Goal: Task Accomplishment & Management: Manage account settings

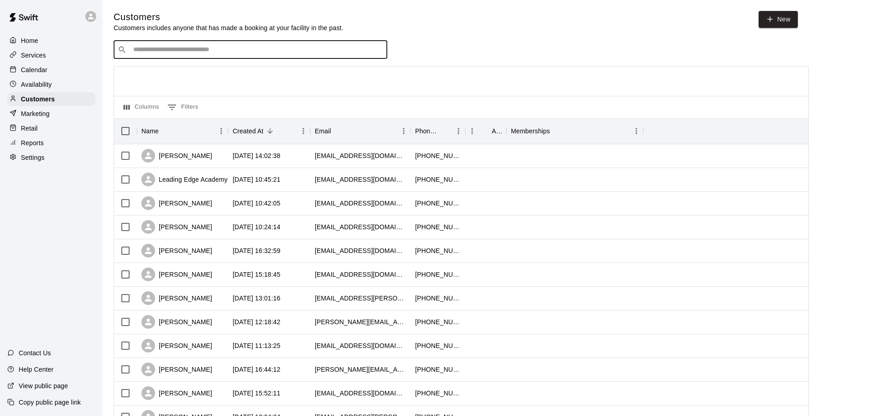
click at [217, 47] on input "Search customers by name or email" at bounding box center [257, 49] width 253 height 9
type input "*********"
click at [212, 77] on span "donovanjmcnabb@gmail.com" at bounding box center [188, 80] width 98 height 6
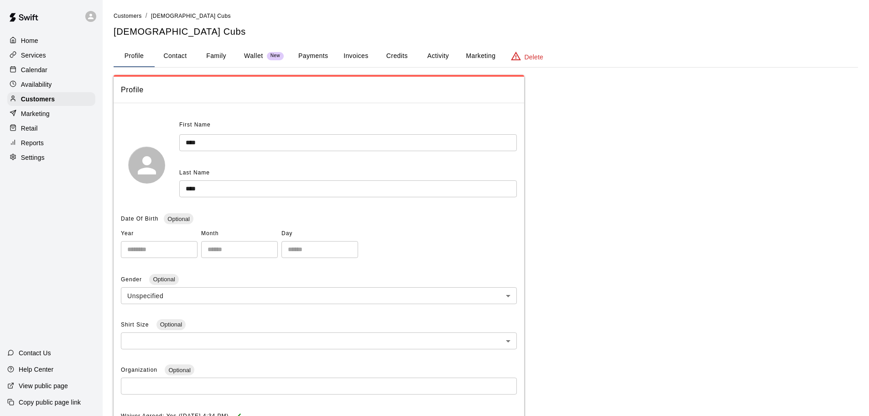
click at [311, 51] on button "Payments" at bounding box center [313, 56] width 44 height 22
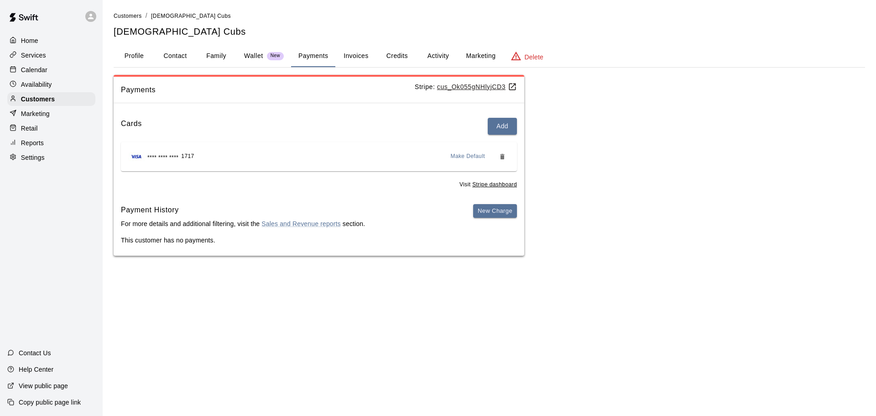
click at [433, 57] on button "Activity" at bounding box center [438, 56] width 41 height 22
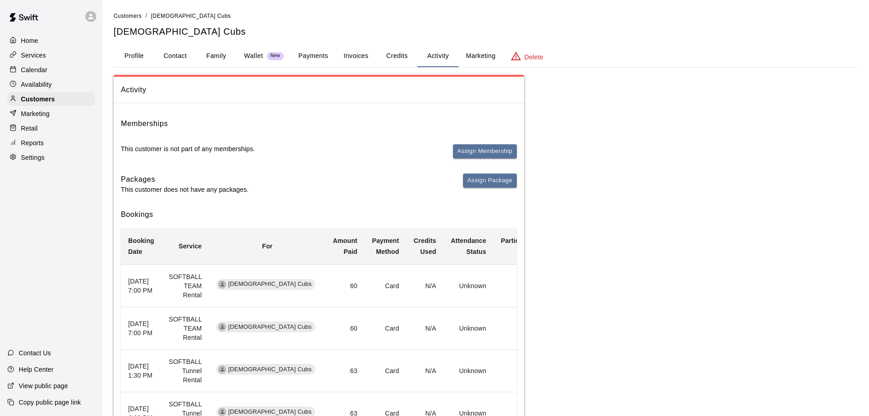
click at [393, 58] on button "Credits" at bounding box center [396, 56] width 41 height 22
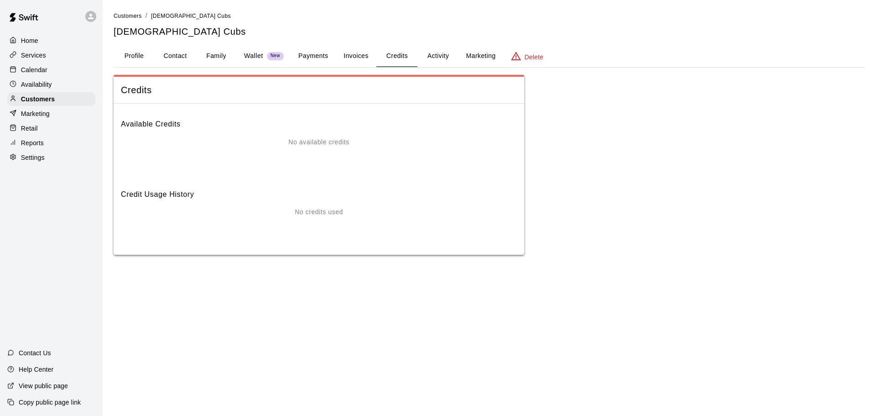
click at [322, 53] on button "Payments" at bounding box center [313, 56] width 44 height 22
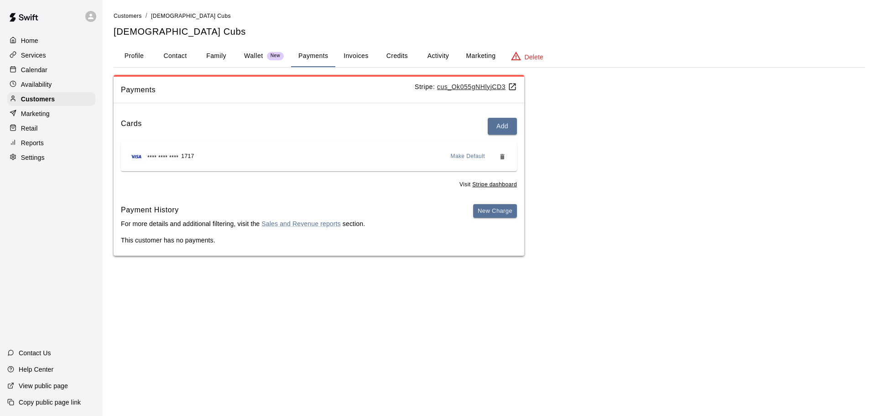
click at [491, 84] on u "cus_Ok055gNHlyjCD3" at bounding box center [477, 86] width 80 height 7
click at [345, 61] on button "Invoices" at bounding box center [355, 56] width 41 height 22
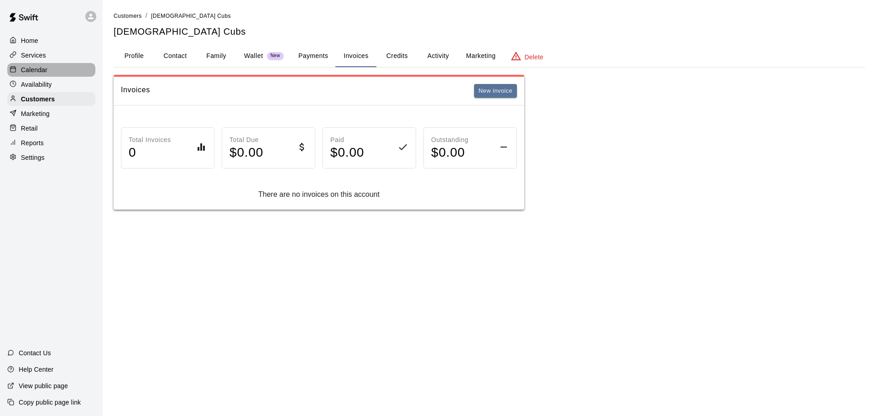
click at [37, 71] on p "Calendar" at bounding box center [34, 69] width 26 height 9
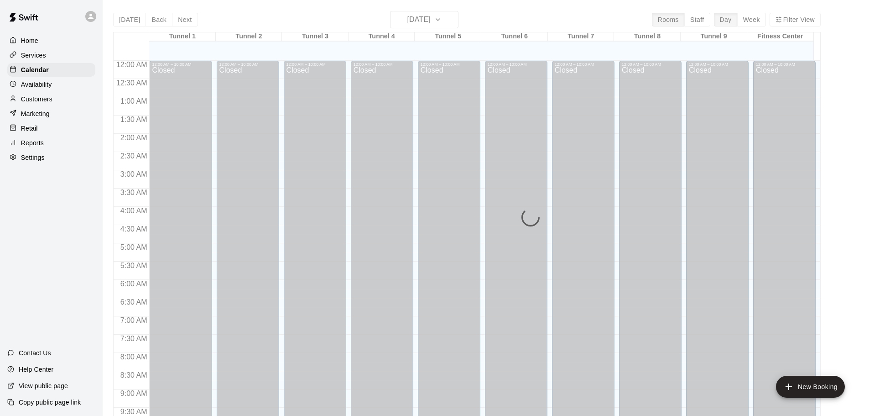
scroll to position [483, 0]
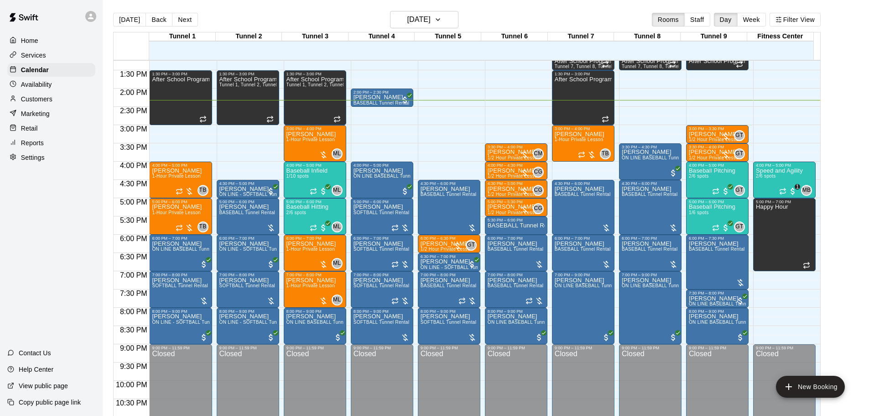
click at [47, 86] on p "Availability" at bounding box center [36, 84] width 31 height 9
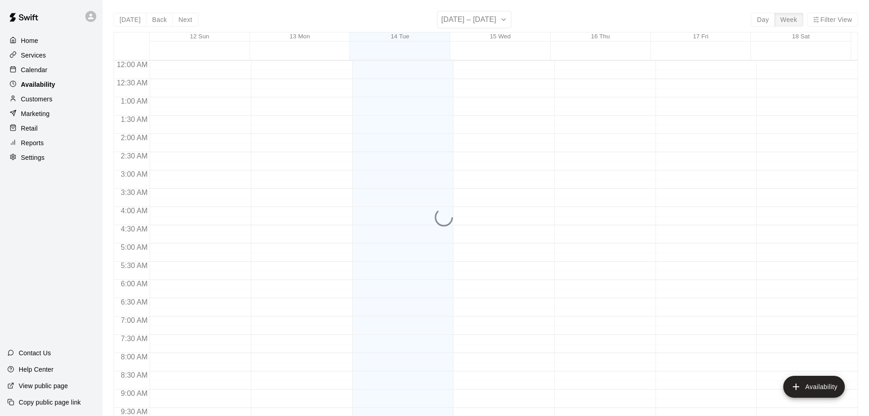
scroll to position [511, 0]
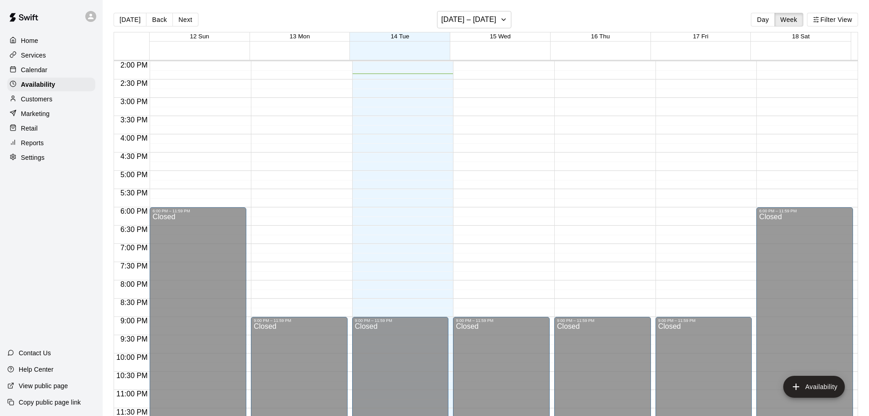
click at [45, 73] on p "Calendar" at bounding box center [34, 69] width 26 height 9
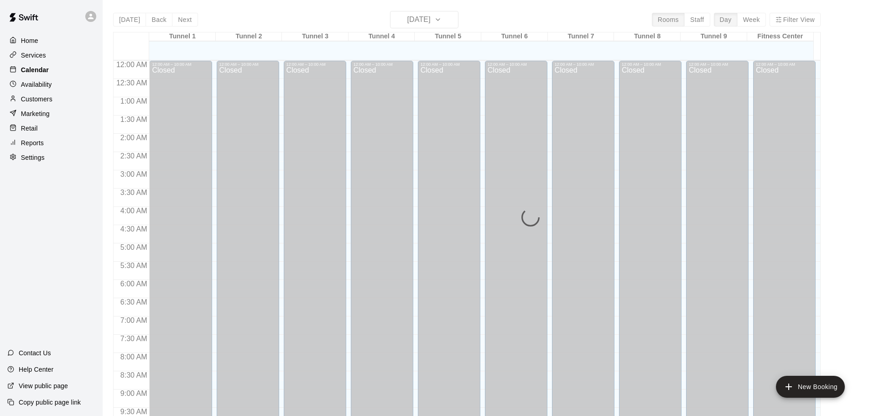
scroll to position [483, 0]
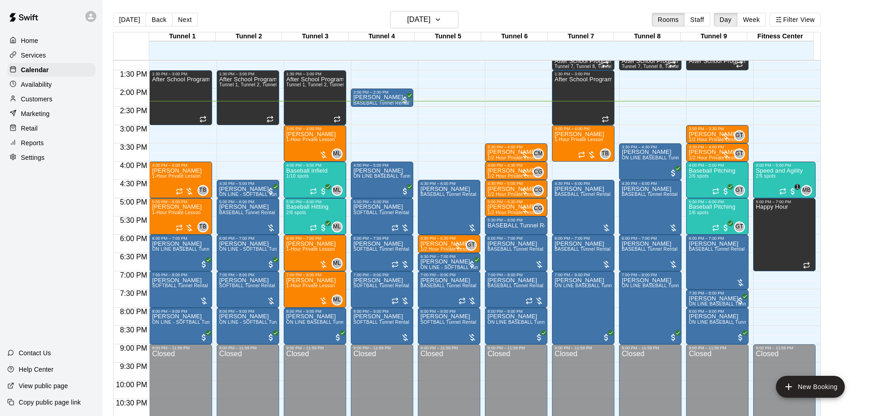
click at [55, 100] on div "Customers" at bounding box center [51, 99] width 88 height 14
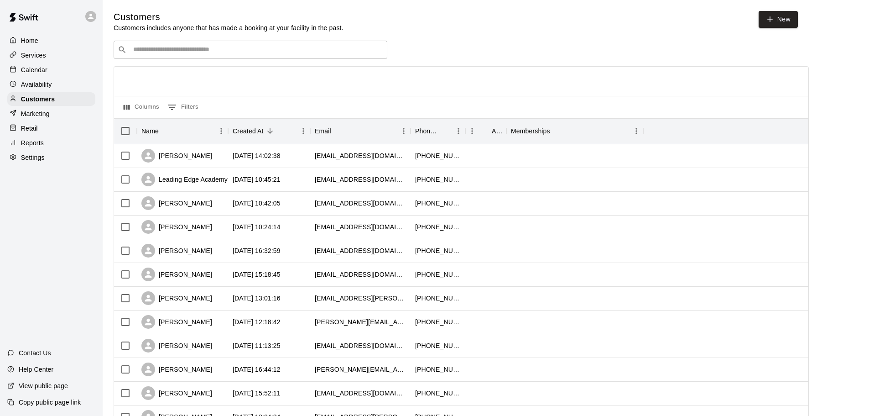
click at [187, 49] on input "Search customers by name or email" at bounding box center [257, 49] width 253 height 9
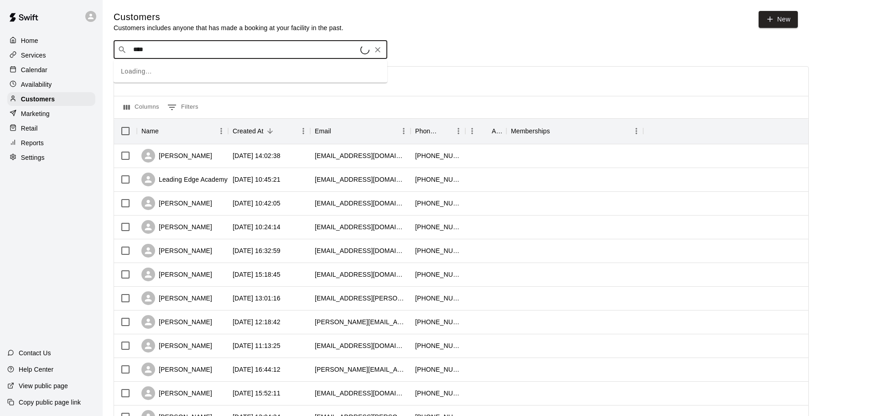
type input "****"
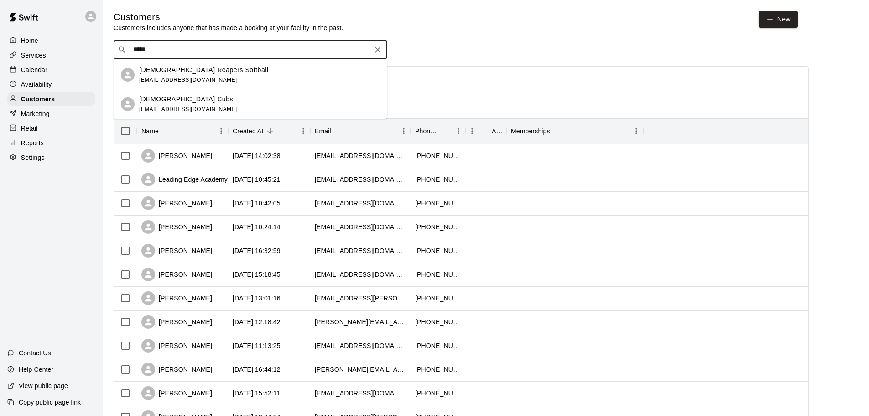
click at [188, 102] on div "Lady Cubs" at bounding box center [188, 99] width 98 height 10
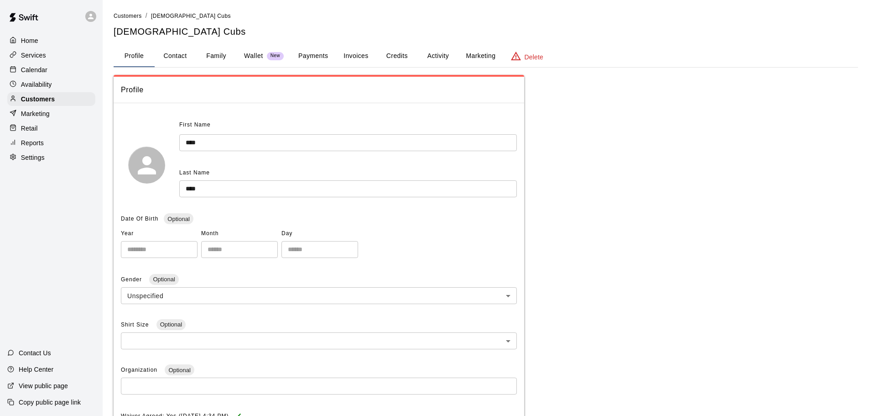
click at [393, 55] on button "Credits" at bounding box center [396, 56] width 41 height 22
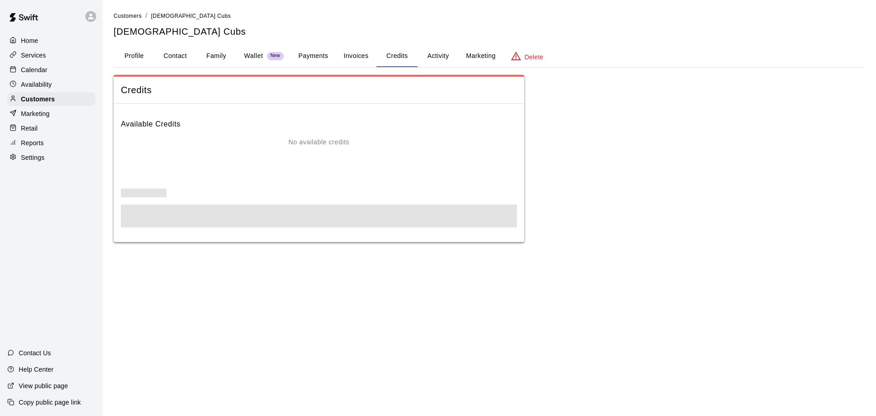
click at [433, 52] on button "Activity" at bounding box center [438, 56] width 41 height 22
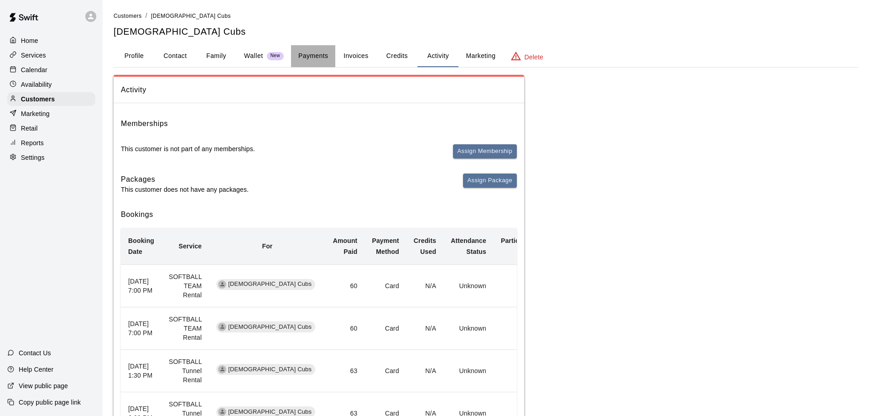
click at [305, 54] on button "Payments" at bounding box center [313, 56] width 44 height 22
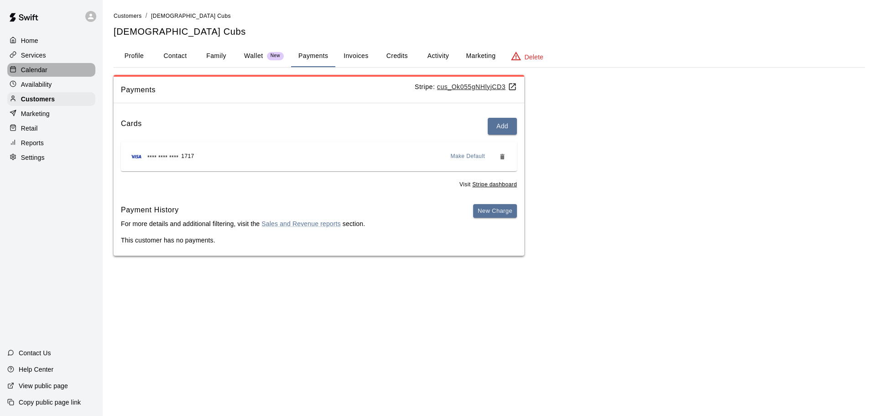
click at [46, 67] on p "Calendar" at bounding box center [34, 69] width 26 height 9
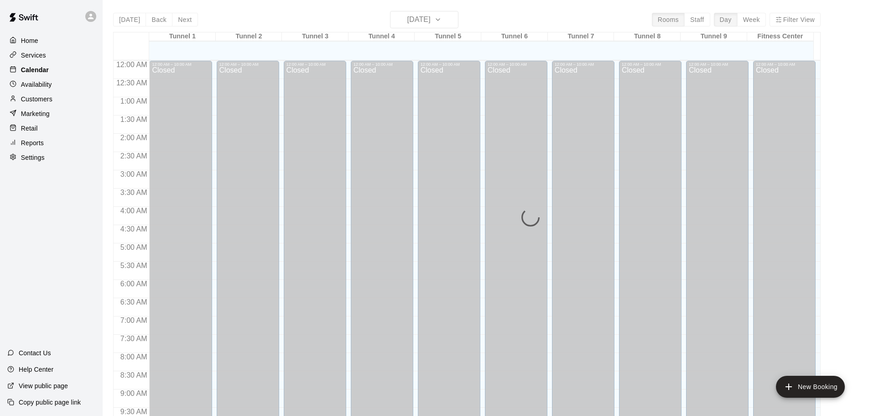
scroll to position [483, 0]
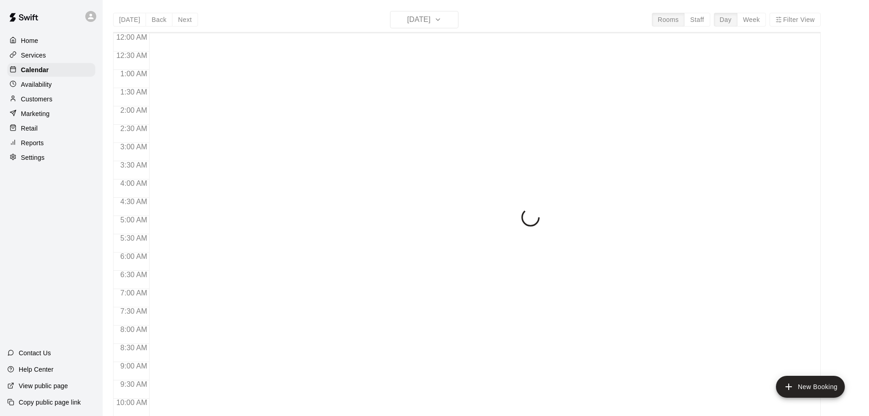
scroll to position [483, 0]
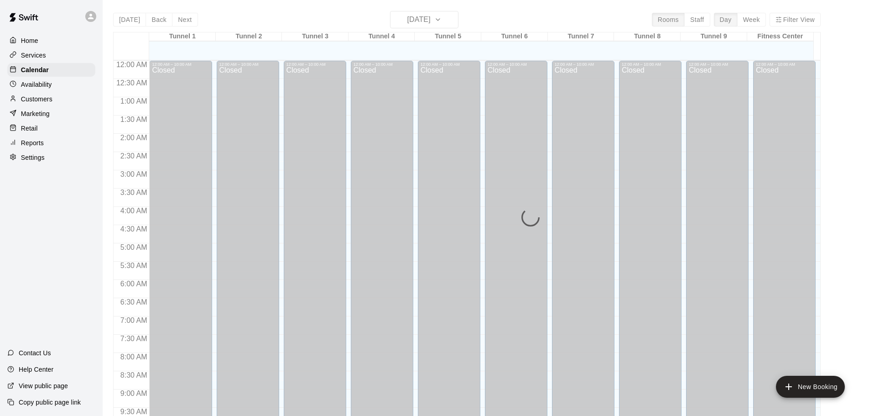
scroll to position [483, 0]
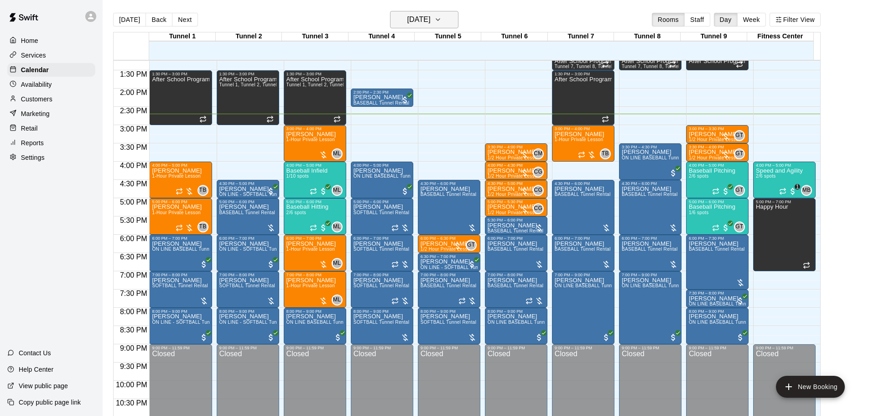
click at [407, 22] on h6 "[DATE]" at bounding box center [418, 19] width 23 height 13
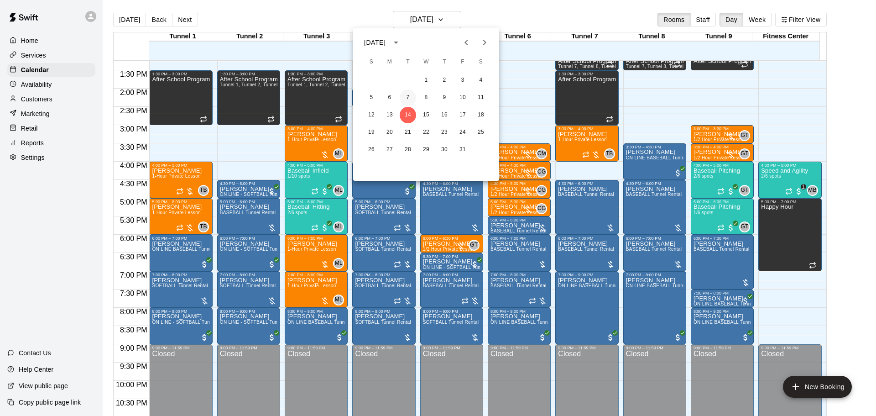
click at [412, 94] on button "7" at bounding box center [408, 97] width 16 height 16
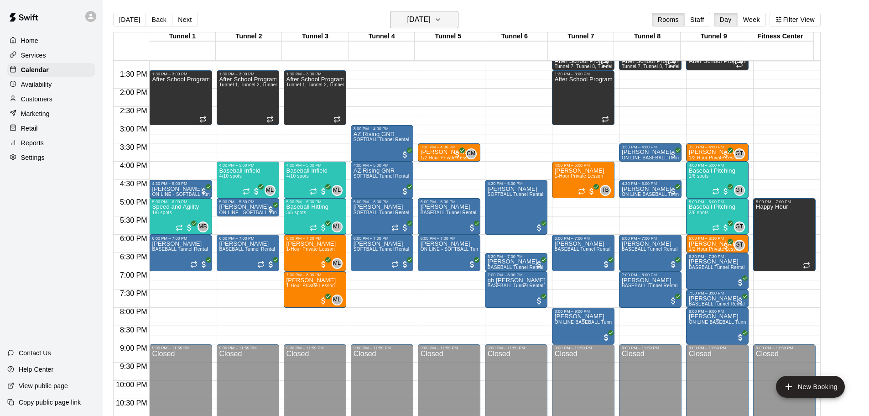
click at [417, 18] on h6 "Tuesday Oct 07" at bounding box center [418, 19] width 23 height 13
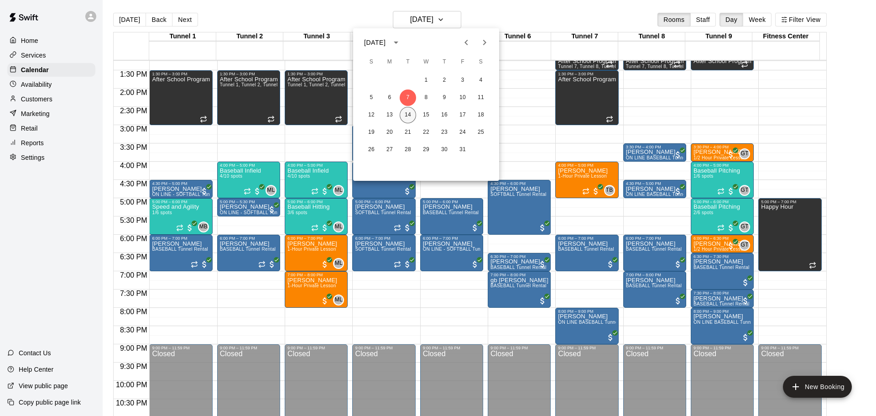
click at [411, 115] on button "14" at bounding box center [408, 115] width 16 height 16
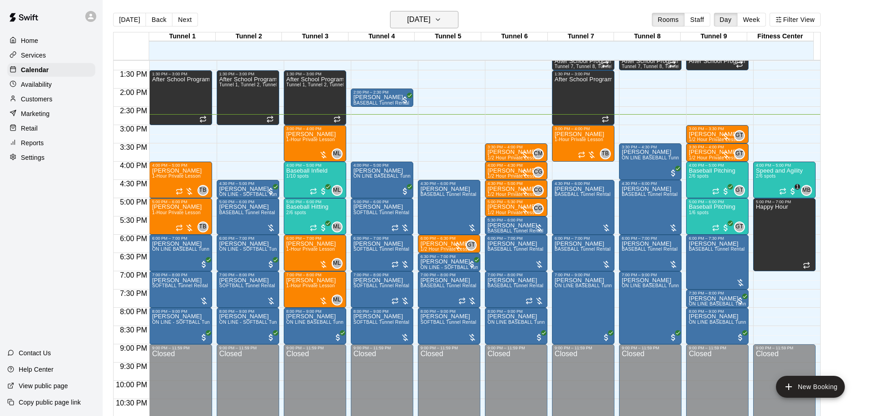
click at [431, 20] on h6 "[DATE]" at bounding box center [418, 19] width 23 height 13
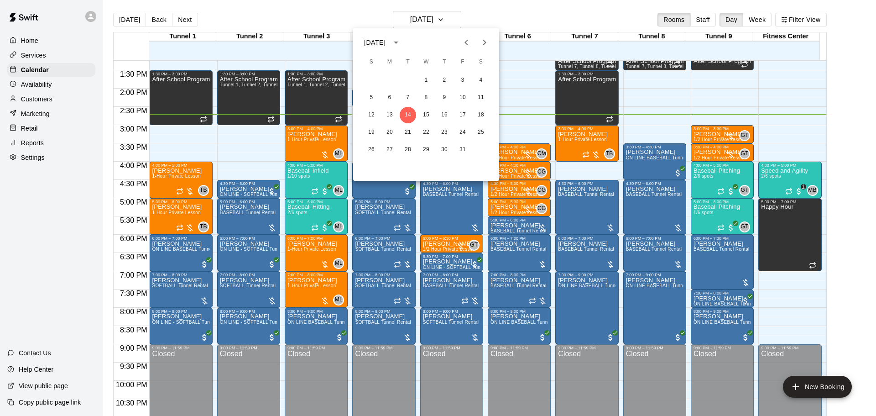
click at [397, 125] on div "19 20 21 22 23 24 25" at bounding box center [426, 132] width 146 height 16
click at [406, 131] on button "21" at bounding box center [408, 132] width 16 height 16
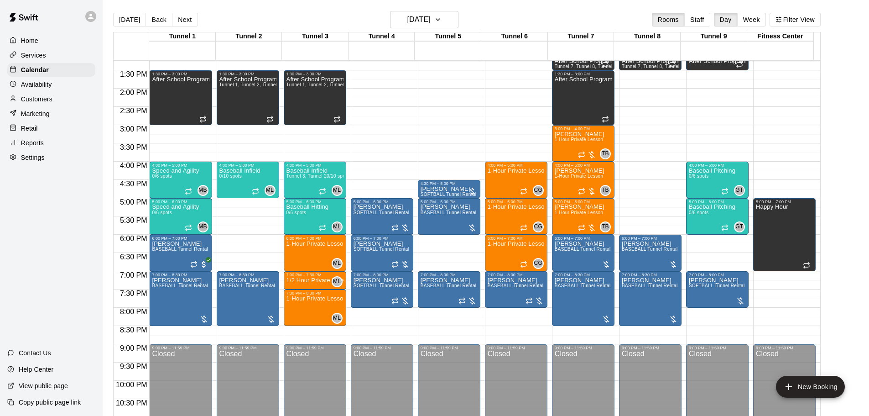
click at [119, 20] on button "[DATE]" at bounding box center [129, 20] width 33 height 14
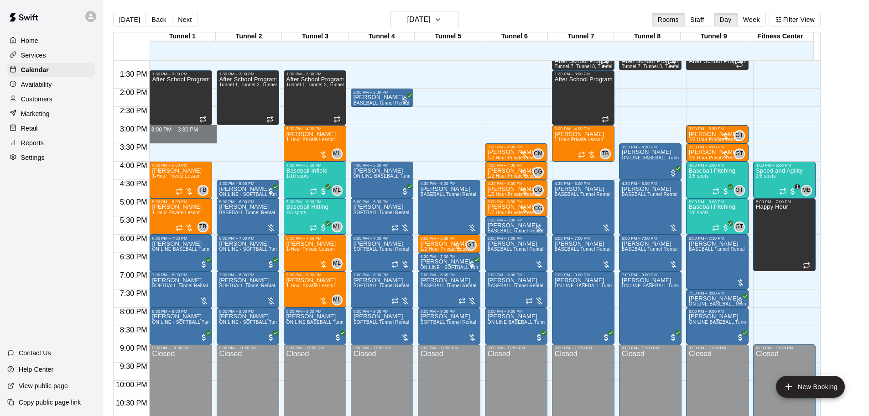
drag, startPoint x: 162, startPoint y: 130, endPoint x: 163, endPoint y: 142, distance: 11.9
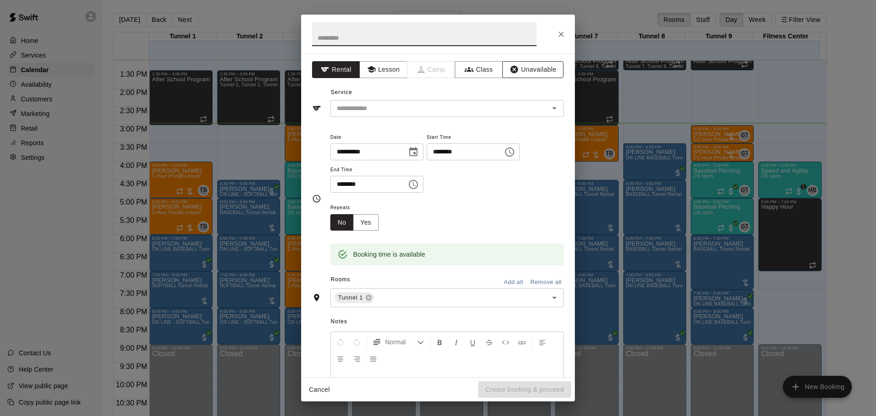
click at [542, 70] on button "Unavailable" at bounding box center [532, 69] width 61 height 17
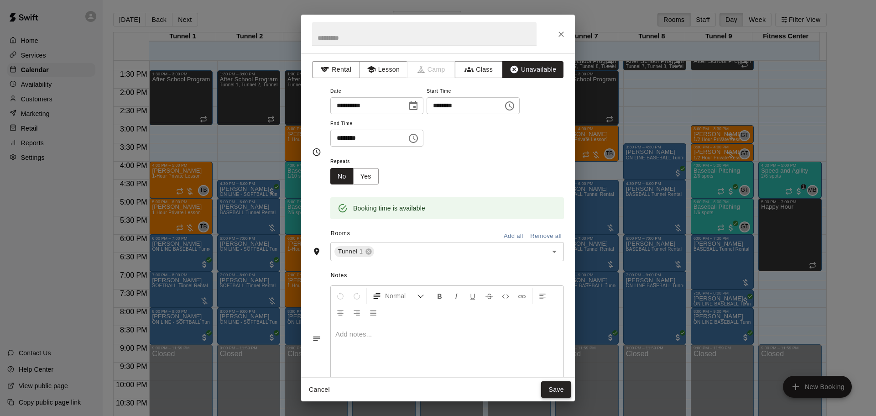
click at [557, 390] on button "Save" at bounding box center [556, 389] width 30 height 17
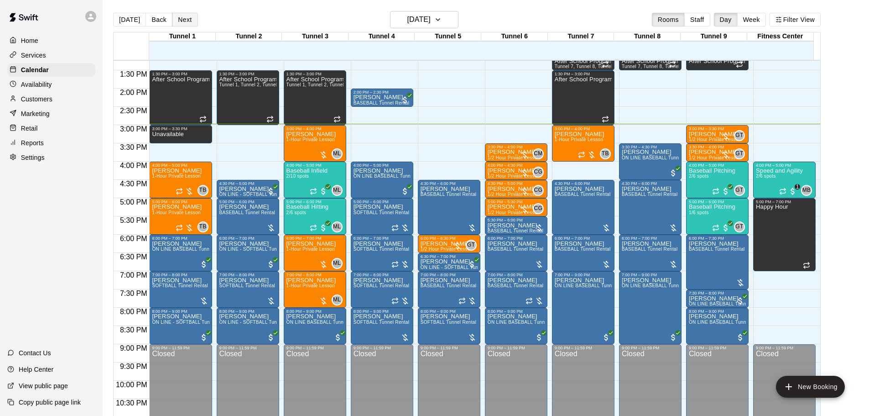
click at [178, 23] on button "Next" at bounding box center [185, 20] width 26 height 14
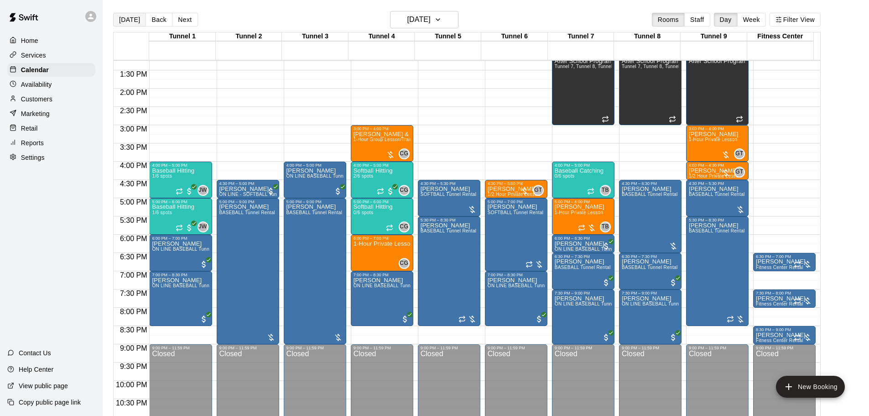
click at [133, 18] on button "[DATE]" at bounding box center [129, 20] width 33 height 14
click at [133, 18] on div "Today Back Next Wednesday Oct 15 Rooms Staff Day Week Filter View Tunnel 1 15 W…" at bounding box center [467, 219] width 708 height 416
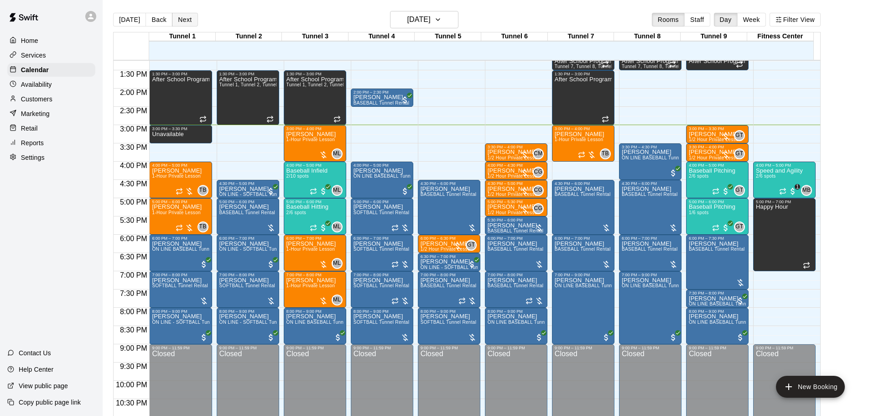
click at [181, 21] on button "Next" at bounding box center [185, 20] width 26 height 14
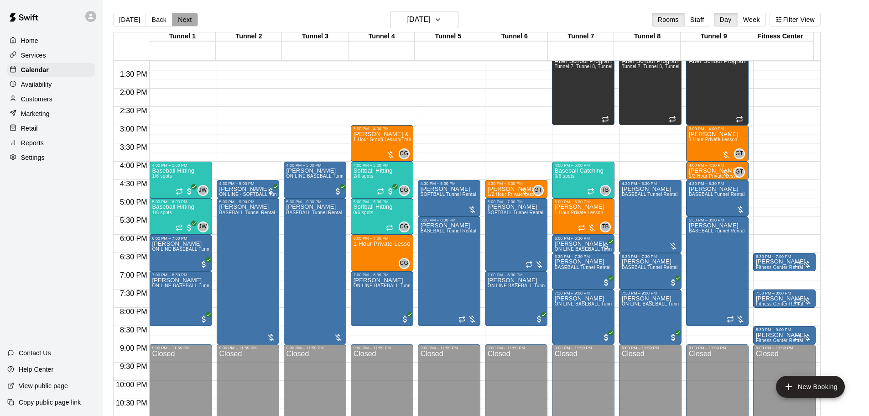
click at [181, 21] on button "Next" at bounding box center [185, 20] width 26 height 14
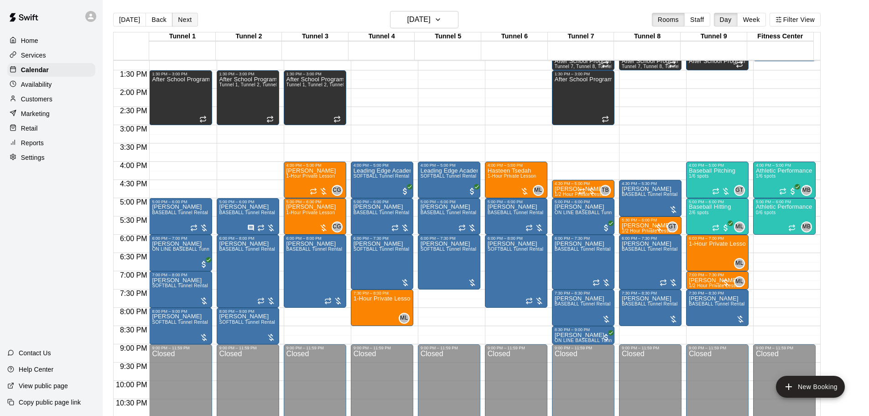
click at [188, 17] on button "Next" at bounding box center [185, 20] width 26 height 14
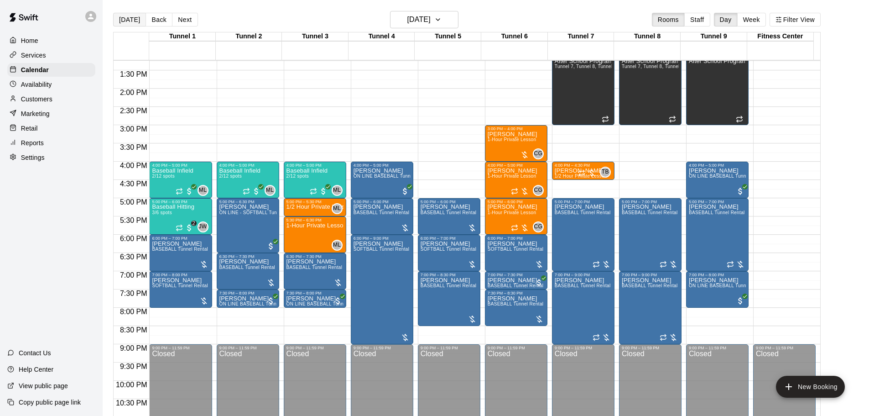
click at [136, 15] on button "[DATE]" at bounding box center [129, 20] width 33 height 14
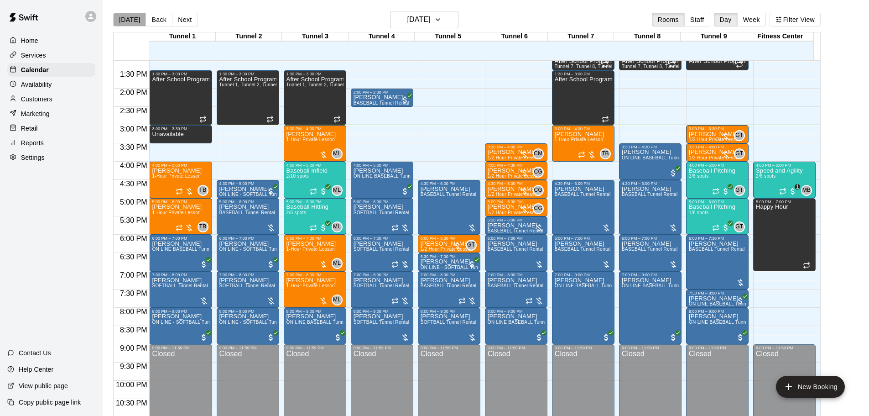
click at [134, 17] on button "[DATE]" at bounding box center [129, 20] width 33 height 14
click at [703, 219] on div "Baseball Pitching 1/6 spots" at bounding box center [712, 412] width 47 height 416
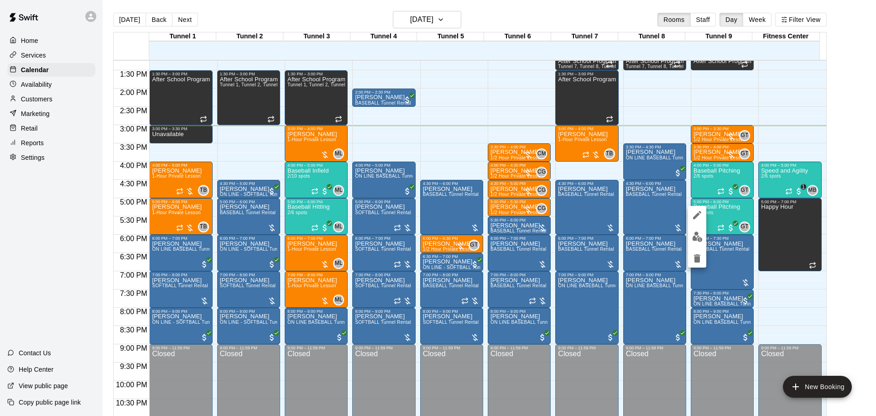
click at [696, 236] on img "edit" at bounding box center [697, 236] width 10 height 10
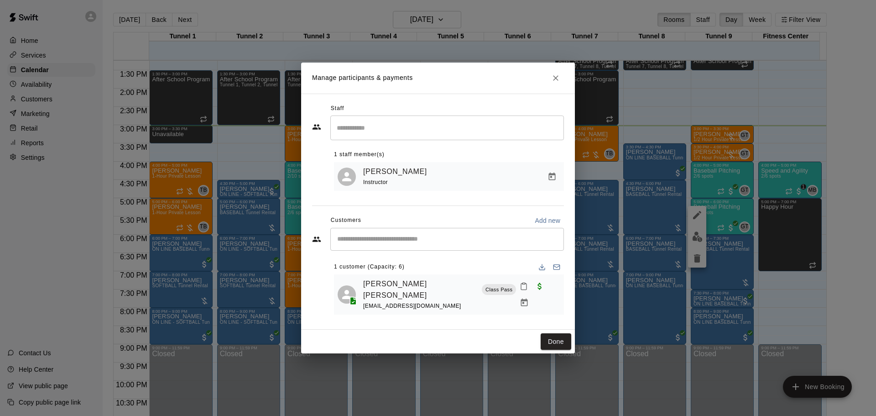
drag, startPoint x: 561, startPoint y: 334, endPoint x: 567, endPoint y: 325, distance: 10.5
click at [561, 334] on button "Done" at bounding box center [556, 341] width 31 height 17
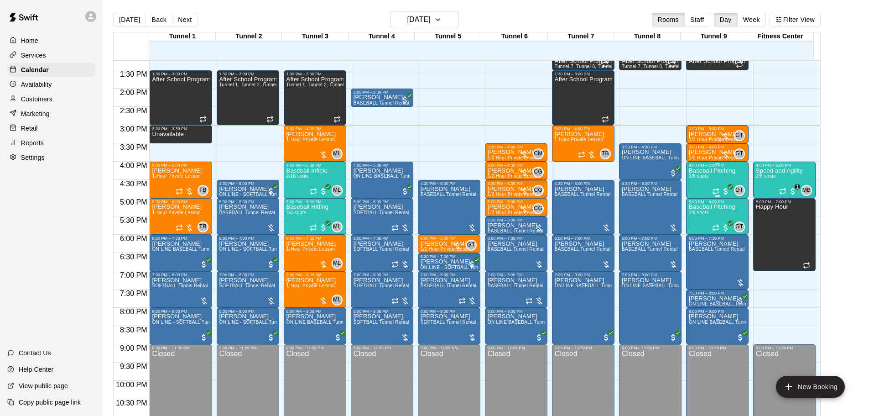
click at [697, 178] on span "2/6 spots" at bounding box center [699, 175] width 20 height 5
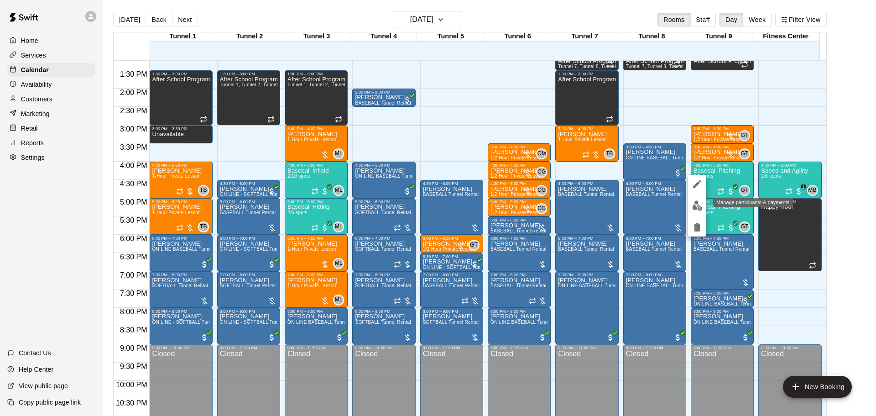
click at [691, 205] on button "edit" at bounding box center [697, 206] width 18 height 18
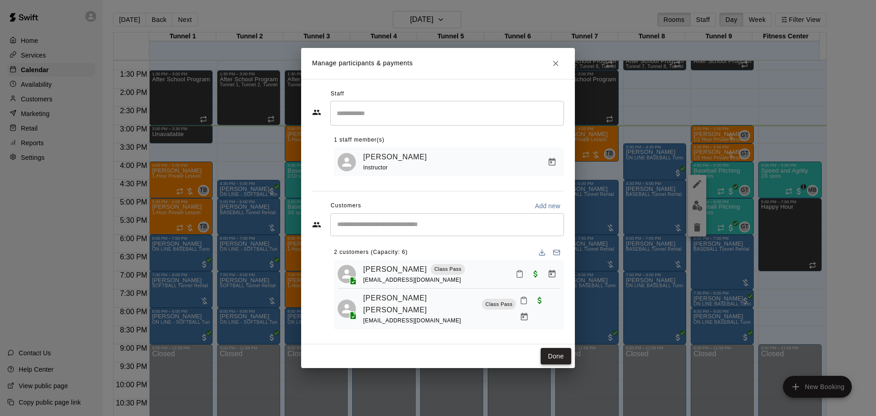
click at [559, 350] on button "Done" at bounding box center [556, 356] width 31 height 17
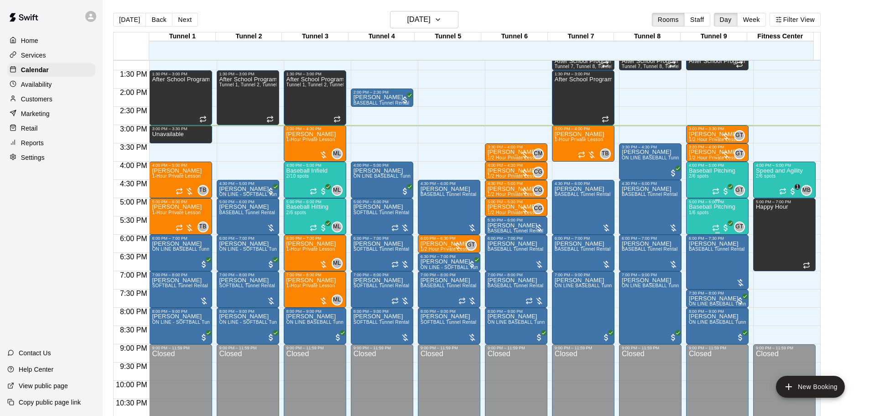
click at [695, 215] on span "1/6 spots" at bounding box center [699, 212] width 20 height 5
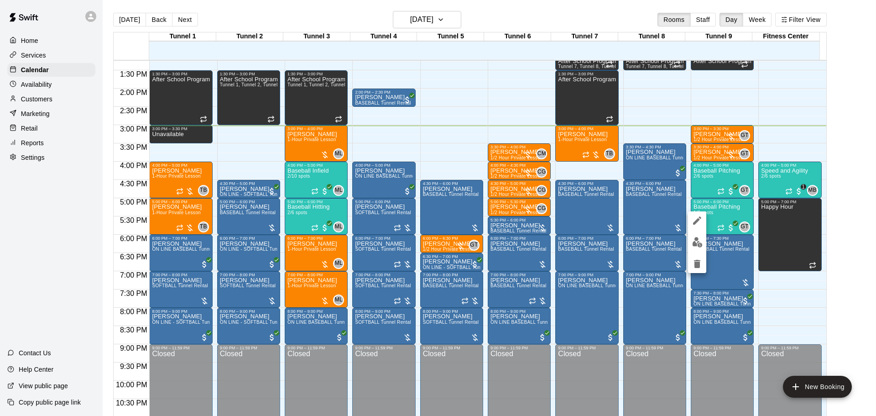
click at [694, 243] on img "edit" at bounding box center [697, 242] width 10 height 10
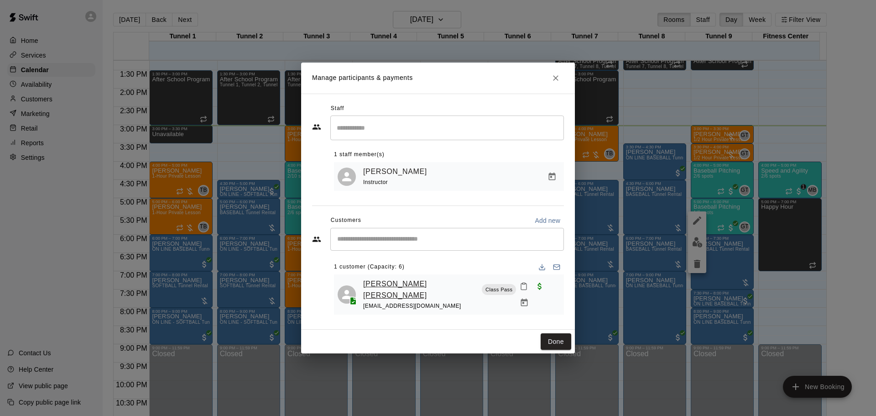
click at [373, 289] on link "[PERSON_NAME] [PERSON_NAME]" at bounding box center [420, 289] width 115 height 23
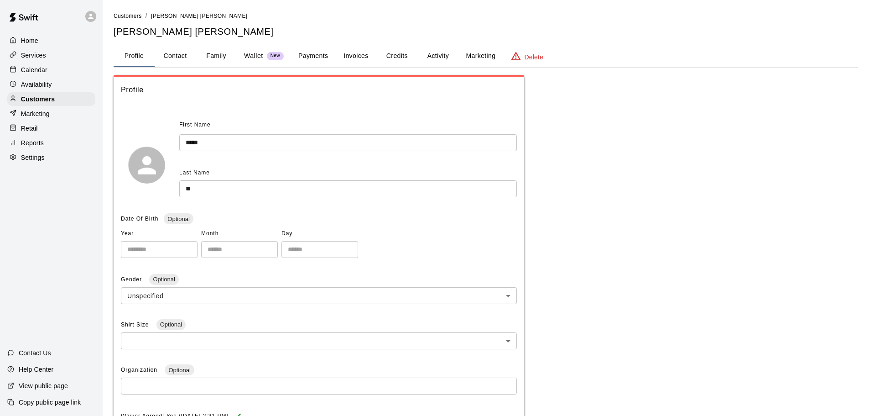
click at [382, 56] on button "Credits" at bounding box center [396, 56] width 41 height 22
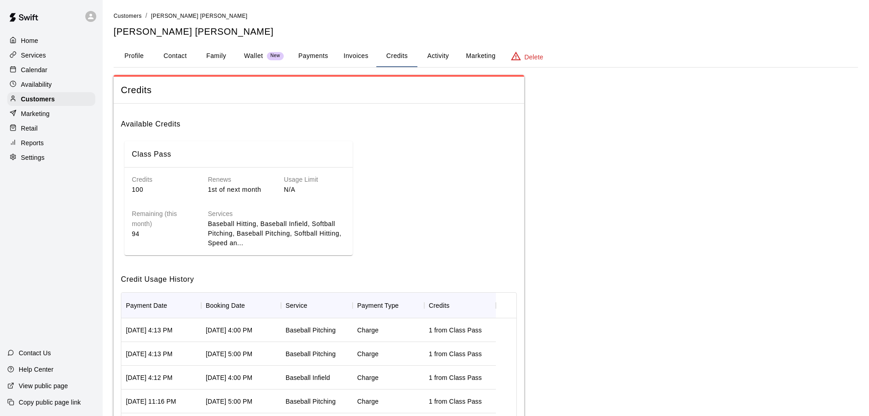
click at [353, 57] on button "Invoices" at bounding box center [355, 56] width 41 height 22
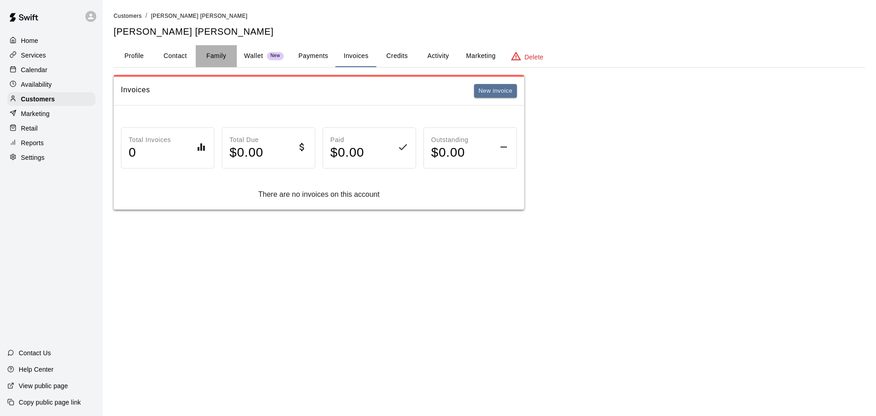
click at [216, 57] on button "Family" at bounding box center [216, 56] width 41 height 22
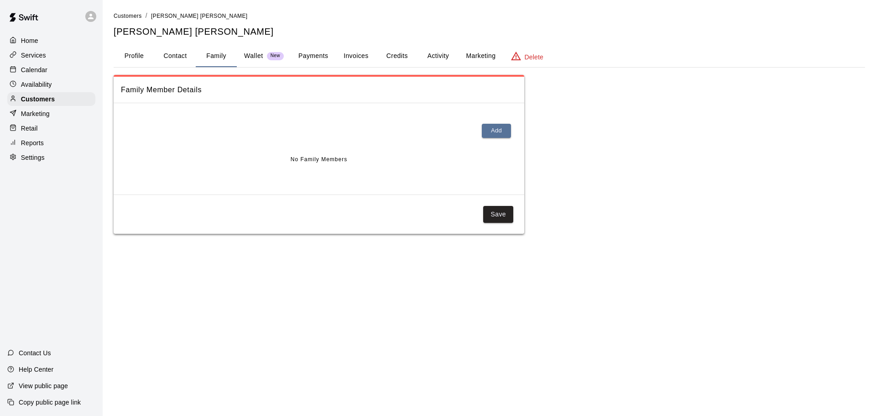
click at [138, 55] on button "Profile" at bounding box center [134, 56] width 41 height 22
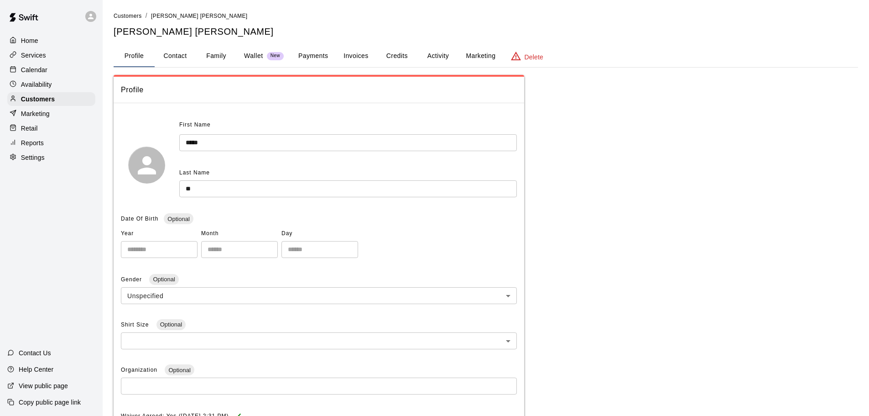
click at [44, 69] on p "Calendar" at bounding box center [34, 69] width 26 height 9
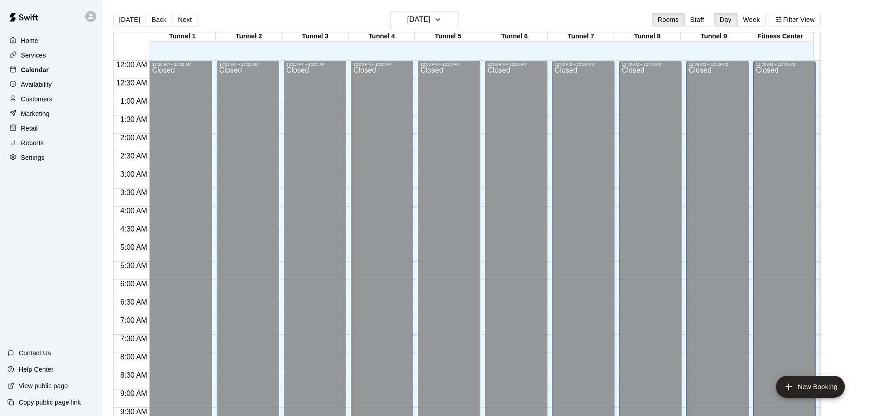
scroll to position [483, 0]
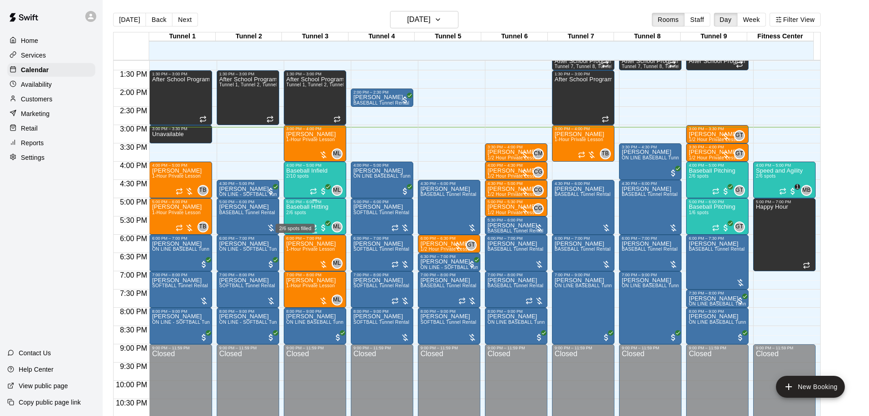
click at [301, 215] on span "2/6 spots" at bounding box center [297, 212] width 20 height 5
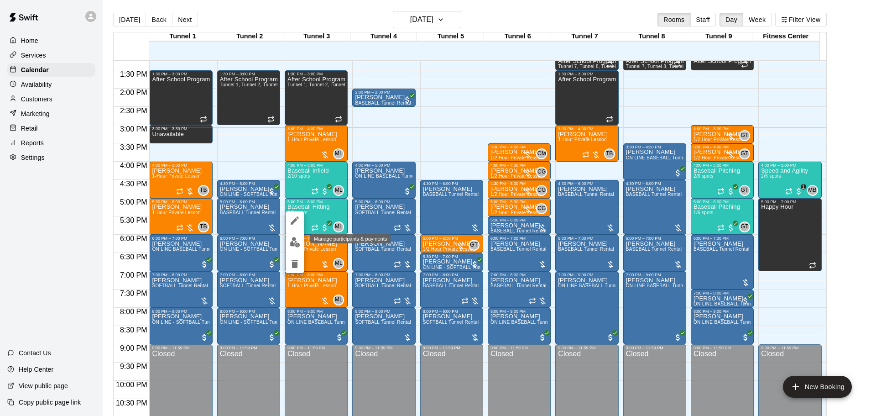
click at [299, 240] on img "edit" at bounding box center [295, 242] width 10 height 10
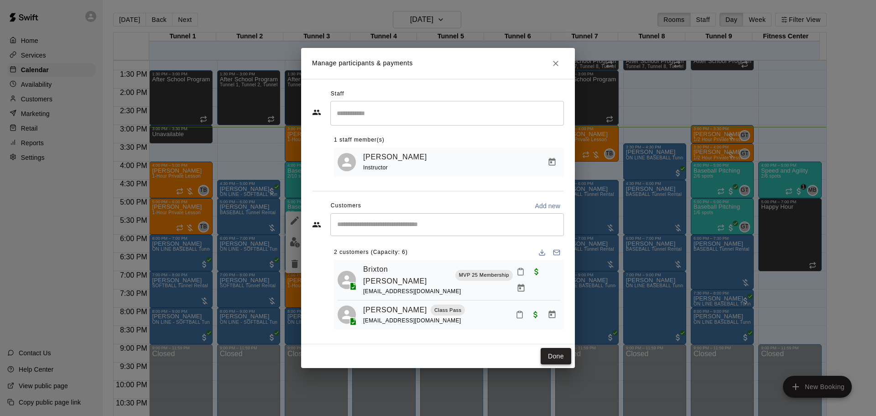
click at [553, 356] on button "Done" at bounding box center [556, 356] width 31 height 17
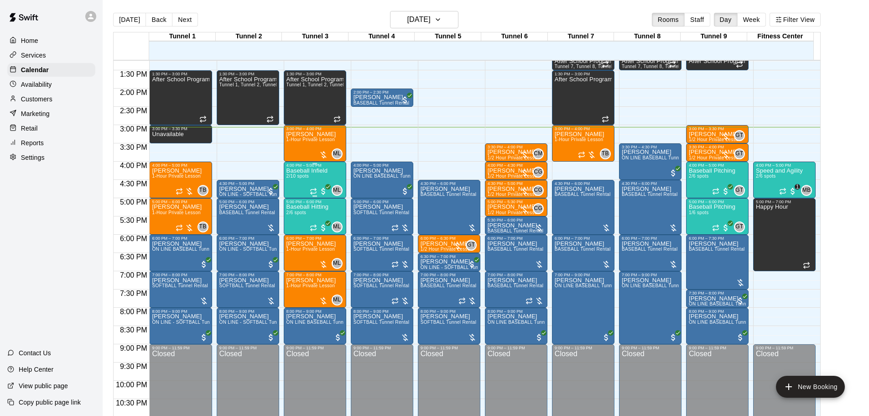
click at [294, 174] on div "Baseball Infield 2/10 spots" at bounding box center [307, 375] width 41 height 416
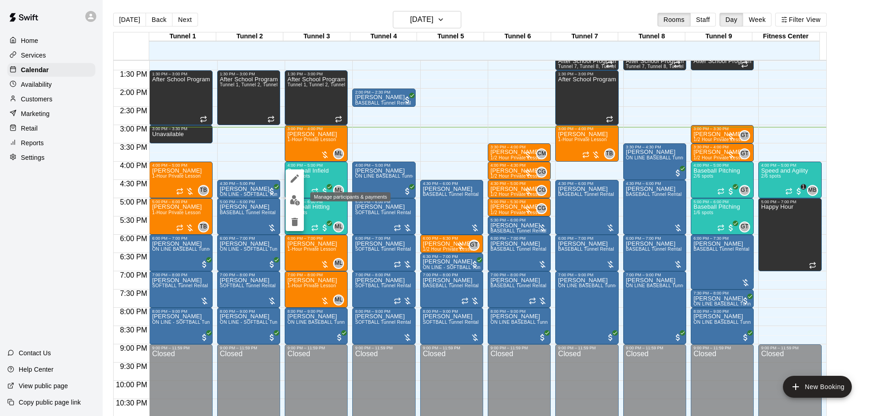
click at [292, 204] on img "edit" at bounding box center [295, 200] width 10 height 10
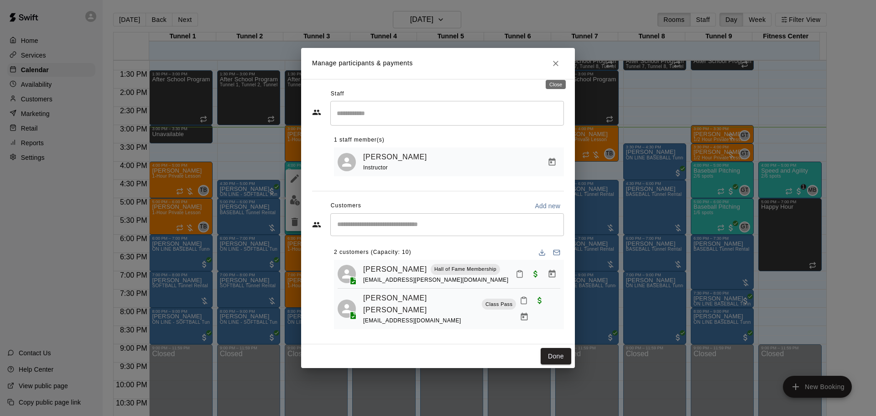
drag, startPoint x: 562, startPoint y: 64, endPoint x: 559, endPoint y: 69, distance: 6.1
click at [562, 63] on button "Close" at bounding box center [556, 63] width 16 height 16
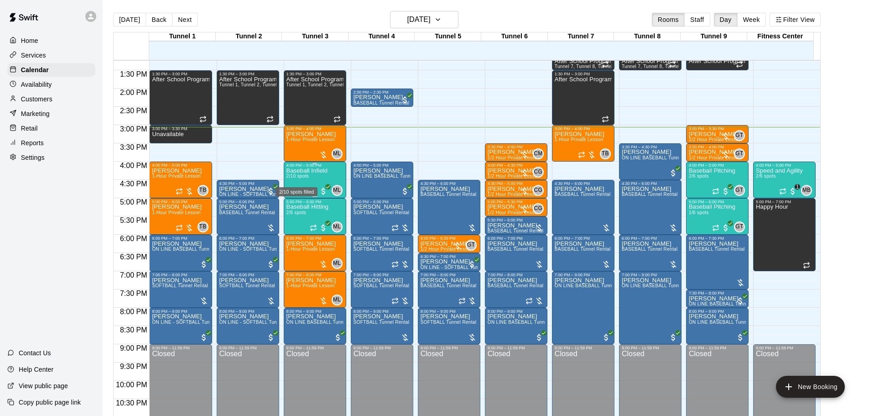
drag, startPoint x: 300, startPoint y: 176, endPoint x: 298, endPoint y: 195, distance: 19.3
click at [301, 176] on span "2/10 spots" at bounding box center [298, 175] width 22 height 5
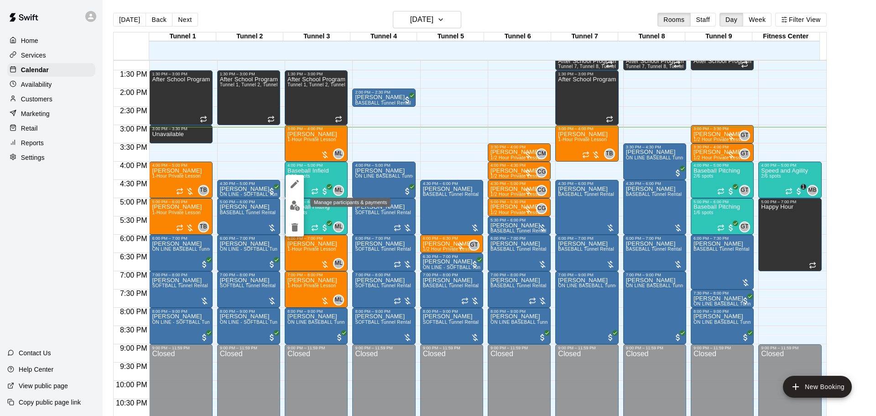
click at [292, 204] on img "edit" at bounding box center [295, 205] width 10 height 10
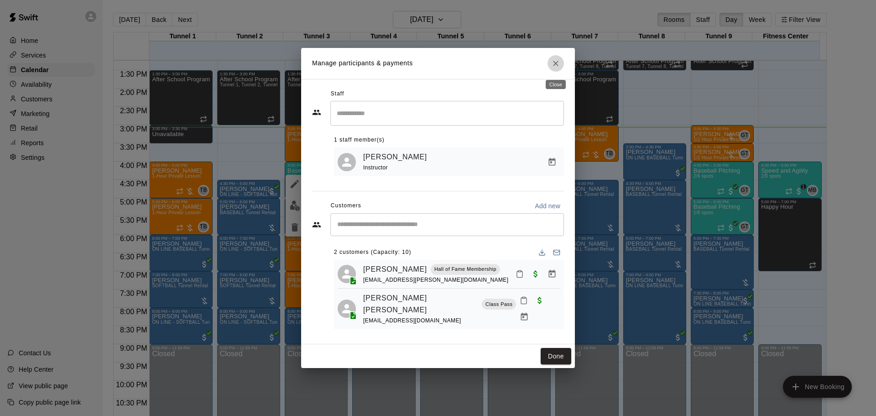
click at [559, 66] on icon "Close" at bounding box center [555, 63] width 9 height 9
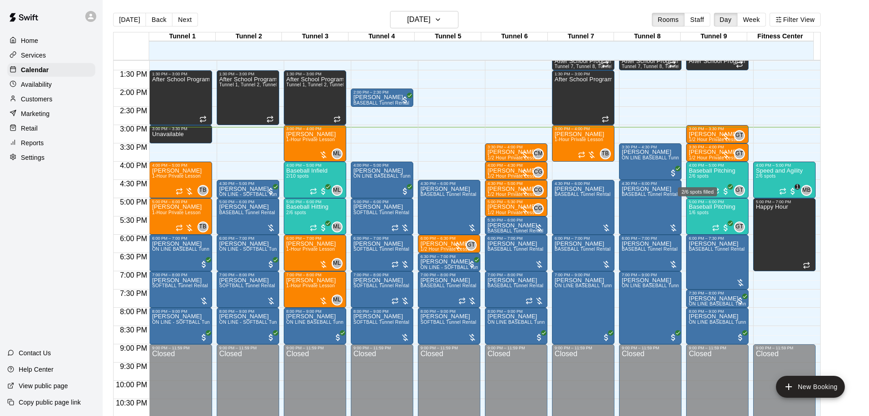
click at [706, 182] on div "2/6 spots filled" at bounding box center [697, 189] width 41 height 16
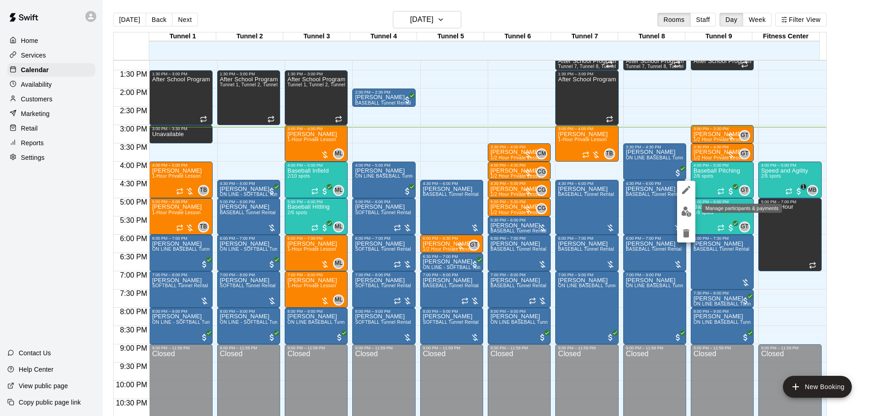
click at [688, 212] on img "edit" at bounding box center [686, 211] width 10 height 10
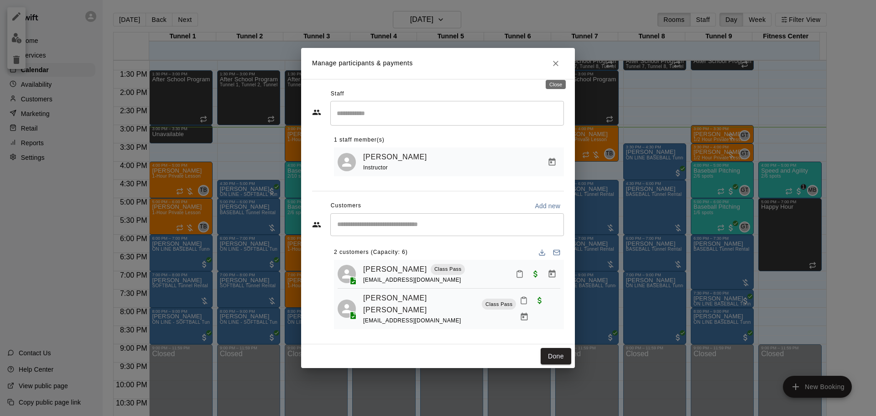
drag, startPoint x: 553, startPoint y: 66, endPoint x: 546, endPoint y: 84, distance: 19.7
click at [554, 66] on icon "Close" at bounding box center [555, 63] width 9 height 9
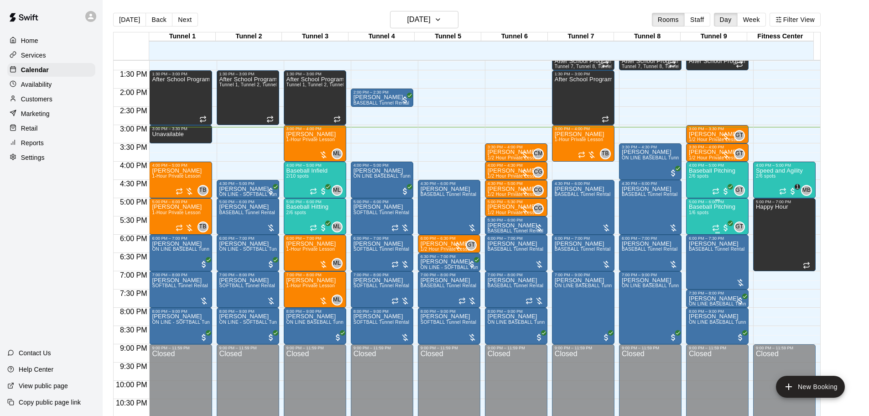
click at [710, 207] on p "Baseball Pitching" at bounding box center [712, 207] width 47 height 0
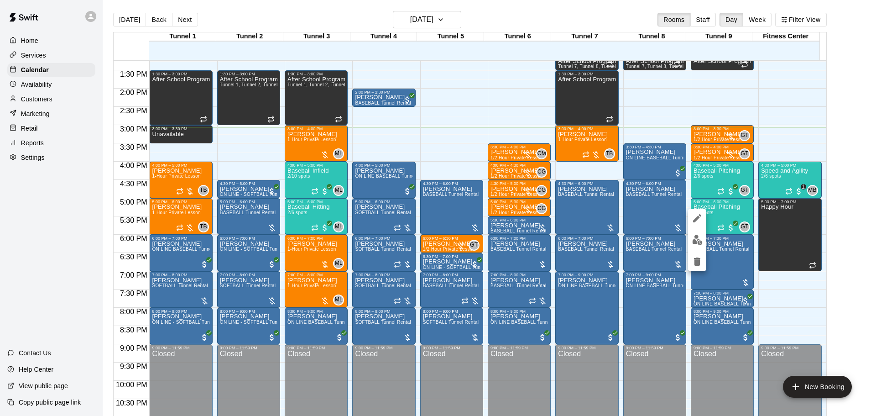
click at [695, 238] on img "edit" at bounding box center [697, 240] width 10 height 10
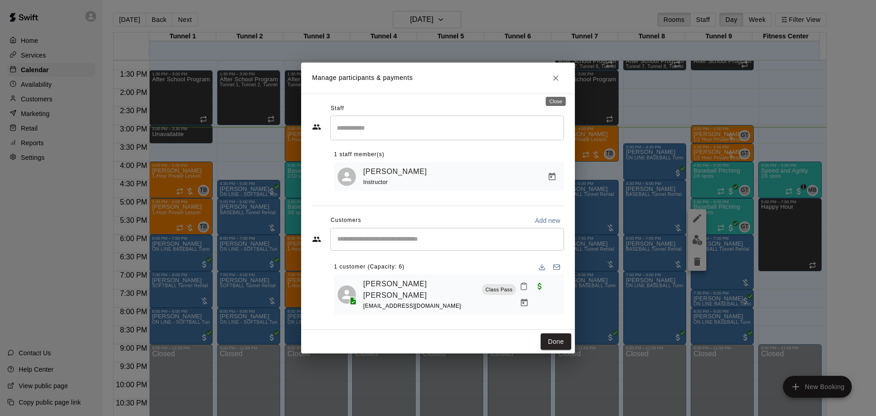
click at [555, 81] on icon "Close" at bounding box center [555, 77] width 5 height 5
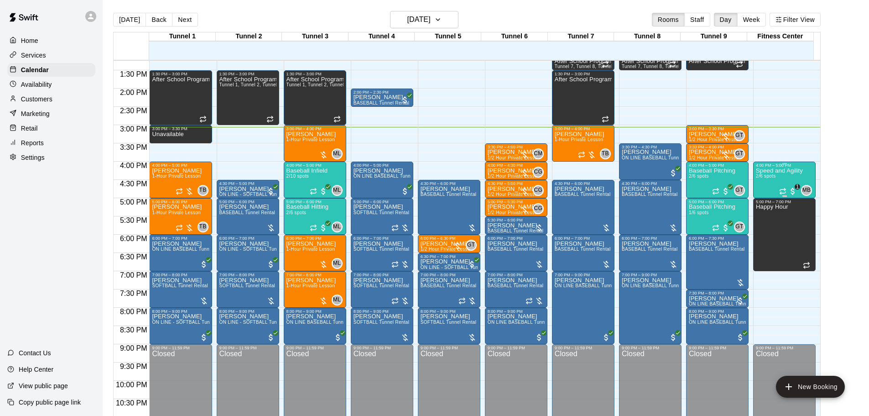
click at [761, 178] on span "2/6 spots" at bounding box center [766, 175] width 20 height 5
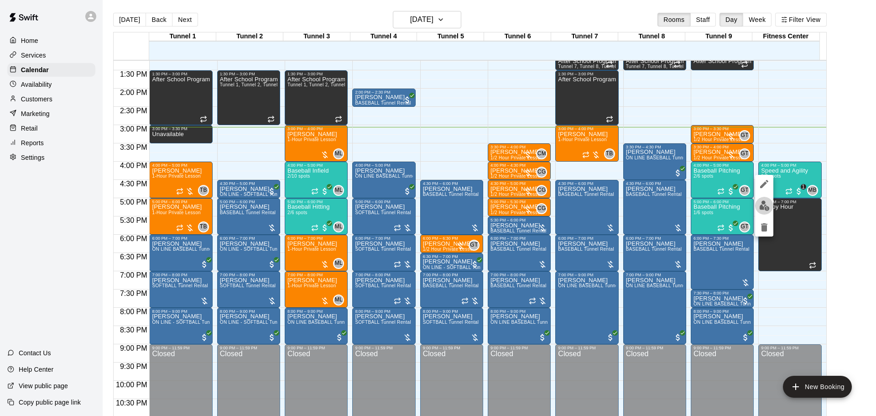
click at [760, 200] on img "edit" at bounding box center [764, 205] width 10 height 10
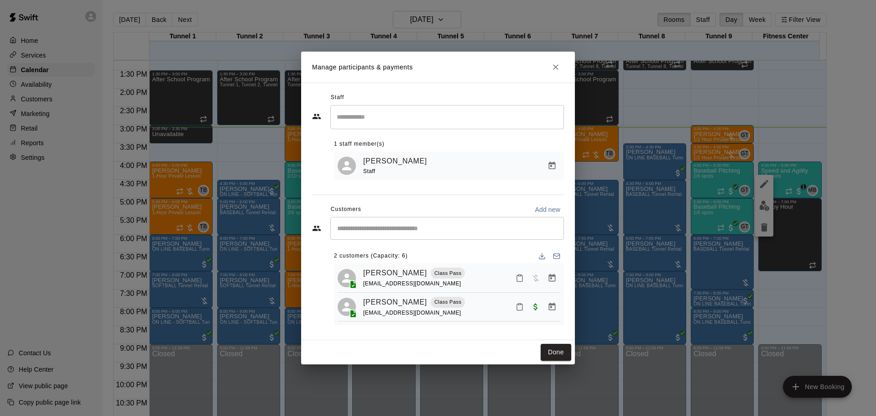
drag, startPoint x: 435, startPoint y: 271, endPoint x: 353, endPoint y: 273, distance: 82.2
click at [353, 273] on div "Agastya Yarramsetti Class Pass madhoo6777@gmail.com" at bounding box center [449, 277] width 223 height 21
copy link "[PERSON_NAME]"
click at [559, 349] on button "Done" at bounding box center [556, 352] width 31 height 17
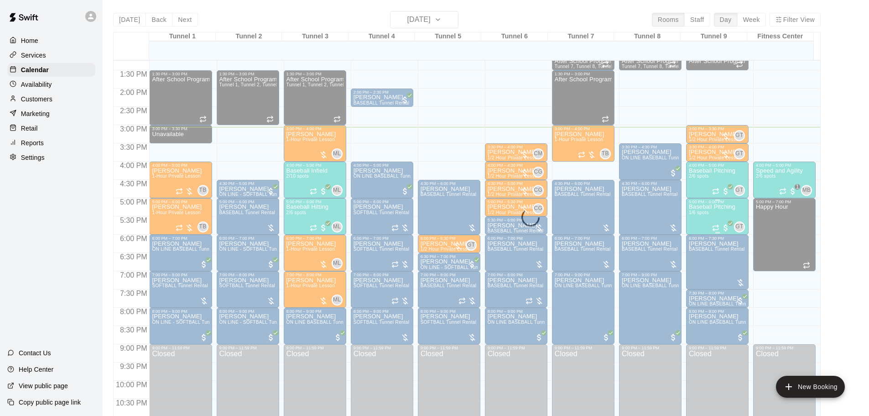
click at [689, 207] on p "Baseball Pitching" at bounding box center [712, 207] width 47 height 0
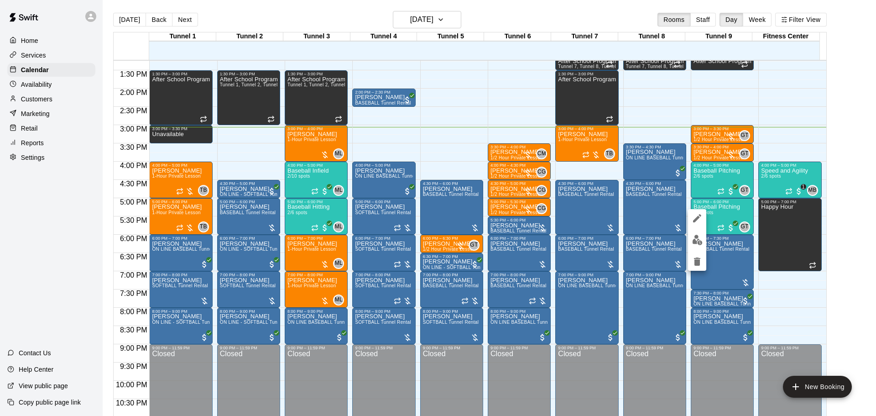
click at [700, 245] on button "edit" at bounding box center [697, 240] width 18 height 18
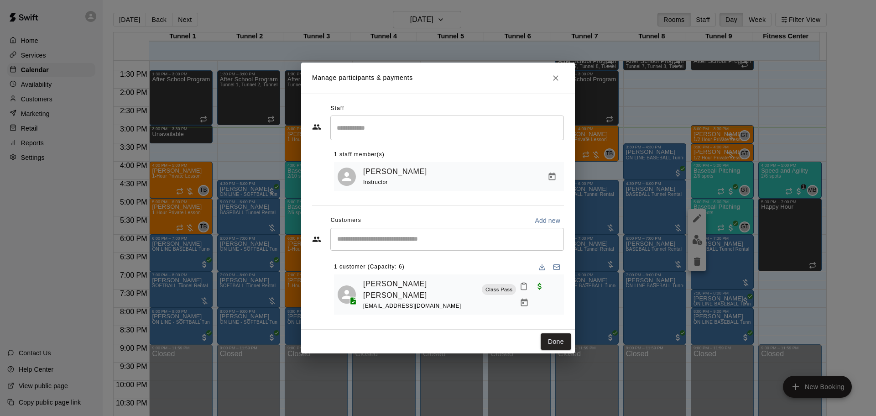
click at [378, 244] on input "Start typing to search customers..." at bounding box center [446, 239] width 225 height 9
paste input "**********"
type input "**********"
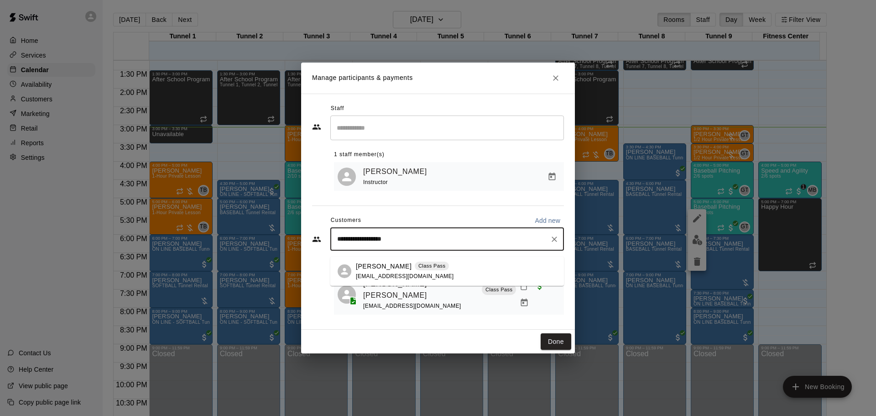
click at [439, 272] on div "Agastya Yarramsetti Class Pass madhoo6777@gmail.com" at bounding box center [405, 271] width 98 height 20
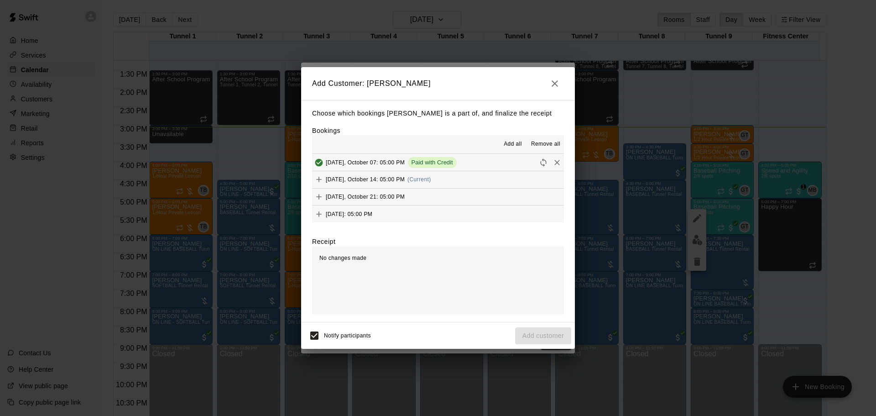
click at [404, 175] on div "Tuesday, October 14: 05:00 PM (Current)" at bounding box center [371, 179] width 119 height 14
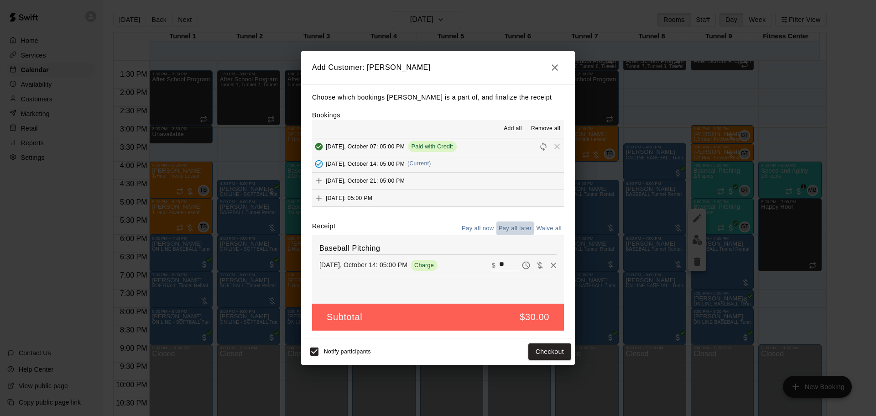
click at [512, 225] on button "Pay all later" at bounding box center [515, 228] width 38 height 14
click at [541, 351] on button "Add customer" at bounding box center [543, 351] width 56 height 17
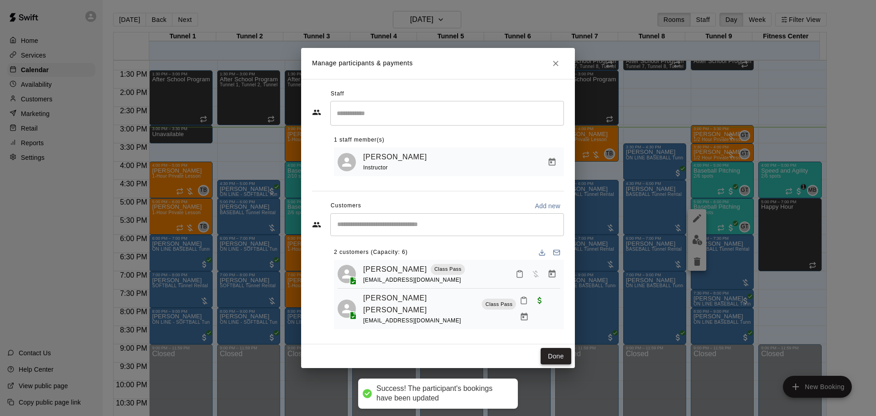
click at [563, 353] on button "Done" at bounding box center [556, 356] width 31 height 17
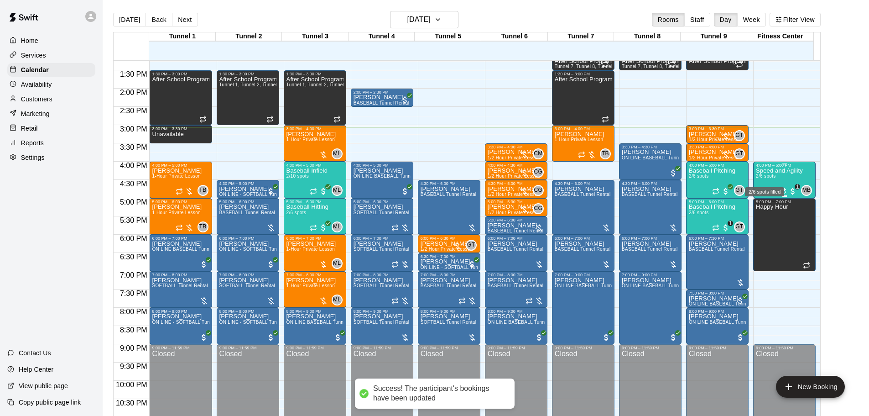
click at [766, 178] on span "2/6 spots" at bounding box center [766, 175] width 20 height 5
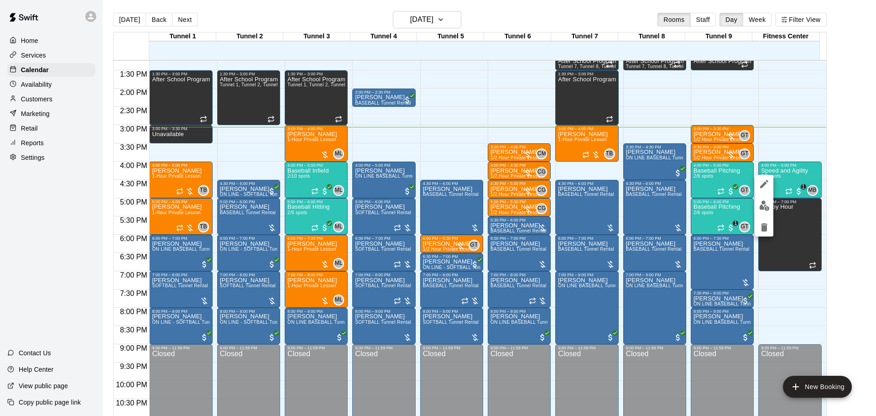
click at [705, 174] on div at bounding box center [438, 208] width 876 height 416
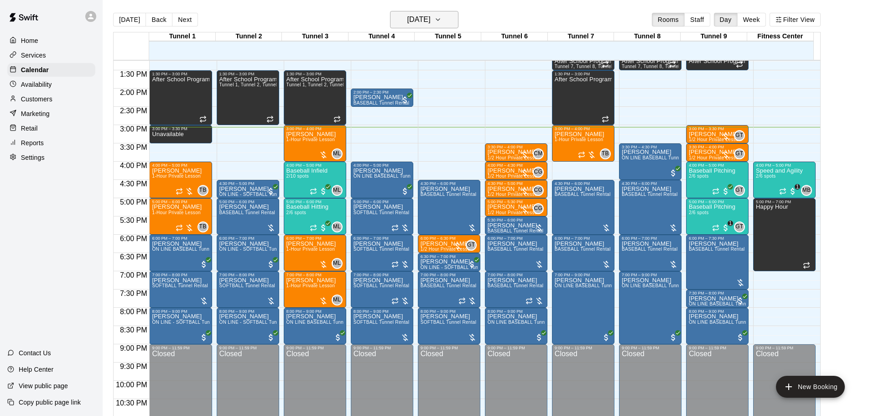
click at [427, 20] on h6 "[DATE]" at bounding box center [418, 19] width 23 height 13
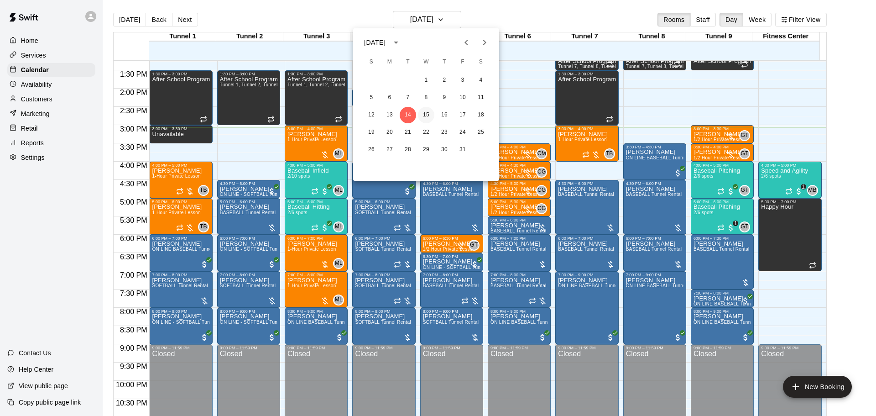
click at [423, 113] on button "15" at bounding box center [426, 115] width 16 height 16
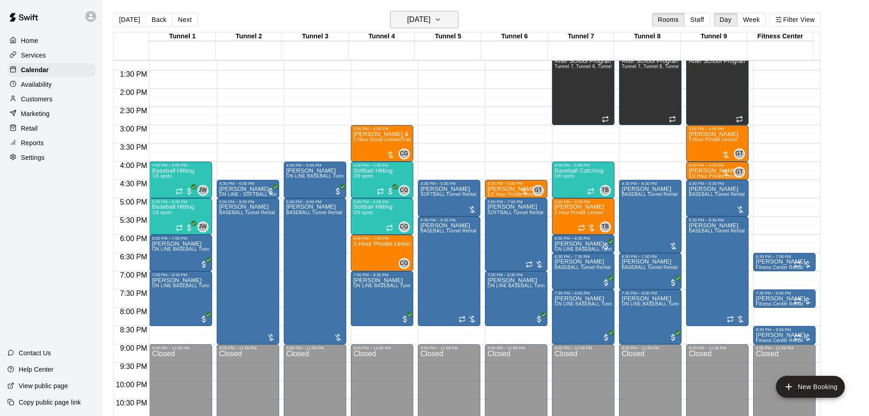
click at [423, 16] on h6 "Wednesday Oct 15" at bounding box center [418, 19] width 23 height 13
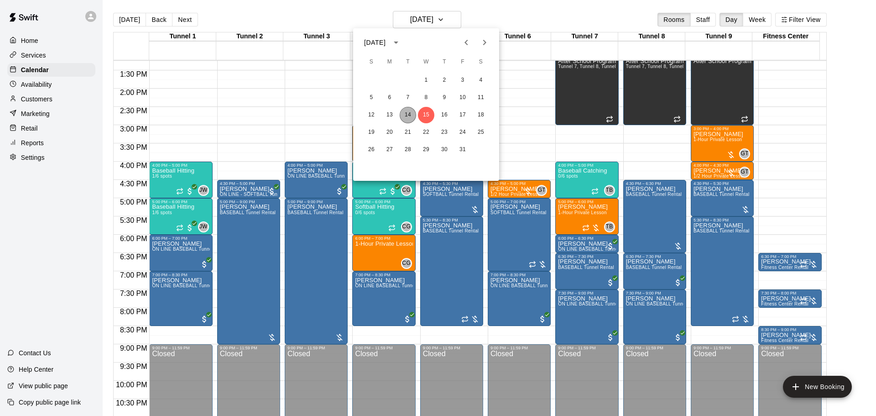
click at [409, 110] on button "14" at bounding box center [408, 115] width 16 height 16
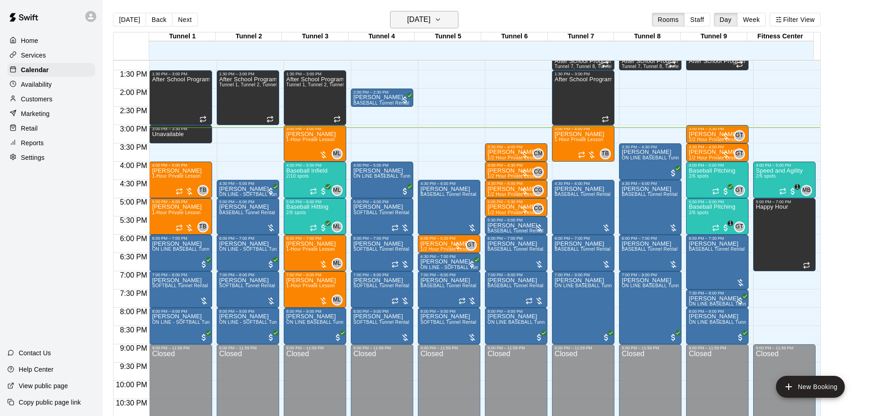
click at [431, 21] on h6 "[DATE]" at bounding box center [418, 19] width 23 height 13
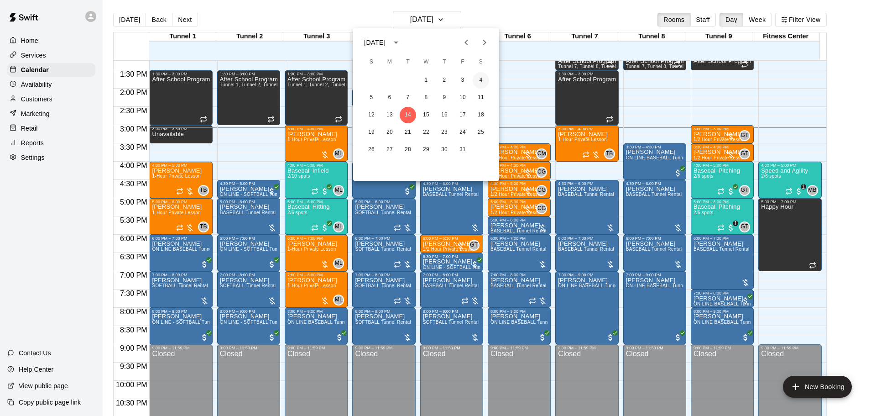
click at [481, 77] on button "4" at bounding box center [481, 80] width 16 height 16
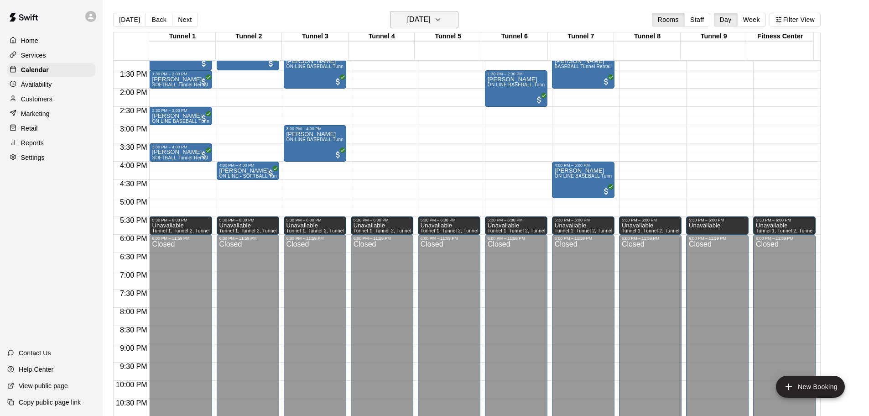
click at [427, 16] on h6 "Saturday Oct 04" at bounding box center [418, 19] width 23 height 13
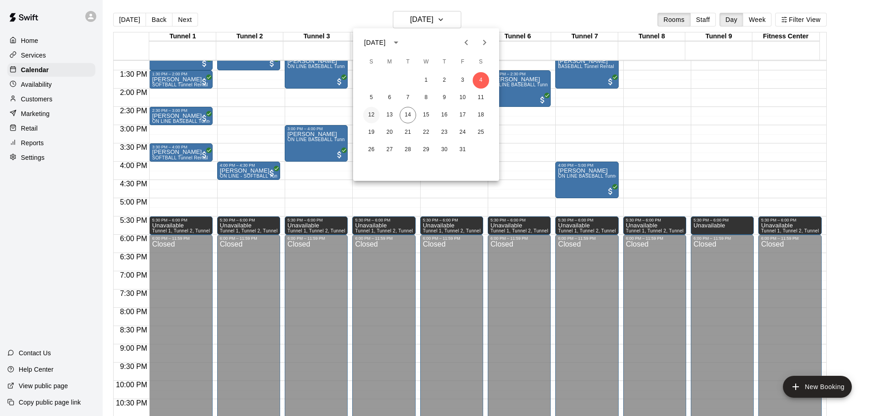
click at [372, 111] on button "12" at bounding box center [371, 115] width 16 height 16
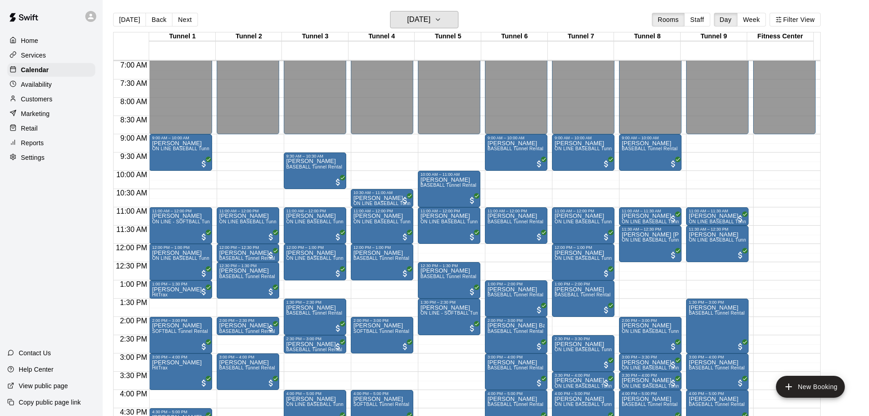
scroll to position [15, 0]
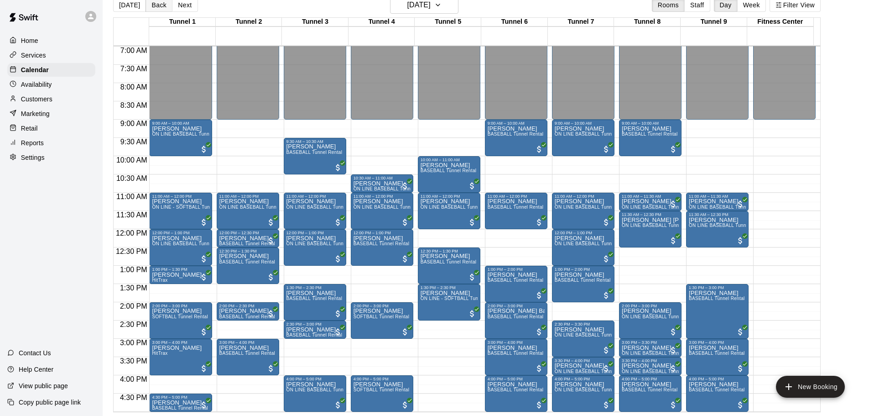
click at [148, 5] on button "Back" at bounding box center [159, 5] width 27 height 14
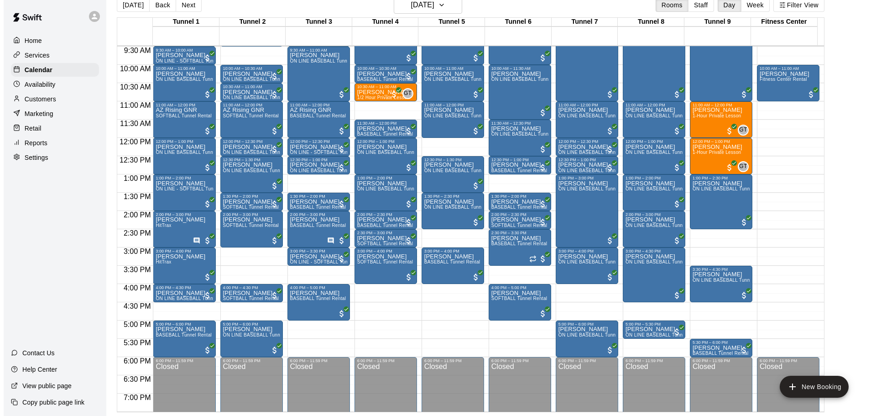
scroll to position [301, 0]
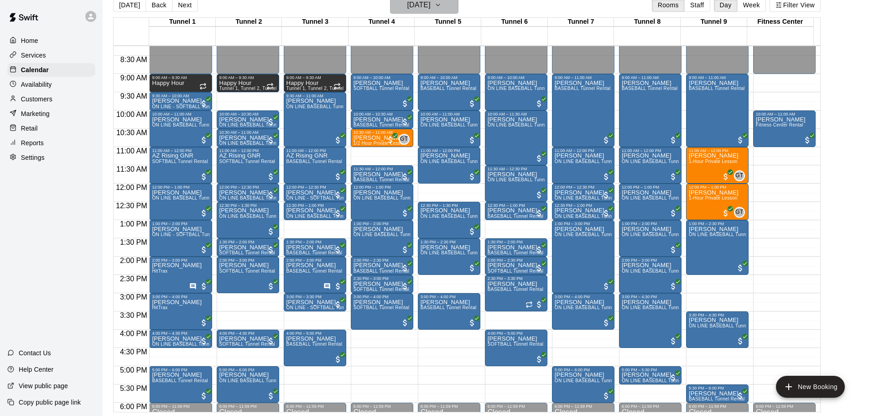
click at [427, 3] on h6 "Saturday Oct 11" at bounding box center [418, 5] width 23 height 13
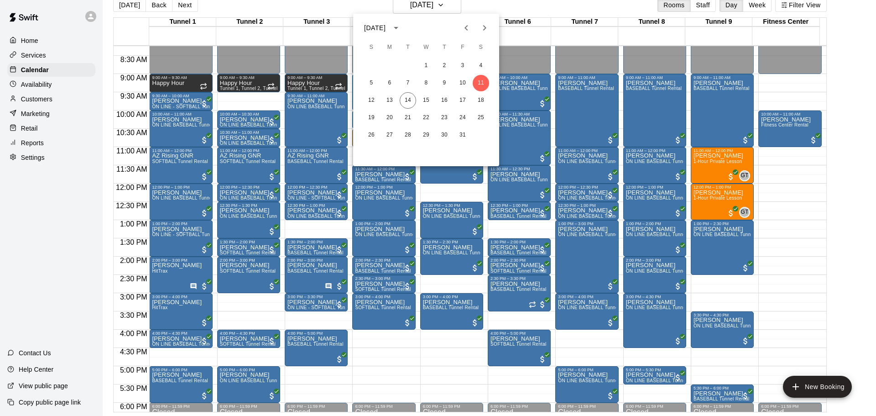
click at [113, 7] on div at bounding box center [438, 208] width 876 height 416
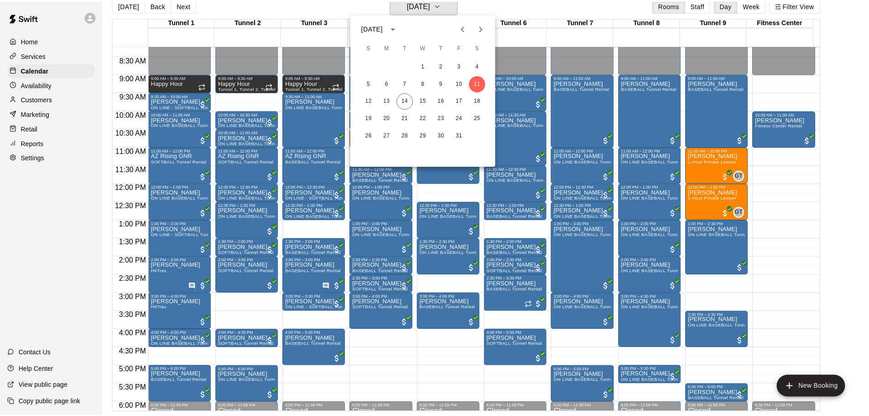
scroll to position [11, 0]
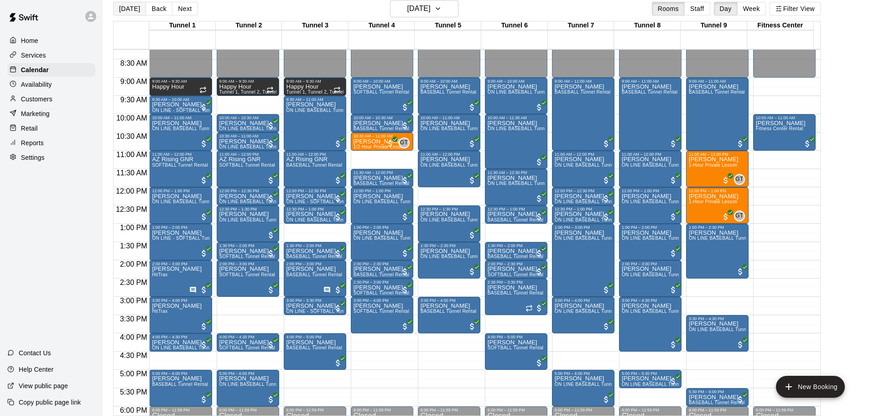
click at [124, 10] on button "[DATE]" at bounding box center [129, 9] width 33 height 14
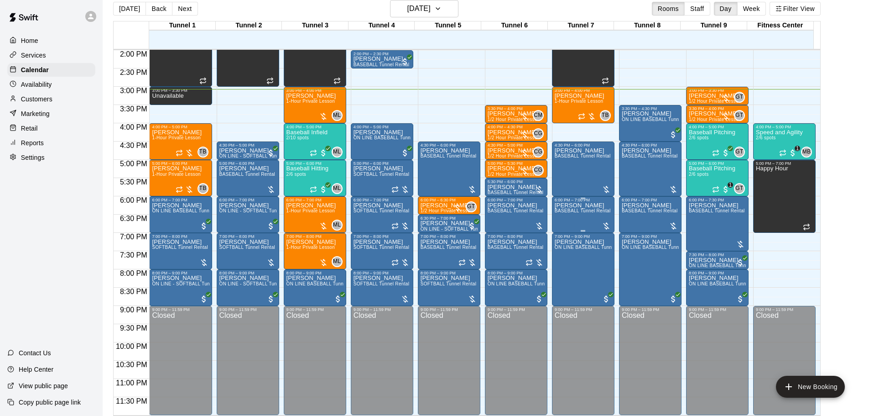
scroll to position [375, 0]
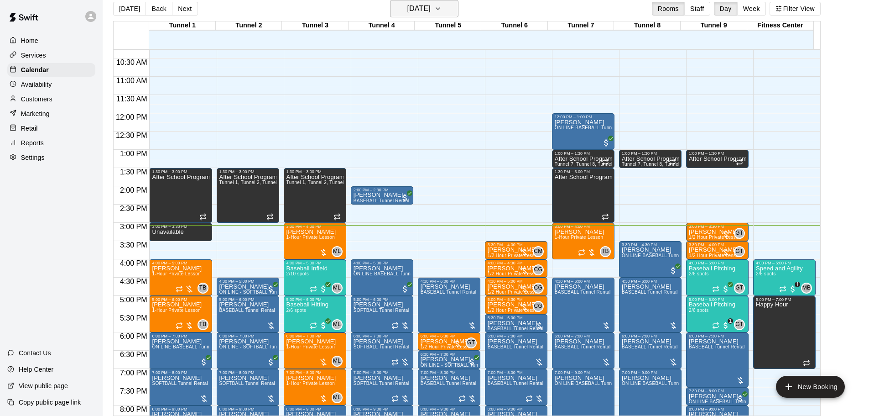
click at [423, 16] on button "[DATE]" at bounding box center [424, 8] width 68 height 17
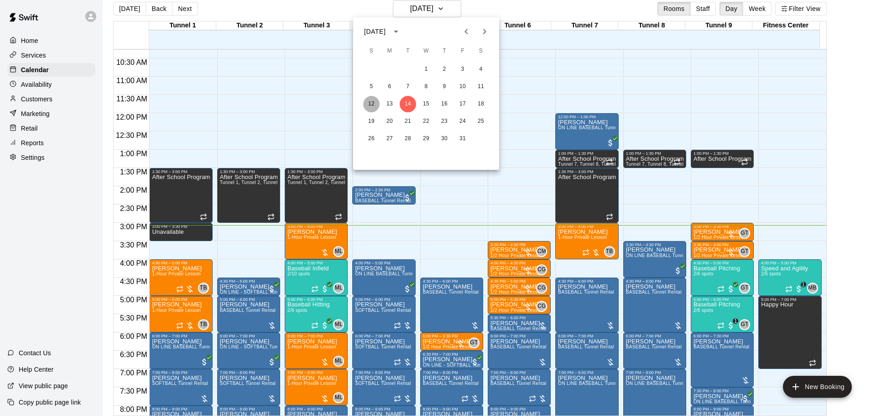
click at [369, 103] on button "12" at bounding box center [371, 104] width 16 height 16
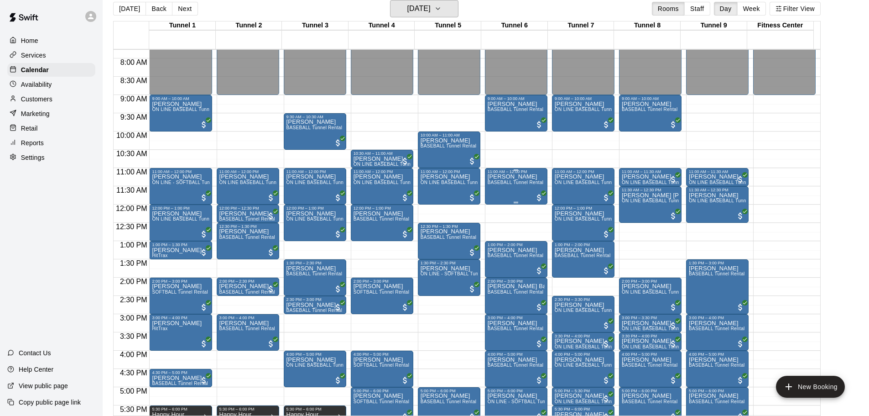
scroll to position [329, 0]
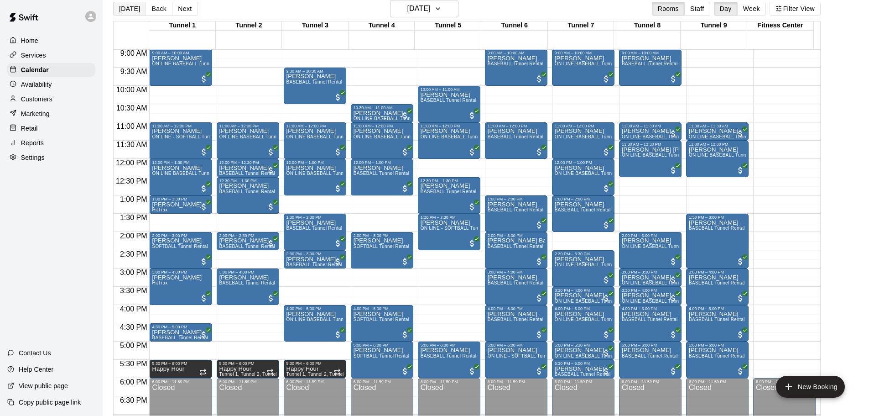
click at [116, 10] on button "[DATE]" at bounding box center [129, 9] width 33 height 14
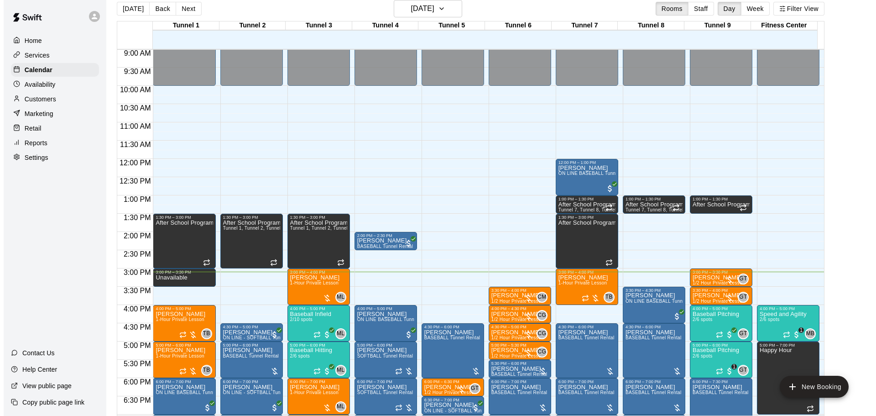
scroll to position [420, 0]
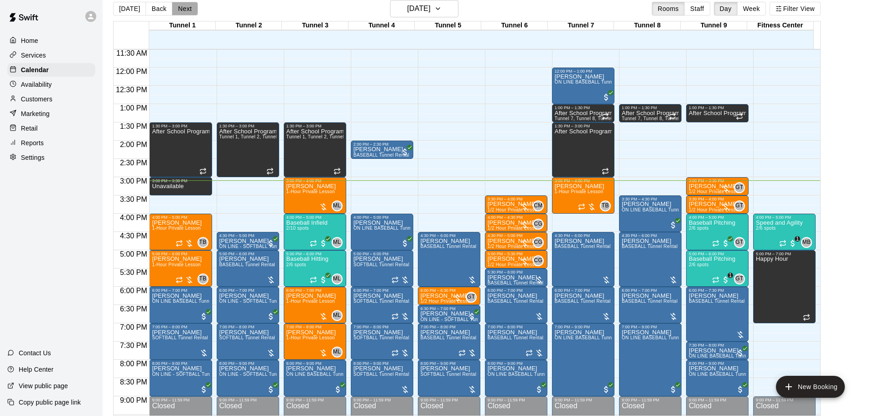
click at [185, 8] on button "Next" at bounding box center [185, 9] width 26 height 14
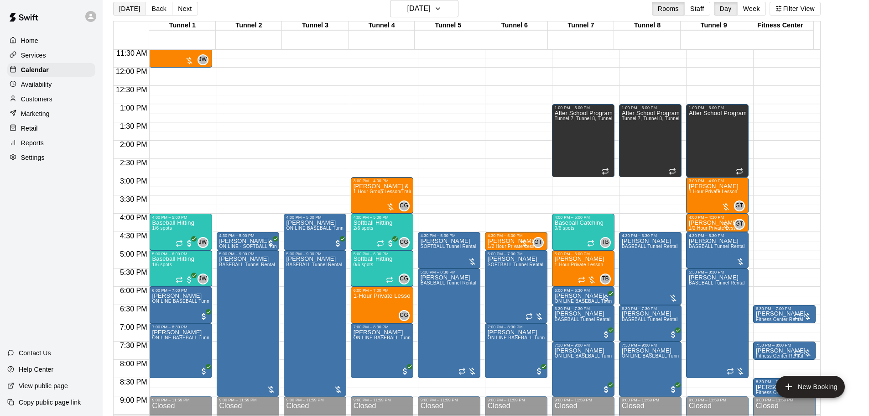
click at [123, 4] on button "[DATE]" at bounding box center [129, 9] width 33 height 14
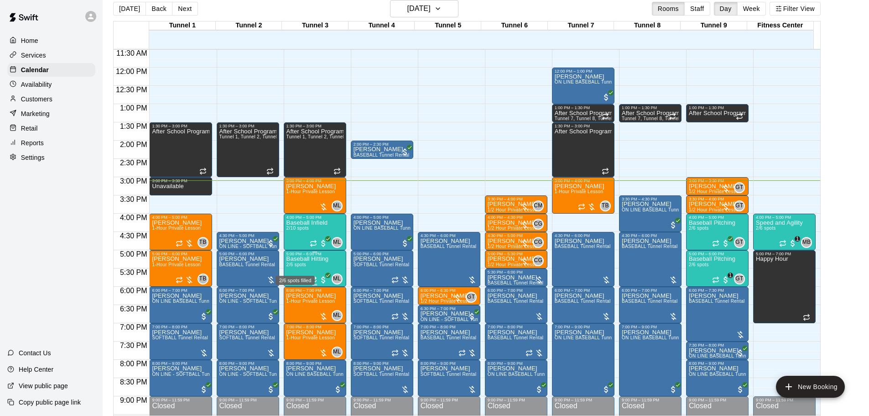
click at [302, 269] on body "Home Services Calendar Availability Customers Marketing Retail Reports Settings…" at bounding box center [434, 204] width 869 height 430
click at [302, 259] on p "Baseball Hitting" at bounding box center [308, 259] width 42 height 0
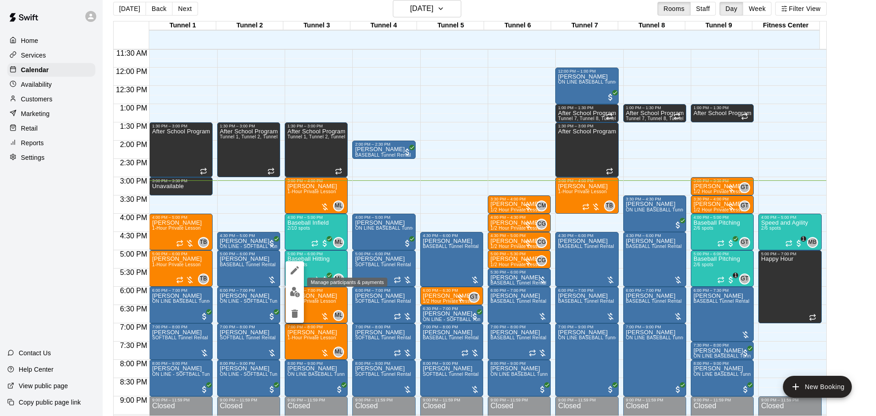
click at [294, 291] on img "edit" at bounding box center [295, 292] width 10 height 10
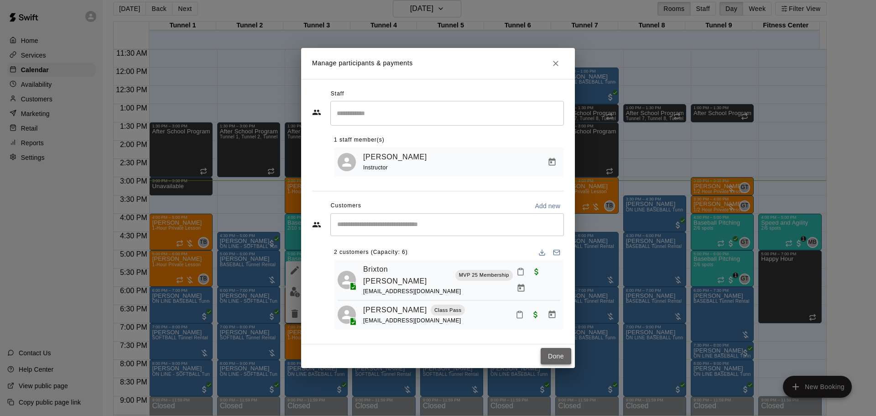
click at [551, 354] on button "Done" at bounding box center [556, 356] width 31 height 17
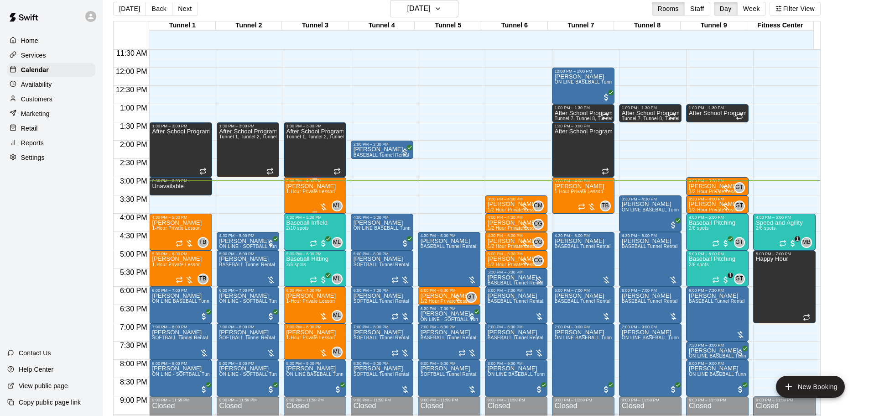
click at [290, 203] on div "Casey Malone 1-Hour Private Lesson" at bounding box center [312, 391] width 50 height 416
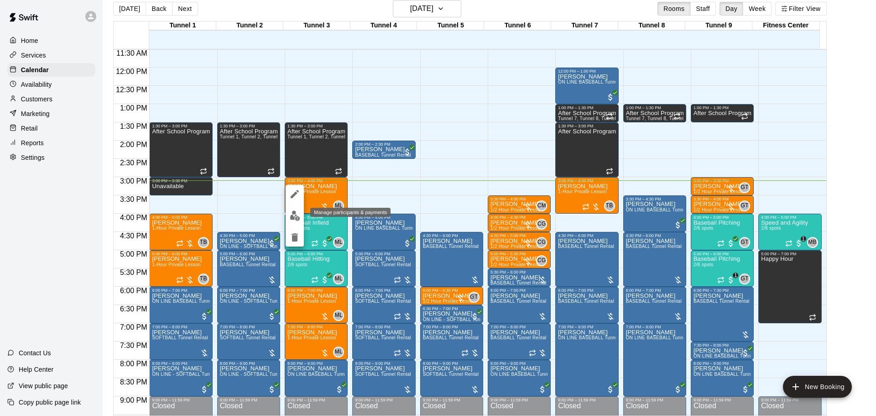
click at [293, 214] on img "edit" at bounding box center [295, 215] width 10 height 10
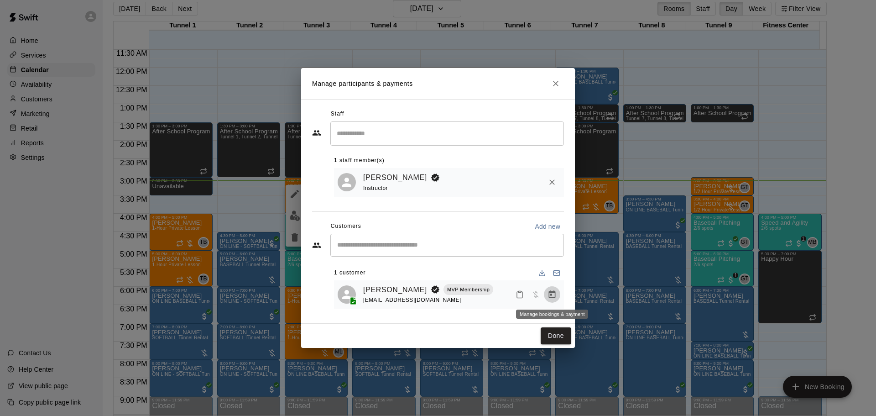
click at [552, 299] on icon "Manage bookings & payment" at bounding box center [552, 294] width 9 height 9
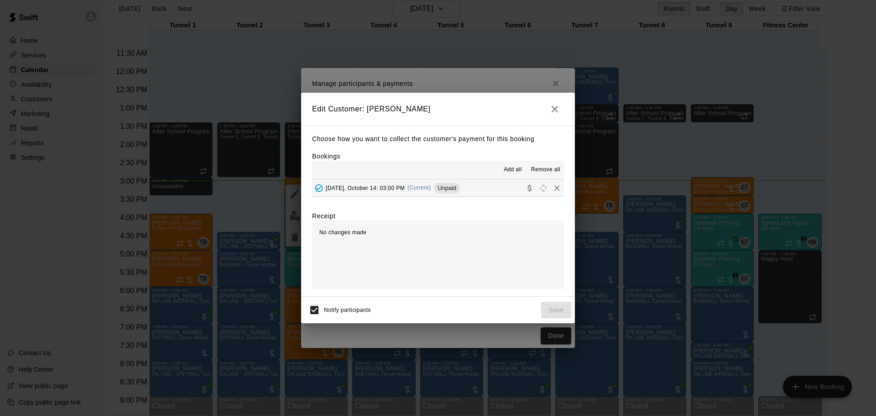
click at [400, 188] on span "Tuesday, October 14: 03:00 PM" at bounding box center [365, 187] width 79 height 6
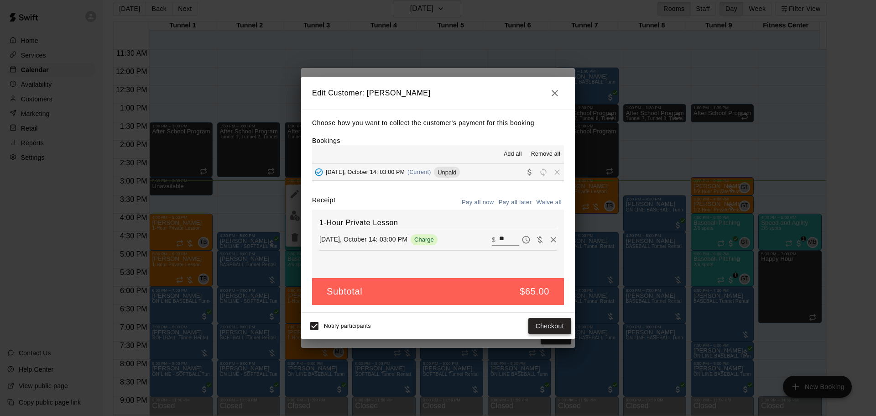
click at [532, 323] on button "Checkout" at bounding box center [549, 326] width 43 height 17
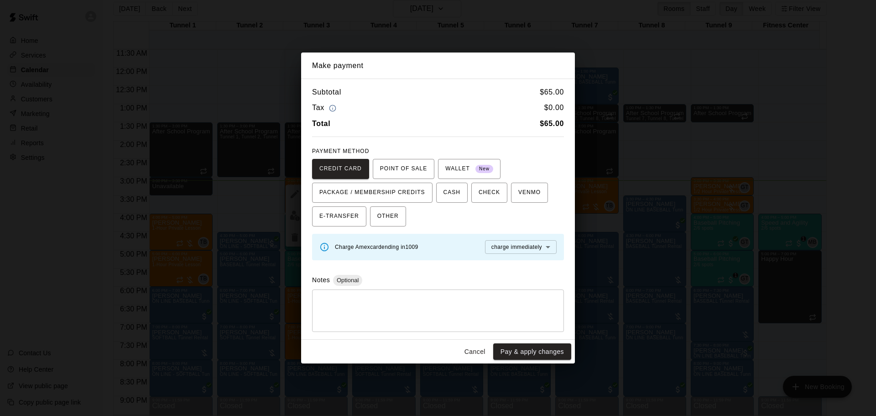
click at [477, 355] on button "Cancel" at bounding box center [474, 351] width 29 height 17
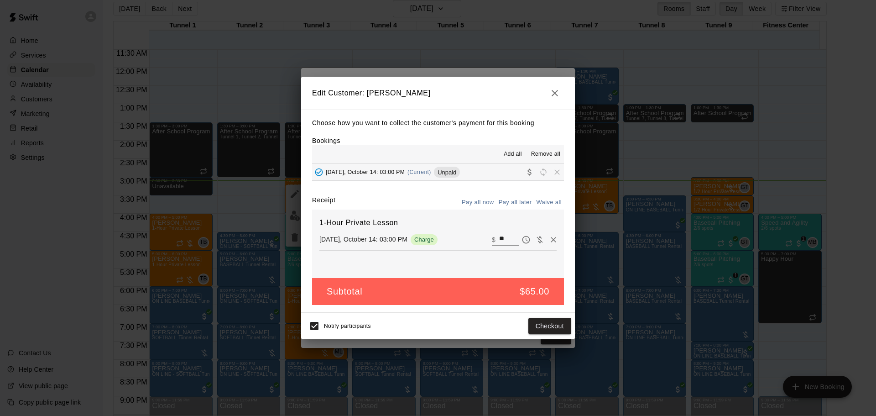
click at [561, 88] on button "button" at bounding box center [555, 93] width 18 height 18
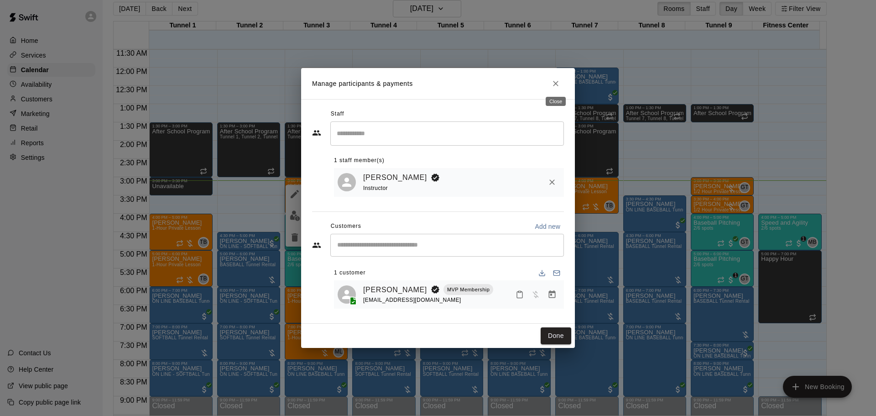
click at [558, 84] on icon "Close" at bounding box center [555, 83] width 9 height 9
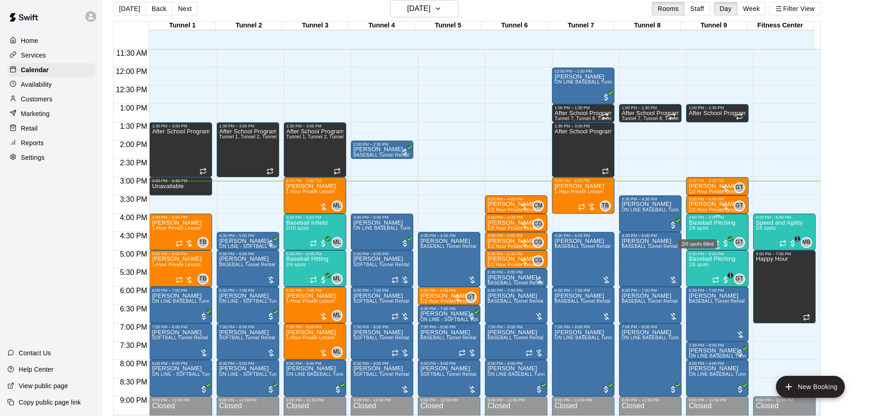
click at [701, 228] on span "2/6 spots" at bounding box center [699, 227] width 20 height 5
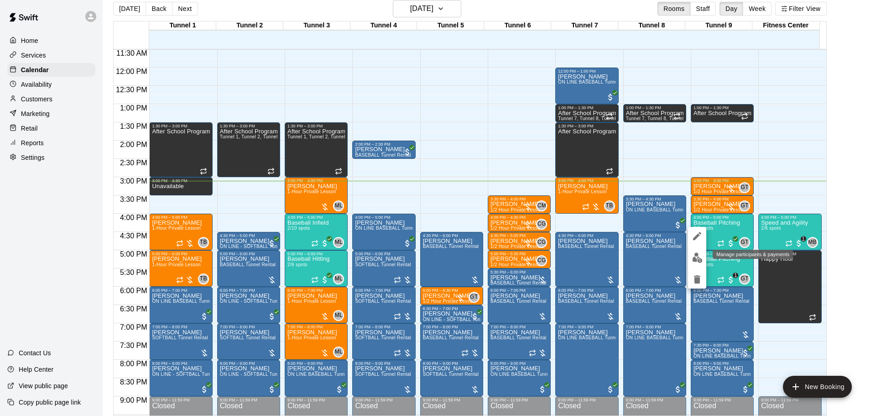
click at [703, 255] on button "edit" at bounding box center [697, 258] width 18 height 18
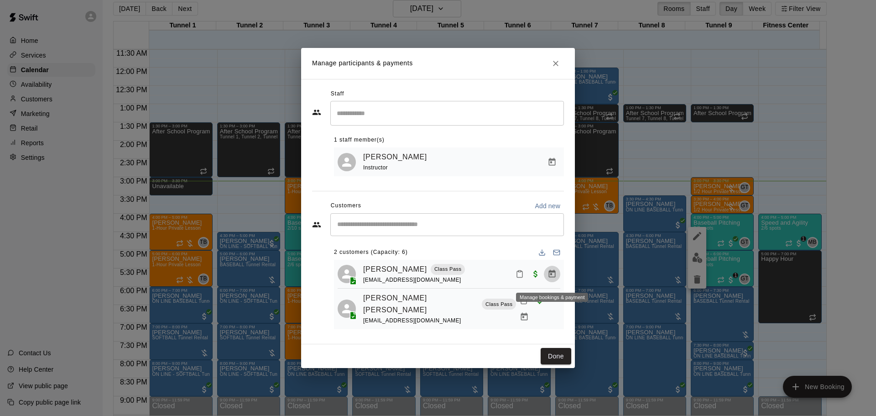
click at [549, 277] on icon "Manage bookings & payment" at bounding box center [552, 274] width 7 height 8
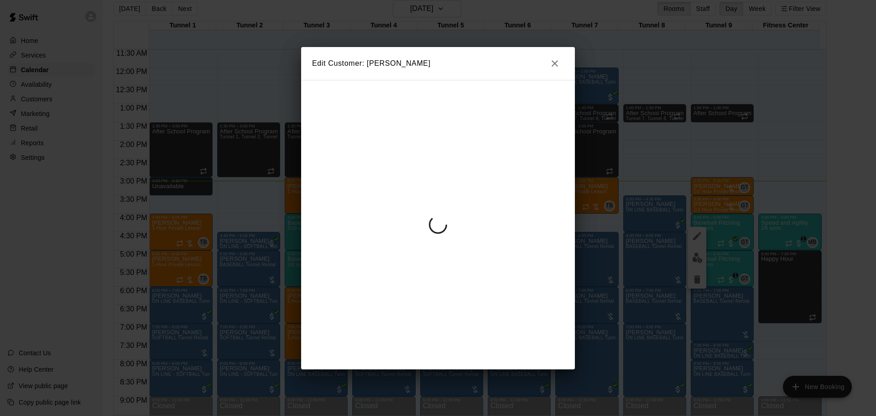
click at [556, 58] on icon "button" at bounding box center [554, 63] width 11 height 11
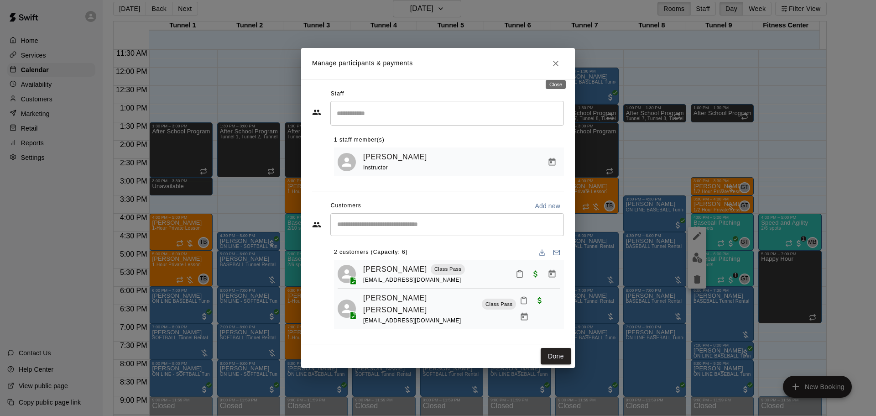
click at [555, 67] on icon "Close" at bounding box center [555, 63] width 9 height 9
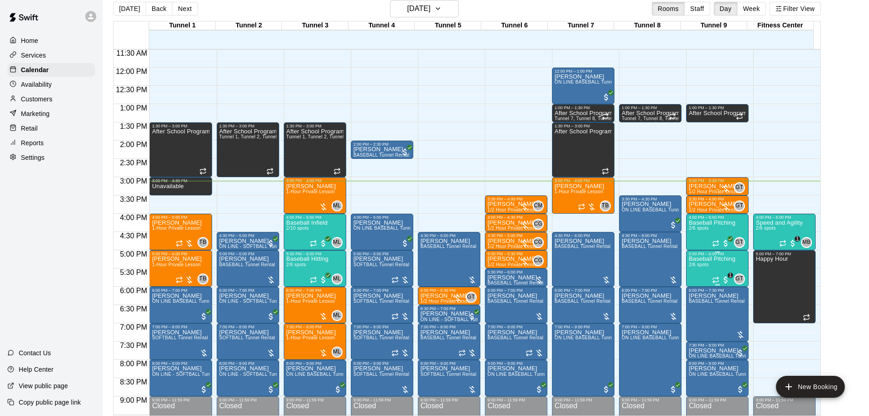
click at [702, 259] on p "Baseball Pitching" at bounding box center [712, 259] width 47 height 0
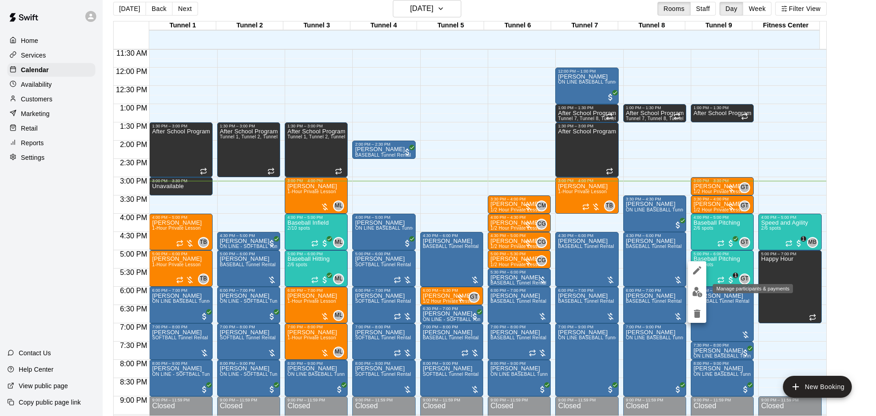
click at [694, 287] on img "edit" at bounding box center [697, 292] width 10 height 10
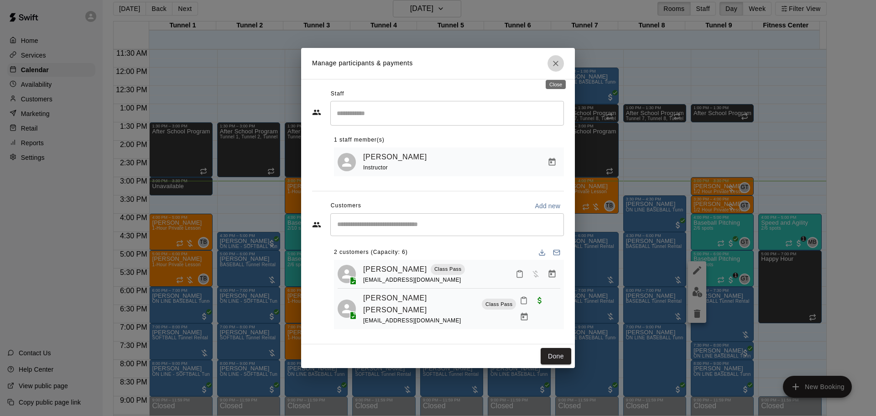
click at [554, 64] on icon "Close" at bounding box center [555, 63] width 9 height 9
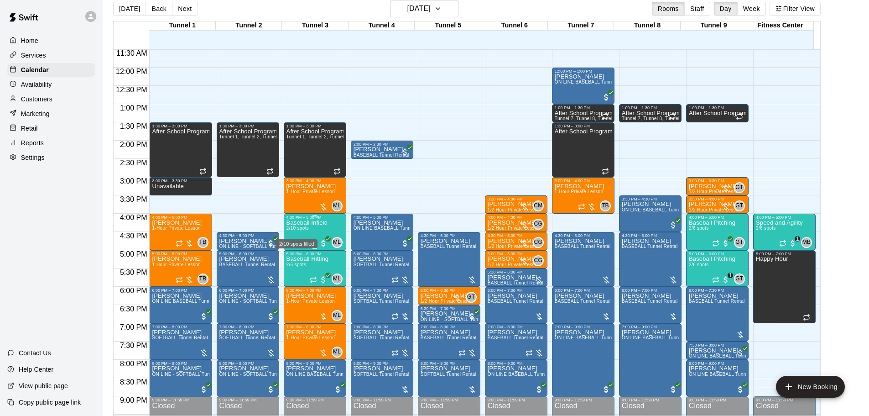
click at [306, 227] on span "2/10 spots" at bounding box center [298, 227] width 22 height 5
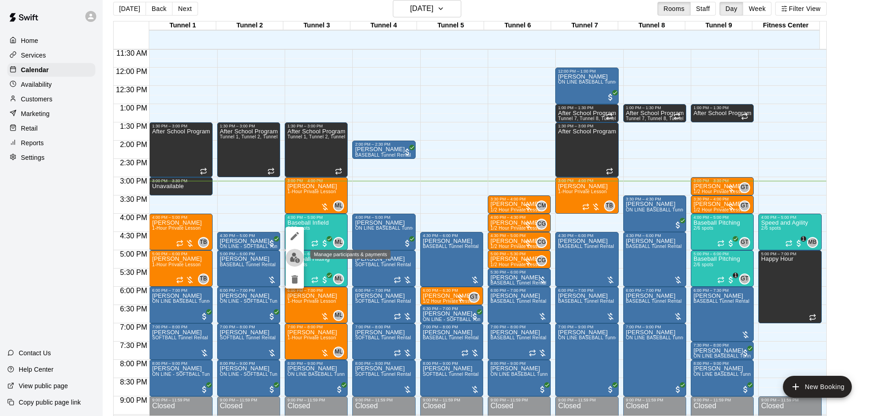
click at [292, 256] on img "edit" at bounding box center [295, 257] width 10 height 10
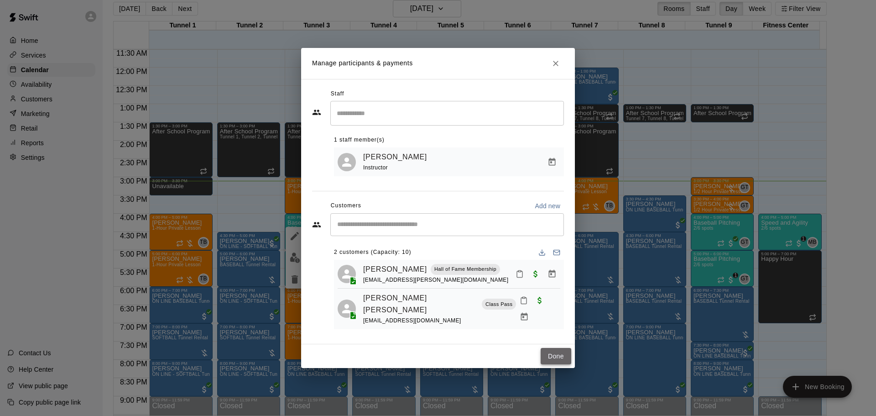
click at [549, 351] on button "Done" at bounding box center [556, 356] width 31 height 17
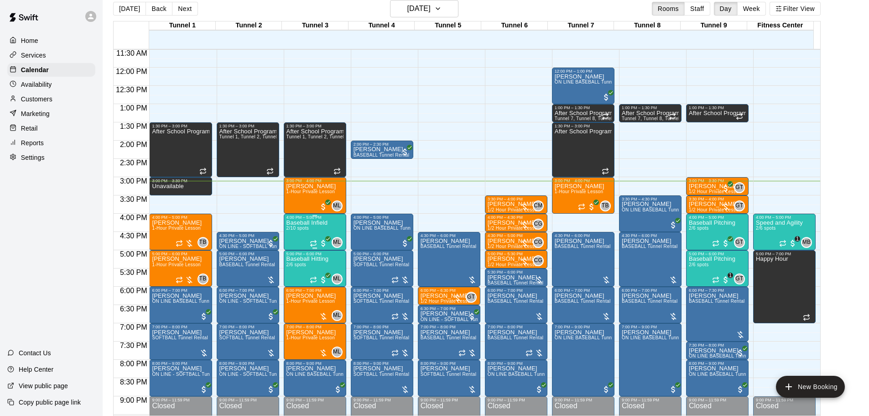
click at [296, 230] on span "2/10 spots" at bounding box center [298, 227] width 22 height 5
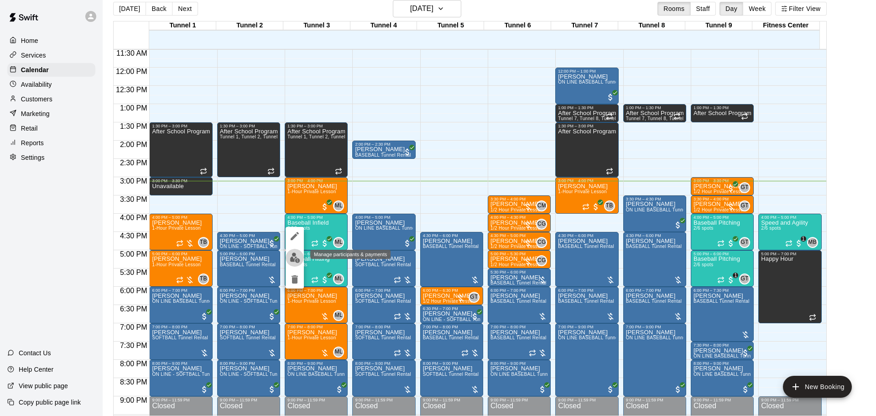
click at [294, 262] on img "edit" at bounding box center [295, 257] width 10 height 10
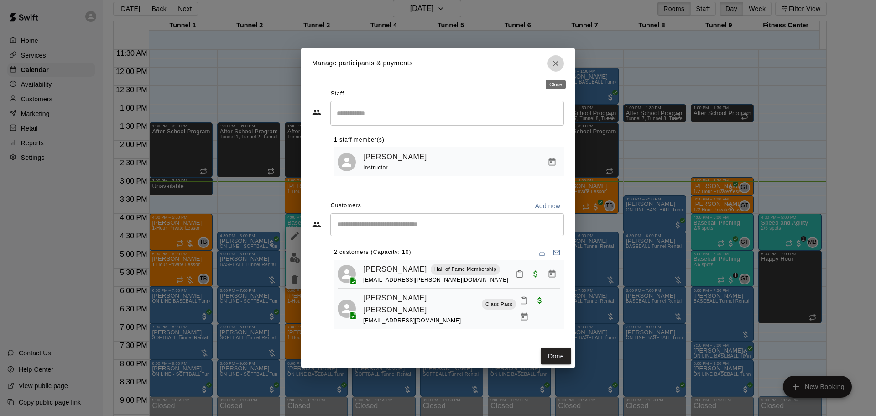
click at [558, 63] on icon "Close" at bounding box center [555, 63] width 5 height 5
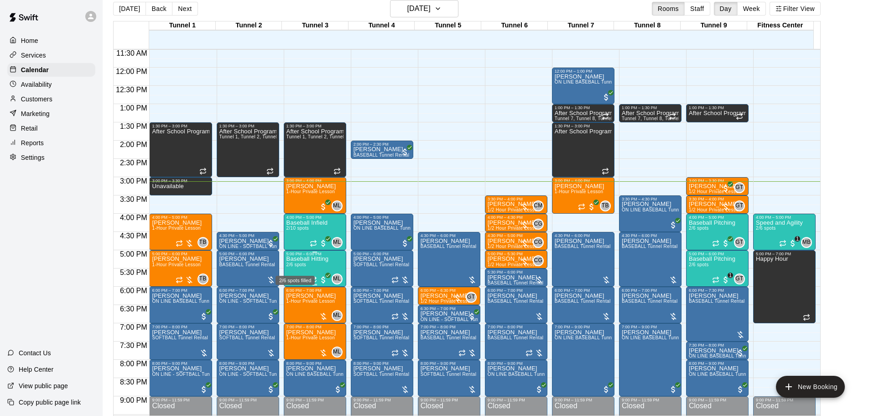
click at [299, 264] on span "2/6 spots" at bounding box center [297, 264] width 20 height 5
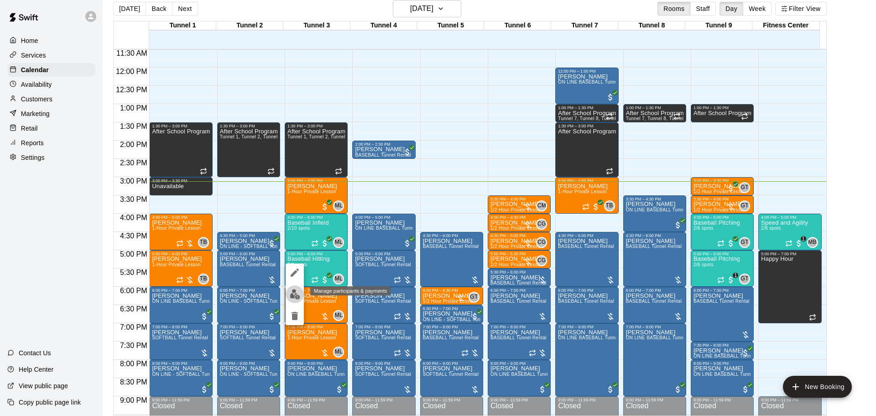
click at [292, 293] on img "edit" at bounding box center [295, 294] width 10 height 10
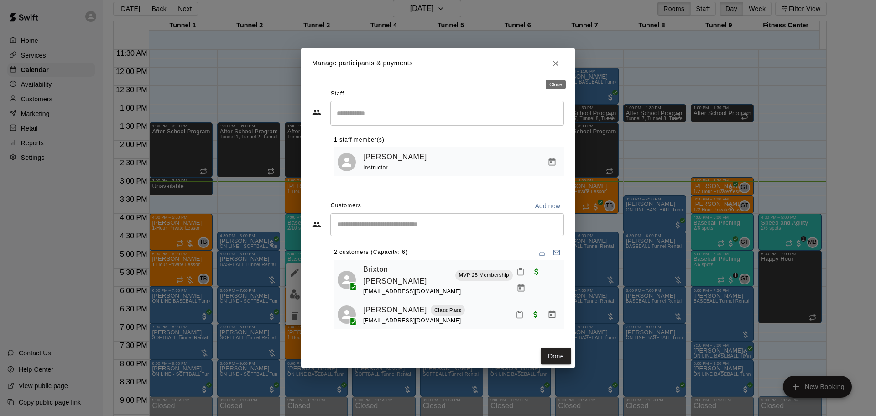
click at [554, 63] on icon "Close" at bounding box center [555, 63] width 5 height 5
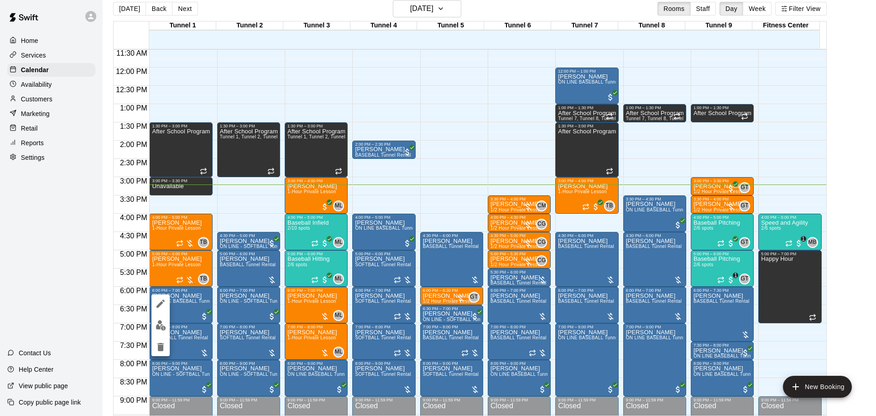
click at [164, 308] on icon "edit" at bounding box center [160, 303] width 11 height 11
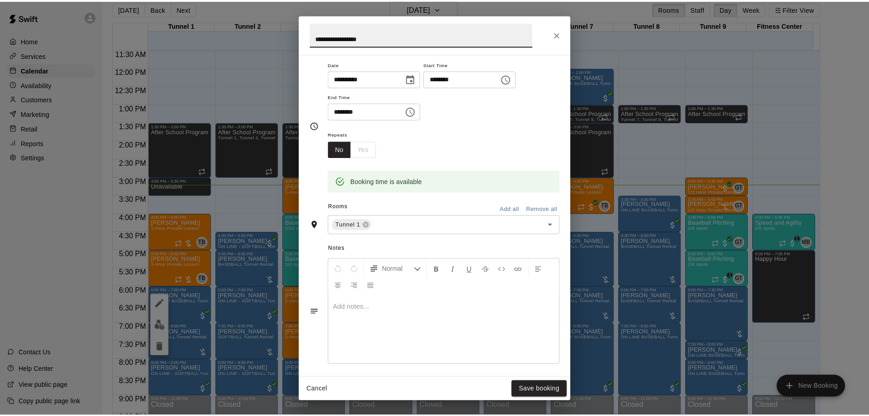
scroll to position [165, 0]
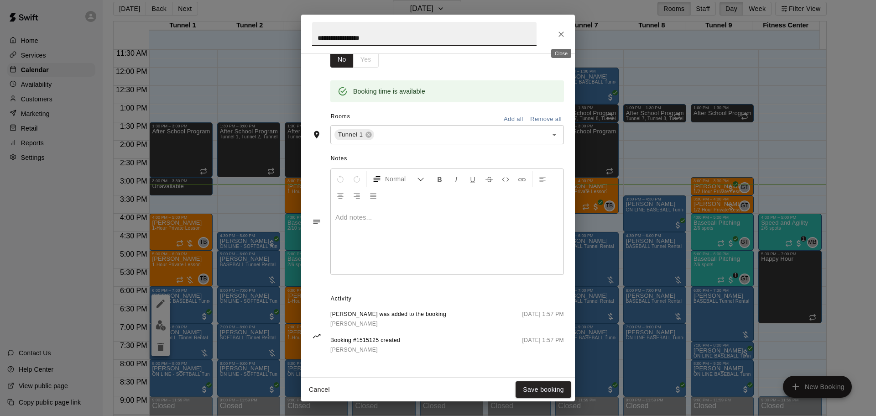
click at [560, 38] on icon "Close" at bounding box center [561, 34] width 9 height 9
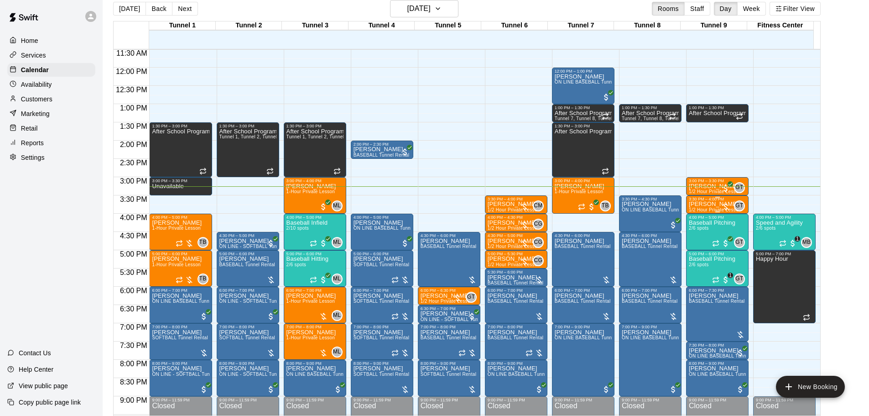
click at [707, 204] on p "[PERSON_NAME]" at bounding box center [715, 204] width 52 height 0
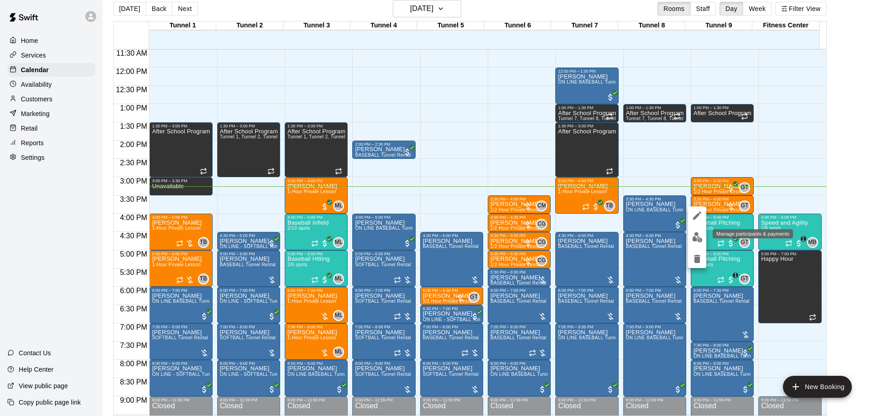
click at [697, 240] on img "edit" at bounding box center [697, 237] width 10 height 10
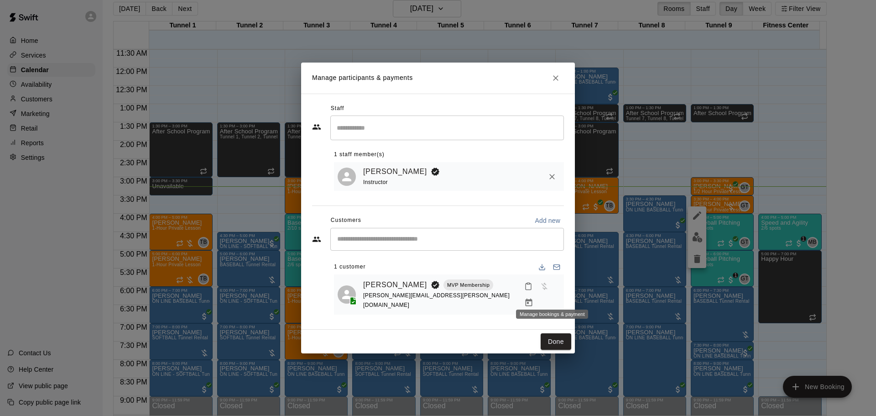
click at [533, 298] on icon "Manage bookings & payment" at bounding box center [528, 302] width 9 height 9
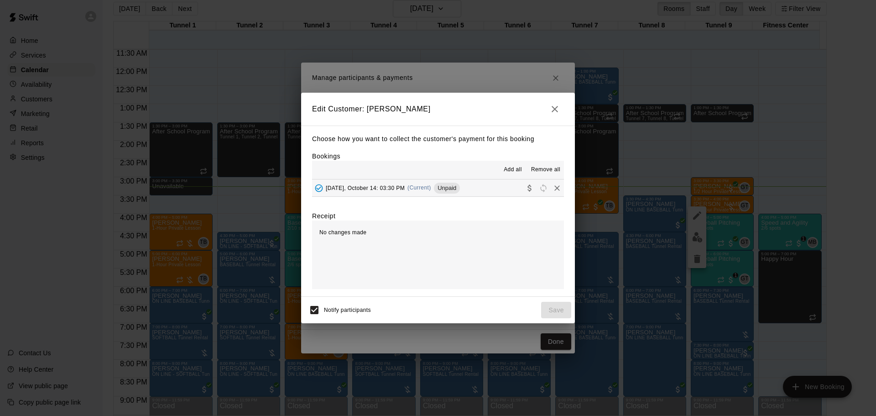
click at [363, 193] on div "Tuesday, October 14: 03:30 PM (Current) Unpaid" at bounding box center [386, 188] width 148 height 14
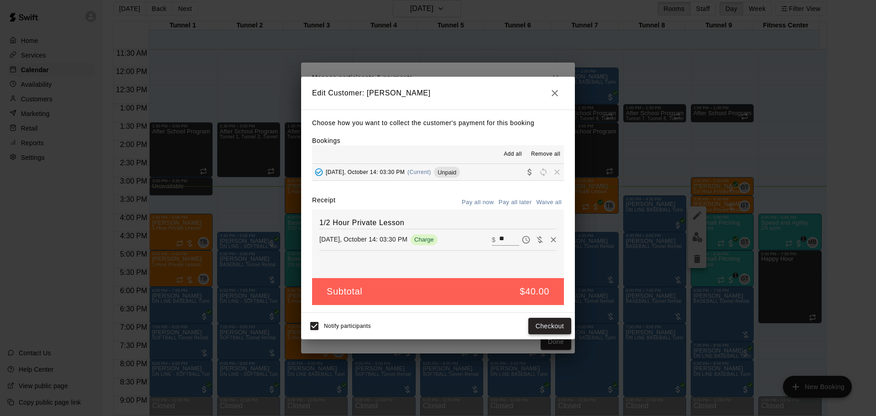
click at [544, 331] on button "Checkout" at bounding box center [549, 326] width 43 height 17
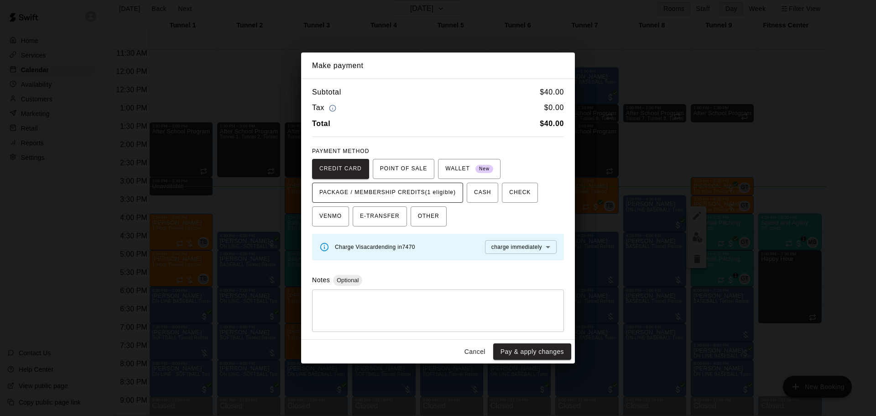
click at [437, 198] on span "PACKAGE / MEMBERSHIP CREDITS (1 eligible)" at bounding box center [387, 192] width 136 height 15
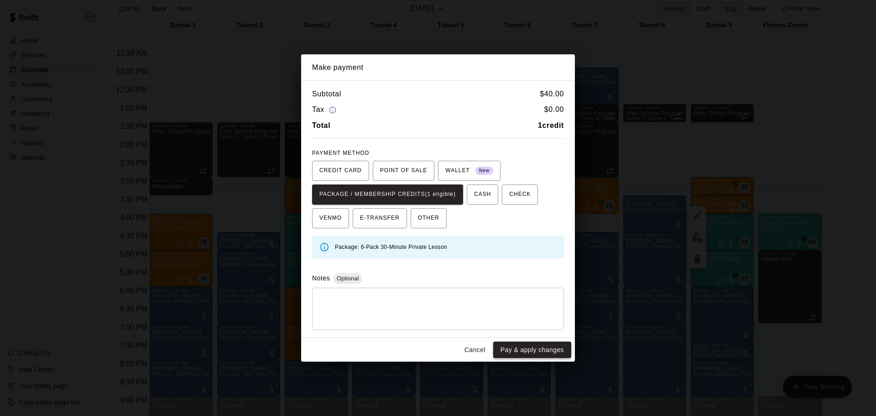
click at [537, 349] on button "Pay & apply changes" at bounding box center [532, 349] width 78 height 17
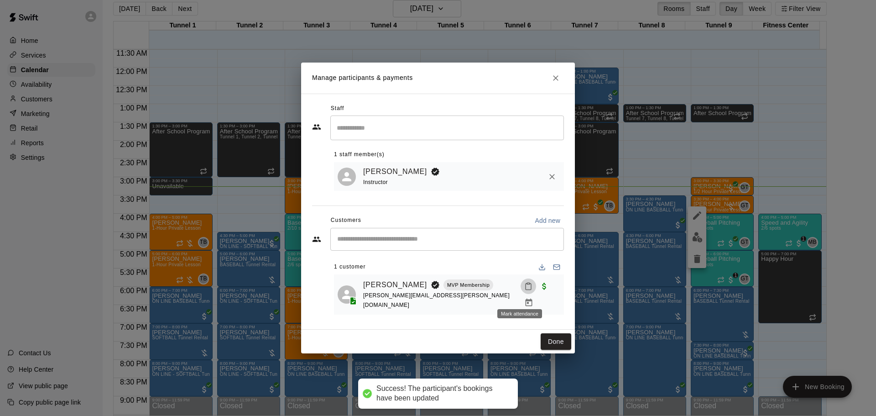
click at [524, 292] on button "Mark attendance" at bounding box center [529, 286] width 16 height 16
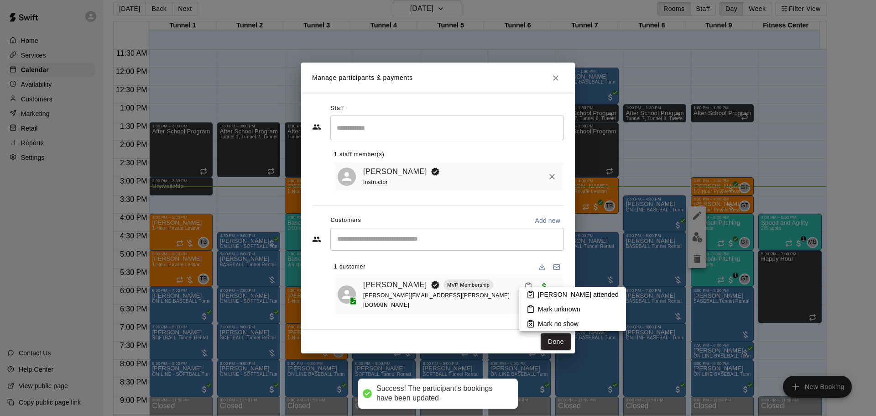
click at [551, 294] on p "[PERSON_NAME] attended" at bounding box center [578, 294] width 81 height 9
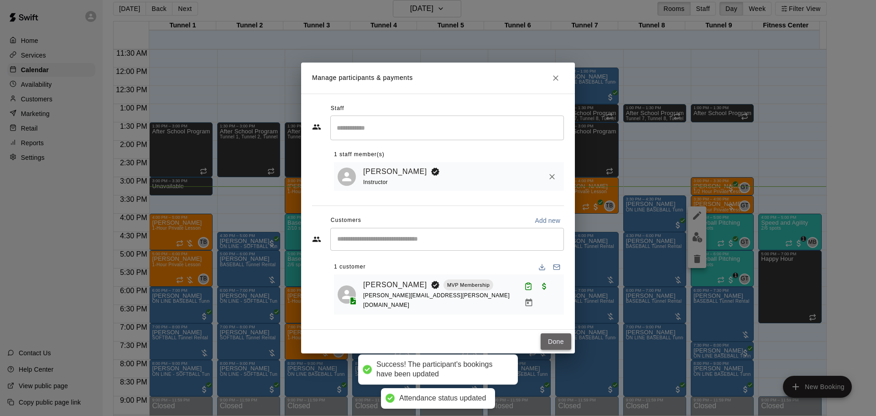
click at [555, 338] on button "Done" at bounding box center [556, 341] width 31 height 17
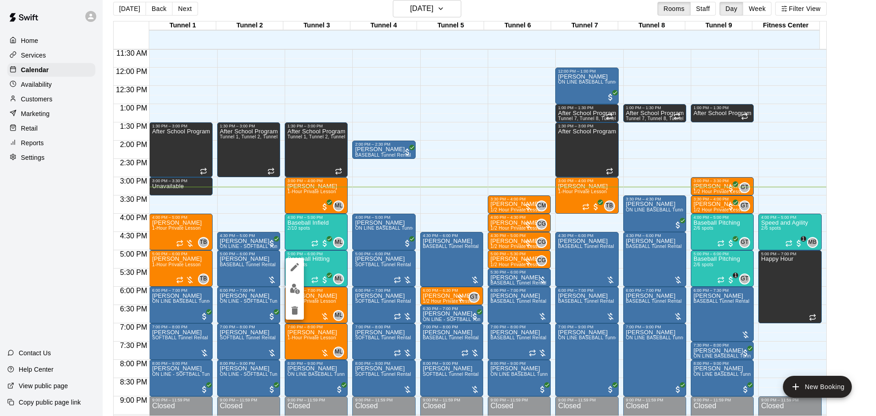
click at [296, 284] on img "edit" at bounding box center [295, 288] width 10 height 10
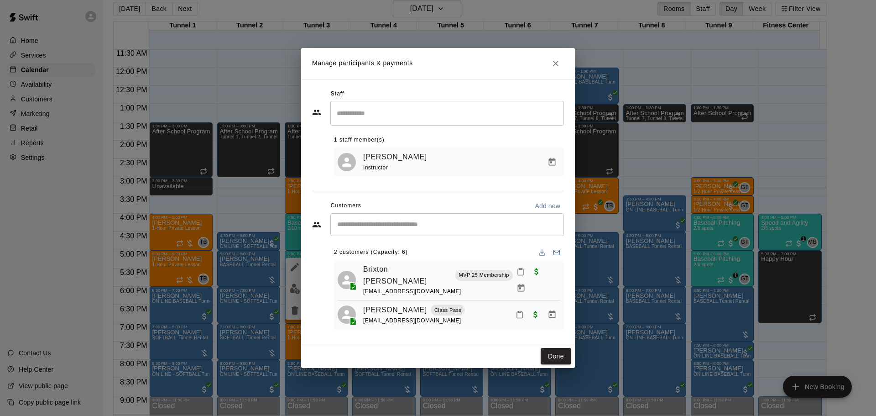
click at [552, 363] on div "Done" at bounding box center [438, 356] width 274 height 24
click at [551, 354] on button "Done" at bounding box center [556, 356] width 31 height 17
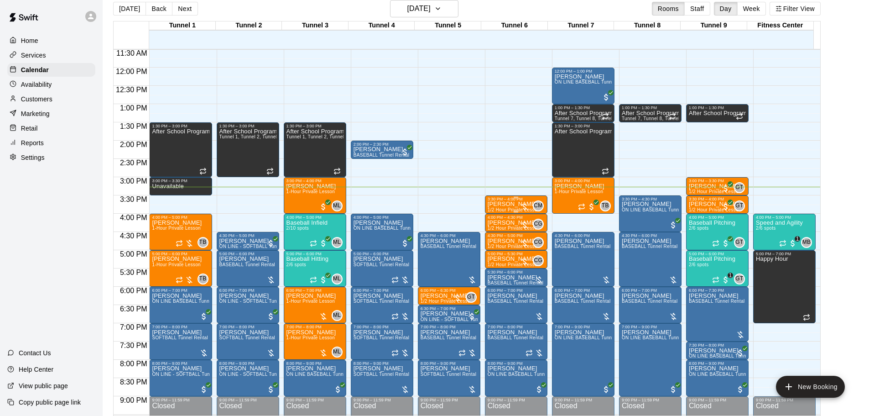
click at [504, 204] on p "[PERSON_NAME]" at bounding box center [514, 204] width 52 height 0
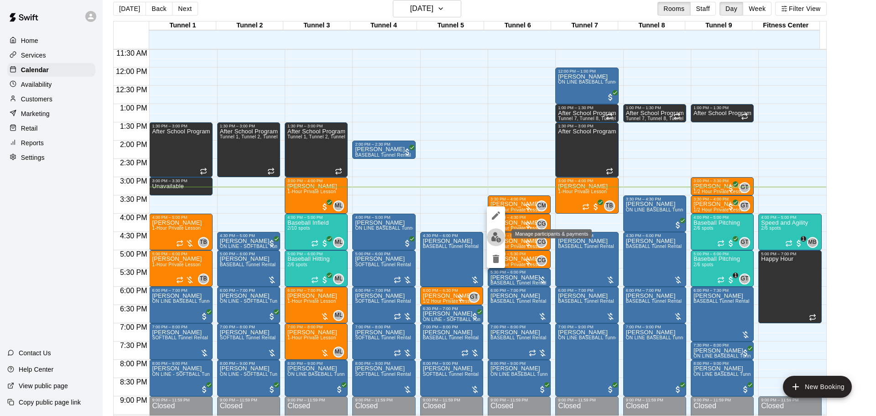
click at [497, 237] on img "edit" at bounding box center [496, 237] width 10 height 10
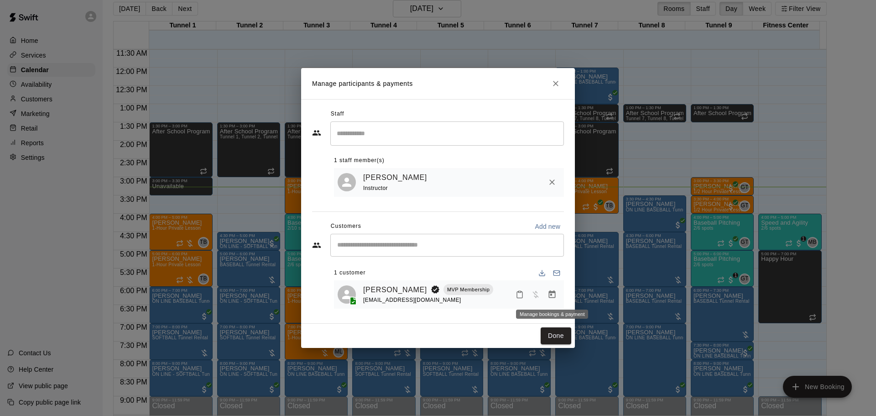
click at [557, 290] on button "Manage bookings & payment" at bounding box center [552, 294] width 16 height 16
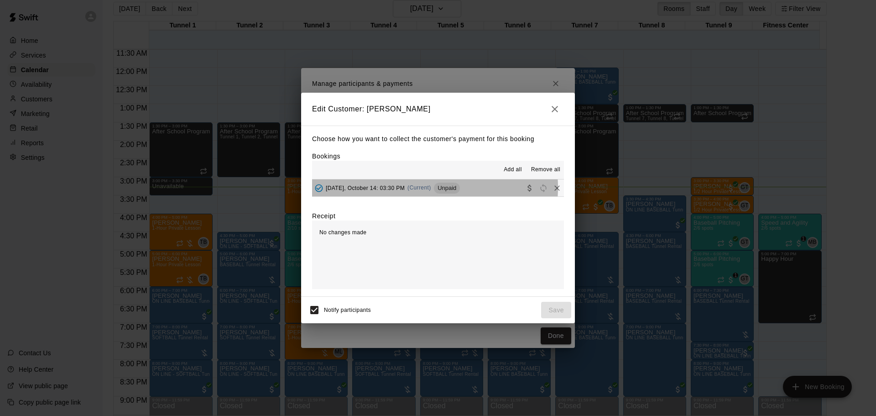
drag, startPoint x: 416, startPoint y: 190, endPoint x: 535, endPoint y: 299, distance: 161.2
click at [434, 211] on div "Choose how you want to collect the customer's payment for this booking Bookings…" at bounding box center [438, 210] width 274 height 171
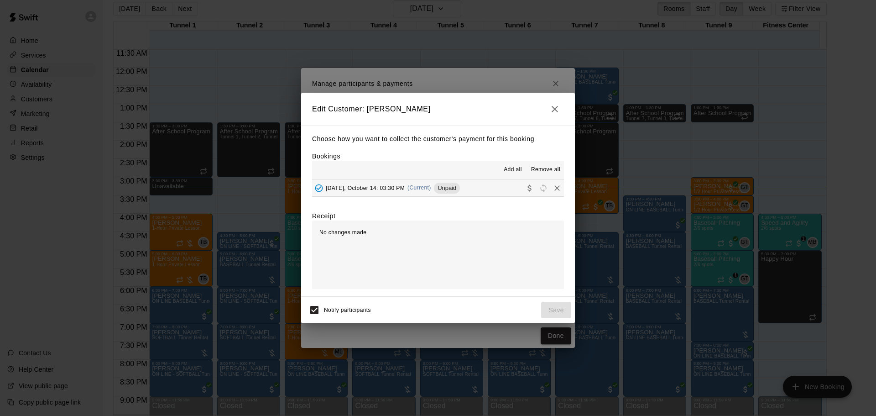
click at [398, 188] on span "Tuesday, October 14: 03:30 PM" at bounding box center [365, 187] width 79 height 6
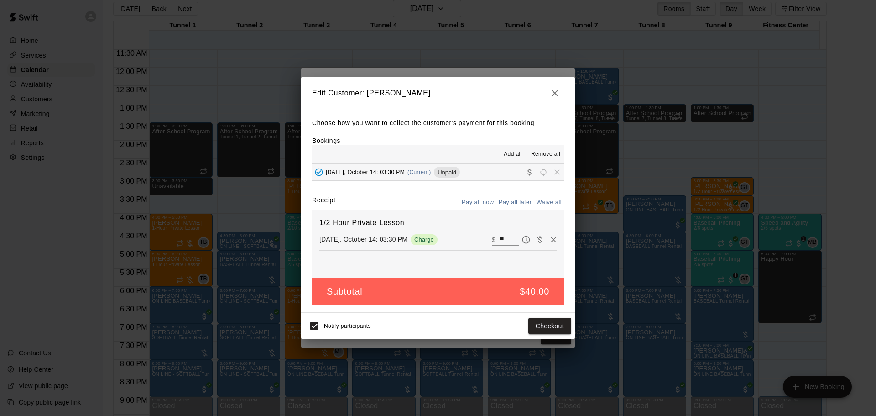
click at [545, 315] on div "Notify participants Checkout" at bounding box center [438, 326] width 274 height 26
click at [549, 328] on button "Checkout" at bounding box center [549, 326] width 43 height 17
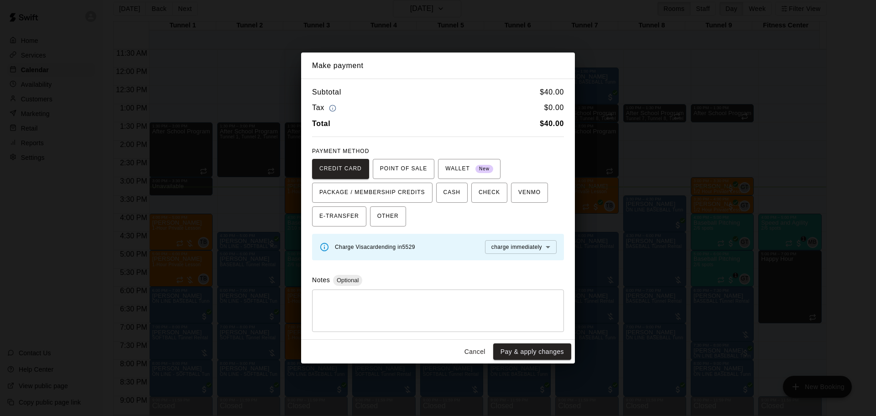
click at [470, 349] on button "Cancel" at bounding box center [474, 351] width 29 height 17
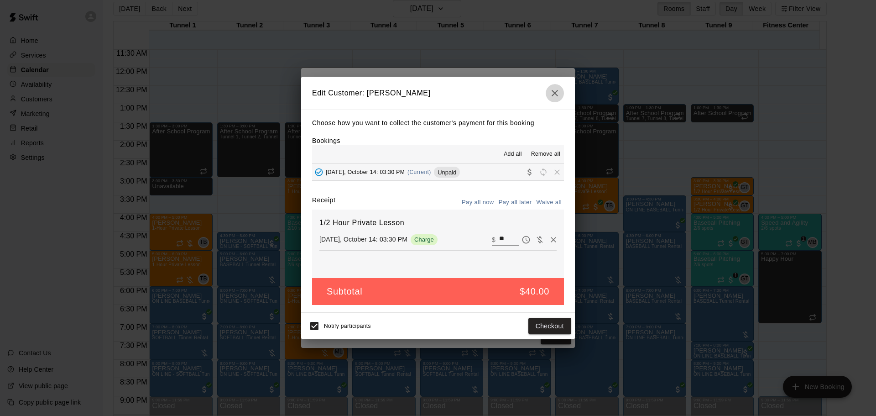
click at [553, 100] on button "button" at bounding box center [555, 93] width 18 height 18
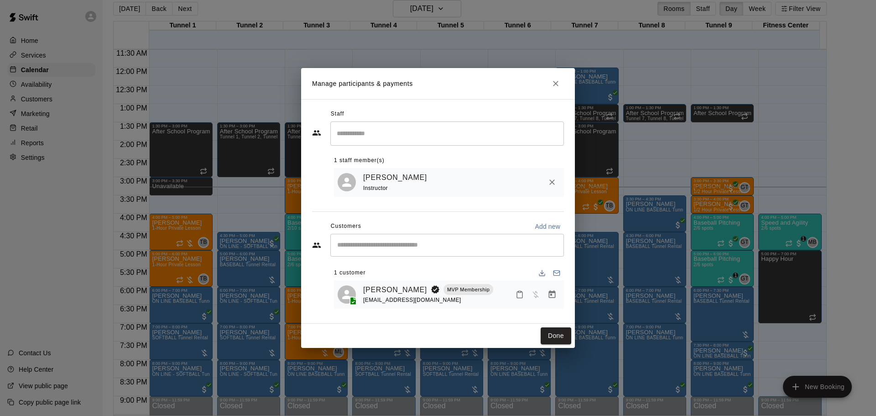
click at [555, 89] on button "Close" at bounding box center [556, 83] width 16 height 16
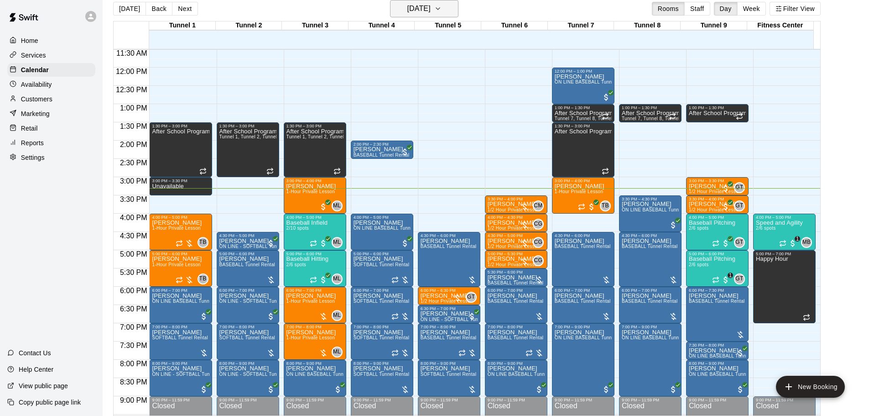
click at [447, 5] on button "[DATE]" at bounding box center [424, 8] width 68 height 17
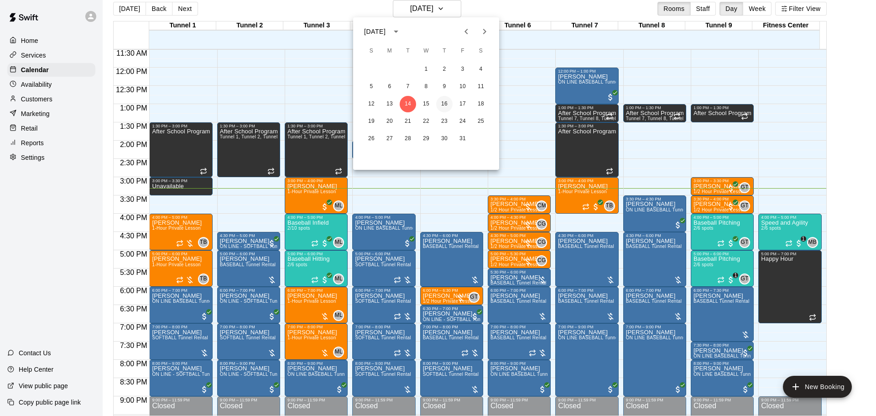
click at [451, 101] on button "16" at bounding box center [444, 104] width 16 height 16
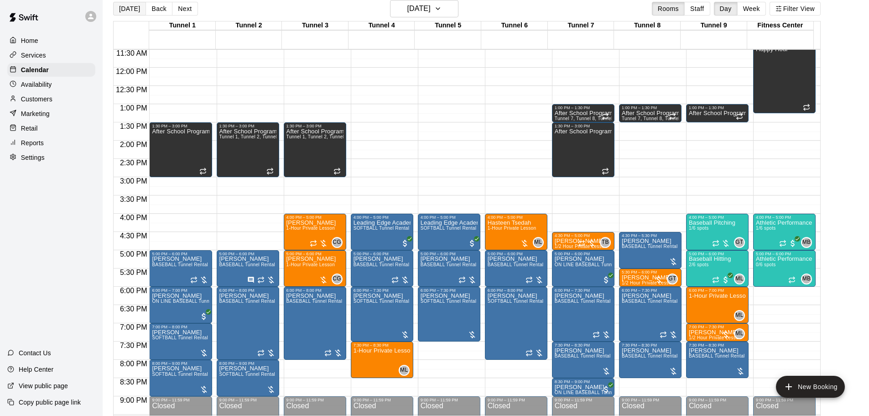
click at [134, 6] on button "[DATE]" at bounding box center [129, 9] width 33 height 14
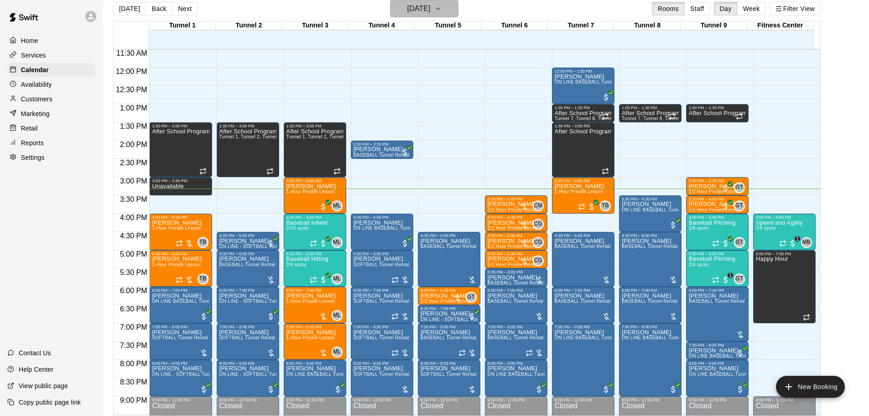
click at [421, 5] on h6 "[DATE]" at bounding box center [418, 8] width 23 height 13
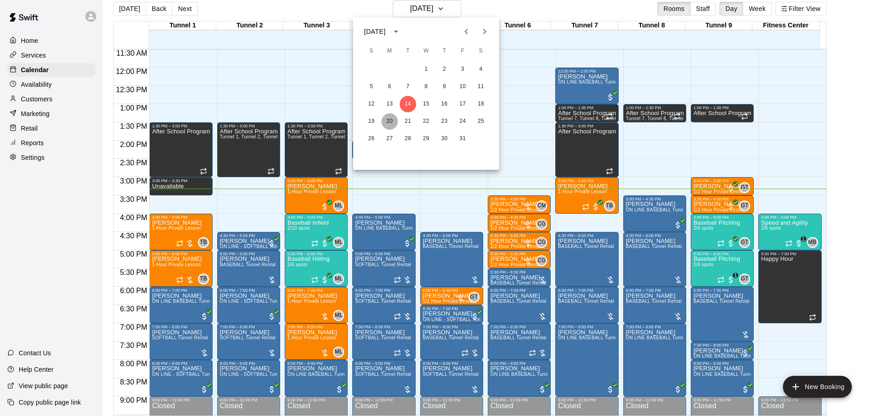
click at [387, 124] on button "20" at bounding box center [389, 121] width 16 height 16
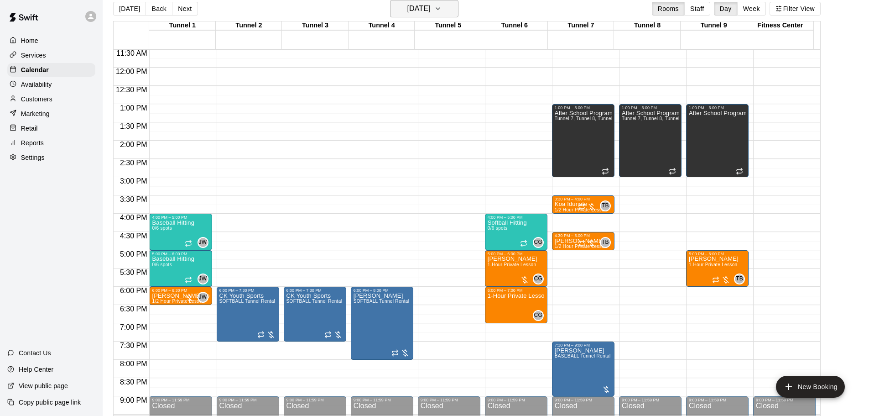
click at [415, 6] on h6 "Monday Oct 20" at bounding box center [418, 8] width 23 height 13
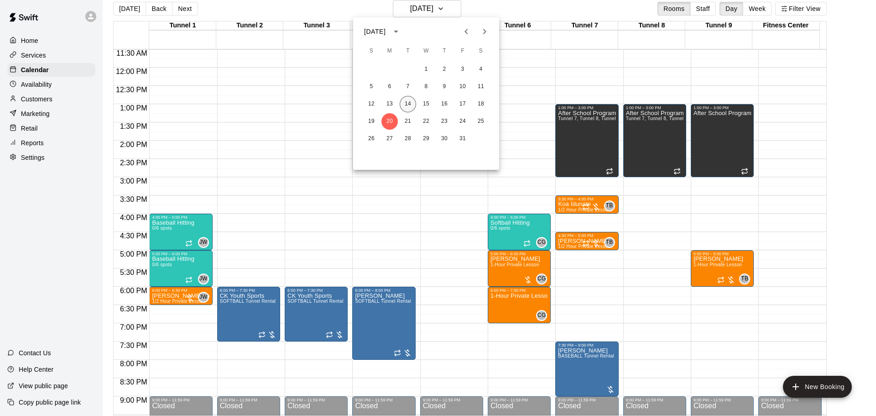
click at [411, 99] on button "14" at bounding box center [408, 104] width 16 height 16
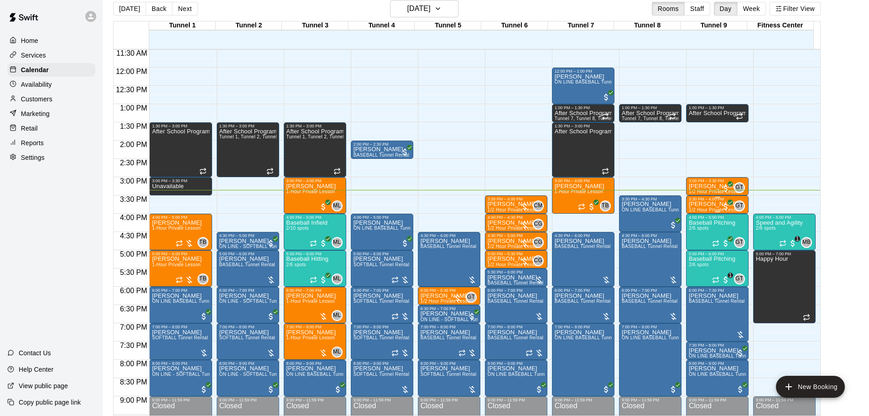
click at [696, 209] on span "1/2 Hour Private Lesson" at bounding box center [715, 209] width 52 height 5
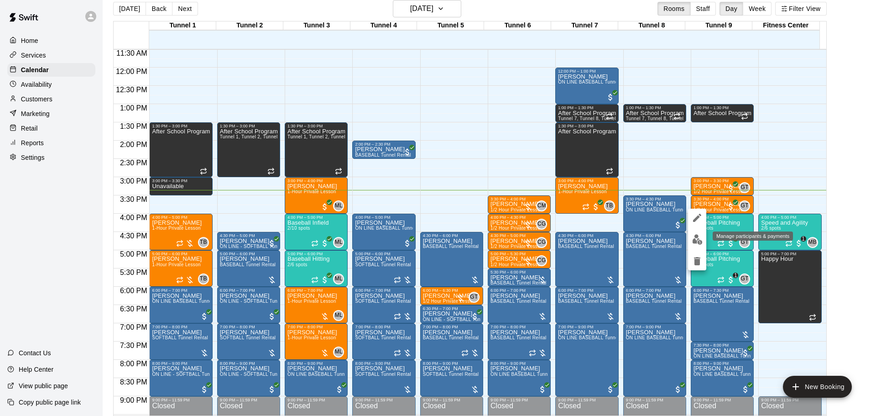
click at [695, 241] on img "edit" at bounding box center [697, 239] width 10 height 10
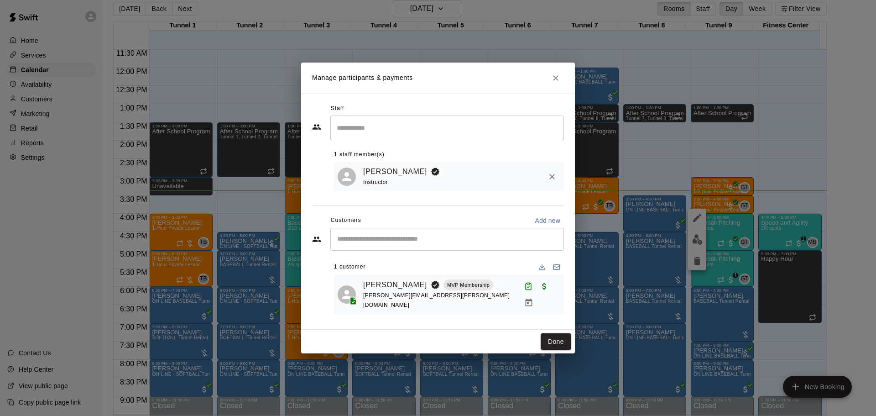
click at [550, 81] on button "Close" at bounding box center [556, 78] width 16 height 16
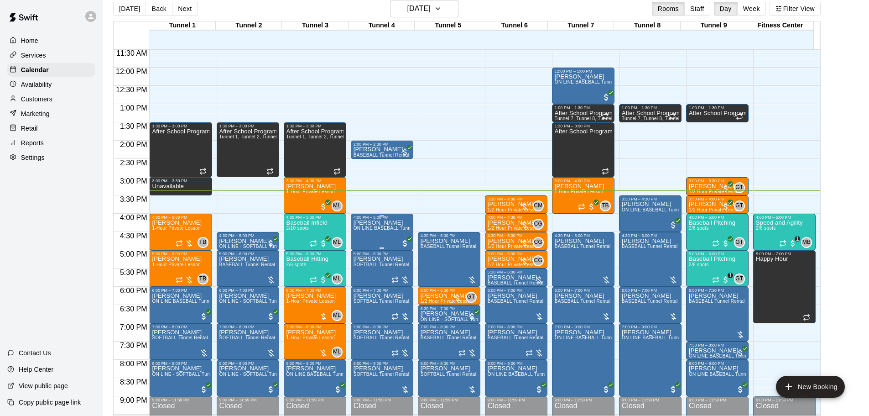
click at [376, 230] on span "ON LINE BASEBALL Tunnel 1-6 Rental" at bounding box center [396, 227] width 85 height 5
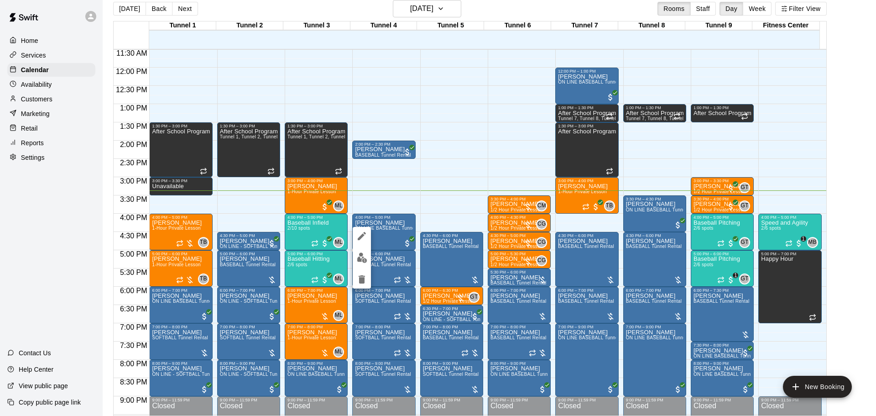
click at [359, 257] on img "edit" at bounding box center [362, 257] width 10 height 10
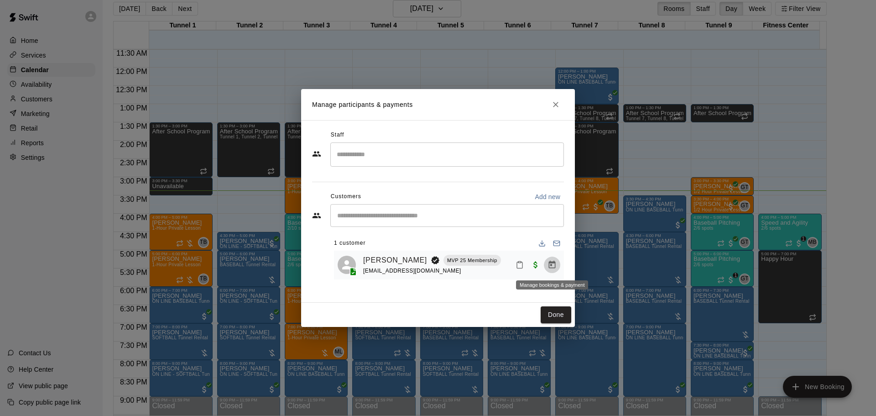
click at [548, 270] on button "Manage bookings & payment" at bounding box center [552, 264] width 16 height 16
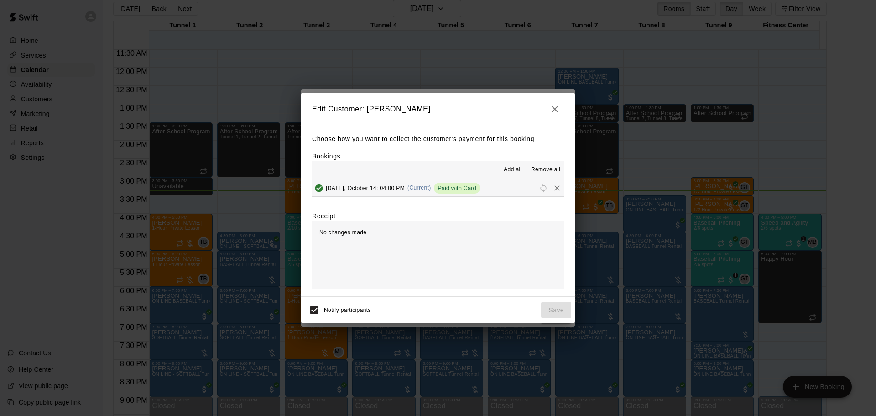
click at [553, 190] on icon "Remove" at bounding box center [557, 187] width 9 height 9
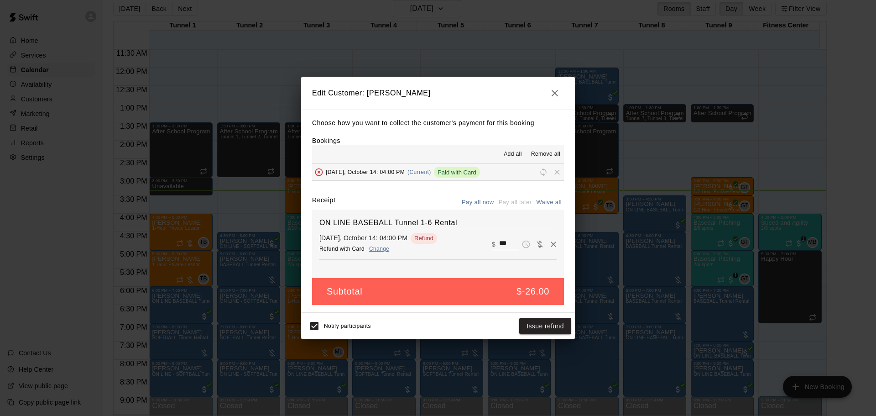
click at [492, 246] on div "​ $ ***" at bounding box center [505, 244] width 27 height 12
click at [499, 246] on input "***" at bounding box center [509, 244] width 20 height 12
click at [499, 242] on input "***" at bounding box center [509, 244] width 20 height 12
click at [548, 199] on button "Waive all" at bounding box center [549, 202] width 30 height 14
type input "*"
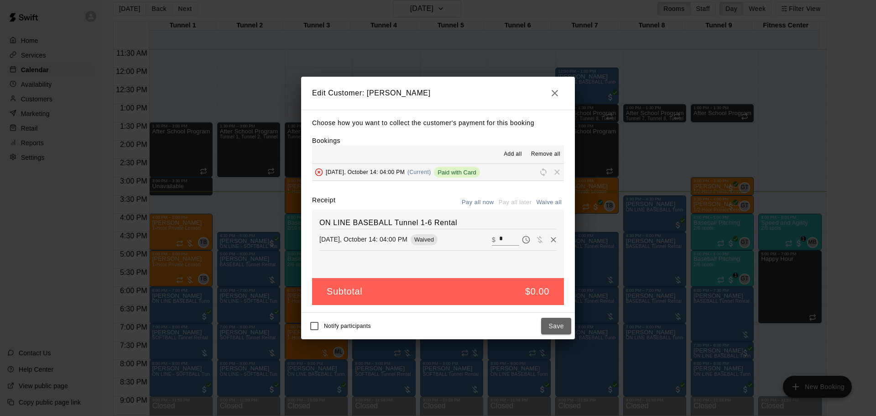
drag, startPoint x: 548, startPoint y: 324, endPoint x: 479, endPoint y: 325, distance: 69.8
click at [549, 324] on button "Save" at bounding box center [556, 326] width 30 height 17
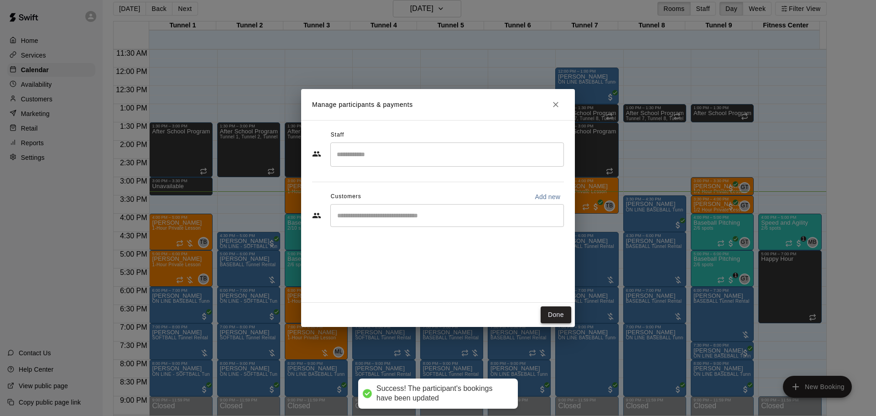
click at [558, 314] on button "Done" at bounding box center [556, 314] width 31 height 17
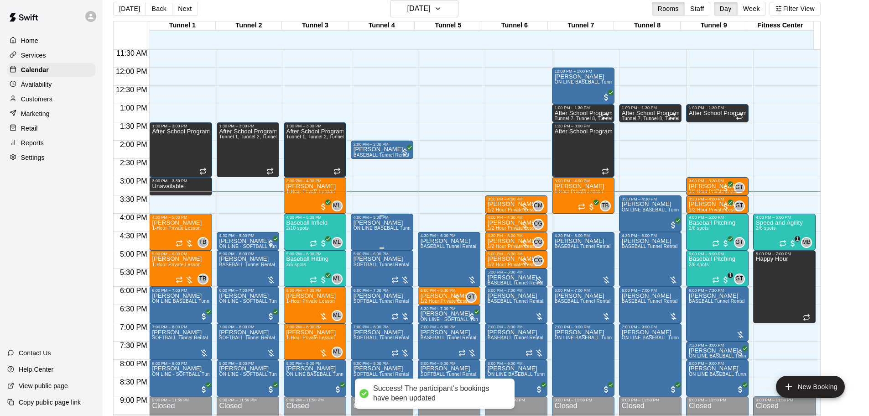
click at [366, 227] on span "ON LINE BASEBALL Tunnel 1-6 Rental" at bounding box center [396, 227] width 85 height 5
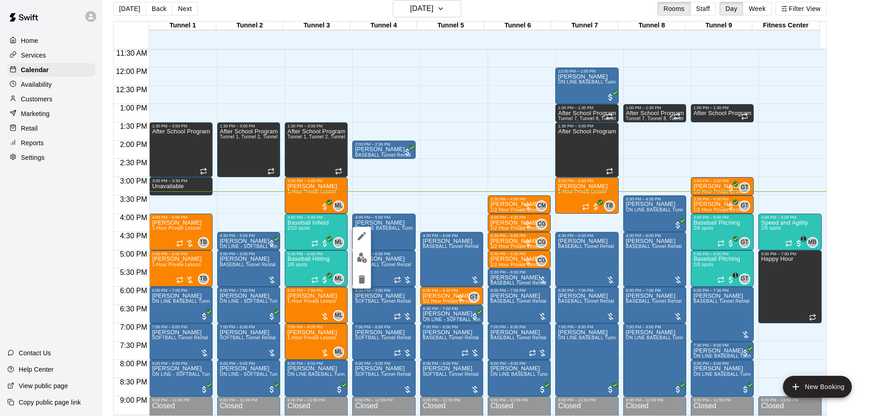
click at [361, 275] on icon "delete" at bounding box center [362, 279] width 6 height 8
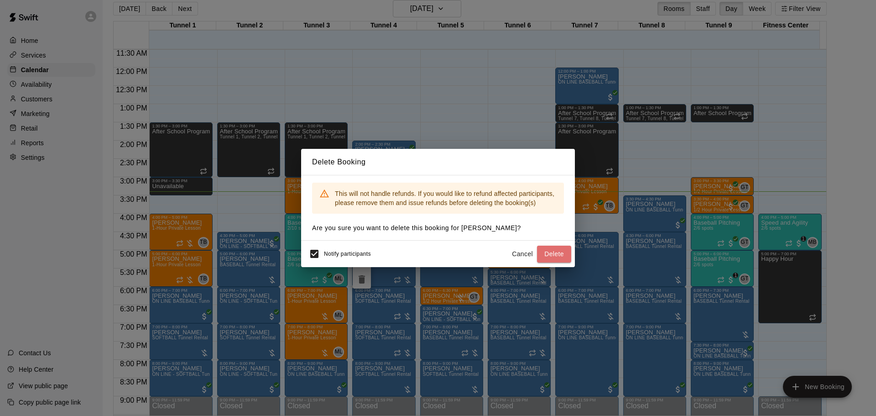
click at [558, 251] on button "Delete" at bounding box center [554, 253] width 34 height 17
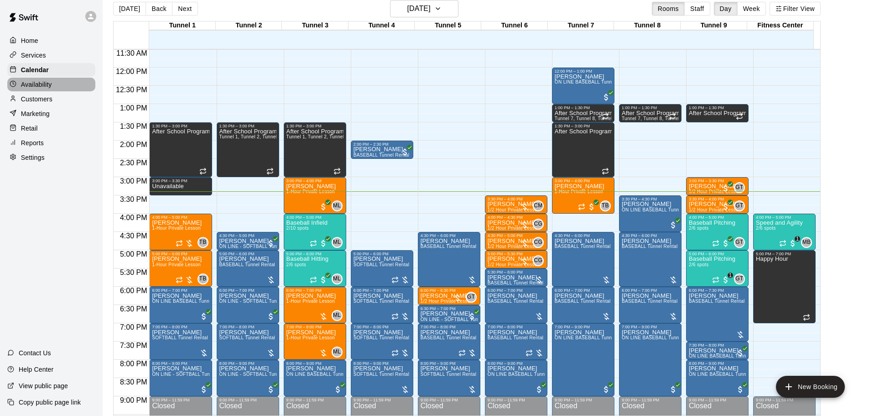
click at [38, 91] on div "Availability" at bounding box center [51, 85] width 88 height 14
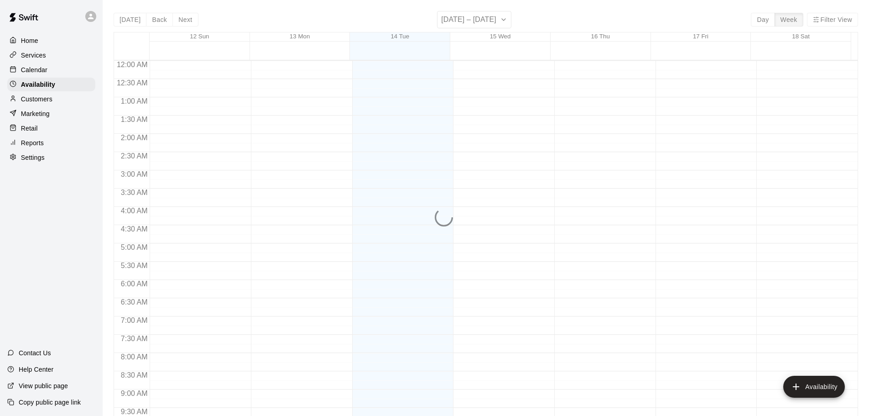
scroll to position [511, 0]
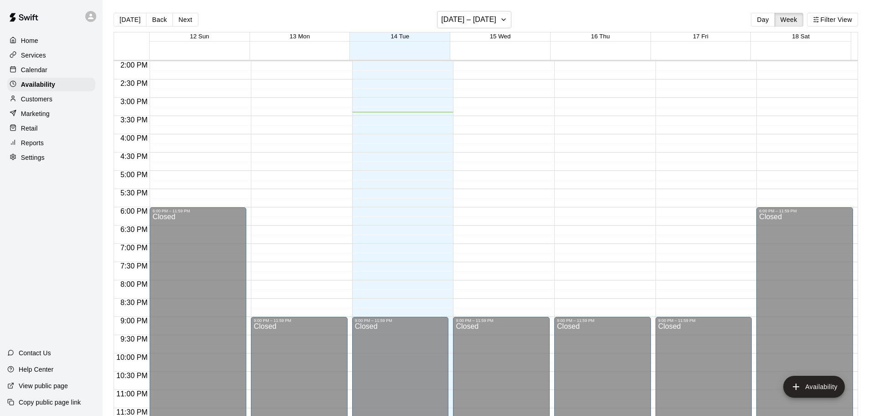
drag, startPoint x: 39, startPoint y: 104, endPoint x: 60, endPoint y: 104, distance: 20.5
click at [38, 104] on p "Customers" at bounding box center [36, 98] width 31 height 9
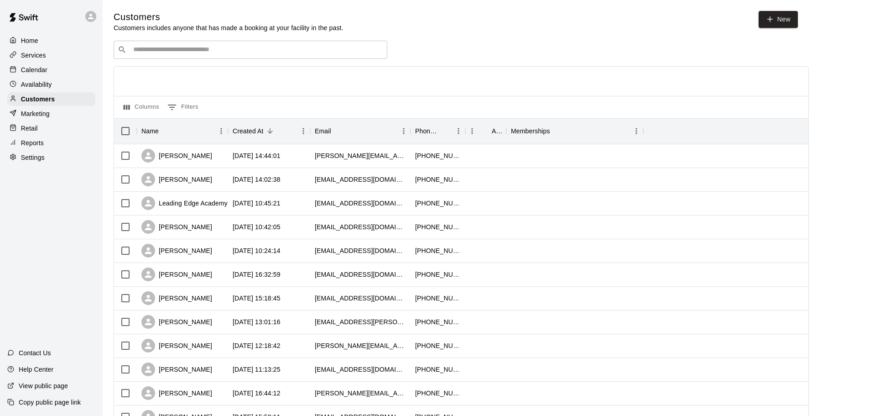
click at [219, 46] on div "​ ​" at bounding box center [251, 50] width 274 height 18
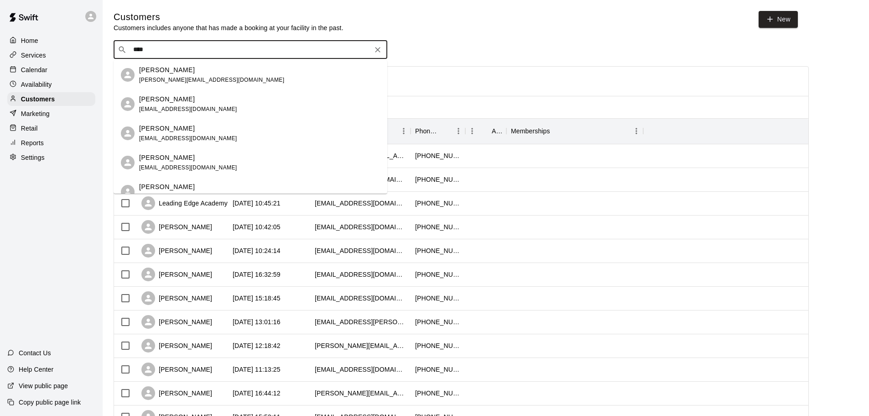
type input "*****"
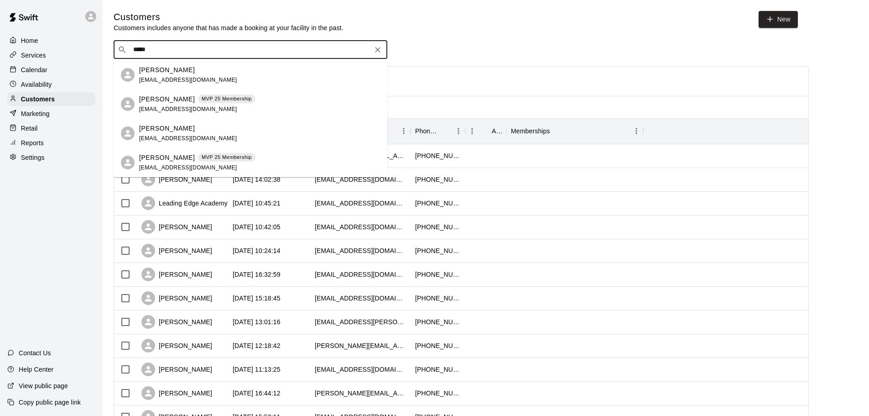
click at [189, 112] on span "mbaldenegro@g-c.com" at bounding box center [188, 109] width 98 height 6
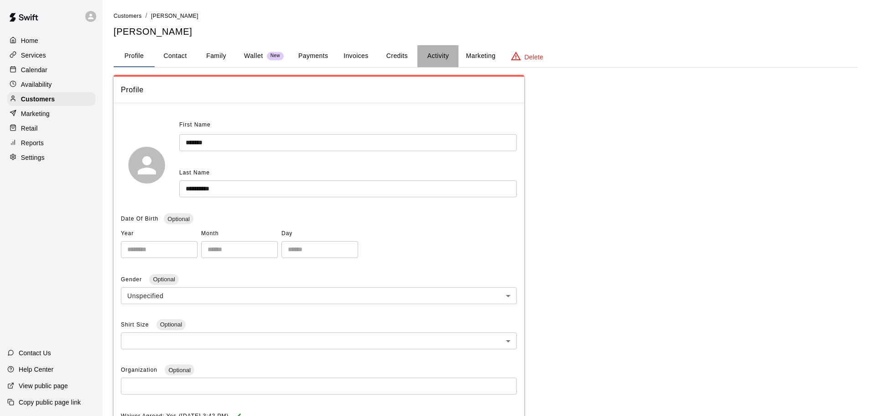
click at [442, 51] on button "Activity" at bounding box center [438, 56] width 41 height 22
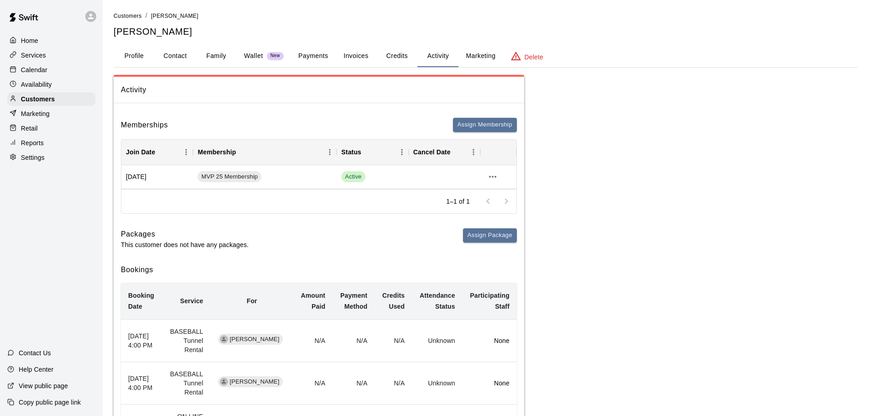
click at [411, 47] on button "Credits" at bounding box center [396, 56] width 41 height 22
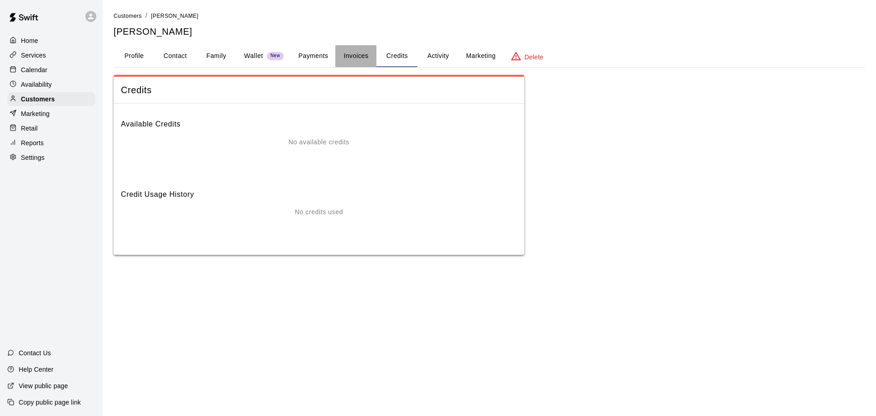
click at [342, 52] on button "Invoices" at bounding box center [355, 56] width 41 height 22
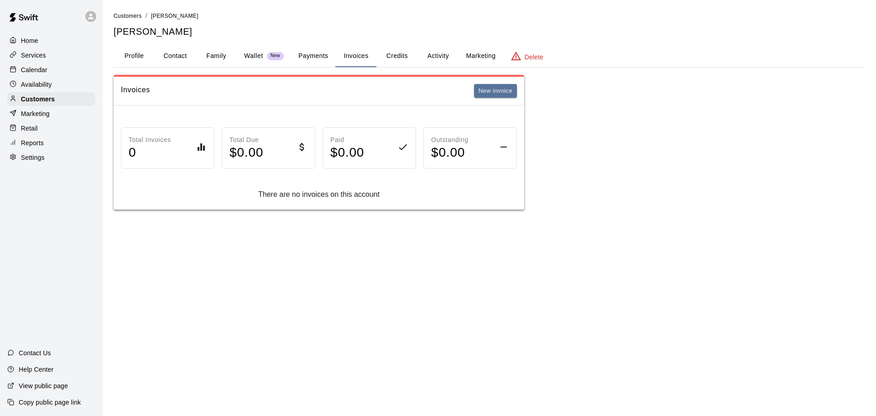
click at [320, 57] on button "Payments" at bounding box center [313, 56] width 44 height 22
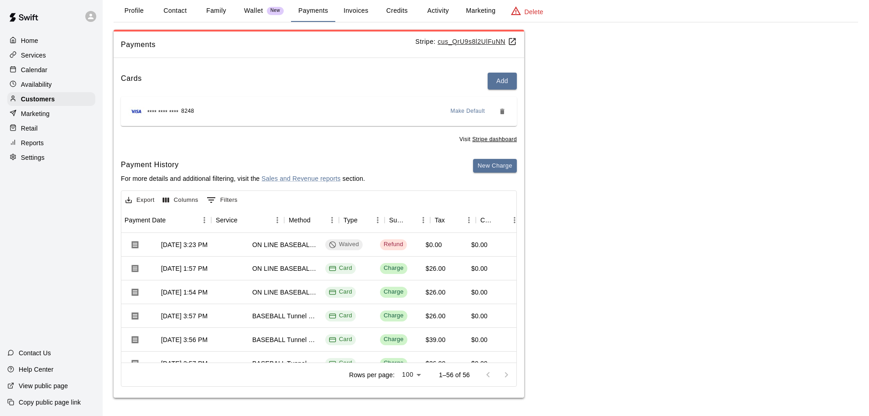
scroll to position [0, 118]
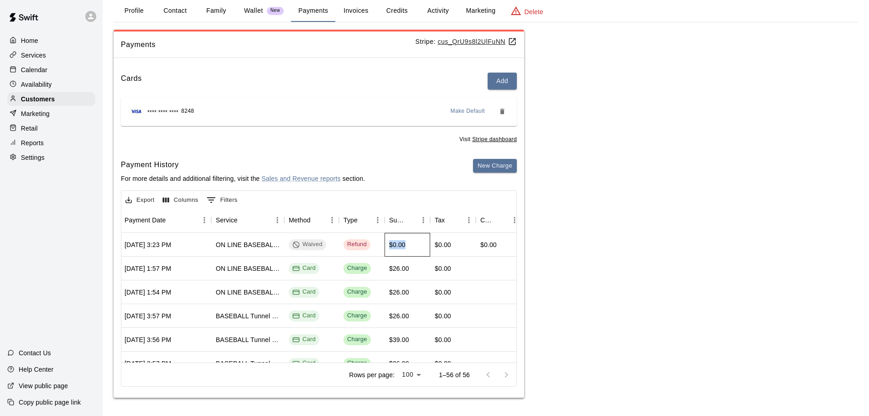
drag, startPoint x: 412, startPoint y: 249, endPoint x: 378, endPoint y: 250, distance: 33.3
click at [378, 250] on div "874600 Oct 14, 2025, 3:23 PM ON LINE BASEBALL Tunnel 1-6 Rental Waived Refund $…" at bounding box center [330, 245] width 609 height 24
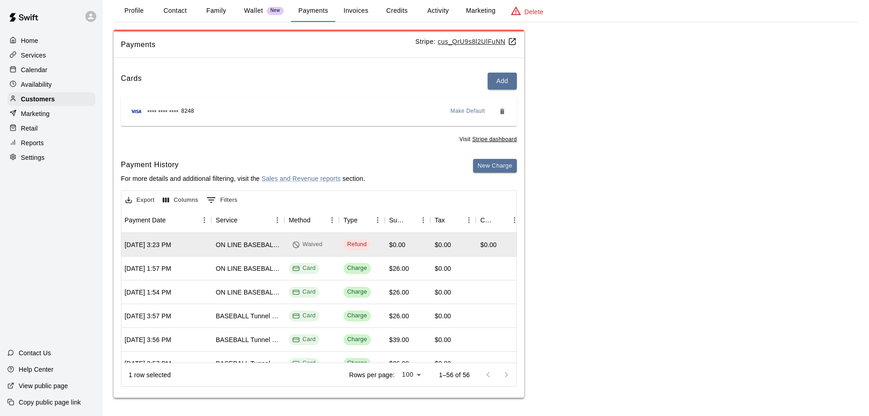
drag, startPoint x: 700, startPoint y: 211, endPoint x: 694, endPoint y: 209, distance: 6.4
click at [698, 209] on div "Payments Stripe: cus_QrU9s8l2UlFuNN Cards Add **** **** **** 8248 Make Default …" at bounding box center [486, 214] width 745 height 368
click at [44, 72] on p "Calendar" at bounding box center [34, 69] width 26 height 9
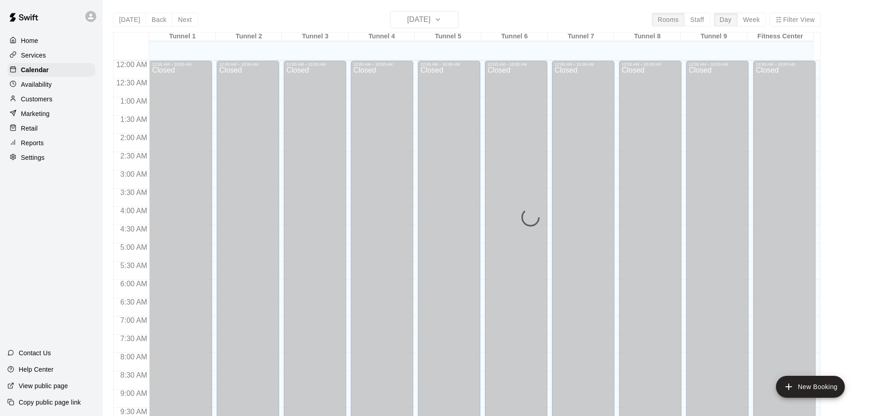
scroll to position [483, 0]
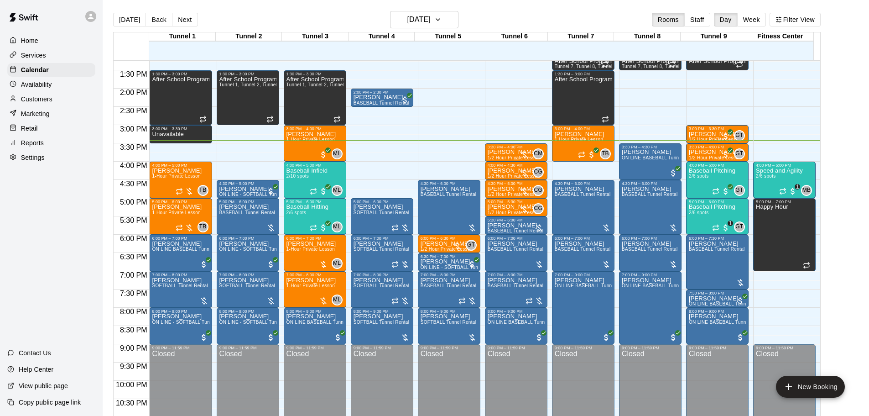
click at [490, 149] on div "3:30 PM – 4:00 PM" at bounding box center [516, 147] width 57 height 5
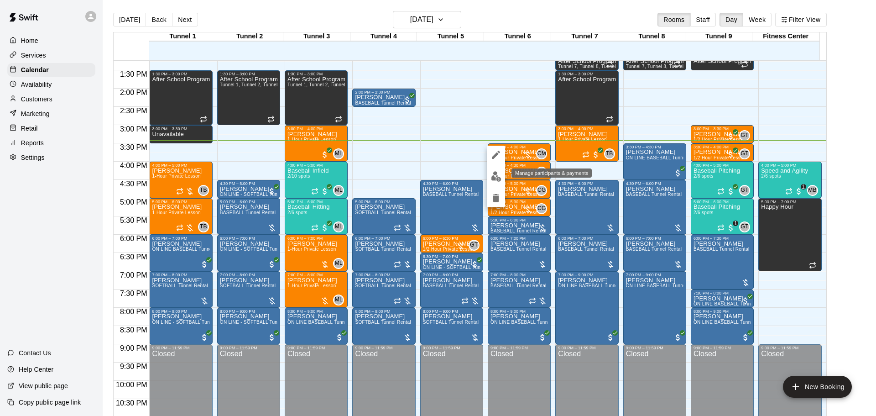
click at [496, 172] on img "edit" at bounding box center [496, 176] width 10 height 10
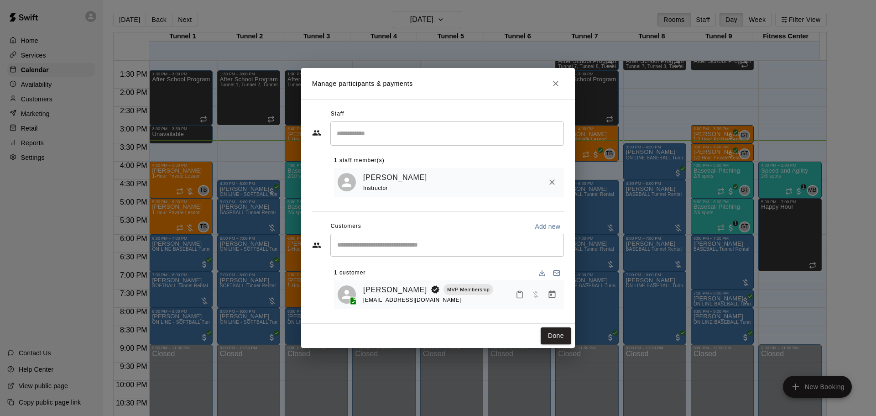
click at [388, 292] on link "[PERSON_NAME]" at bounding box center [395, 290] width 64 height 12
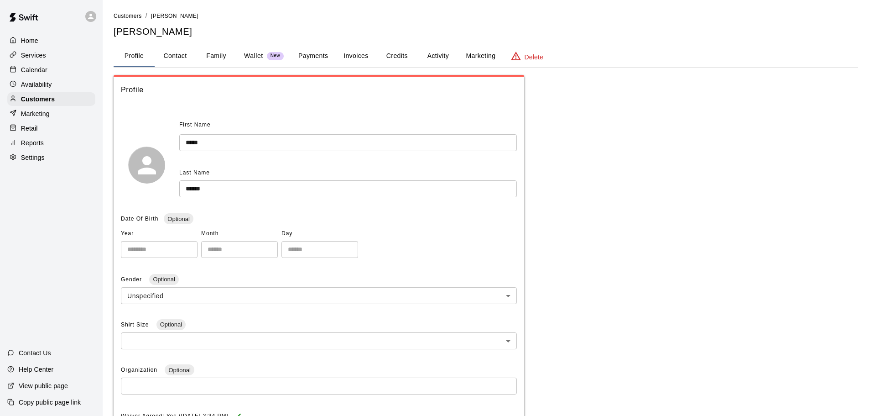
click at [312, 60] on button "Payments" at bounding box center [313, 56] width 44 height 22
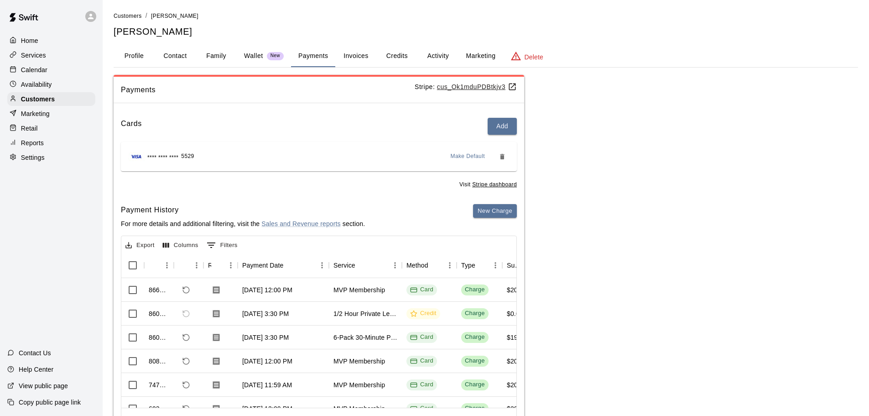
click at [435, 61] on button "Activity" at bounding box center [438, 56] width 41 height 22
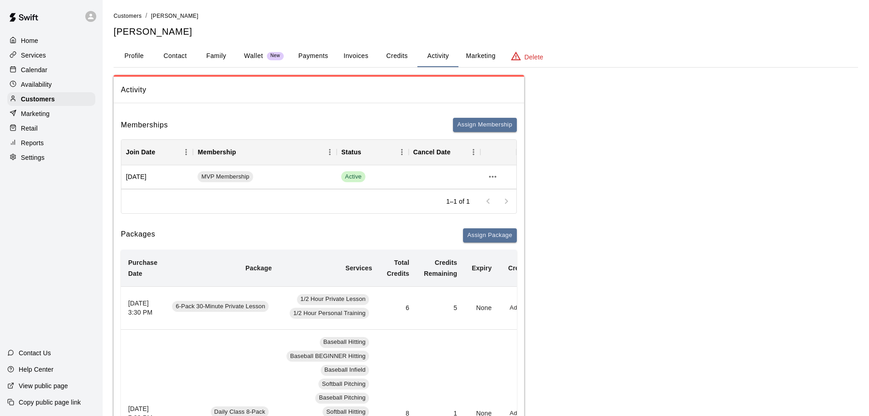
click at [397, 60] on button "Credits" at bounding box center [396, 56] width 41 height 22
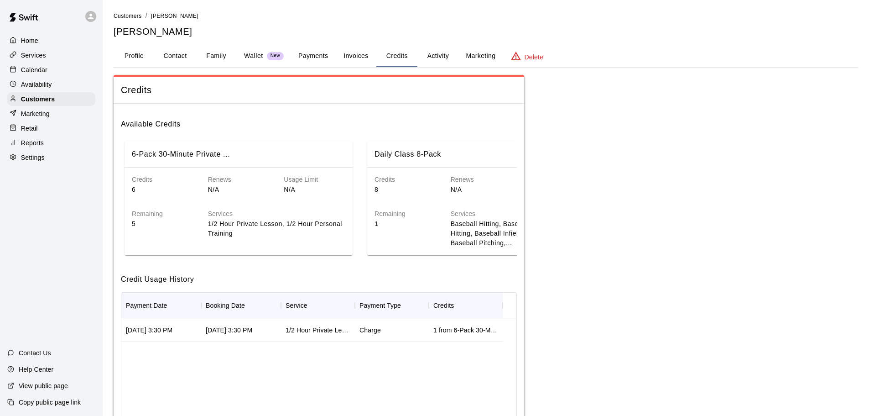
click at [43, 72] on p "Calendar" at bounding box center [34, 69] width 26 height 9
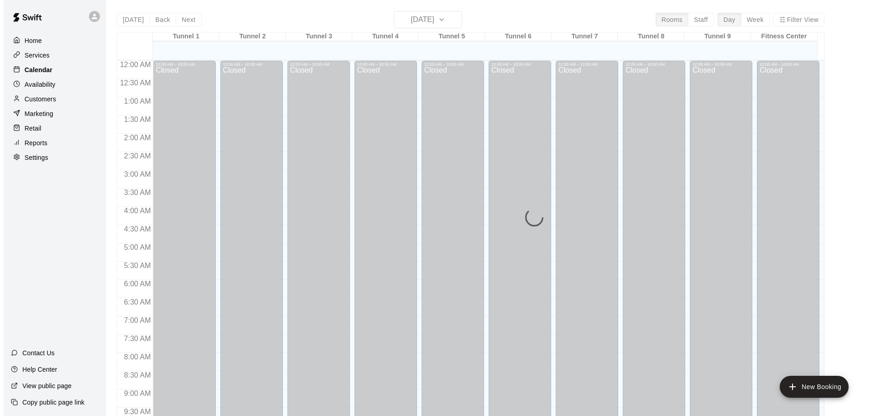
scroll to position [483, 0]
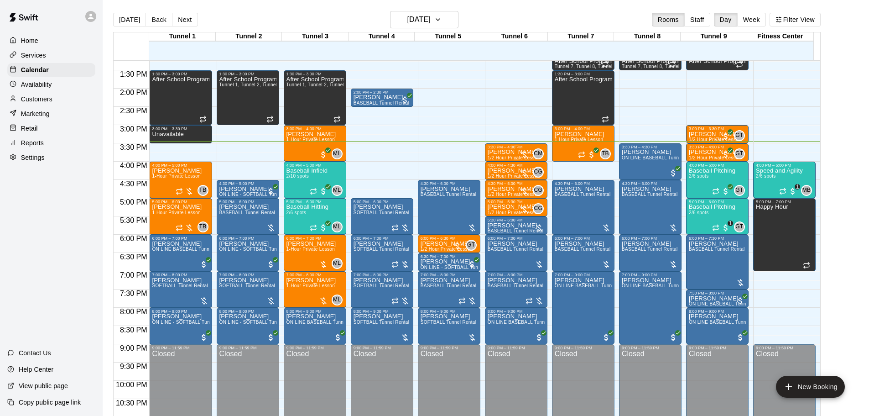
click at [508, 149] on div "3:30 PM – 4:00 PM" at bounding box center [516, 147] width 57 height 5
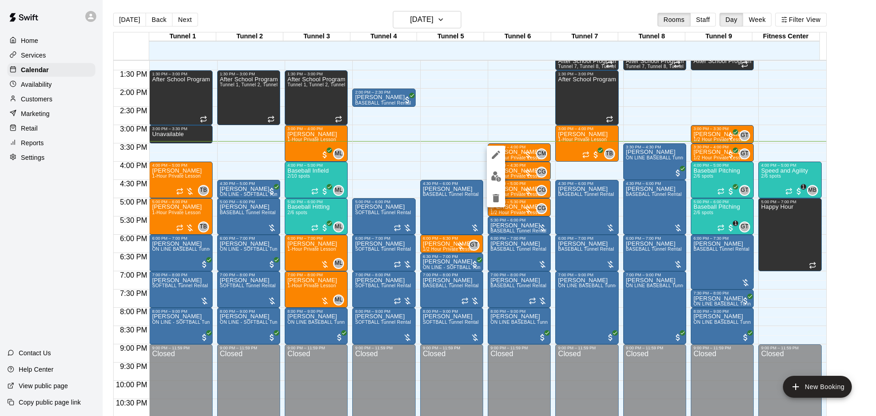
click at [499, 180] on img "edit" at bounding box center [496, 176] width 10 height 10
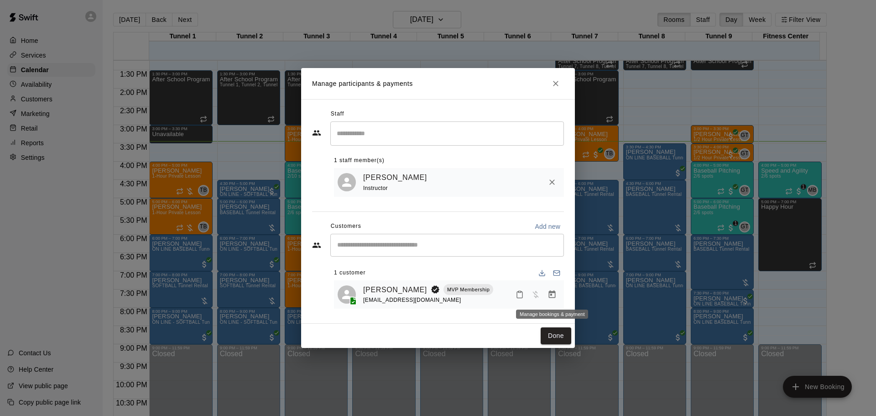
click at [554, 299] on icon "Manage bookings & payment" at bounding box center [552, 294] width 9 height 9
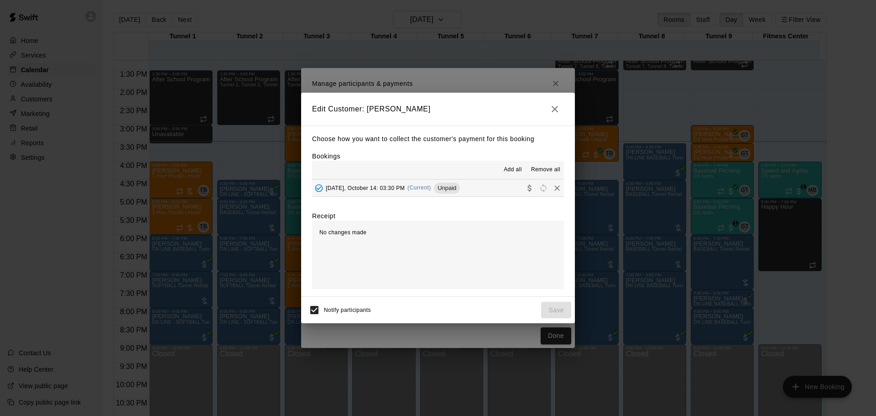
click at [437, 192] on div "Tuesday, October 14: 03:30 PM (Current) Unpaid" at bounding box center [386, 188] width 148 height 14
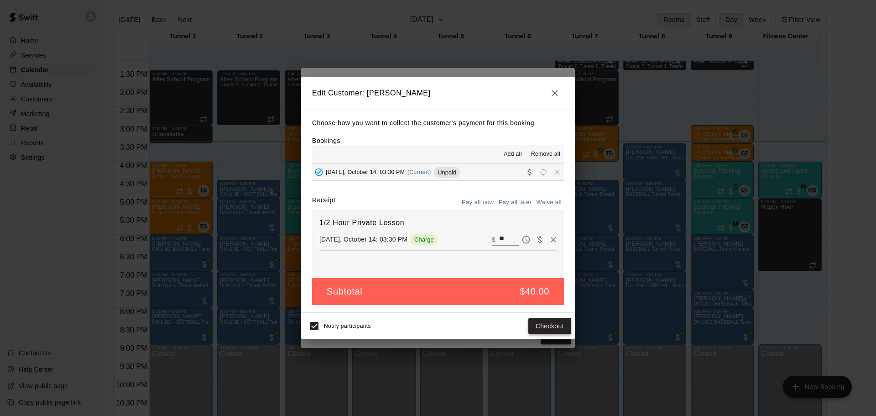
click at [544, 328] on button "Checkout" at bounding box center [549, 326] width 43 height 17
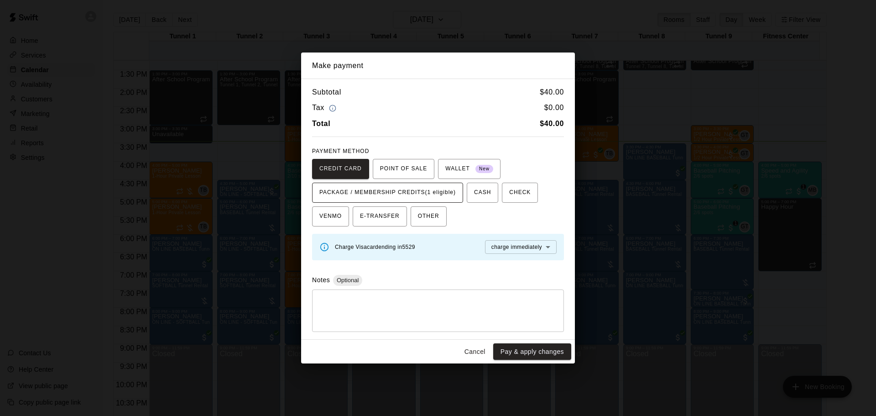
click at [439, 194] on span "PACKAGE / MEMBERSHIP CREDITS (1 eligible)" at bounding box center [387, 192] width 136 height 15
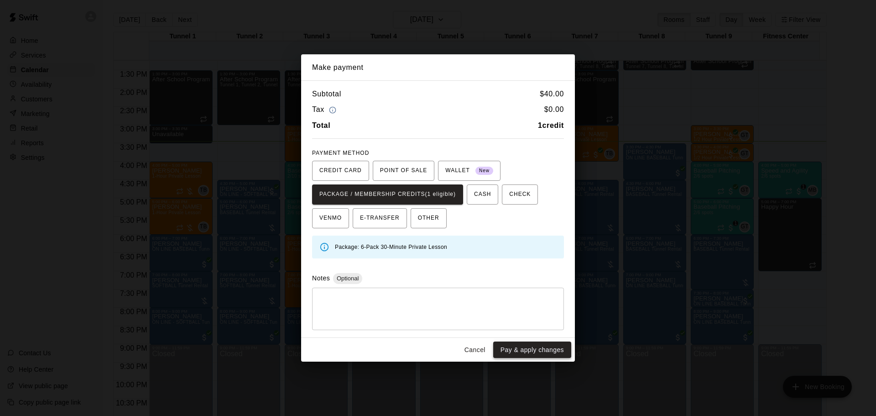
click at [533, 353] on button "Pay & apply changes" at bounding box center [532, 349] width 78 height 17
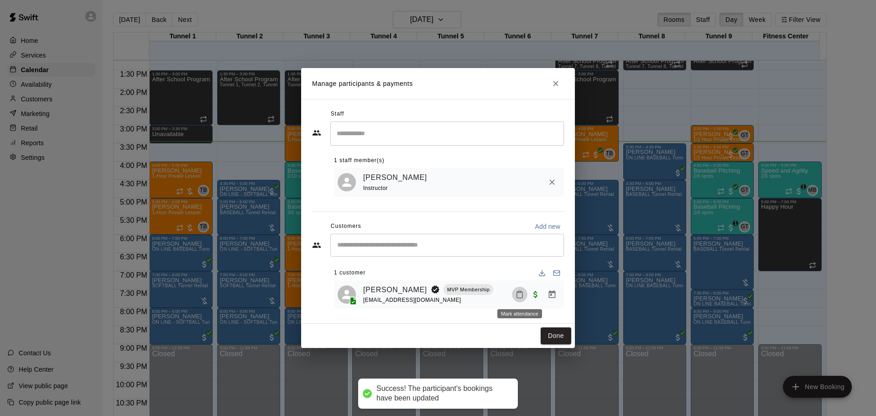
click at [514, 292] on button "Mark attendance" at bounding box center [520, 295] width 16 height 16
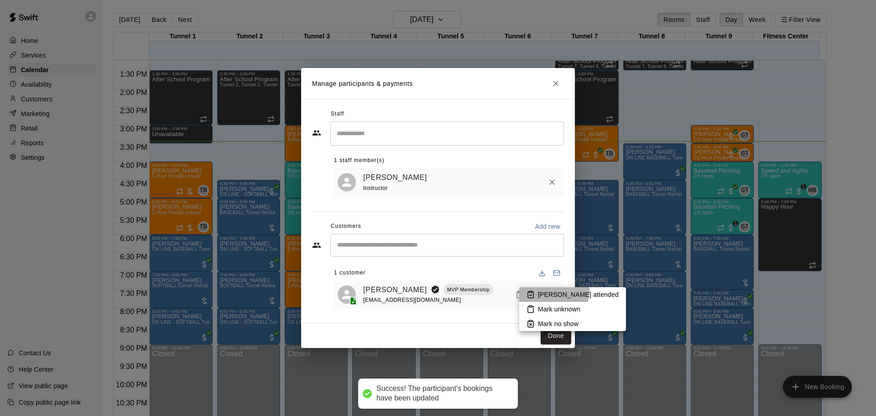
click at [546, 290] on p "[PERSON_NAME] attended" at bounding box center [578, 294] width 81 height 9
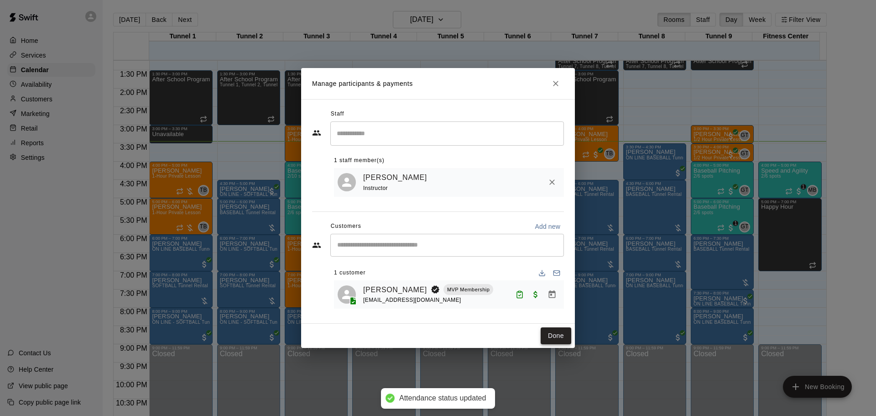
click at [557, 336] on button "Done" at bounding box center [556, 335] width 31 height 17
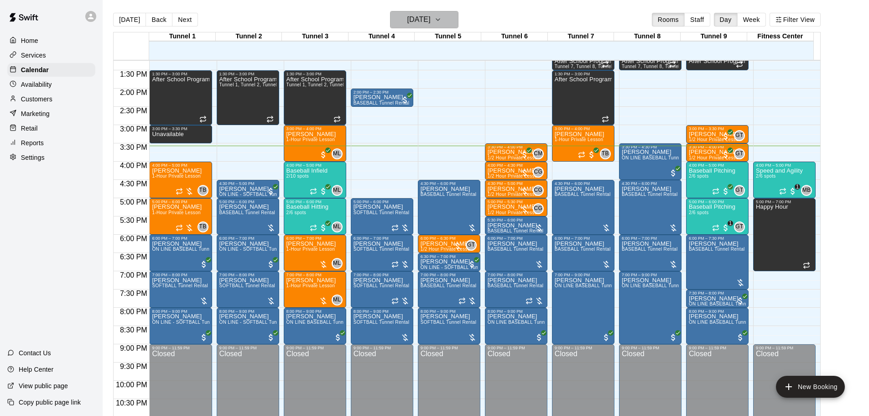
click at [430, 11] on button "[DATE]" at bounding box center [424, 19] width 68 height 17
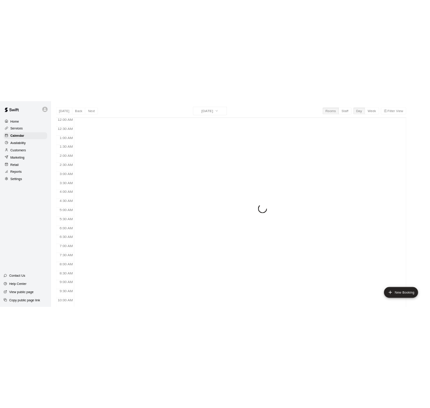
scroll to position [483, 0]
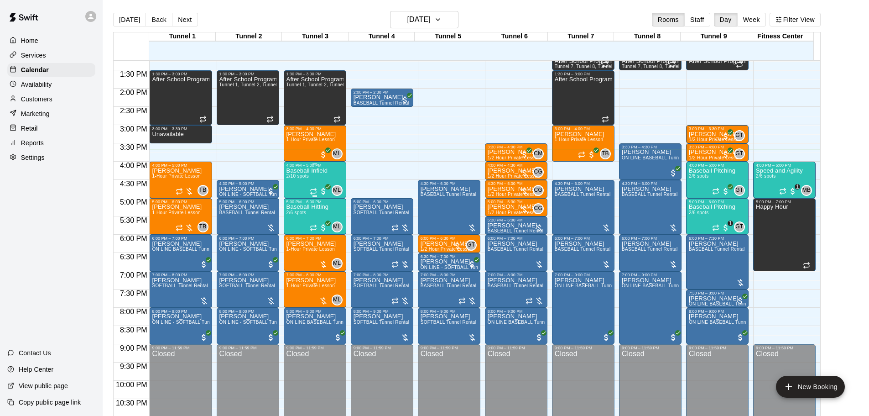
click at [294, 183] on div "Baseball Infield 2/10 spots" at bounding box center [307, 375] width 41 height 416
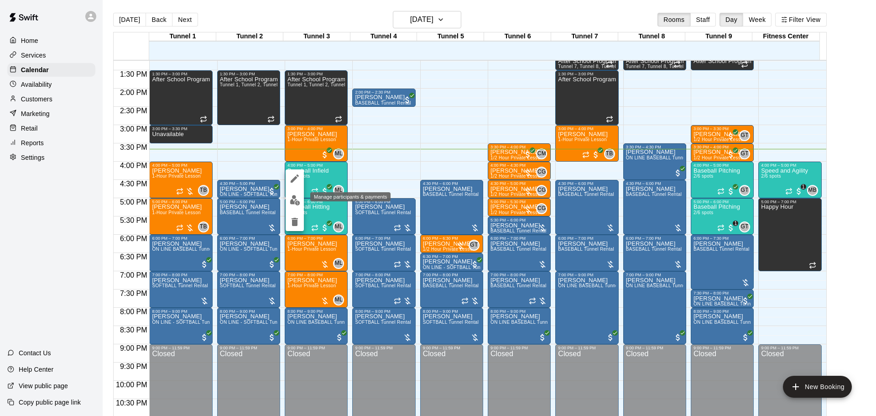
click at [293, 204] on img "edit" at bounding box center [295, 200] width 10 height 10
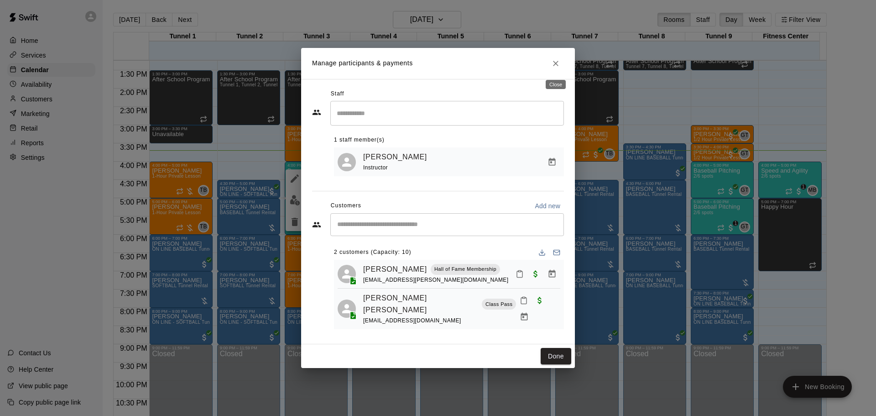
click at [556, 68] on icon "Close" at bounding box center [555, 63] width 9 height 9
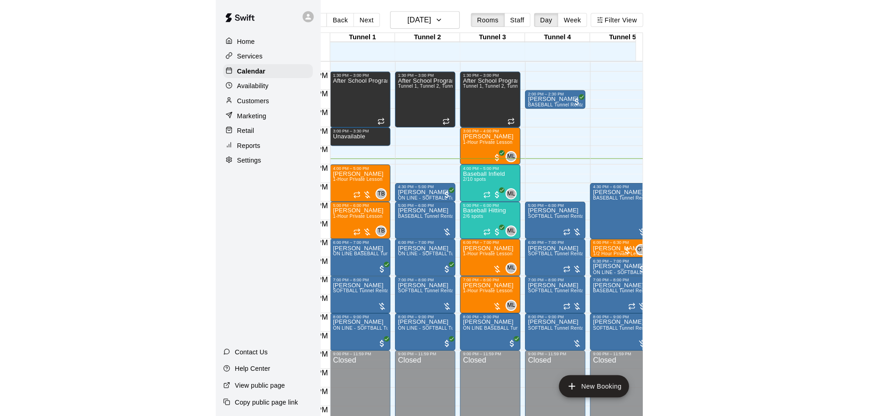
scroll to position [0, 0]
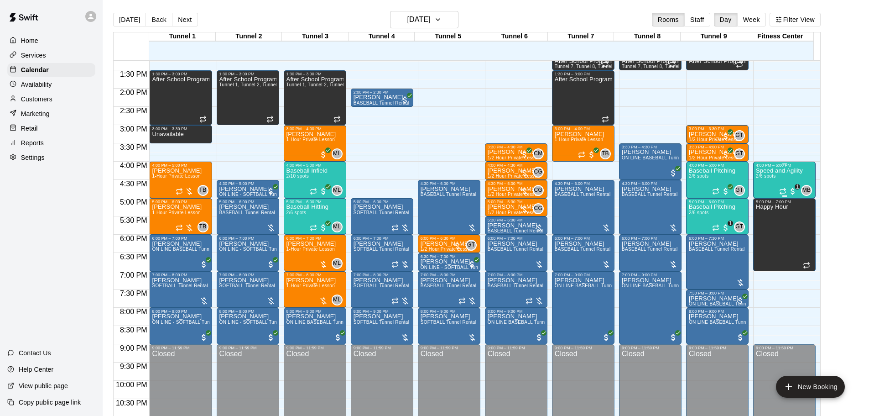
click at [763, 183] on div "Speed and Agility 2/6 spots" at bounding box center [779, 375] width 47 height 416
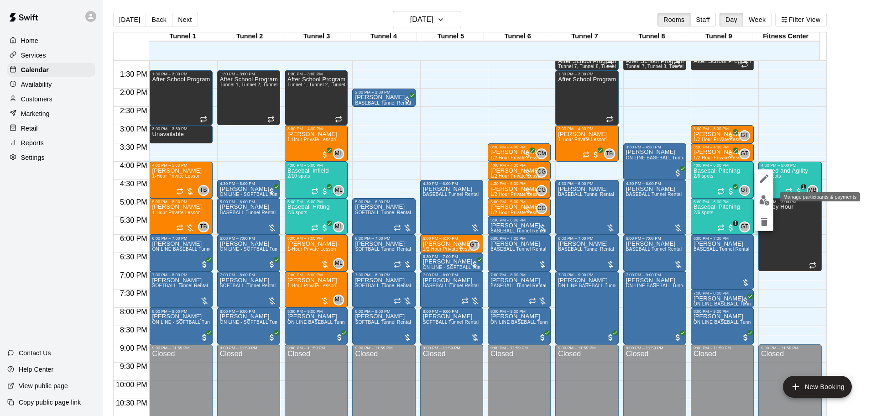
click at [763, 204] on img "edit" at bounding box center [764, 200] width 10 height 10
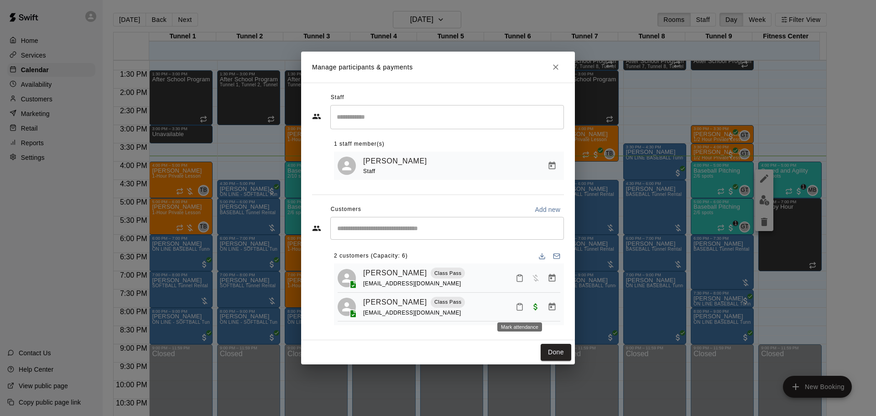
click at [522, 306] on icon "Mark attendance" at bounding box center [520, 307] width 8 height 8
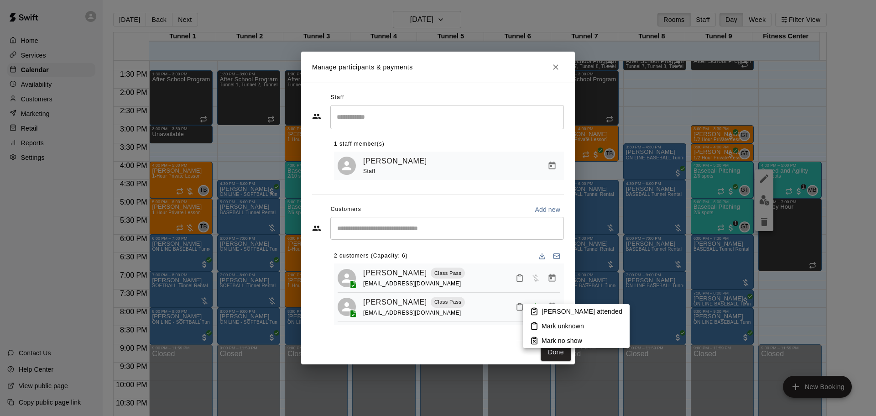
click at [539, 307] on li "Mark attended" at bounding box center [576, 311] width 107 height 15
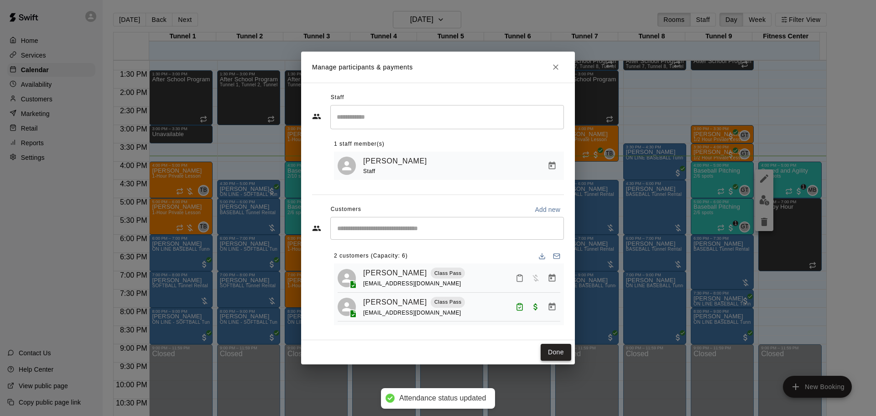
click at [563, 355] on button "Done" at bounding box center [556, 352] width 31 height 17
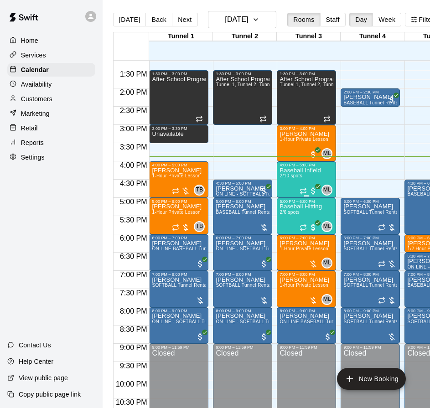
click at [305, 180] on div "Baseball Infield 2/10 spots" at bounding box center [300, 371] width 41 height 408
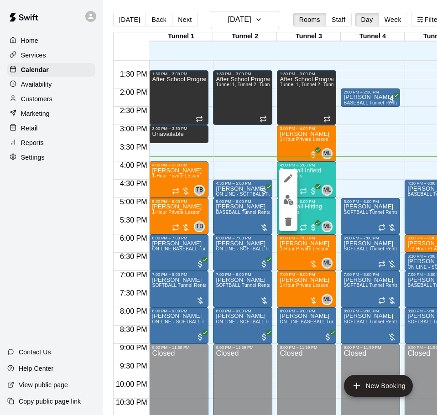
click at [284, 191] on div at bounding box center [288, 200] width 18 height 62
click at [290, 201] on img "edit" at bounding box center [288, 200] width 10 height 10
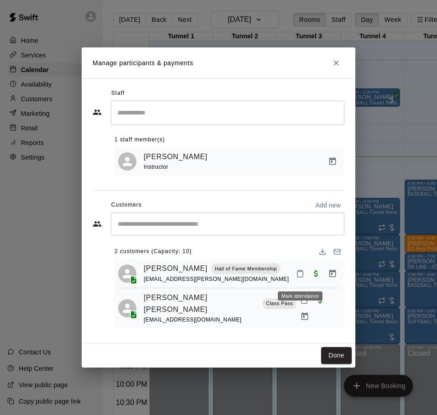
click at [303, 278] on icon "Mark attendance" at bounding box center [300, 274] width 8 height 8
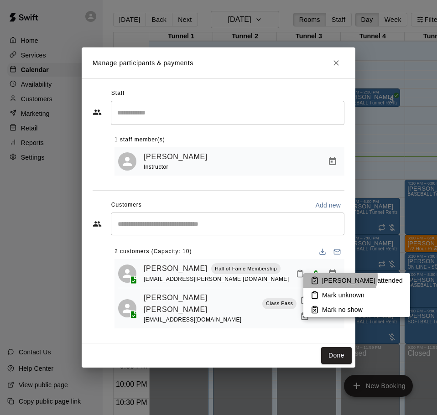
click at [340, 277] on p "Mark attended" at bounding box center [362, 280] width 81 height 9
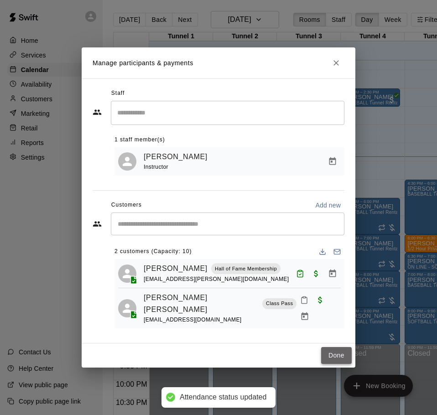
click at [344, 356] on button "Done" at bounding box center [336, 355] width 31 height 17
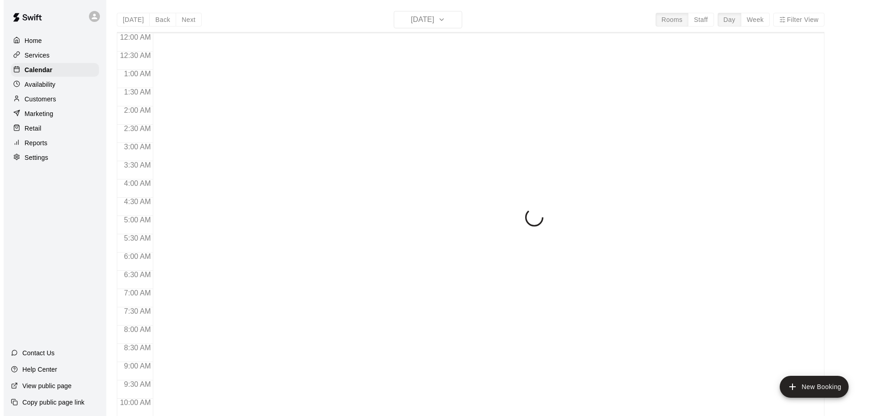
scroll to position [483, 0]
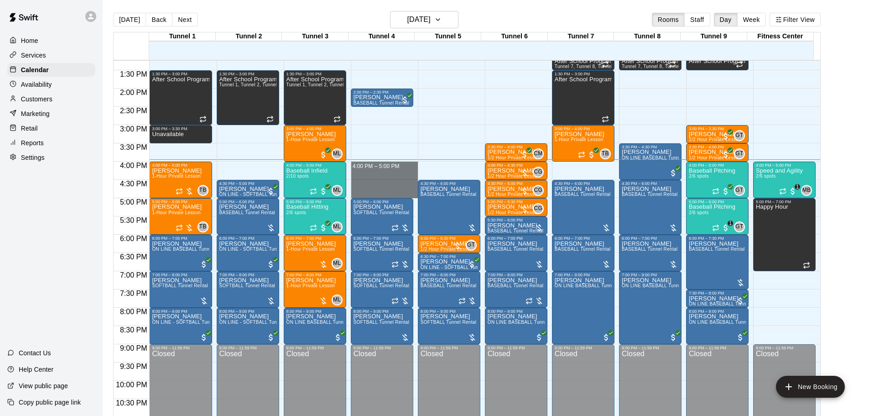
drag, startPoint x: 373, startPoint y: 164, endPoint x: 372, endPoint y: 192, distance: 27.4
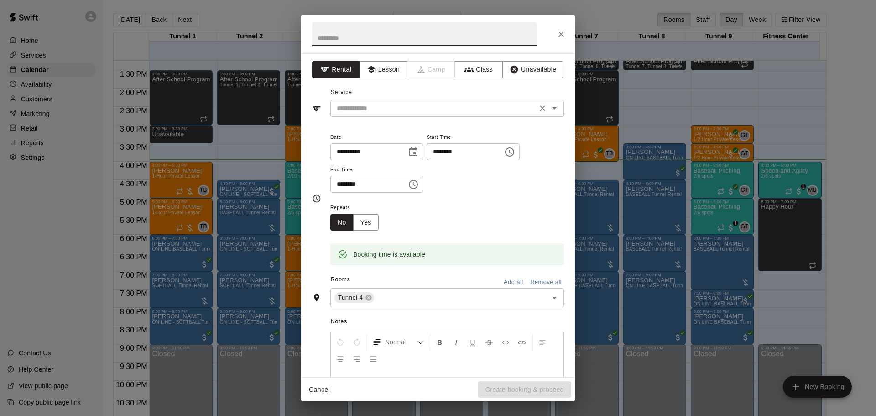
click at [390, 108] on input "text" at bounding box center [433, 108] width 201 height 11
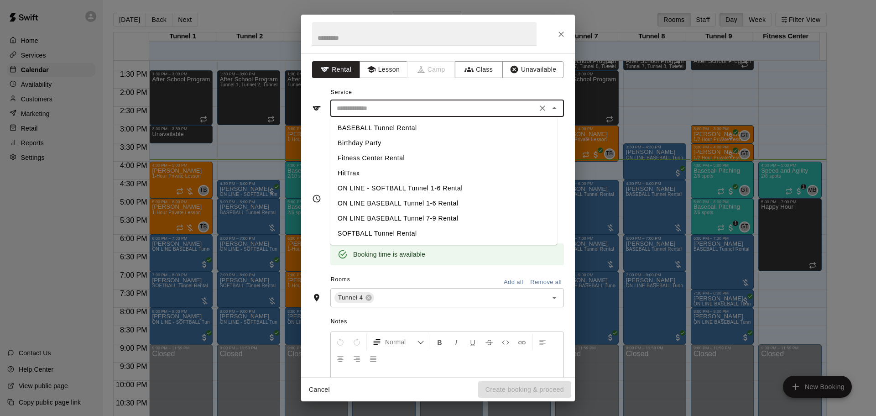
click at [377, 128] on li "BASEBALL Tunnel Rental" at bounding box center [443, 127] width 227 height 15
type input "**********"
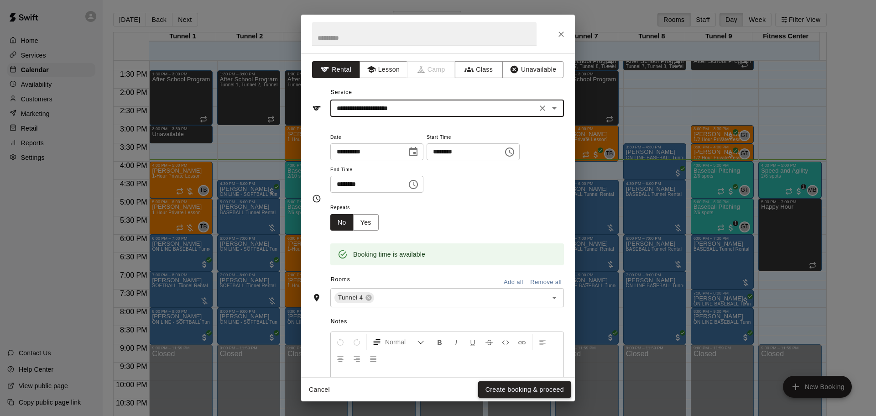
click at [495, 392] on button "Create booking & proceed" at bounding box center [524, 389] width 93 height 17
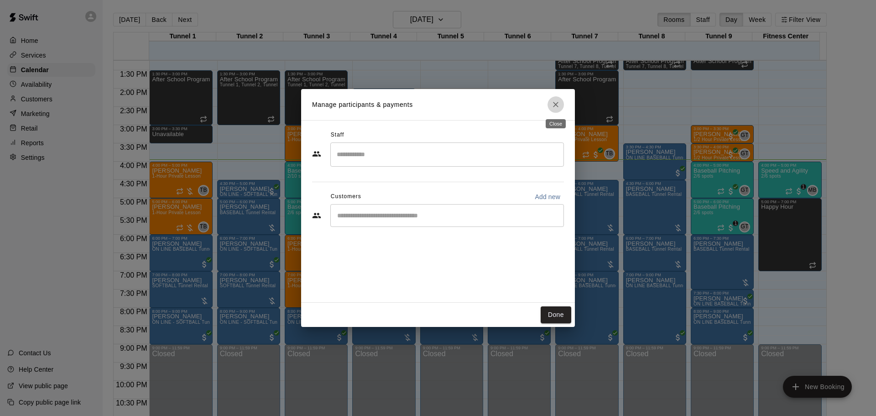
click at [561, 103] on button "Close" at bounding box center [556, 104] width 16 height 16
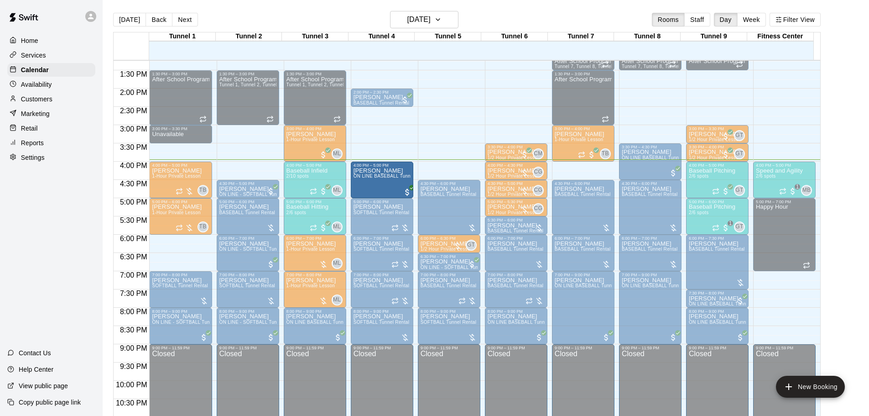
drag, startPoint x: 159, startPoint y: 250, endPoint x: 365, endPoint y: 181, distance: 217.2
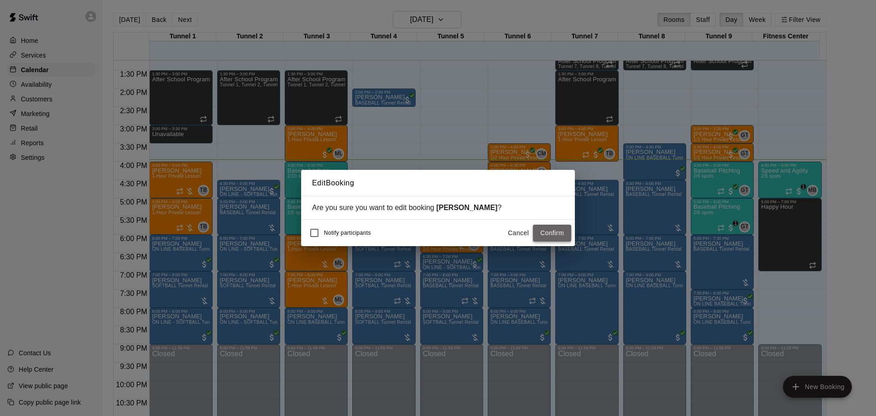
click at [543, 235] on button "Confirm" at bounding box center [552, 233] width 38 height 17
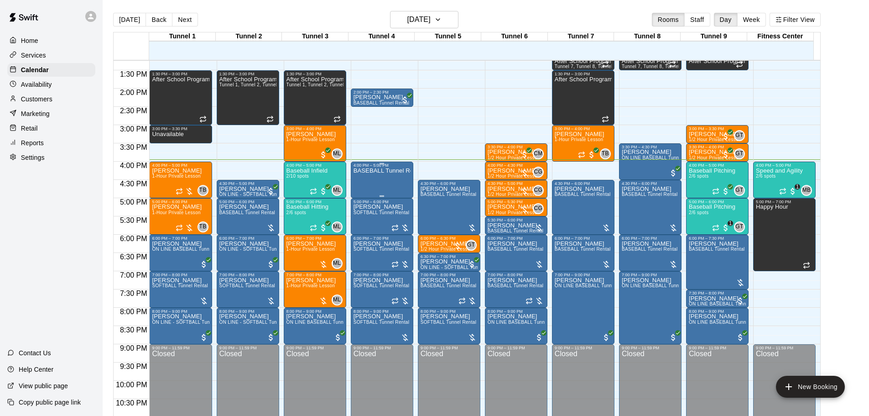
click at [380, 177] on div "BASEBALL Tunnel Rental" at bounding box center [382, 375] width 57 height 416
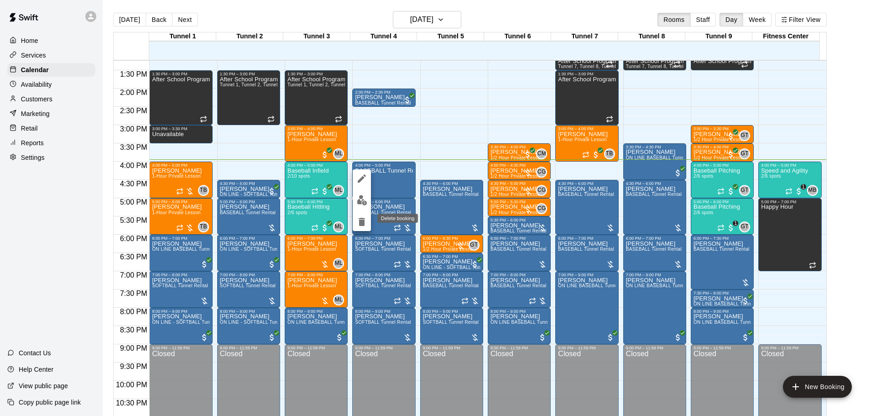
click at [361, 226] on icon "delete" at bounding box center [361, 221] width 11 height 11
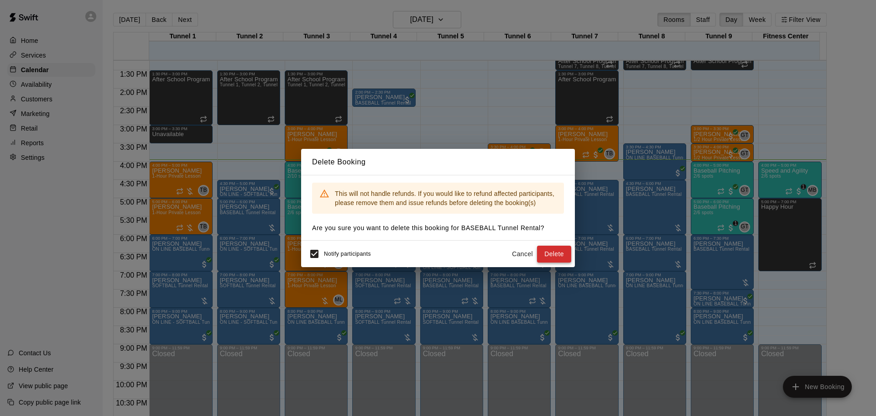
click at [558, 257] on button "Delete" at bounding box center [554, 253] width 34 height 17
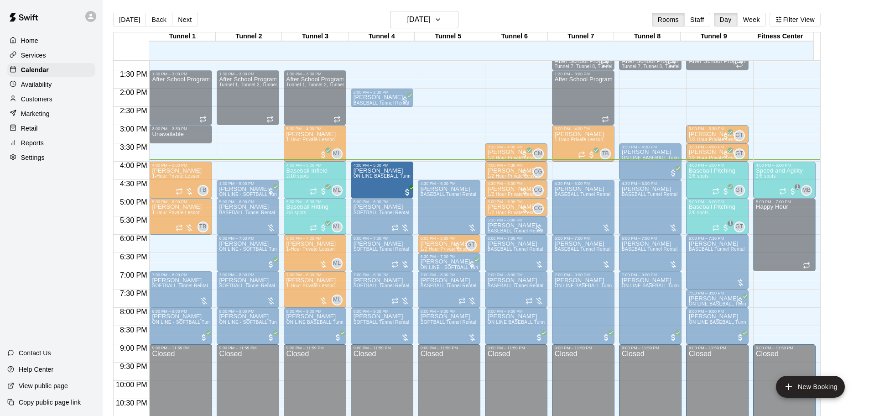
drag, startPoint x: 363, startPoint y: 187, endPoint x: 394, endPoint y: 186, distance: 31.0
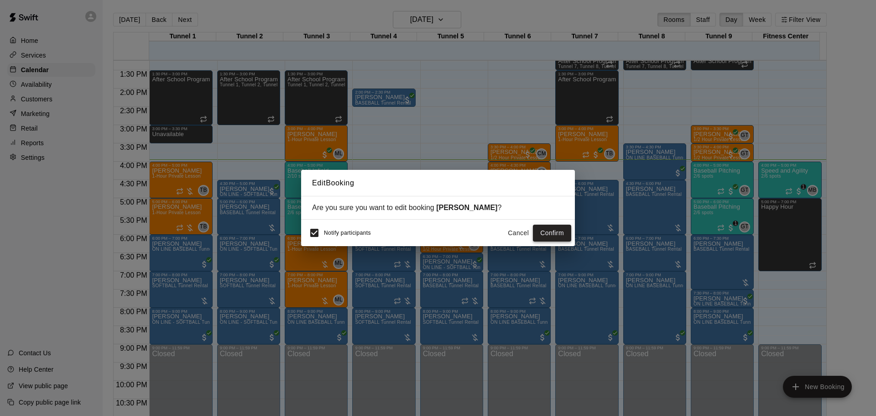
click at [553, 234] on button "Confirm" at bounding box center [552, 233] width 38 height 17
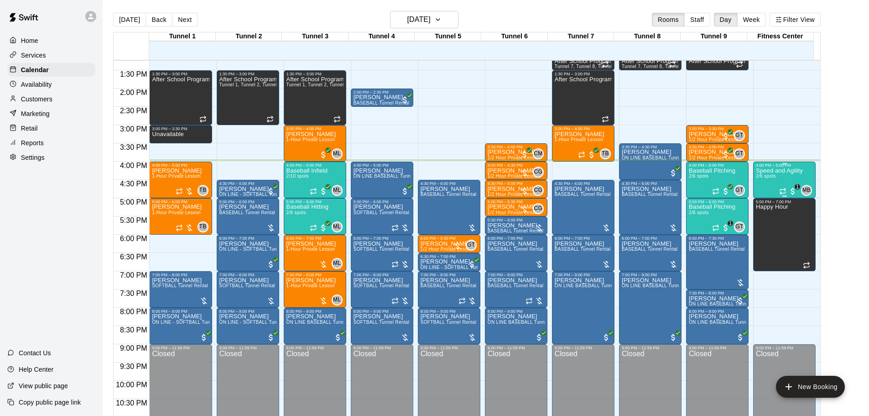
click at [765, 175] on span "2/6 spots" at bounding box center [766, 175] width 20 height 5
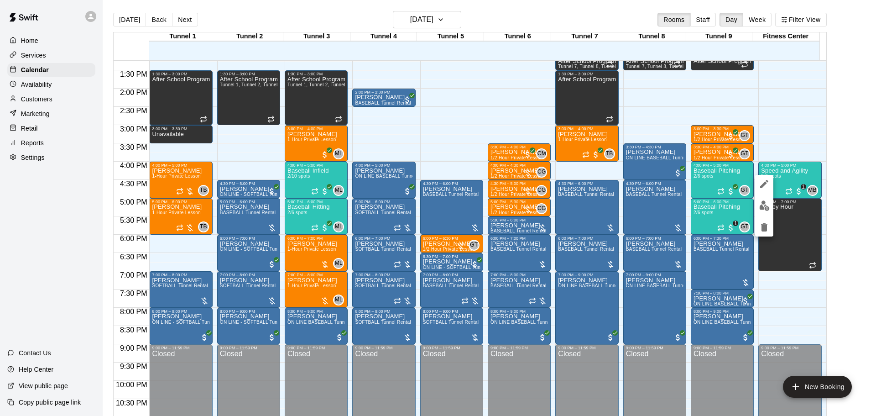
click at [714, 175] on div at bounding box center [438, 208] width 876 height 416
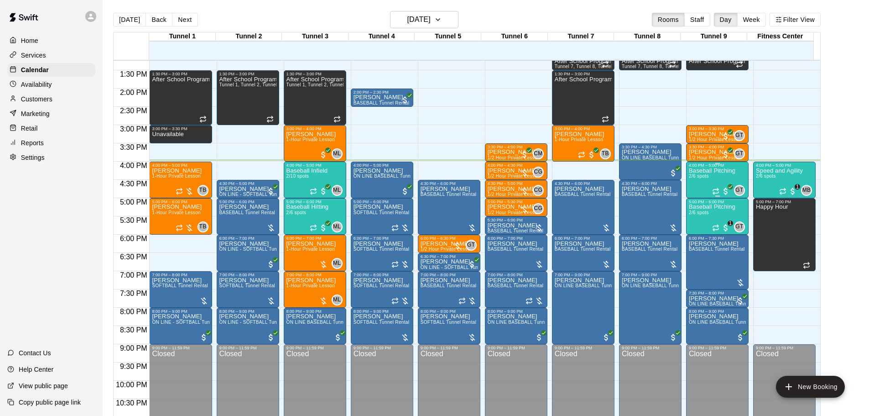
click at [704, 182] on div "Baseball Pitching 2/6 spots" at bounding box center [712, 375] width 47 height 416
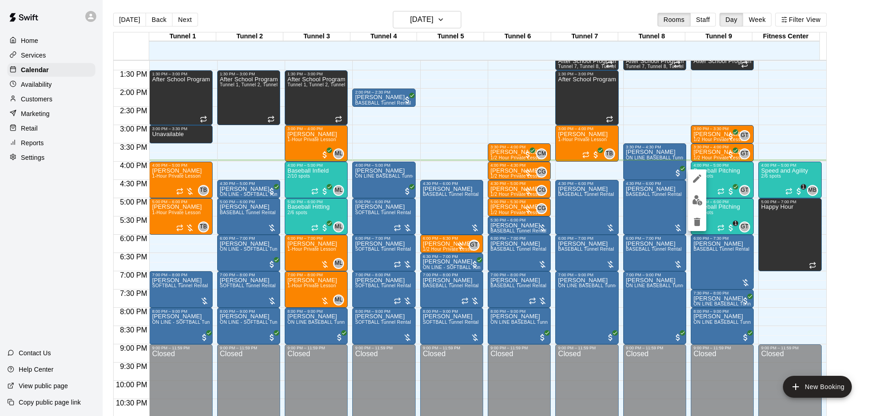
click at [694, 202] on img "edit" at bounding box center [697, 200] width 10 height 10
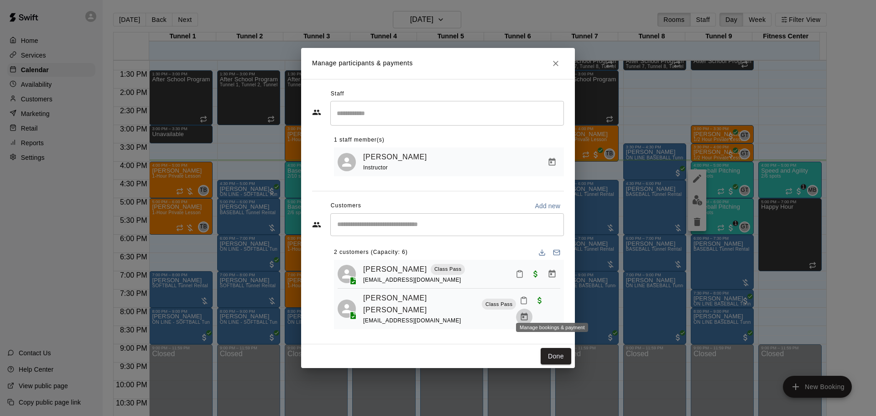
click at [529, 312] on icon "Manage bookings & payment" at bounding box center [524, 316] width 9 height 9
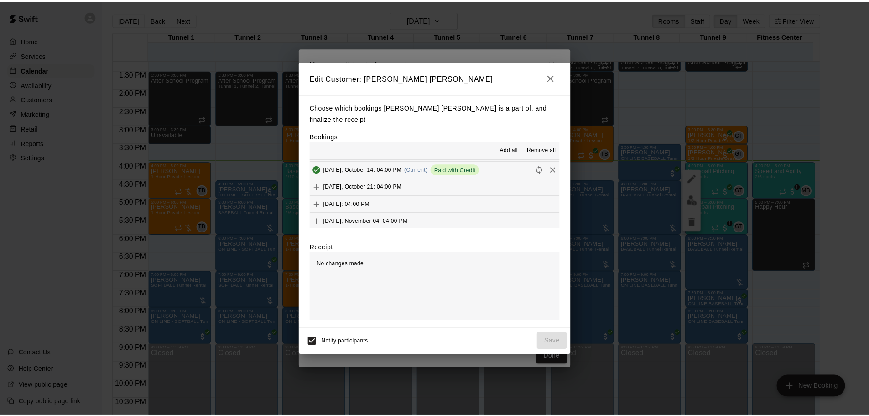
scroll to position [0, 0]
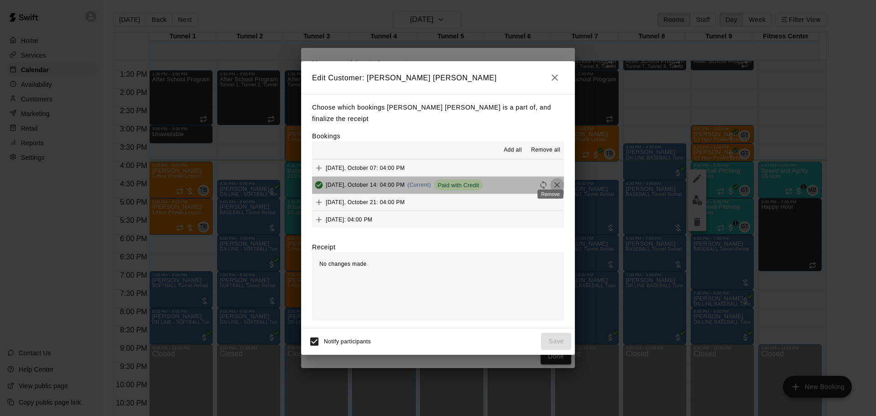
click at [553, 180] on icon "Remove" at bounding box center [557, 184] width 9 height 9
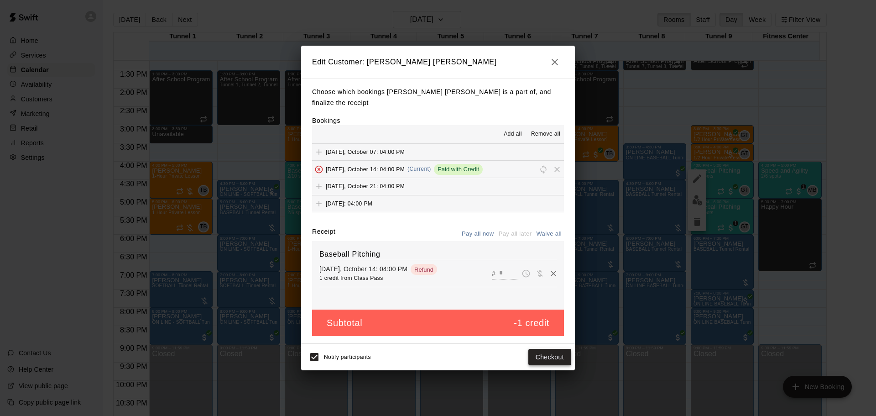
click at [547, 352] on button "Checkout" at bounding box center [549, 357] width 43 height 17
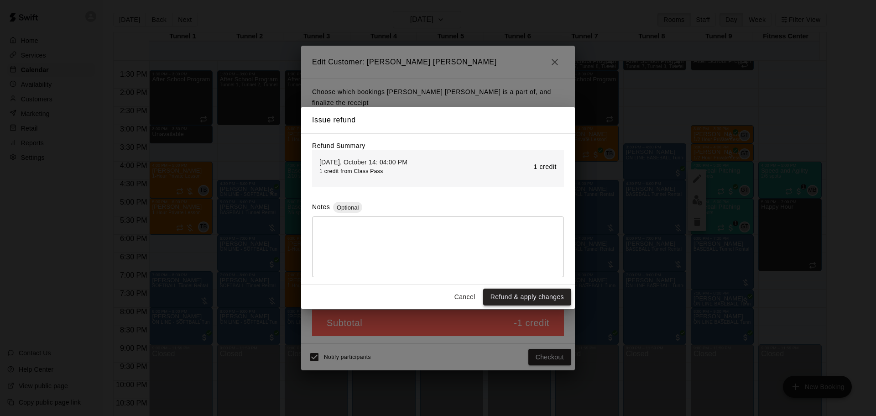
click at [519, 292] on button "Refund & apply changes" at bounding box center [527, 296] width 88 height 17
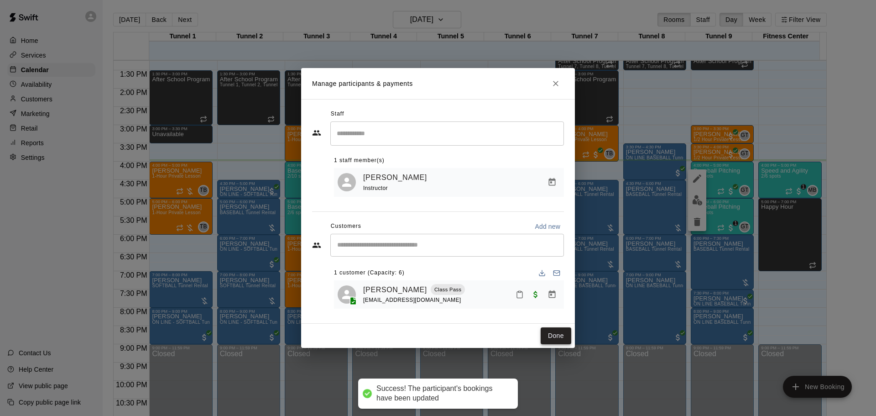
click at [556, 339] on button "Done" at bounding box center [556, 335] width 31 height 17
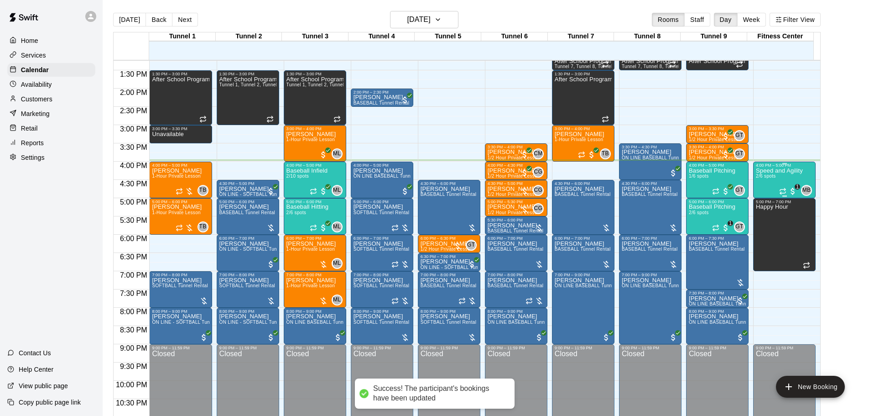
click at [778, 178] on div "Speed and Agility 2/6 spots" at bounding box center [779, 375] width 47 height 416
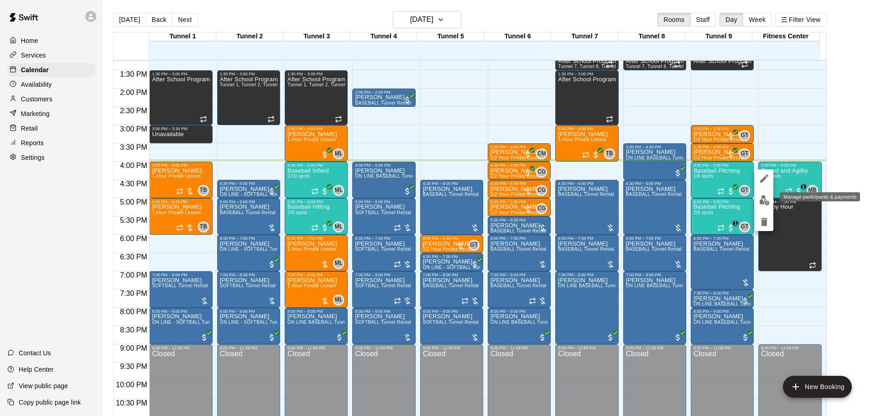
click at [765, 199] on img "edit" at bounding box center [764, 200] width 10 height 10
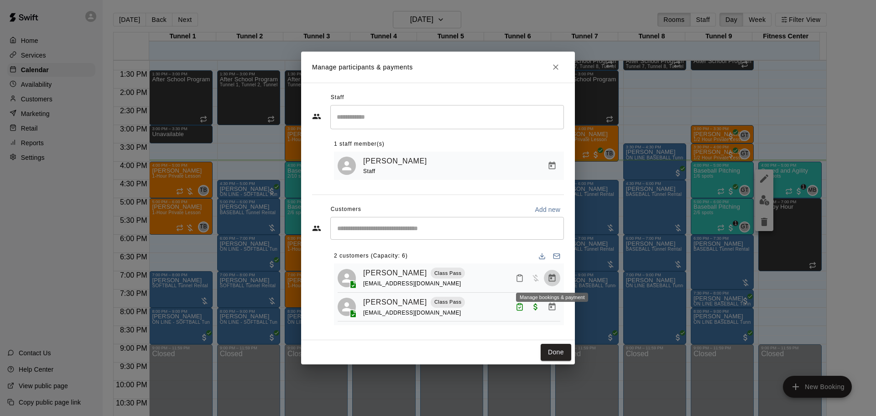
click at [555, 274] on icon "Manage bookings & payment" at bounding box center [552, 277] width 9 height 9
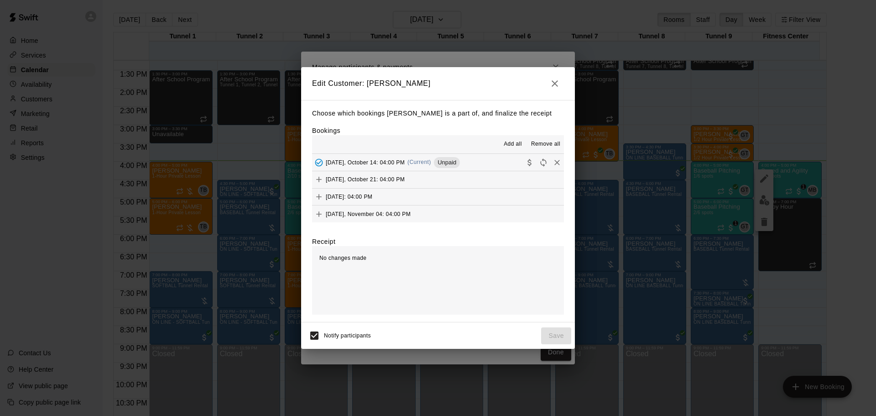
click at [553, 85] on icon "button" at bounding box center [555, 83] width 6 height 6
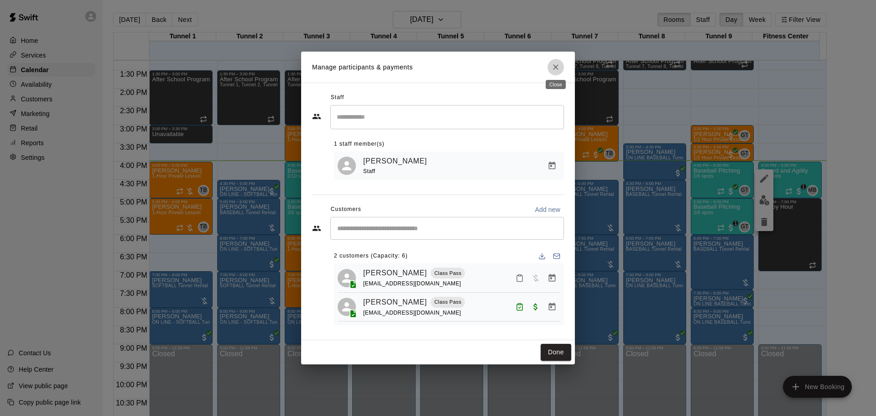
click at [554, 73] on button "Close" at bounding box center [556, 67] width 16 height 16
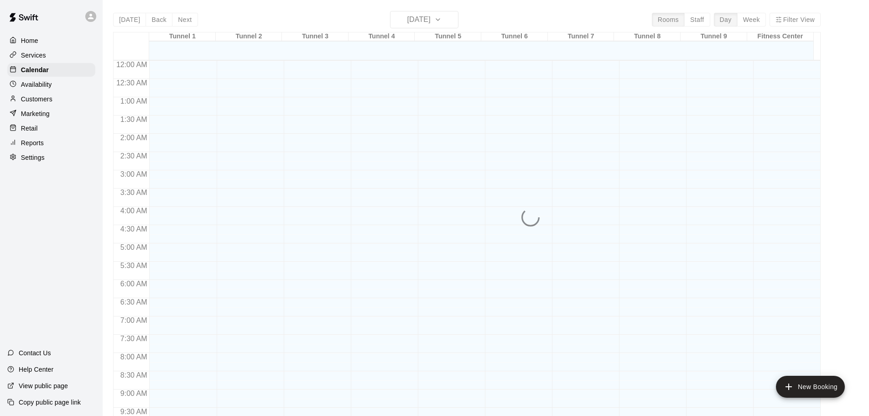
scroll to position [483, 0]
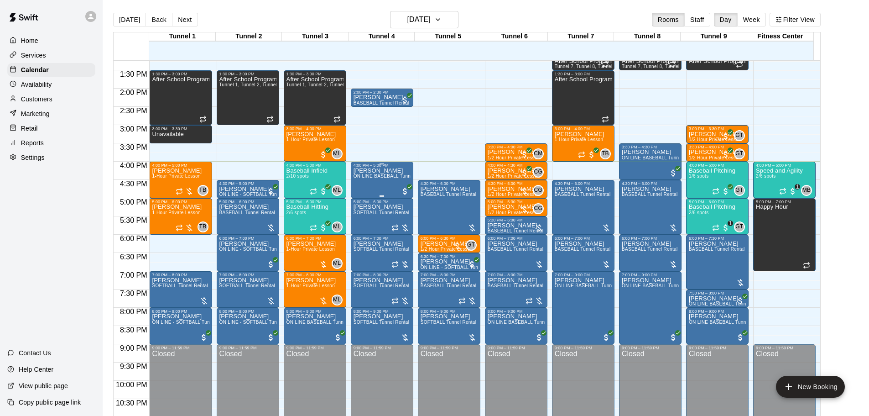
click at [367, 171] on p "[PERSON_NAME]" at bounding box center [382, 171] width 57 height 0
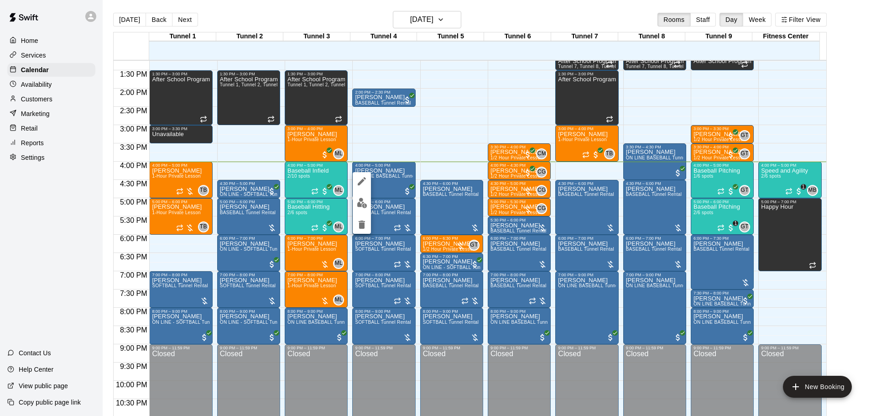
click at [772, 178] on div at bounding box center [438, 208] width 876 height 416
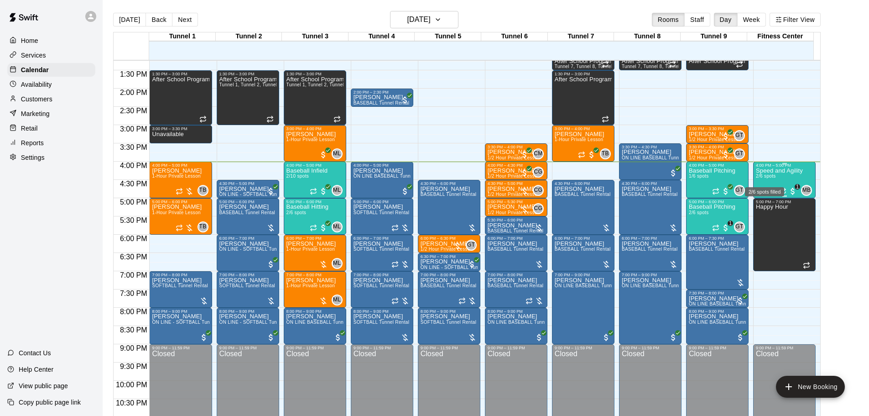
click at [772, 178] on span "2/6 spots" at bounding box center [766, 175] width 20 height 5
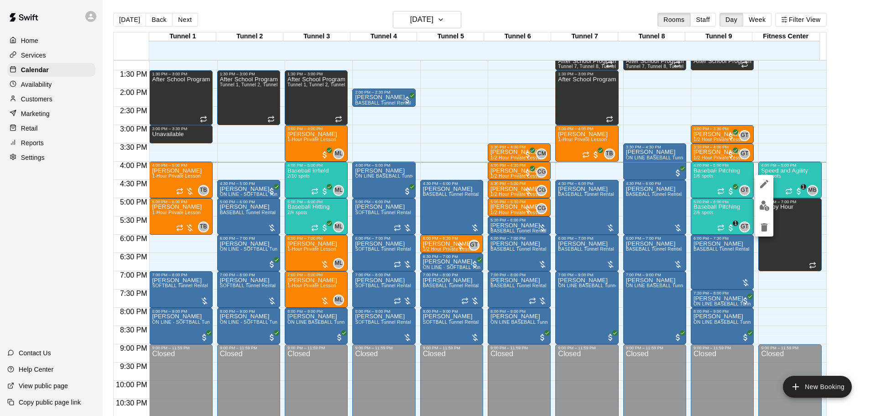
click at [839, 216] on div at bounding box center [438, 208] width 876 height 416
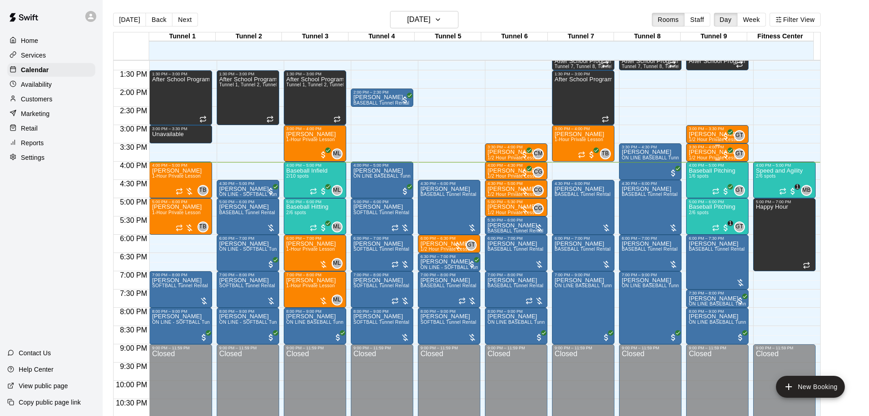
click at [706, 160] on div at bounding box center [717, 159] width 57 height 1
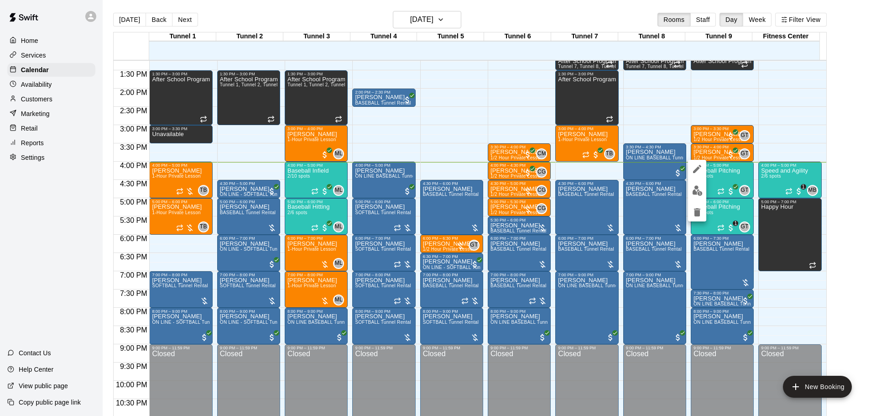
click at [823, 133] on div at bounding box center [438, 208] width 876 height 416
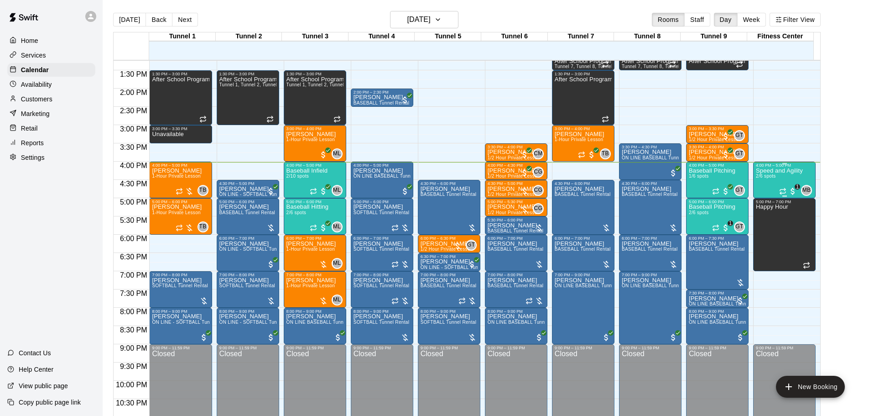
click at [777, 183] on div "Speed and Agility 2/6 spots" at bounding box center [779, 375] width 47 height 416
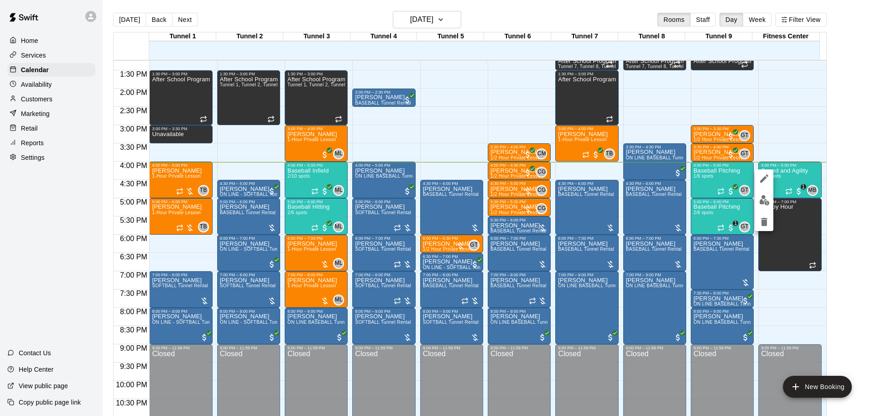
click at [760, 197] on img "edit" at bounding box center [764, 200] width 10 height 10
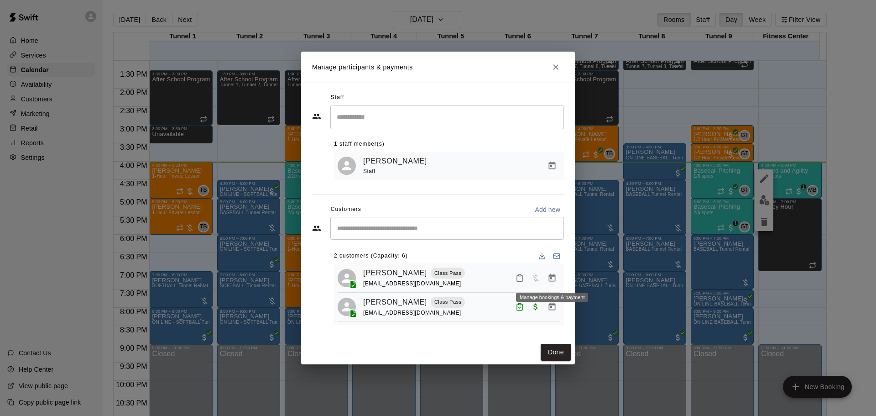
click at [548, 282] on icon "Manage bookings & payment" at bounding box center [552, 277] width 9 height 9
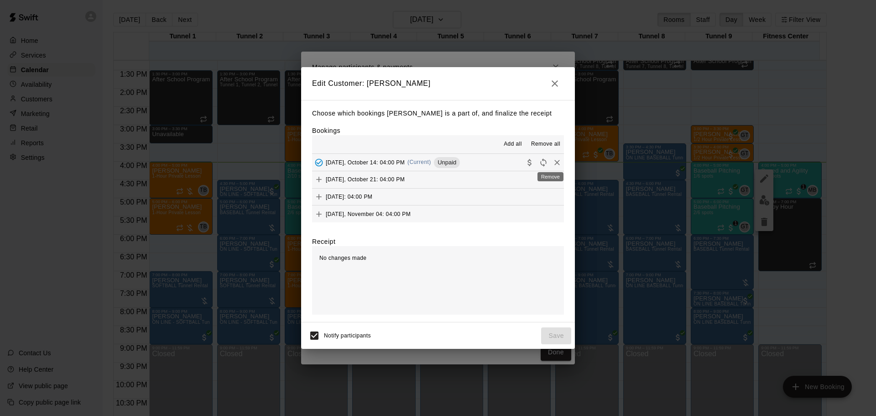
click at [553, 163] on icon "Remove" at bounding box center [557, 162] width 9 height 9
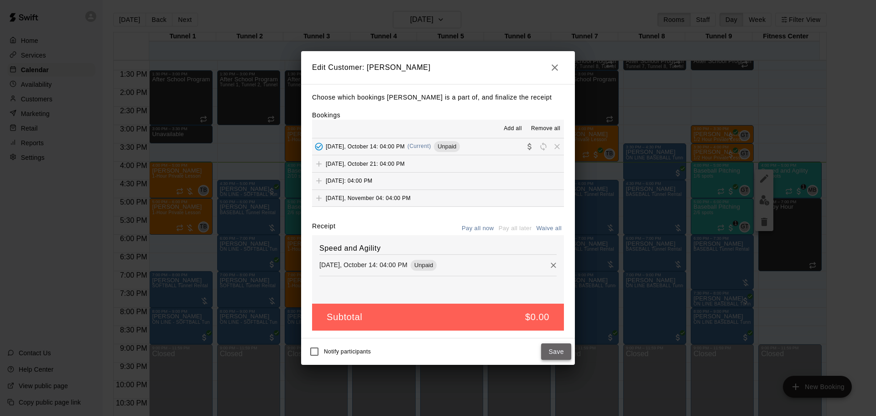
click at [549, 352] on button "Save" at bounding box center [556, 351] width 30 height 17
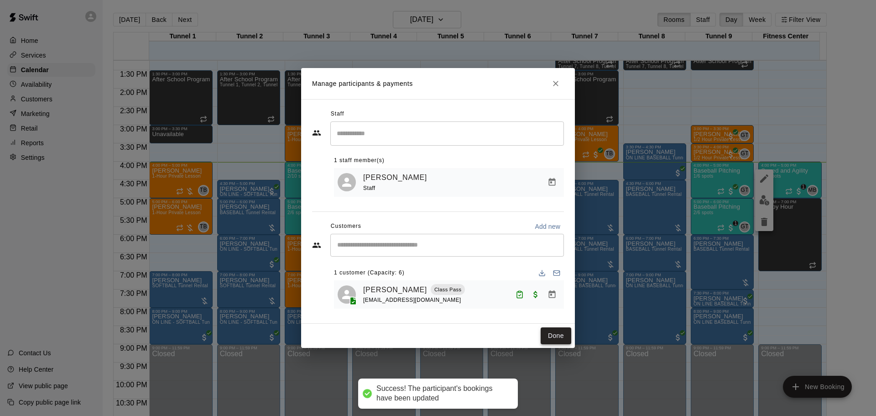
click at [560, 335] on button "Done" at bounding box center [556, 335] width 31 height 17
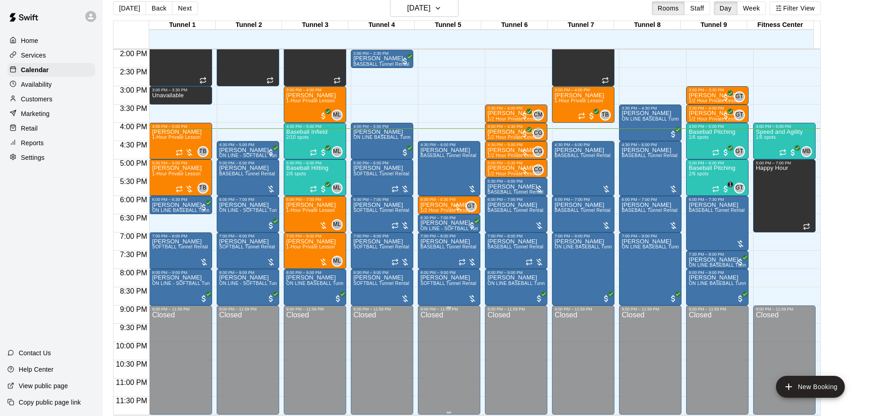
scroll to position [15, 0]
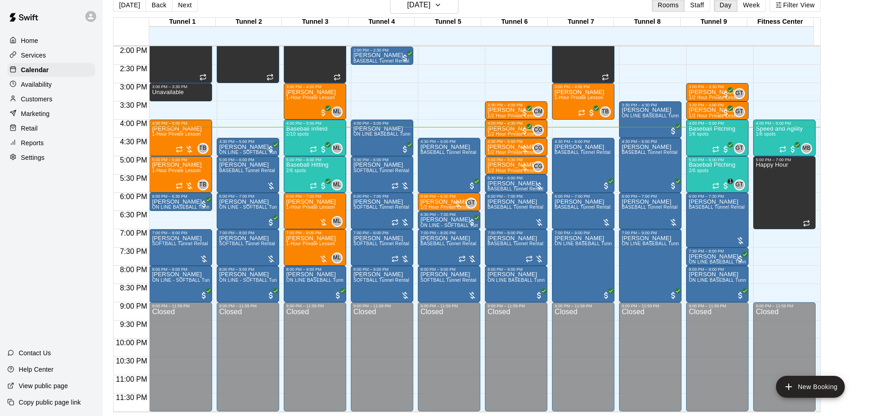
click at [51, 97] on p "Customers" at bounding box center [36, 98] width 31 height 9
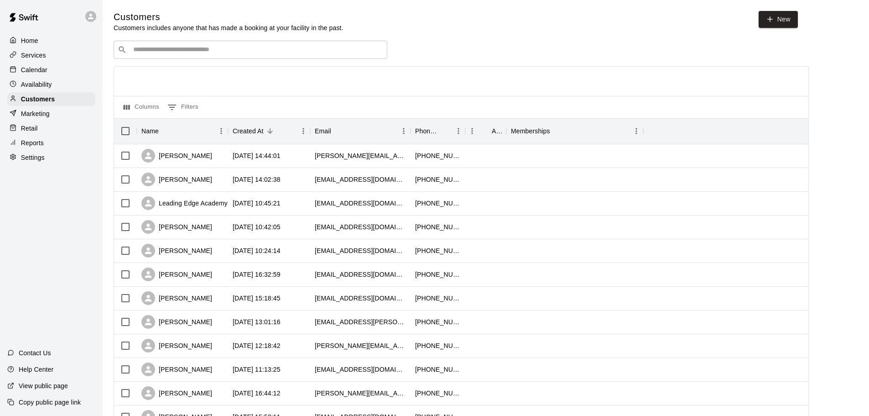
click at [155, 48] on input "Search customers by name or email" at bounding box center [257, 49] width 253 height 9
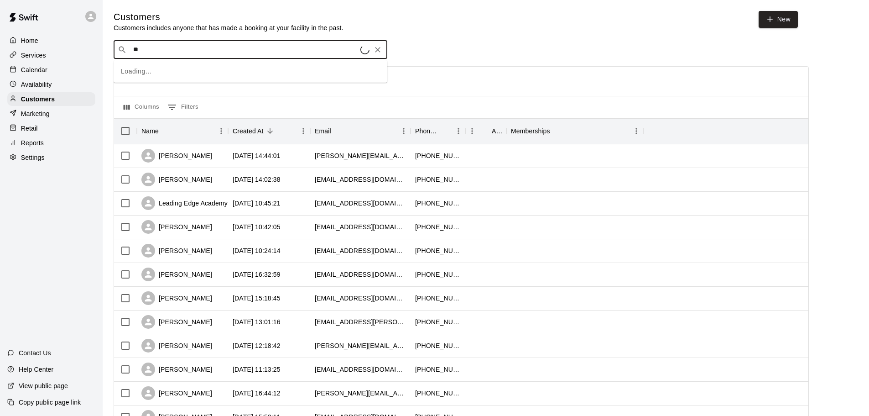
type input "*"
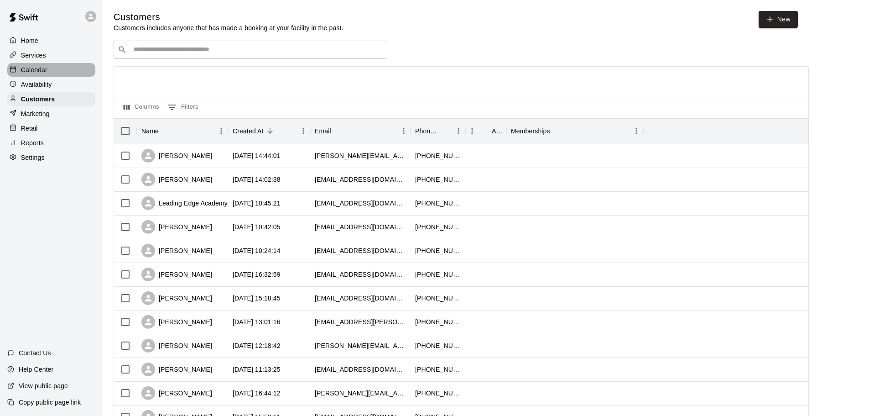
click at [31, 68] on p "Calendar" at bounding box center [34, 69] width 26 height 9
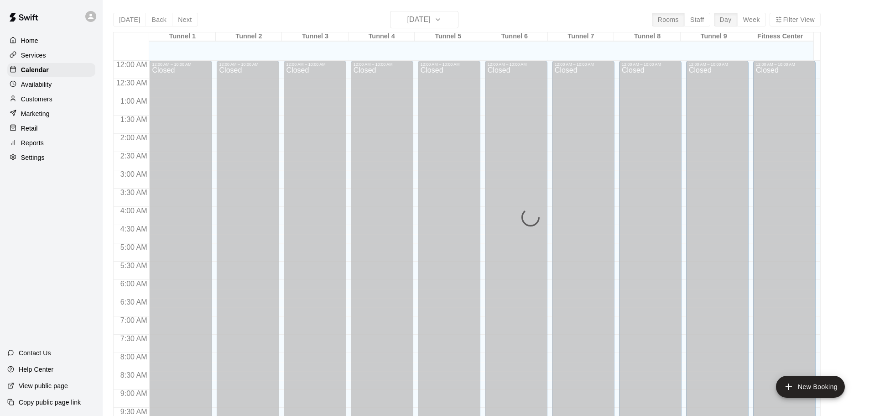
scroll to position [483, 0]
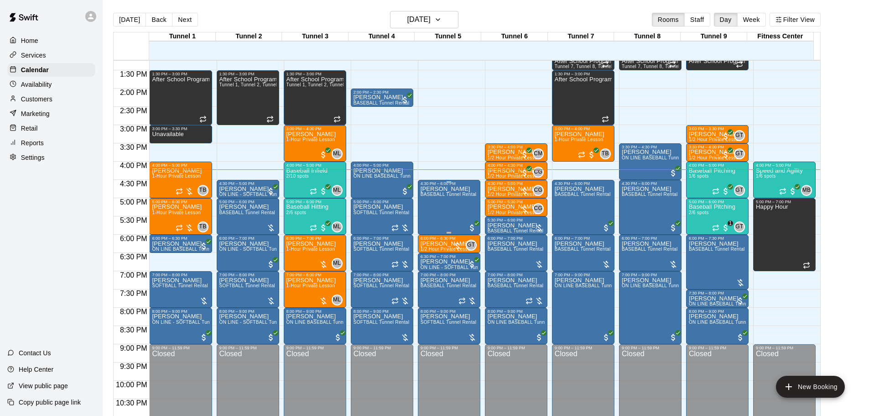
click at [438, 189] on p "[PERSON_NAME]" at bounding box center [449, 189] width 56 height 0
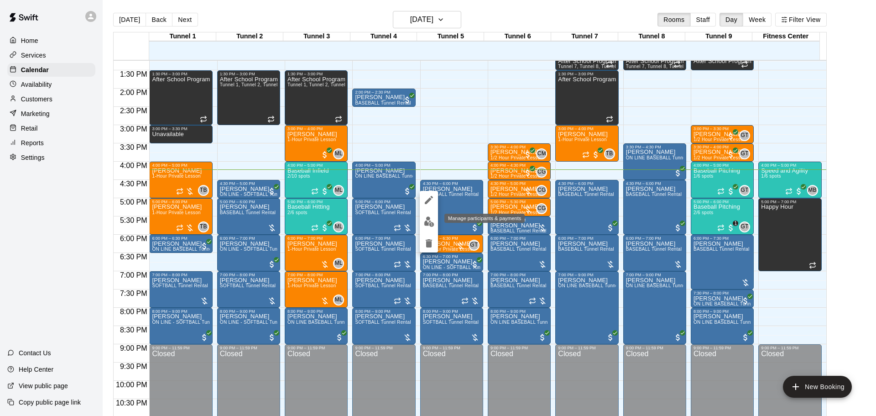
click at [428, 219] on img "edit" at bounding box center [429, 221] width 10 height 10
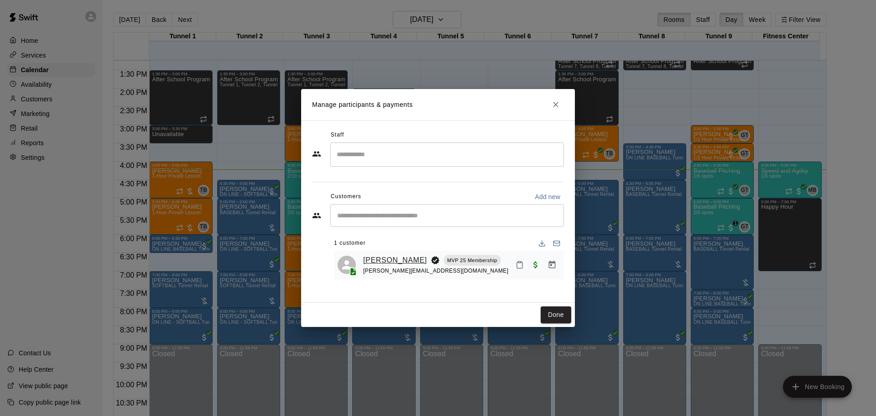
click at [370, 259] on link "[PERSON_NAME]" at bounding box center [395, 260] width 64 height 12
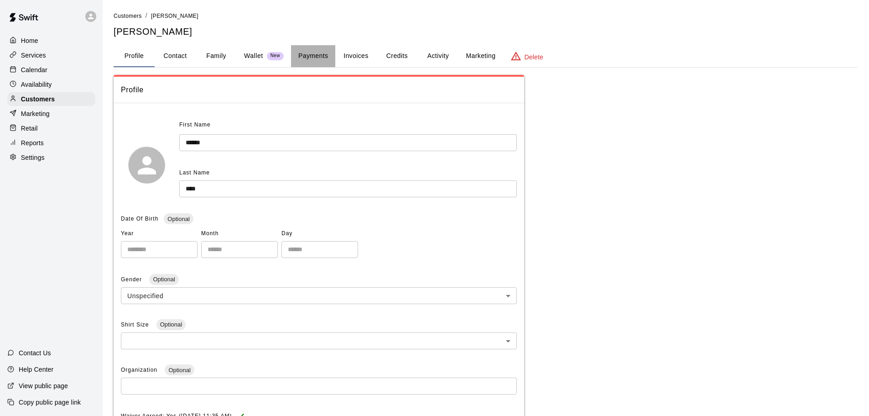
click at [312, 57] on button "Payments" at bounding box center [313, 56] width 44 height 22
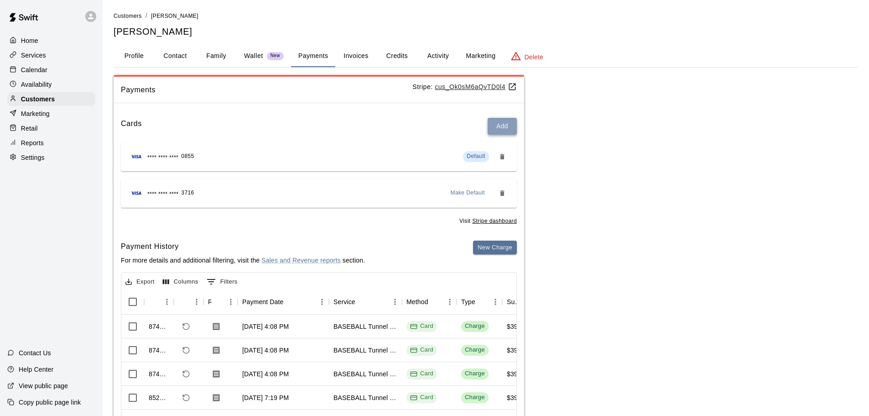
click at [509, 129] on button "Add" at bounding box center [502, 126] width 29 height 17
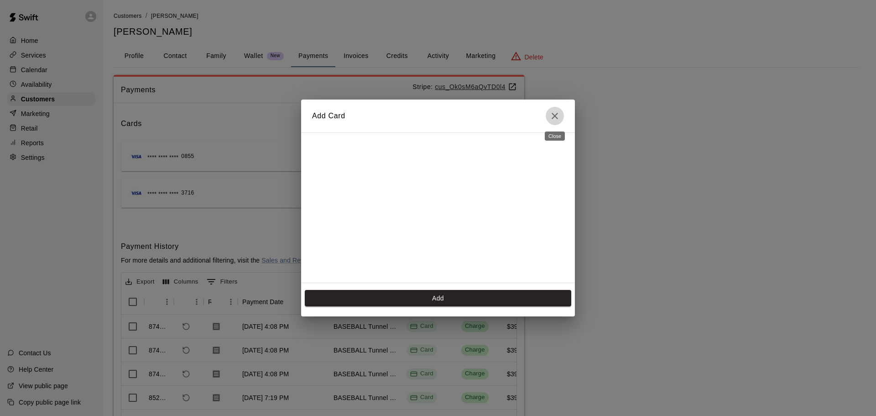
click at [552, 111] on icon "Close" at bounding box center [554, 115] width 11 height 11
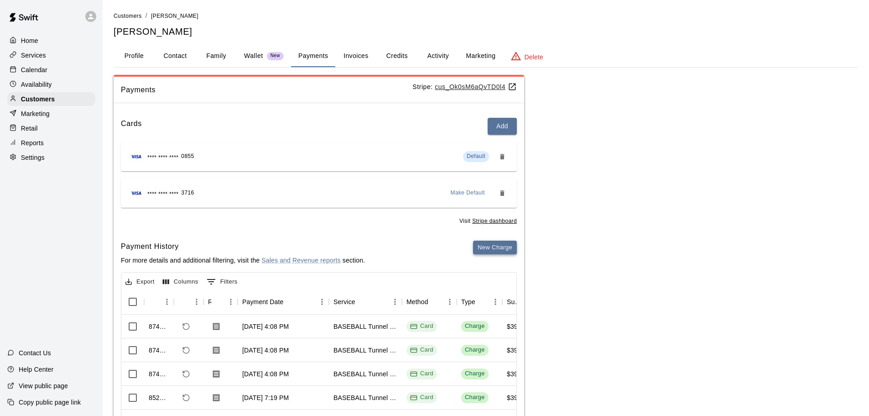
click at [491, 253] on button "New Charge" at bounding box center [495, 247] width 44 height 14
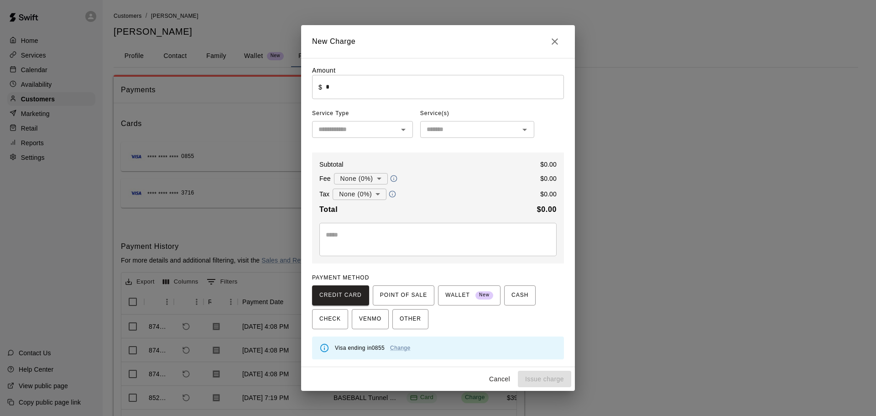
click at [354, 95] on input "*" at bounding box center [445, 87] width 238 height 24
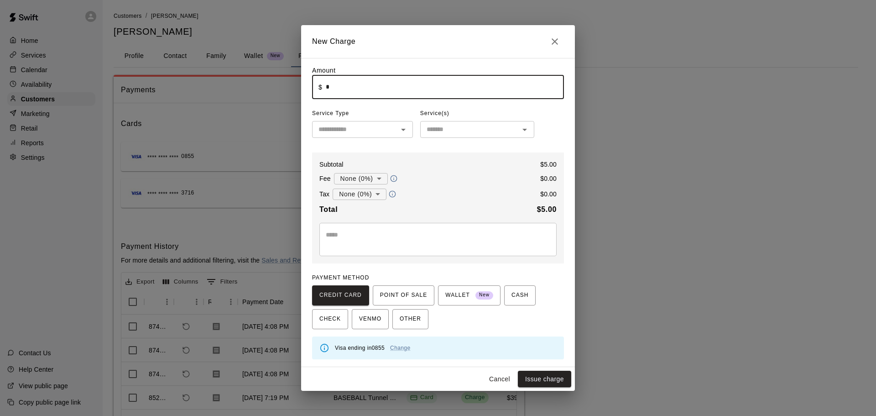
type input "****"
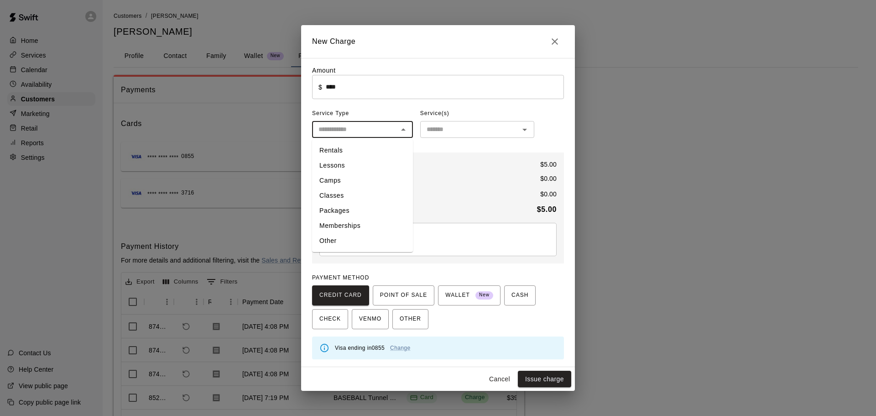
click at [355, 135] on input "text" at bounding box center [355, 129] width 80 height 11
click at [334, 234] on li "Other" at bounding box center [362, 240] width 101 height 15
type input "*****"
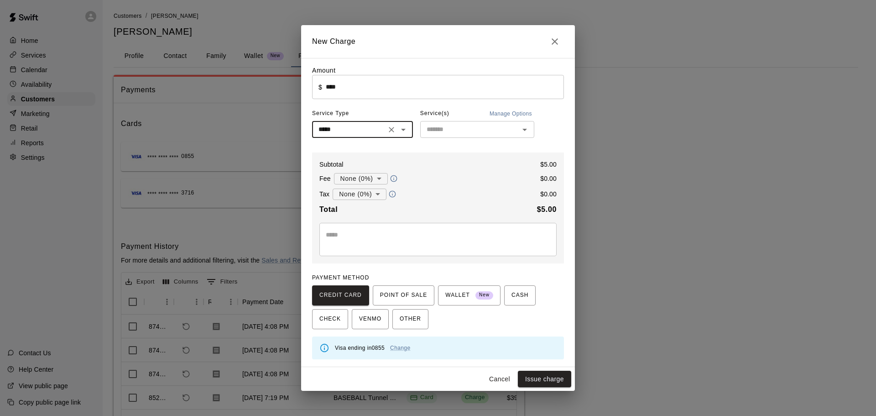
click at [477, 122] on div "​" at bounding box center [477, 129] width 114 height 17
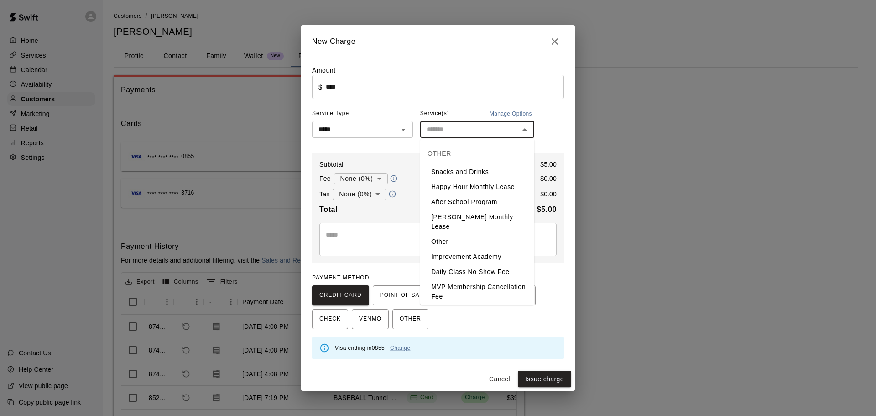
click at [464, 166] on li "Snacks and Drinks" at bounding box center [477, 171] width 114 height 15
type input "**********"
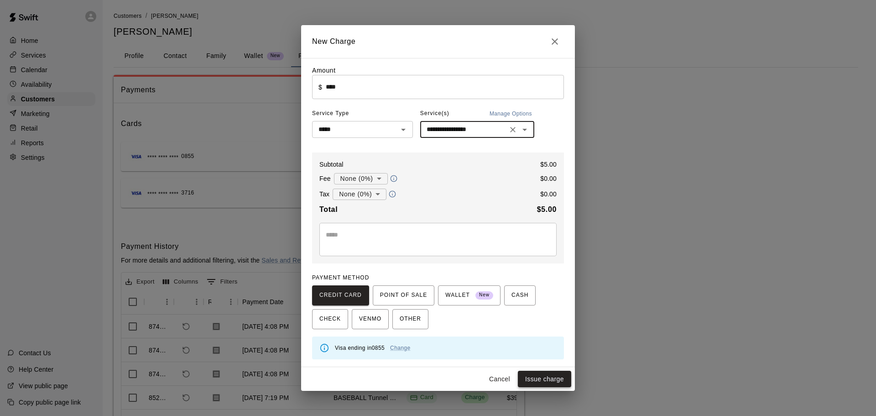
click at [562, 379] on button "Issue charge" at bounding box center [544, 379] width 53 height 17
type input "*"
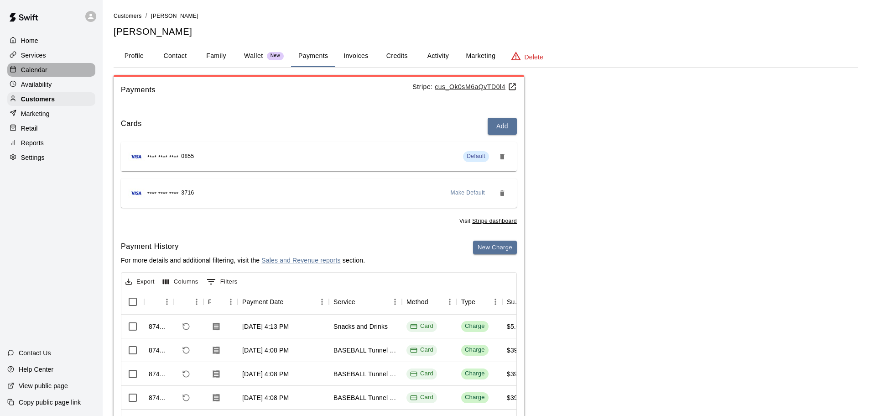
click at [33, 70] on p "Calendar" at bounding box center [34, 69] width 26 height 9
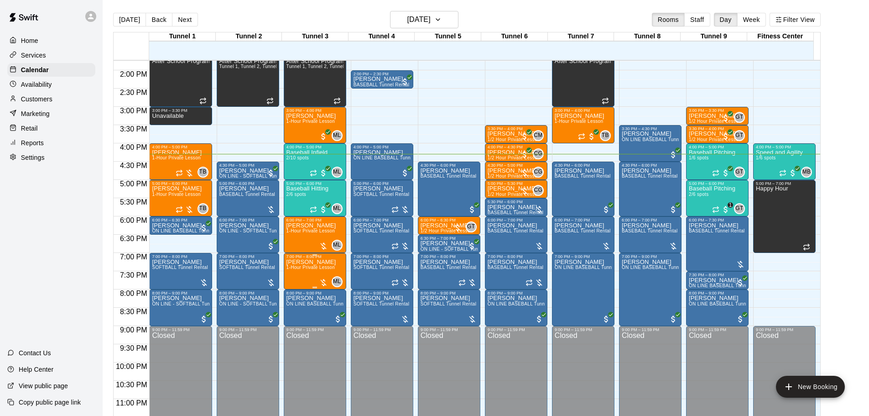
scroll to position [512, 0]
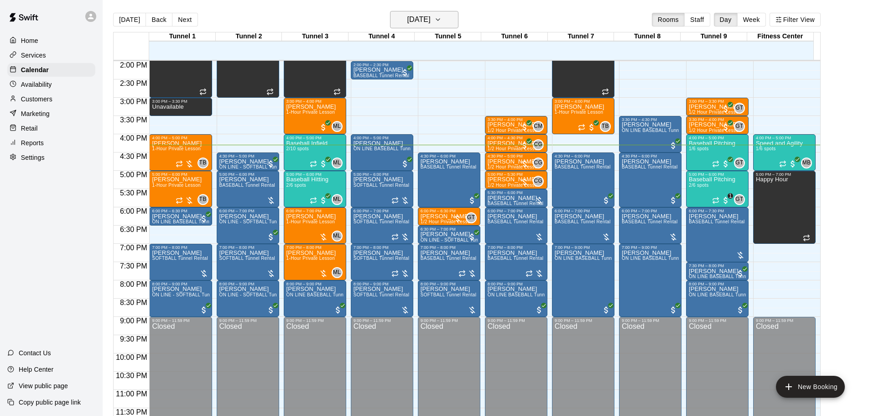
click at [407, 19] on h6 "[DATE]" at bounding box center [418, 19] width 23 height 13
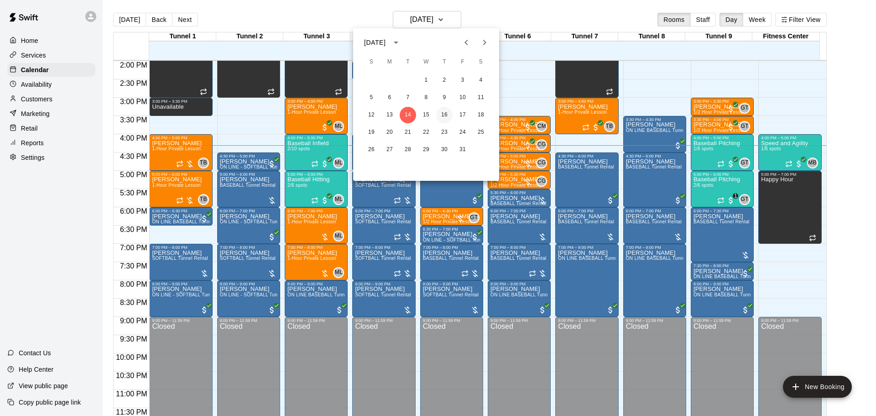
click at [441, 121] on button "16" at bounding box center [444, 115] width 16 height 16
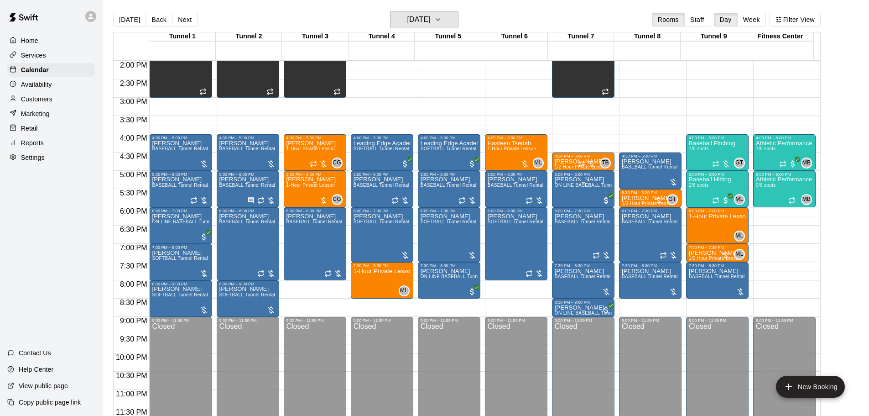
click at [390, 11] on button "Thursday Oct 16" at bounding box center [424, 19] width 68 height 17
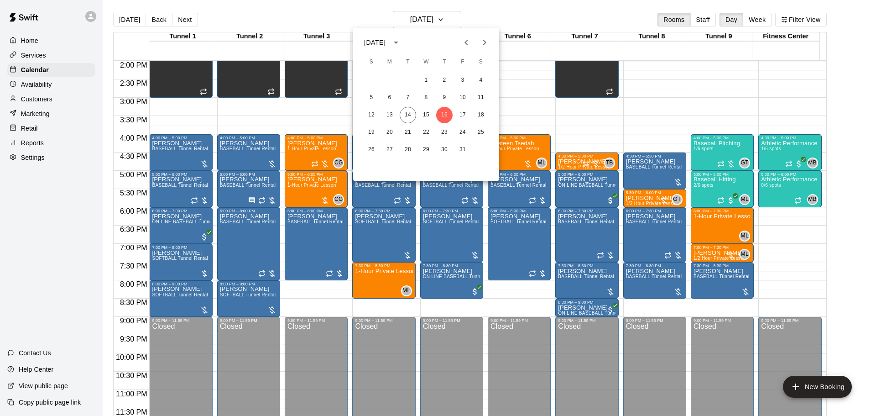
click at [856, 31] on div at bounding box center [438, 208] width 876 height 416
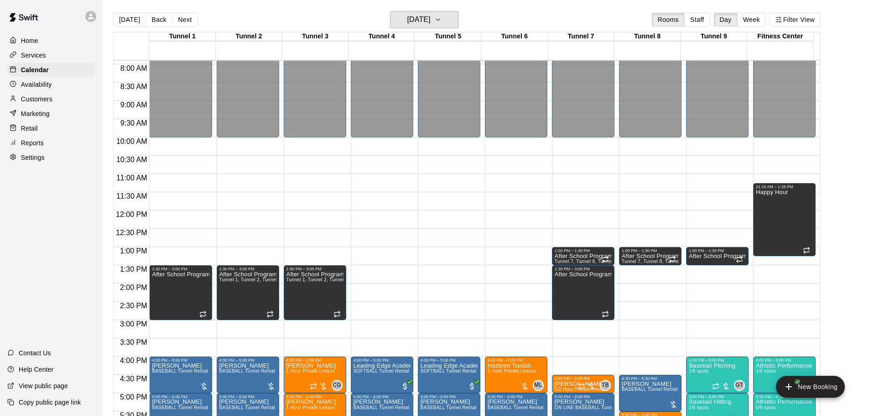
scroll to position [283, 0]
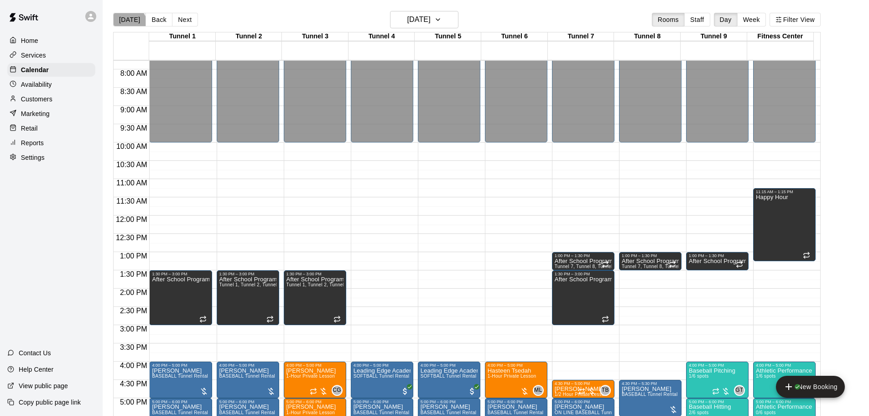
click at [125, 26] on button "[DATE]" at bounding box center [129, 20] width 33 height 14
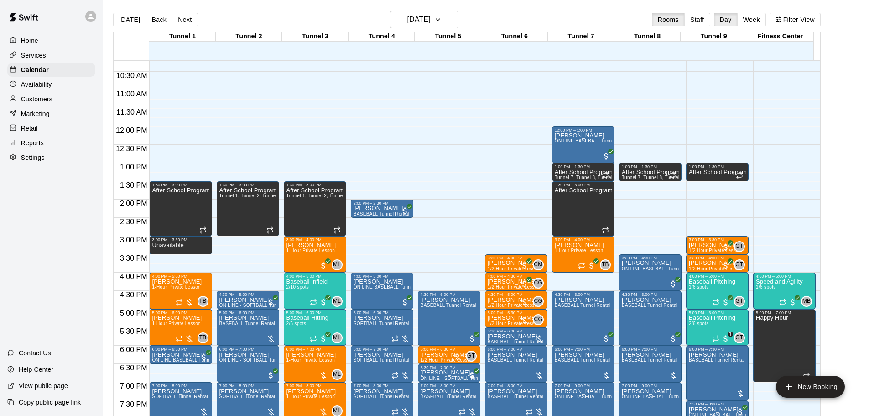
scroll to position [375, 0]
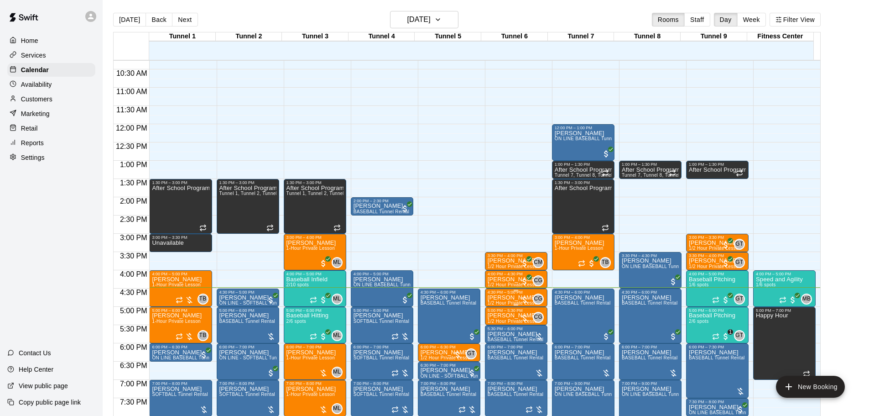
click at [505, 298] on p "[PERSON_NAME]" at bounding box center [514, 298] width 52 height 0
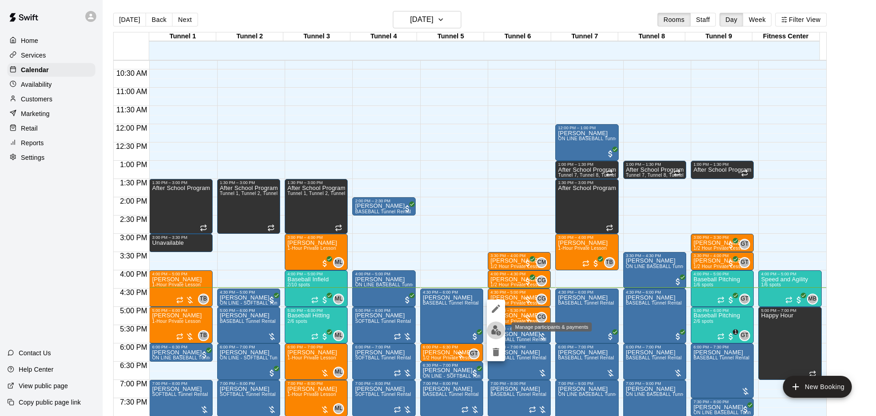
click at [496, 325] on img "edit" at bounding box center [496, 330] width 10 height 10
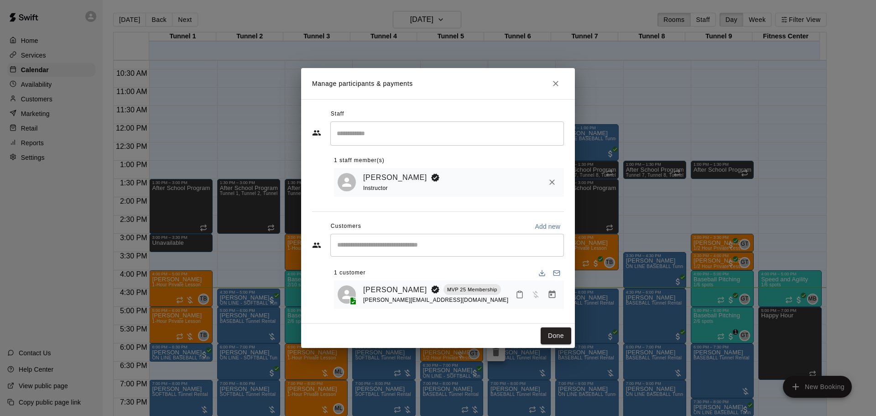
click at [554, 81] on icon "Close" at bounding box center [555, 83] width 5 height 5
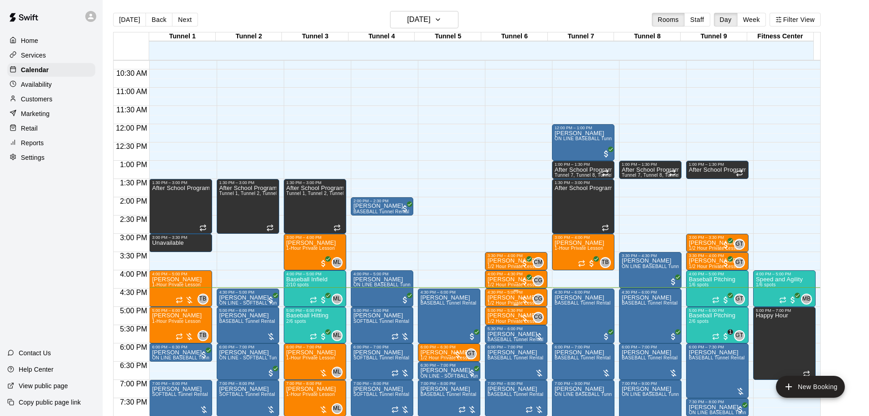
click at [504, 298] on p "[PERSON_NAME]" at bounding box center [514, 298] width 52 height 0
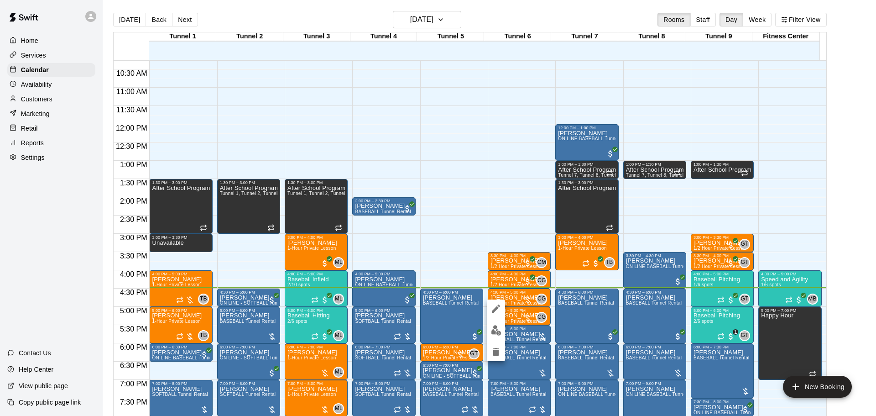
click at [497, 327] on img "edit" at bounding box center [496, 330] width 10 height 10
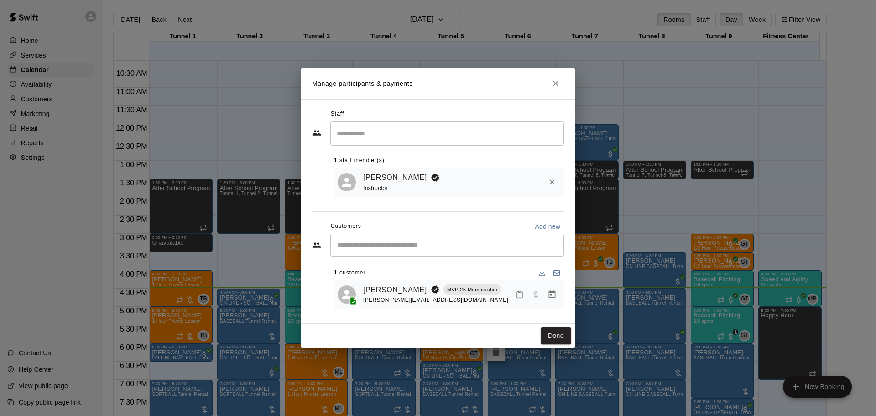
click at [557, 84] on icon "Close" at bounding box center [555, 83] width 5 height 5
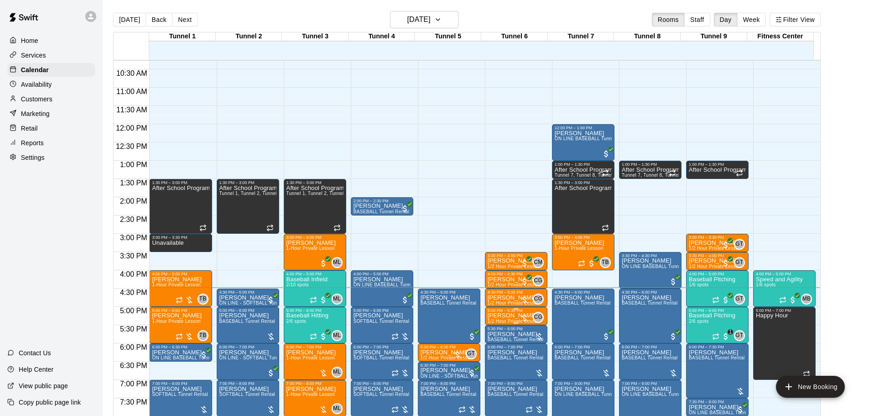
click at [500, 313] on div "5:00 PM – 5:30 PM" at bounding box center [516, 310] width 57 height 5
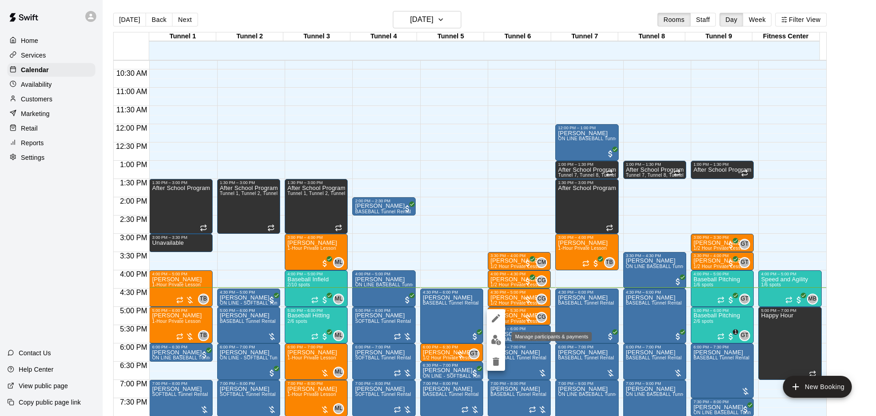
click at [492, 336] on img "edit" at bounding box center [496, 339] width 10 height 10
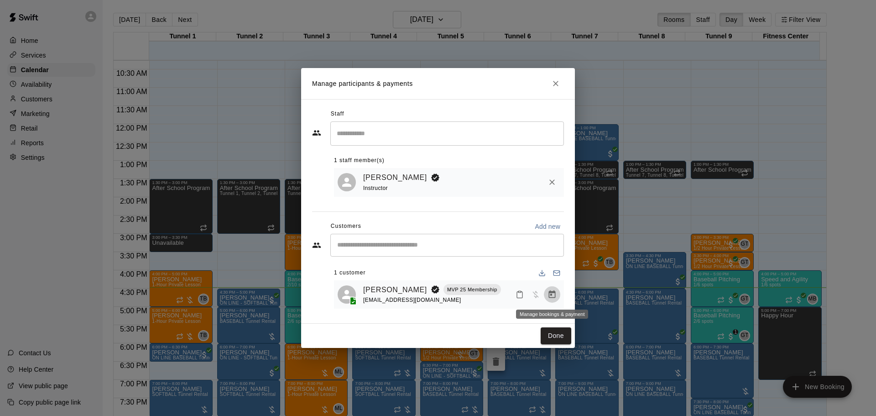
click at [547, 295] on button "Manage bookings & payment" at bounding box center [552, 294] width 16 height 16
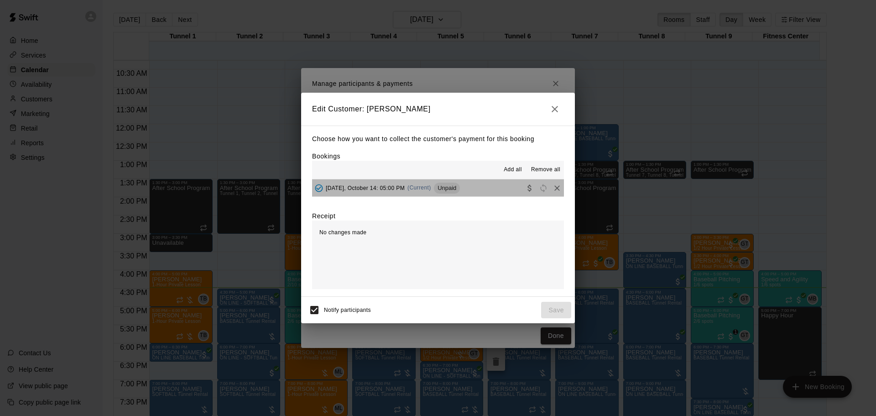
click at [457, 190] on span "Unpaid" at bounding box center [447, 187] width 26 height 7
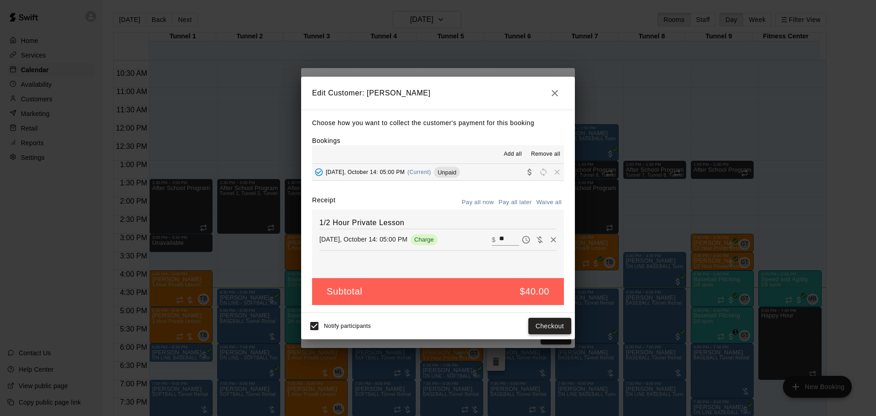
click at [543, 326] on button "Checkout" at bounding box center [549, 326] width 43 height 17
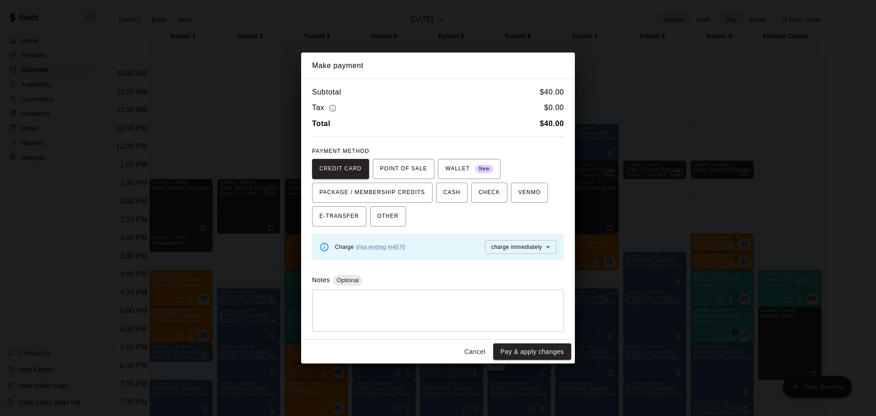
click at [473, 348] on button "Cancel" at bounding box center [474, 351] width 29 height 17
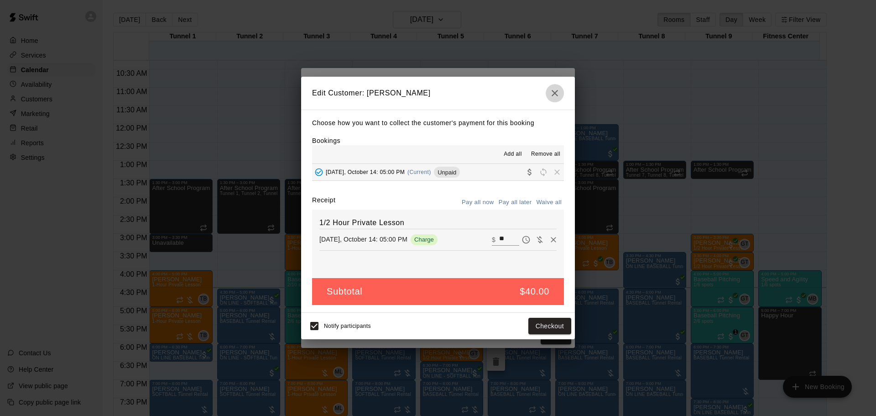
click at [552, 97] on icon "button" at bounding box center [554, 93] width 11 height 11
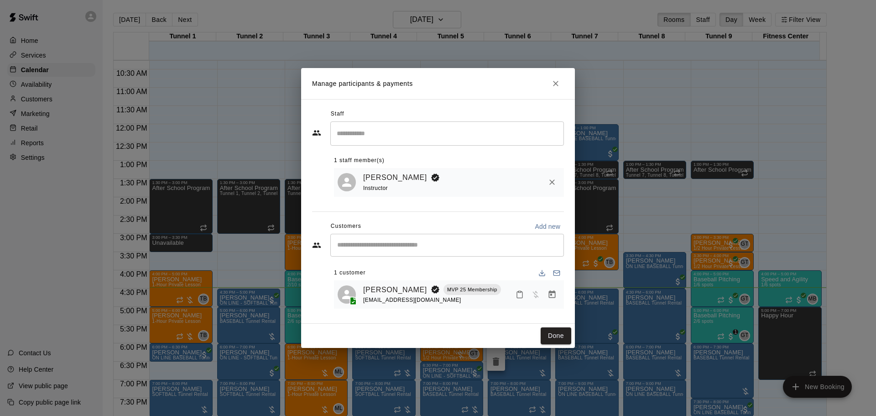
click at [557, 83] on icon "Close" at bounding box center [555, 83] width 5 height 5
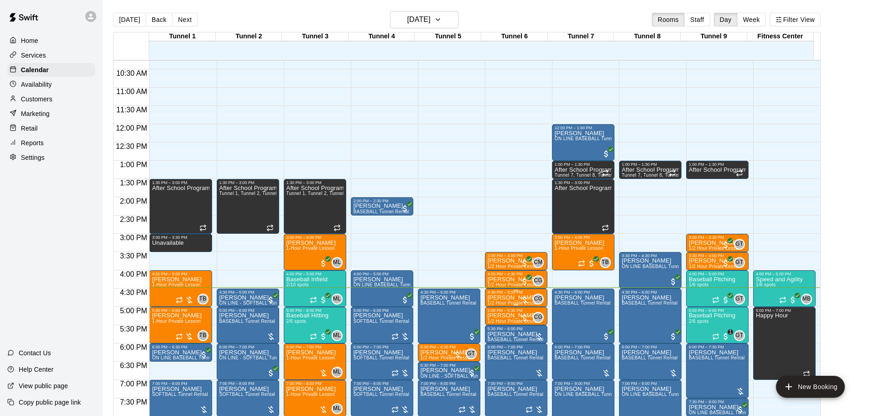
click at [506, 298] on p "[PERSON_NAME]" at bounding box center [514, 298] width 52 height 0
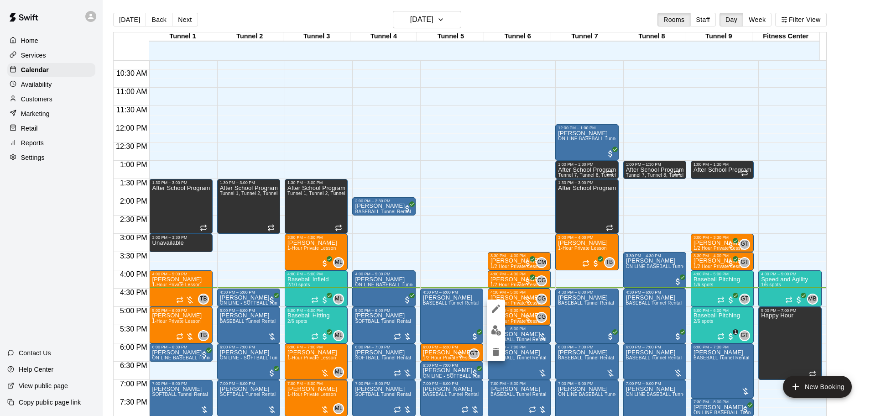
click at [498, 332] on img "edit" at bounding box center [496, 330] width 10 height 10
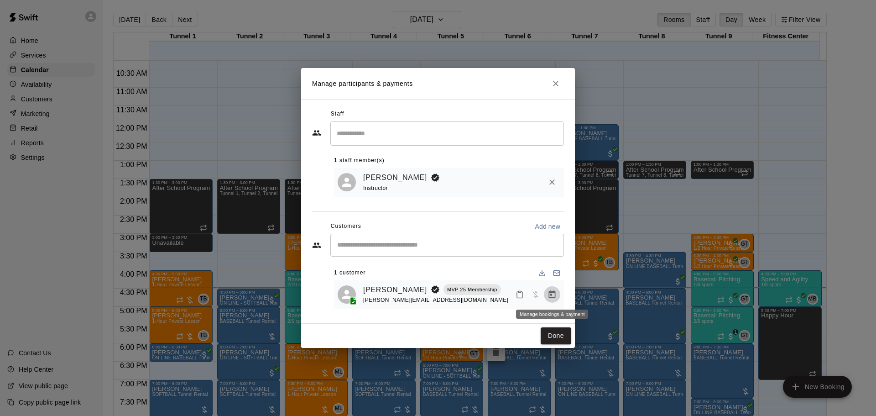
click at [549, 295] on icon "Manage bookings & payment" at bounding box center [552, 294] width 7 height 8
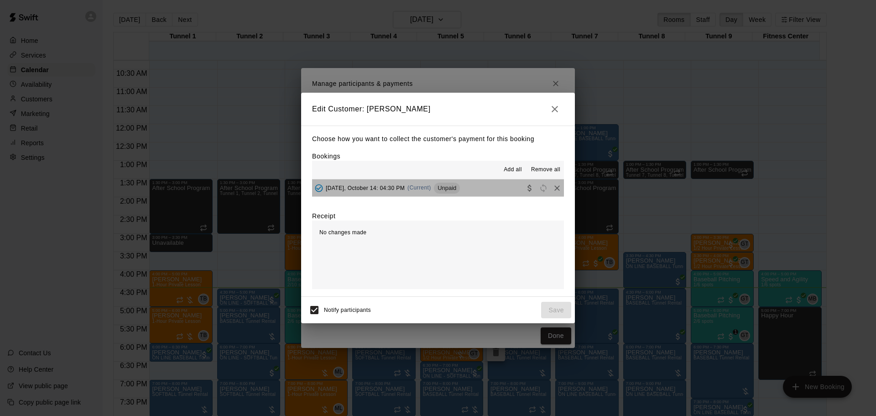
click at [496, 193] on button "Tuesday, October 14: 04:30 PM (Current) Unpaid" at bounding box center [438, 187] width 252 height 17
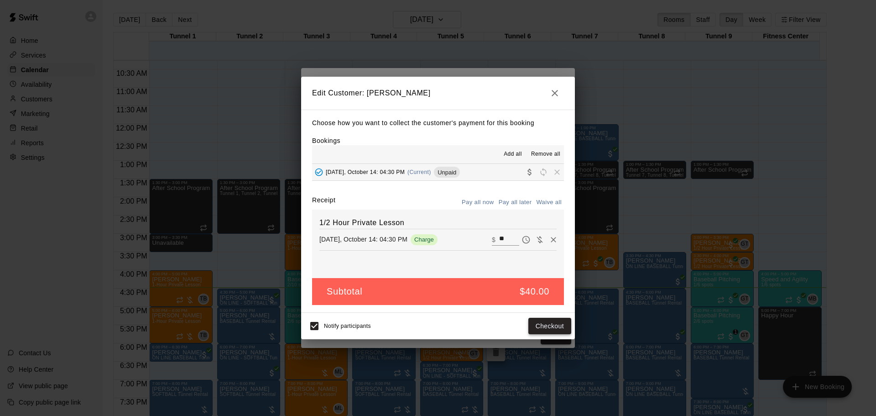
click at [549, 327] on button "Checkout" at bounding box center [549, 326] width 43 height 17
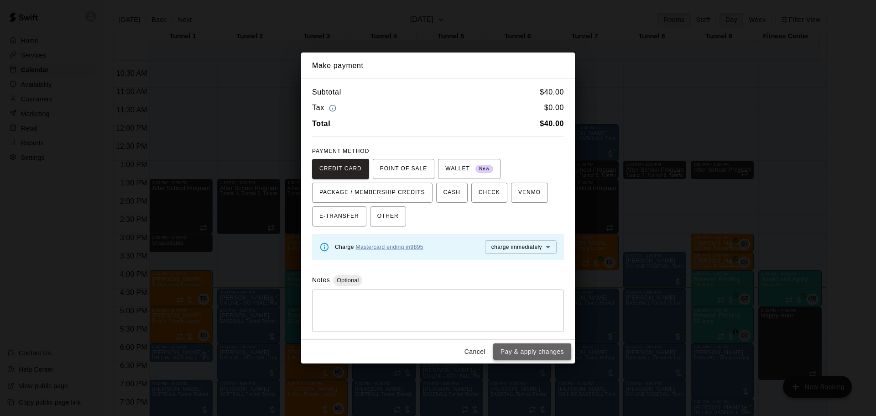
click at [522, 349] on button "Pay & apply changes" at bounding box center [532, 351] width 78 height 17
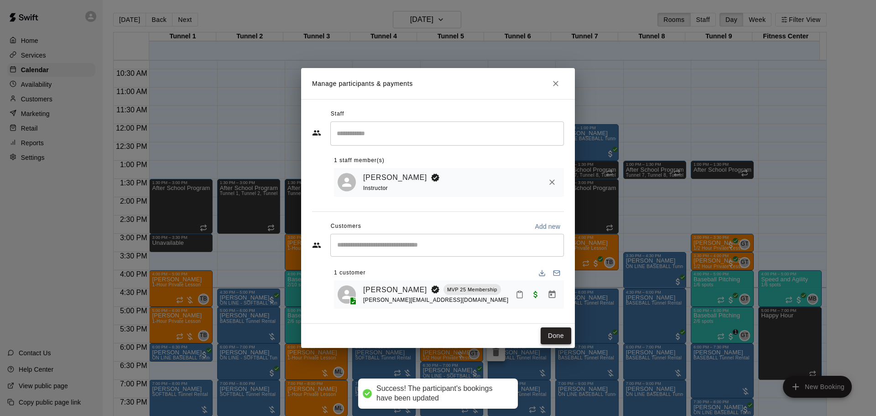
click at [548, 334] on button "Done" at bounding box center [556, 335] width 31 height 17
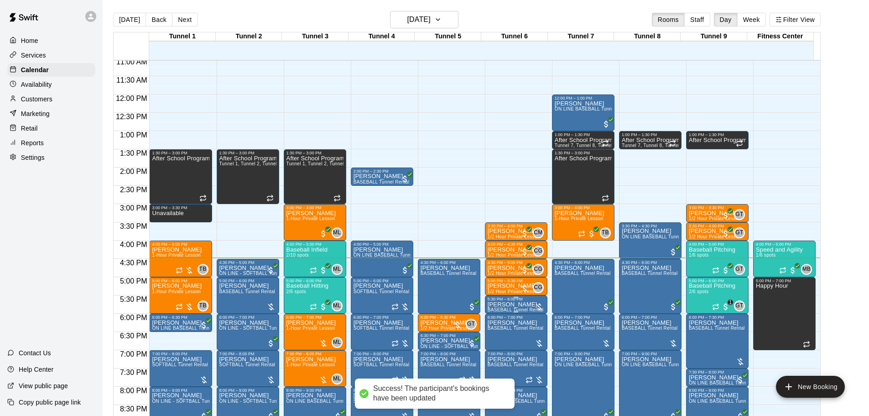
scroll to position [420, 0]
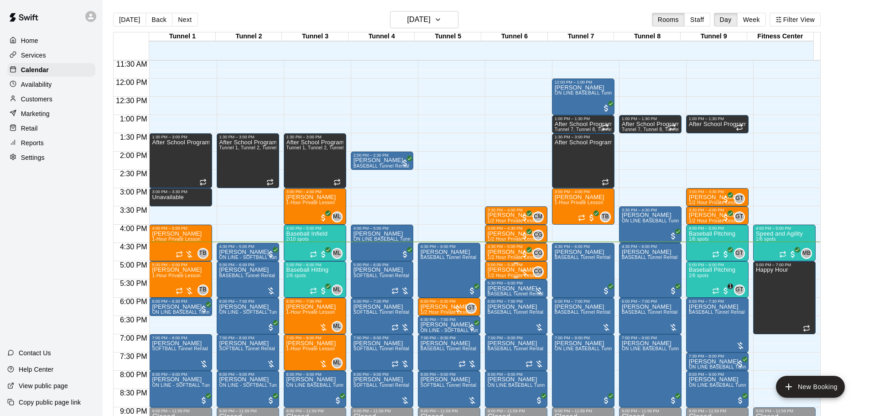
click at [505, 270] on p "[PERSON_NAME]" at bounding box center [514, 270] width 52 height 0
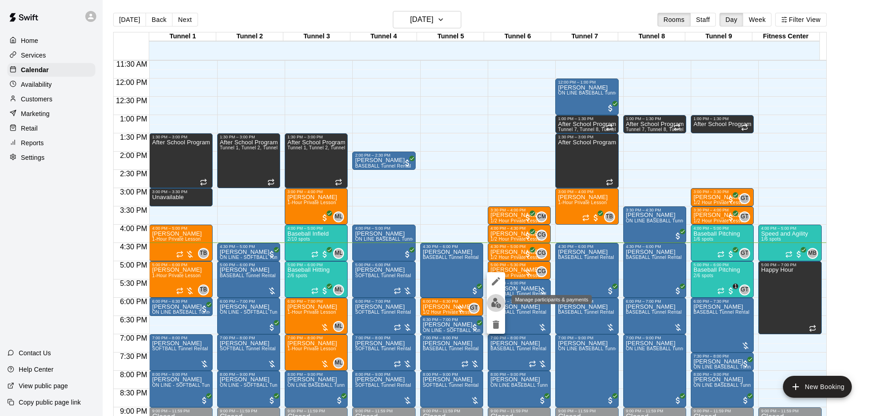
click at [501, 306] on button "edit" at bounding box center [496, 303] width 18 height 18
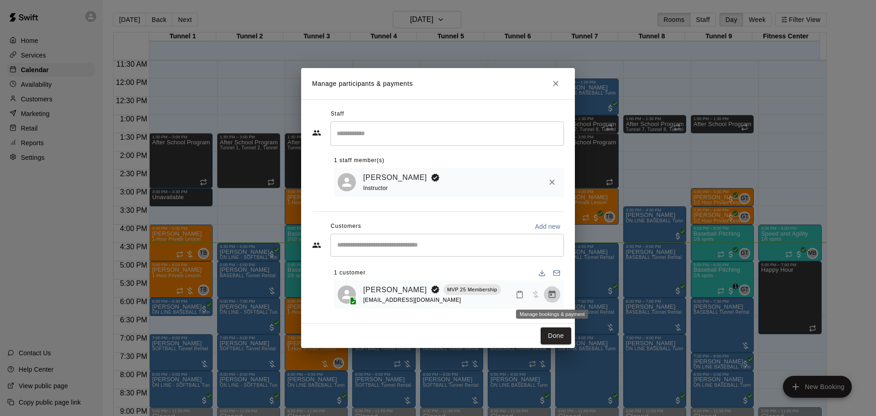
click at [551, 296] on icon "Manage bookings & payment" at bounding box center [552, 294] width 7 height 8
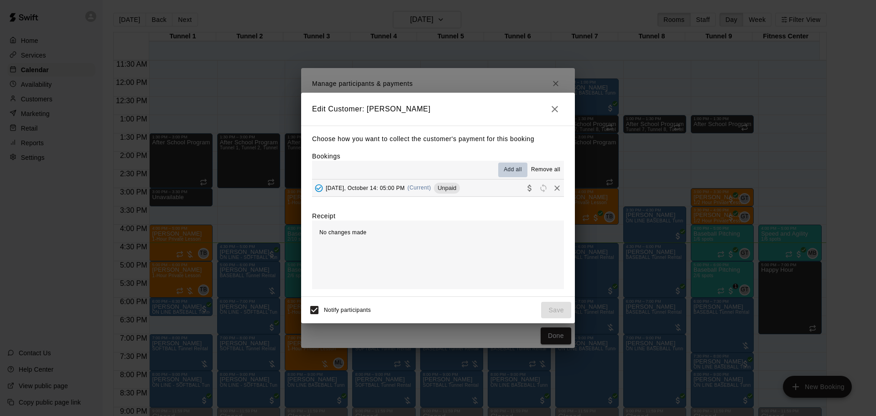
click at [503, 177] on button "Add all" at bounding box center [512, 169] width 29 height 15
click at [481, 191] on button "[DATE], October 14: 05:00 PM (Current) Unpaid" at bounding box center [438, 187] width 252 height 17
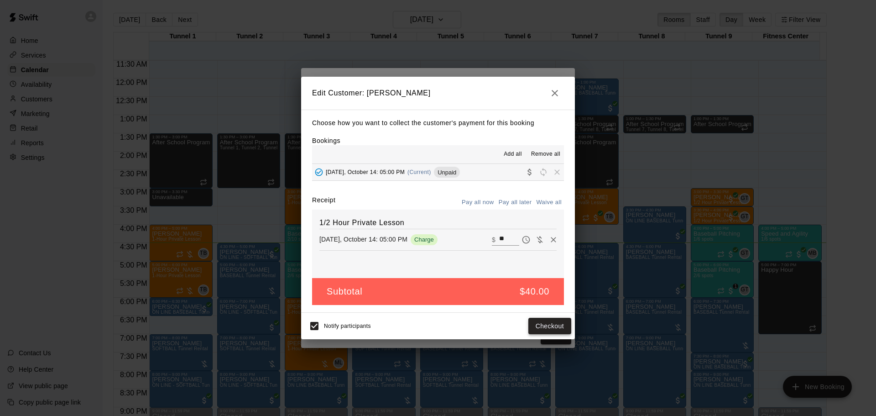
click at [538, 321] on button "Checkout" at bounding box center [549, 326] width 43 height 17
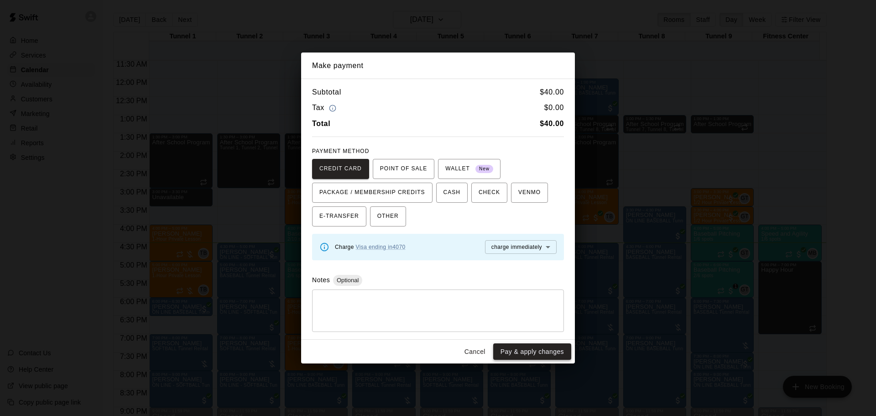
click at [532, 350] on button "Pay & apply changes" at bounding box center [532, 351] width 78 height 17
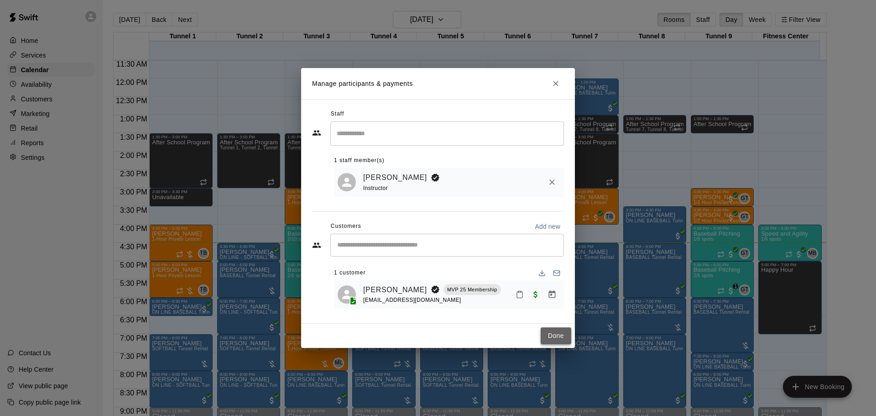
click at [559, 334] on button "Done" at bounding box center [556, 335] width 31 height 17
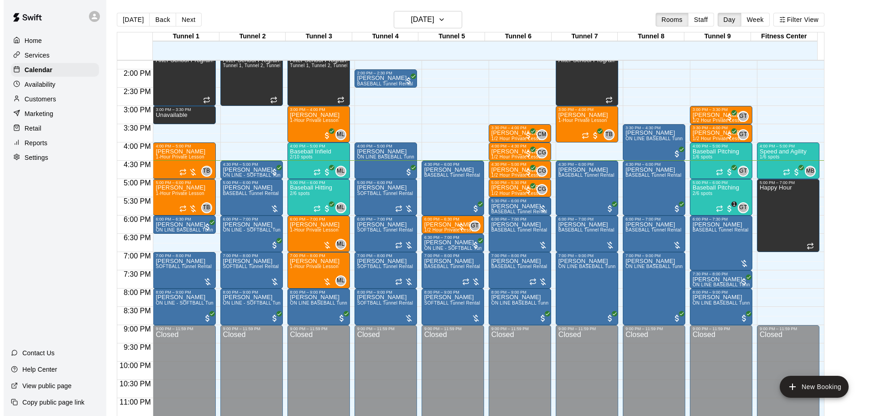
scroll to position [512, 0]
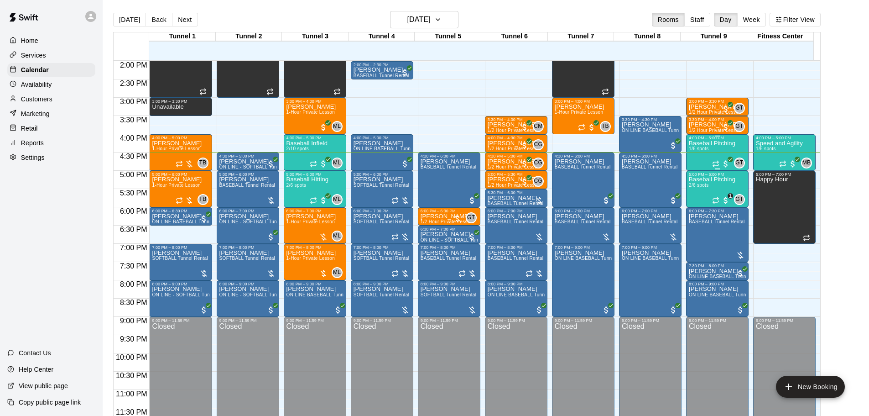
click at [691, 161] on div "Baseball Pitching 1/6 spots" at bounding box center [712, 348] width 47 height 416
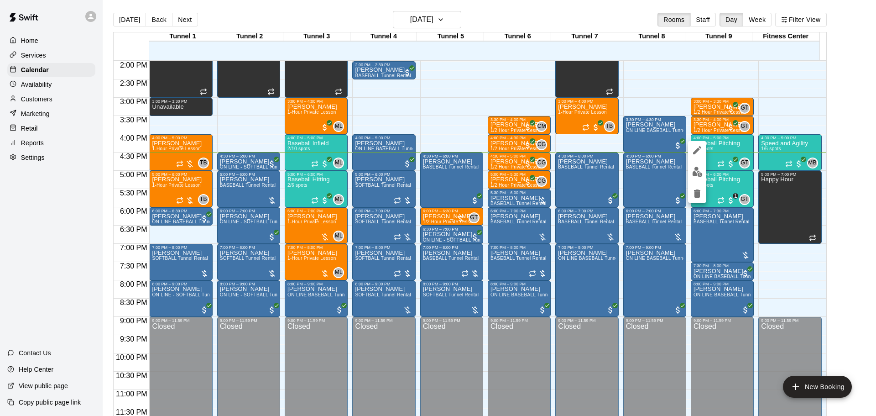
click at [829, 99] on div at bounding box center [438, 208] width 876 height 416
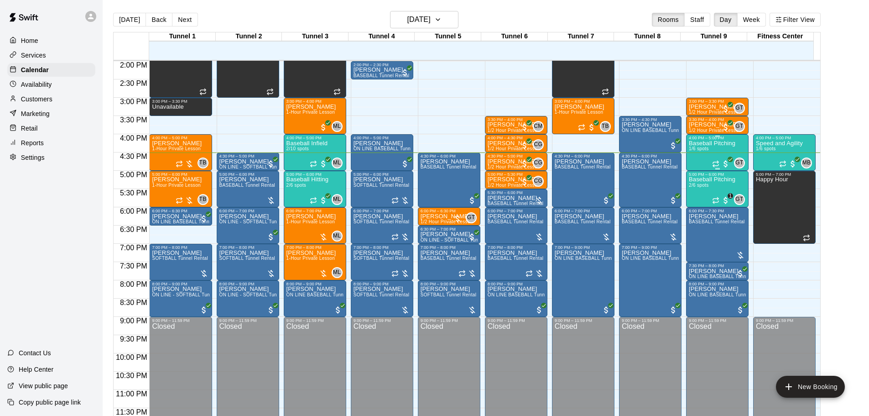
click at [697, 157] on div "Baseball Pitching 1/6 spots" at bounding box center [712, 348] width 47 height 416
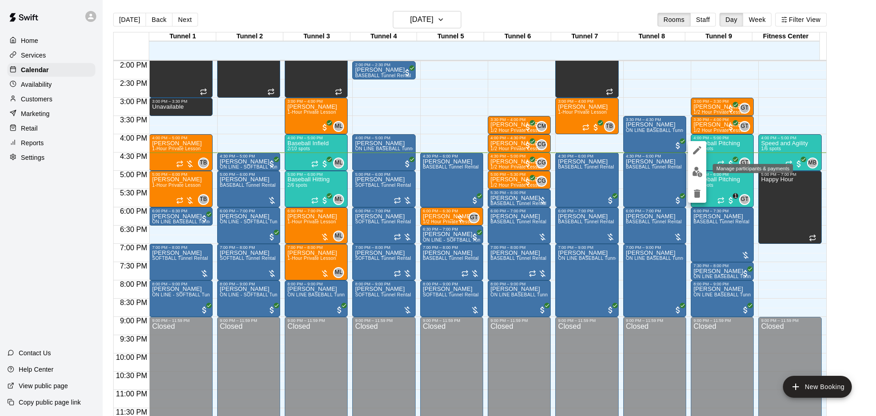
click at [694, 174] on img "edit" at bounding box center [697, 172] width 10 height 10
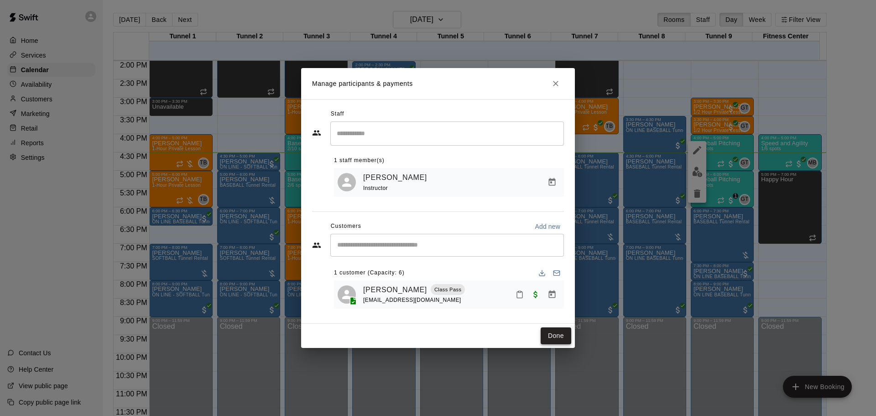
click at [561, 333] on button "Done" at bounding box center [556, 335] width 31 height 17
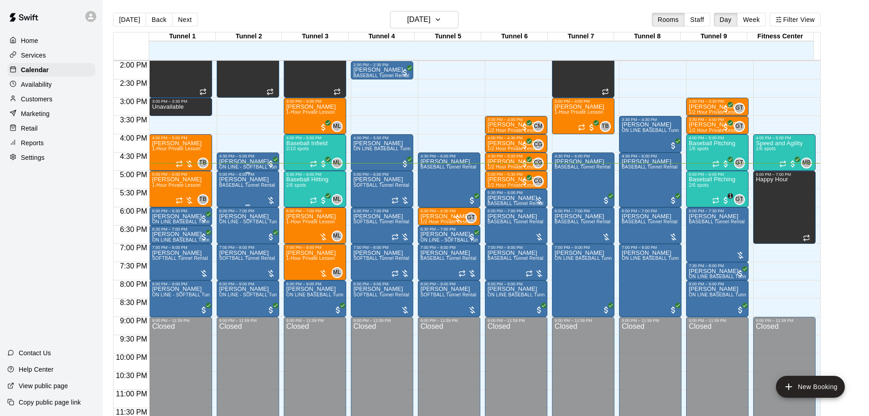
click at [260, 179] on p "[PERSON_NAME]" at bounding box center [247, 179] width 56 height 0
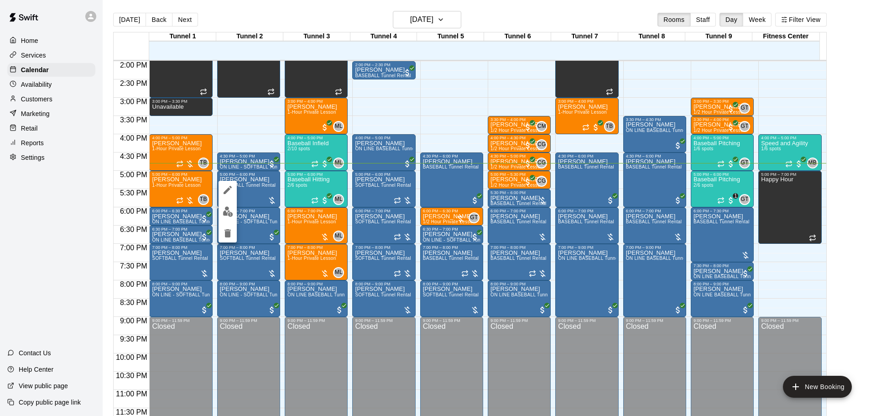
click at [221, 216] on button "edit" at bounding box center [228, 212] width 18 height 18
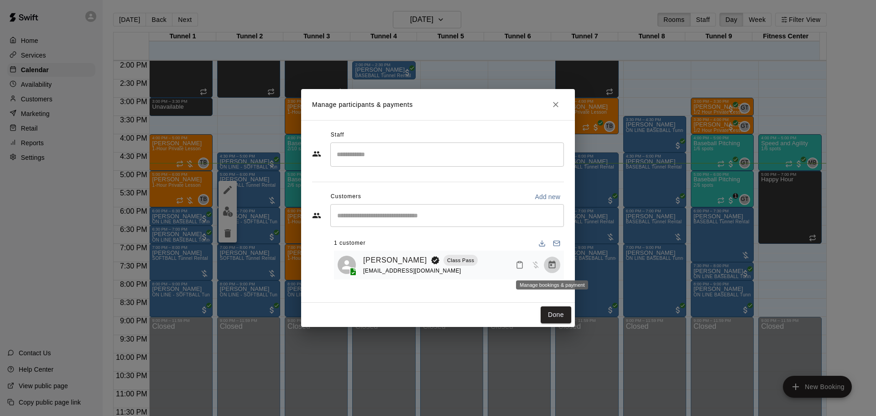
click at [549, 265] on icon "Manage bookings & payment" at bounding box center [552, 265] width 7 height 8
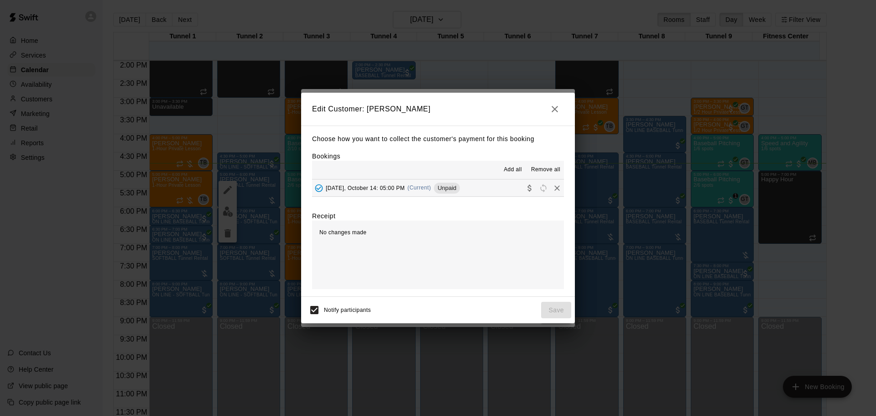
click at [502, 192] on button "[DATE], October 14: 05:00 PM (Current) Unpaid" at bounding box center [438, 187] width 252 height 17
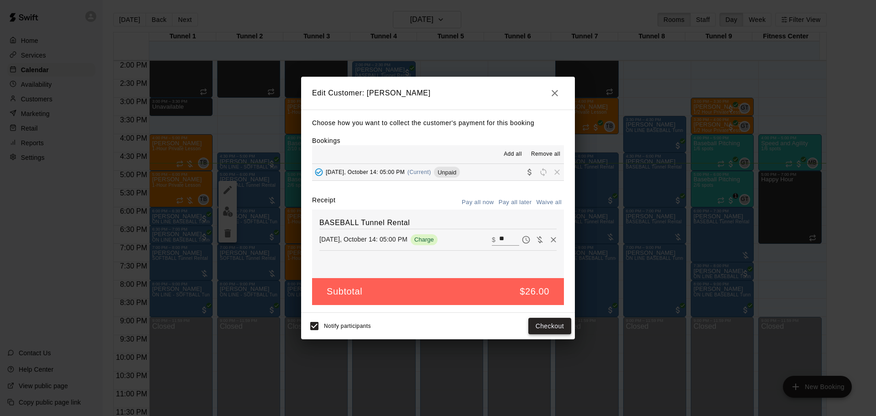
click at [531, 321] on button "Checkout" at bounding box center [549, 326] width 43 height 17
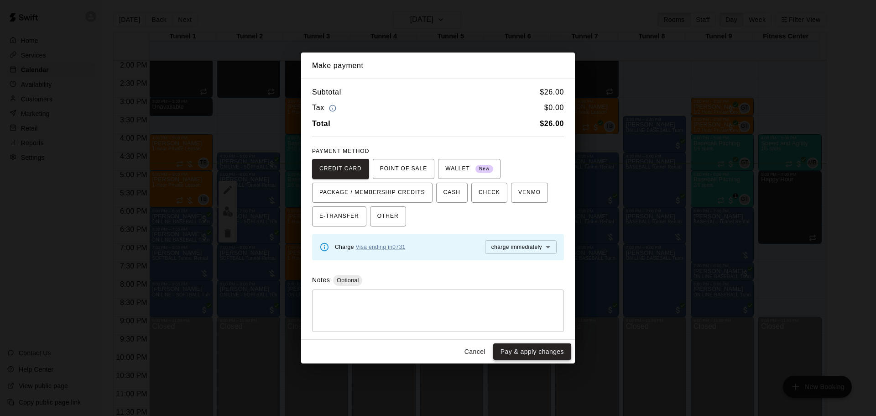
click at [524, 345] on button "Pay & apply changes" at bounding box center [532, 351] width 78 height 17
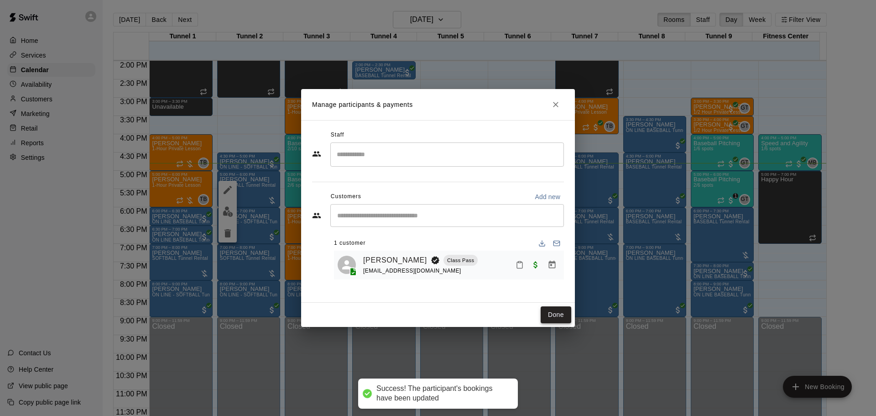
click at [546, 319] on button "Done" at bounding box center [556, 314] width 31 height 17
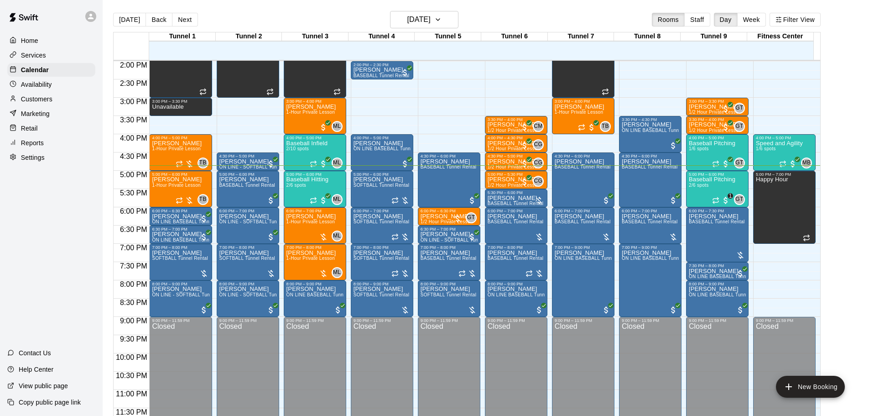
click at [91, 18] on icon at bounding box center [90, 16] width 5 height 5
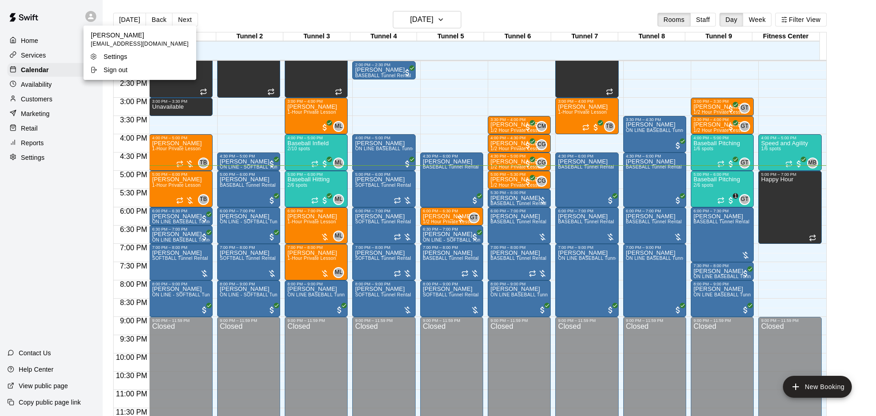
click at [113, 71] on p "Sign out" at bounding box center [116, 69] width 24 height 9
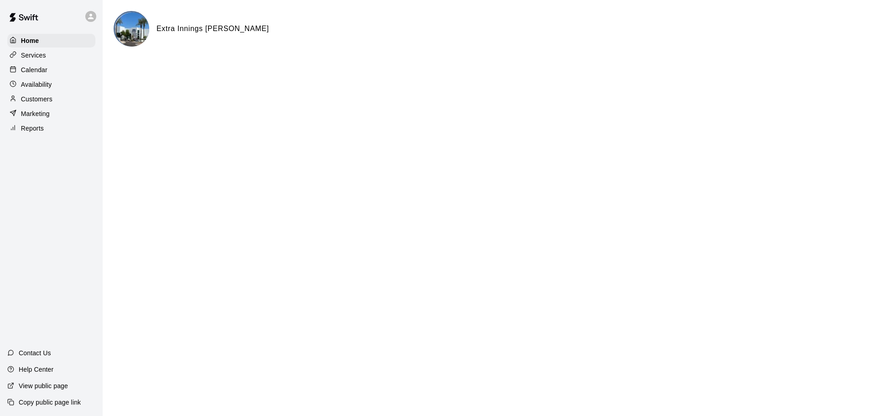
click at [60, 71] on div "Calendar" at bounding box center [51, 70] width 88 height 14
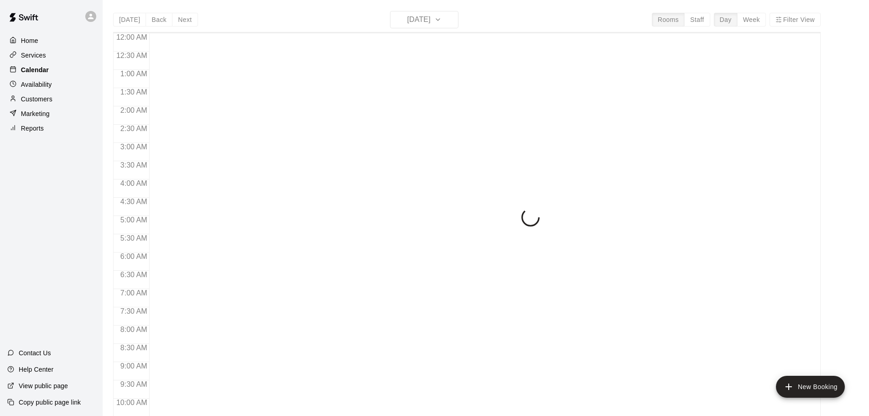
scroll to position [483, 0]
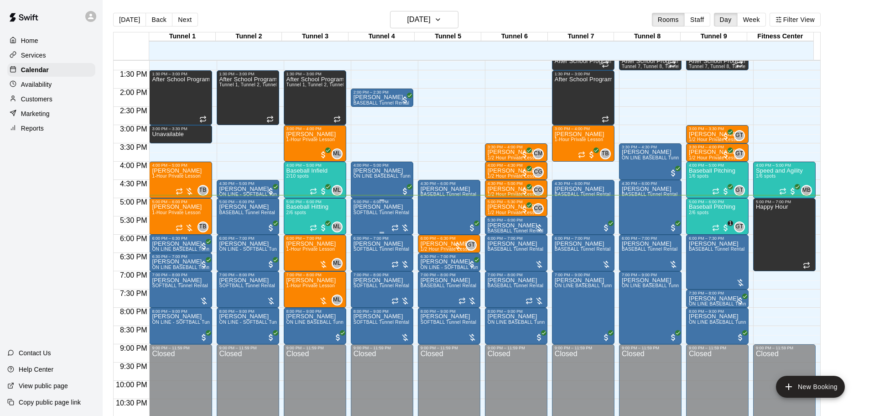
click at [378, 219] on div "[PERSON_NAME] SOFTBALL Tunnel Rental" at bounding box center [382, 412] width 56 height 416
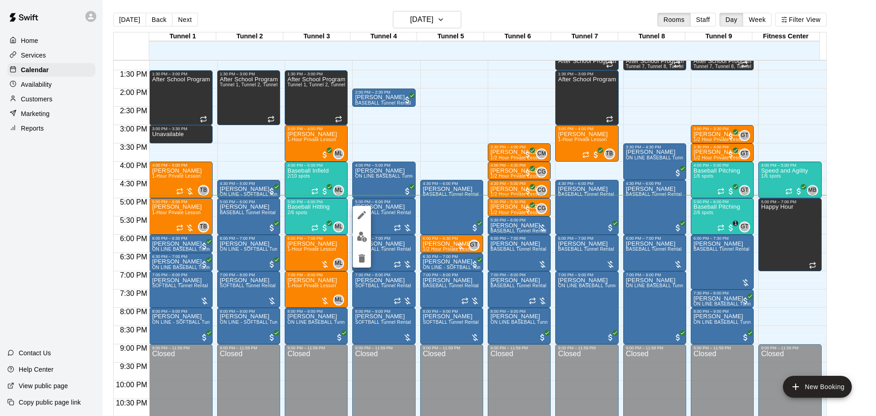
click at [362, 241] on img "edit" at bounding box center [362, 236] width 10 height 10
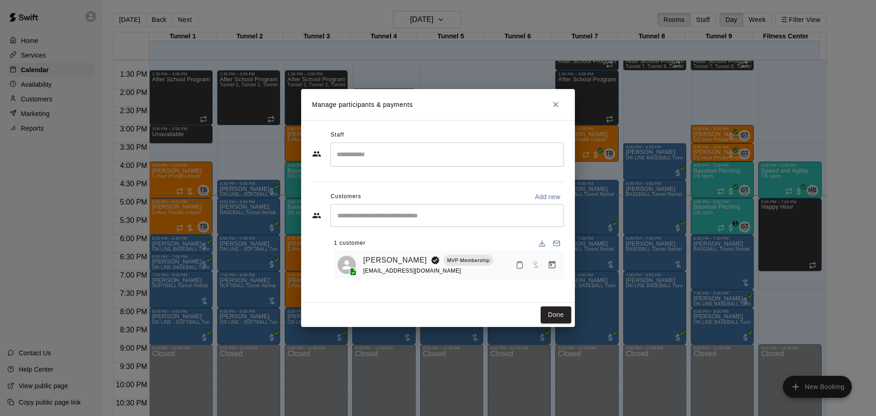
click at [561, 268] on div "[PERSON_NAME] MVP Membership [EMAIL_ADDRESS][DOMAIN_NAME]" at bounding box center [449, 265] width 230 height 29
click at [559, 269] on button "Manage bookings & payment" at bounding box center [552, 264] width 16 height 16
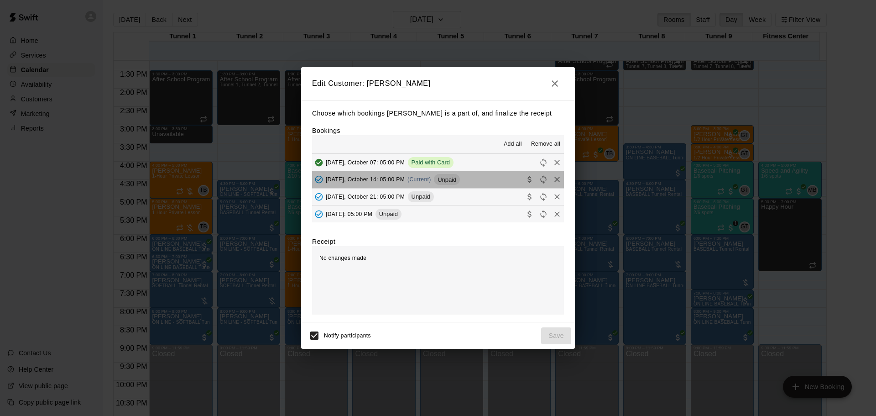
click at [475, 181] on button "[DATE], October 14: 05:00 PM (Current) Unpaid" at bounding box center [438, 179] width 252 height 17
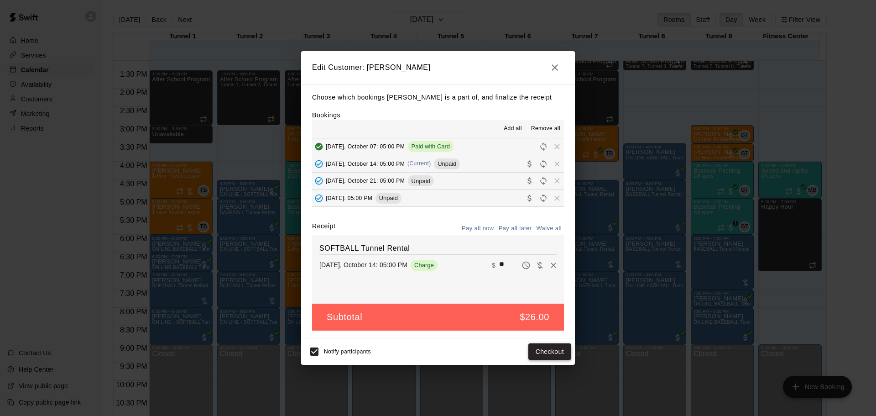
click at [539, 349] on button "Checkout" at bounding box center [549, 351] width 43 height 17
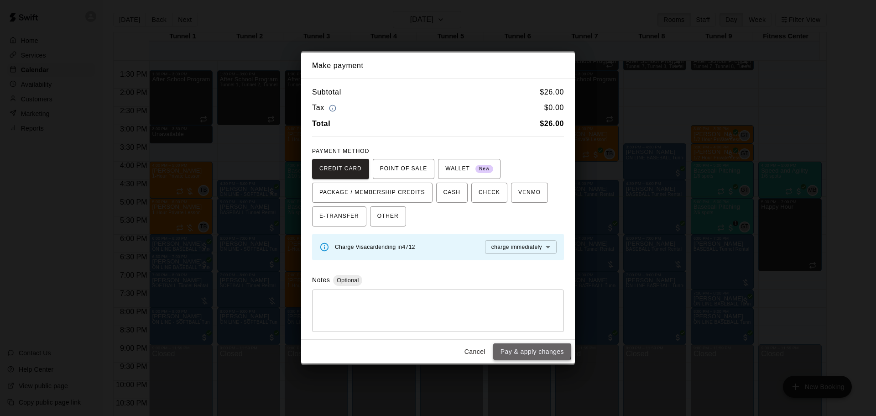
click at [508, 349] on button "Pay & apply changes" at bounding box center [532, 351] width 78 height 17
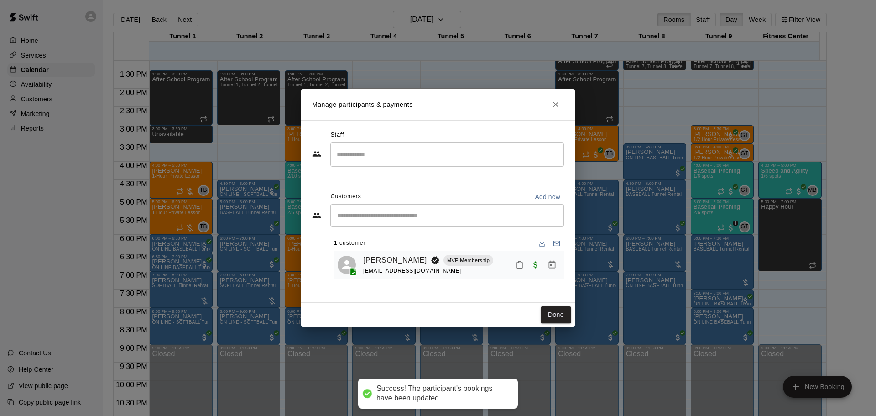
click at [429, 313] on div "Done" at bounding box center [438, 315] width 274 height 24
click at [562, 319] on button "Done" at bounding box center [556, 314] width 31 height 17
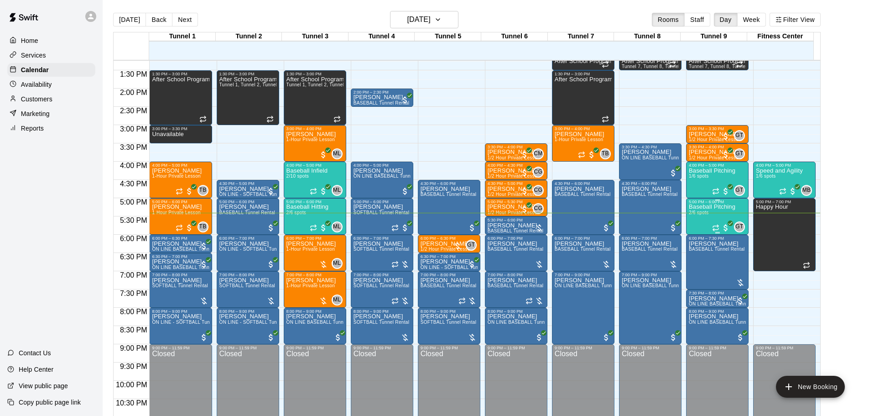
click at [695, 215] on span "2/6 spots" at bounding box center [699, 212] width 20 height 5
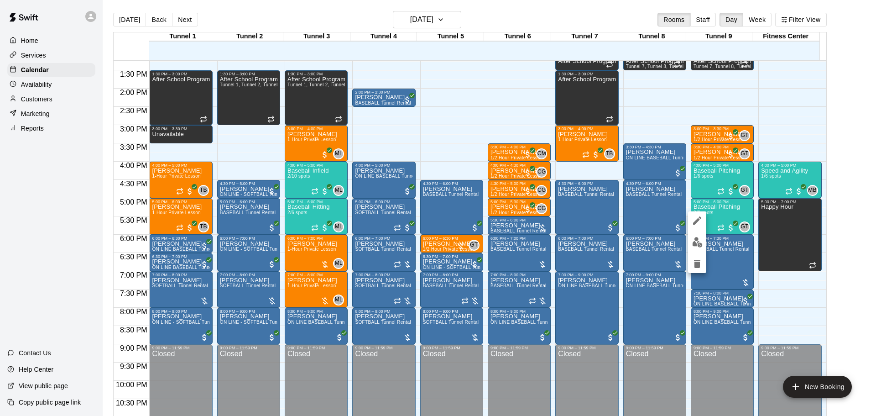
click at [694, 240] on img "edit" at bounding box center [697, 242] width 10 height 10
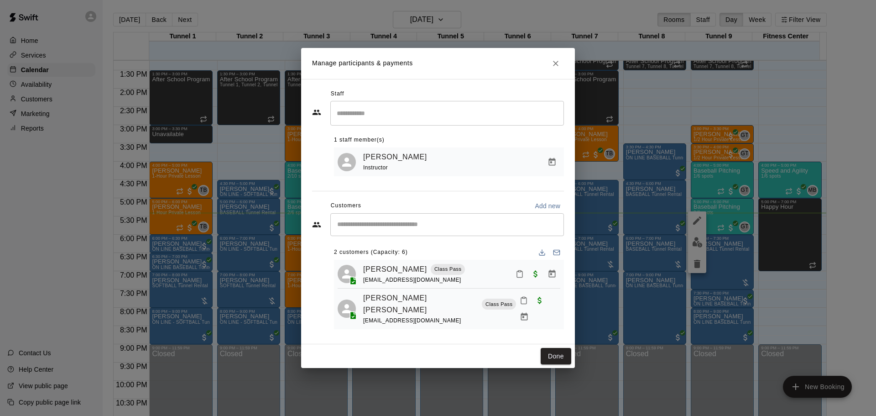
click at [520, 304] on icon "Mark attendance" at bounding box center [524, 300] width 8 height 8
click at [535, 313] on icon at bounding box center [534, 311] width 8 height 8
click at [523, 278] on icon "Mark attendance" at bounding box center [520, 274] width 8 height 8
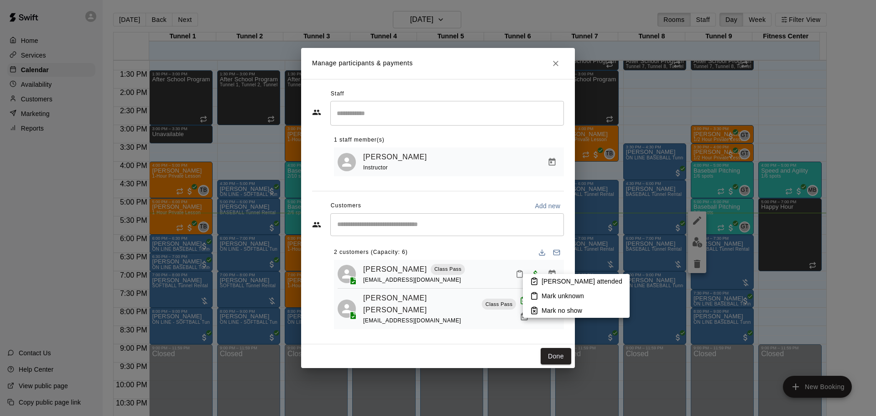
click at [536, 281] on icon at bounding box center [534, 281] width 8 height 8
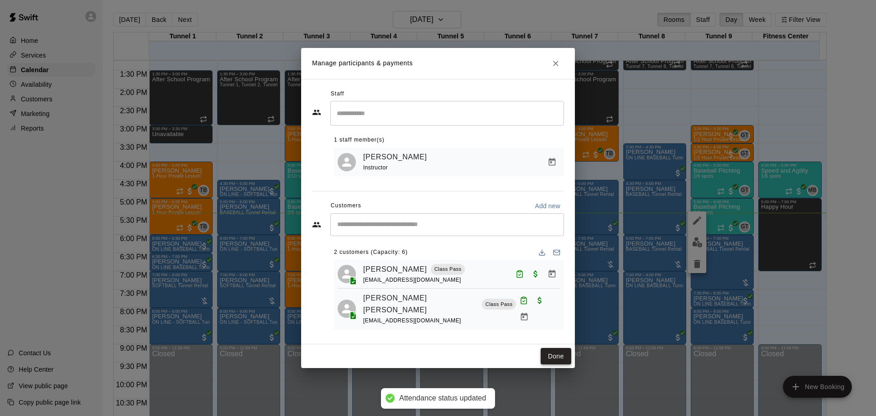
click at [556, 354] on button "Done" at bounding box center [556, 356] width 31 height 17
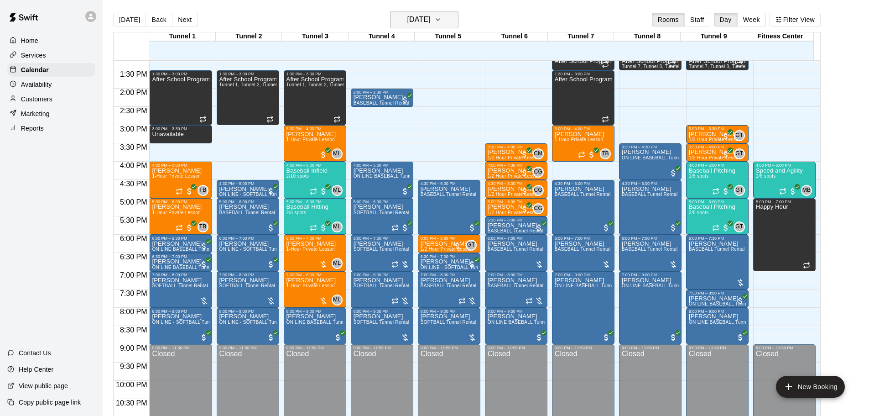
click at [431, 16] on h6 "[DATE]" at bounding box center [418, 19] width 23 height 13
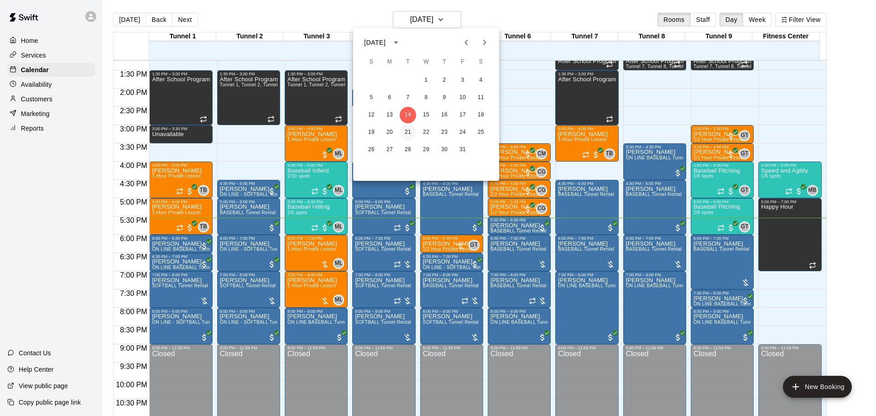
click at [412, 133] on button "21" at bounding box center [408, 132] width 16 height 16
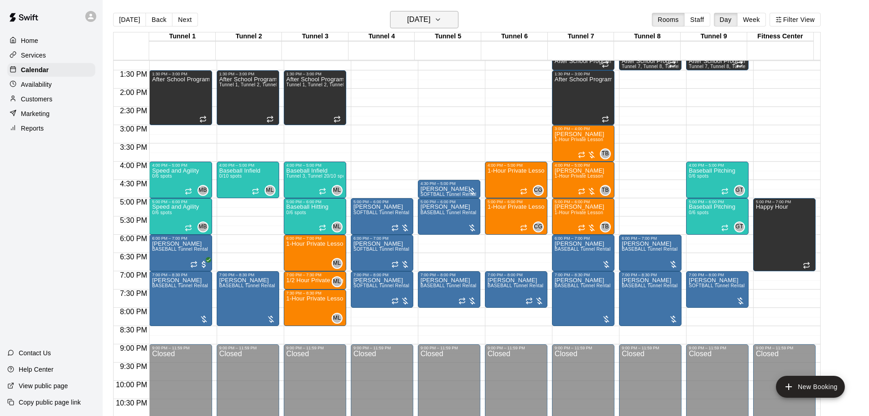
click at [431, 20] on h6 "Tuesday Oct 21" at bounding box center [418, 19] width 23 height 13
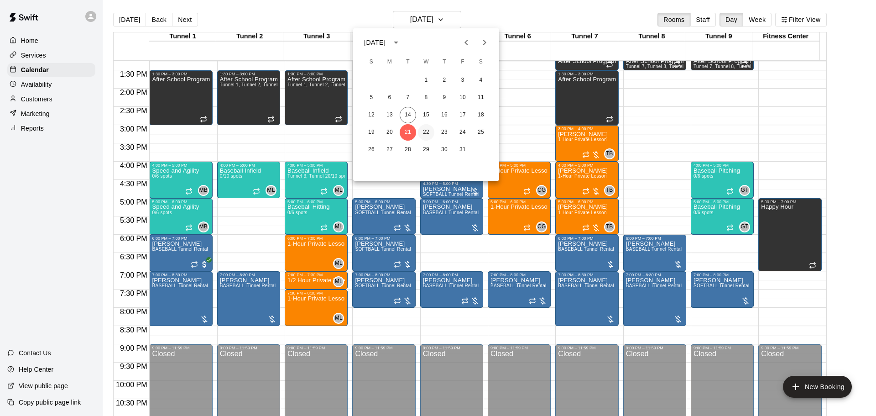
click at [425, 131] on button "22" at bounding box center [426, 132] width 16 height 16
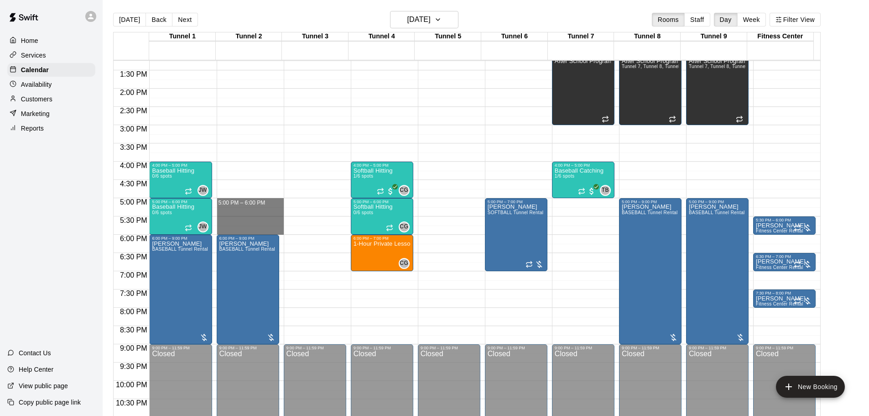
drag, startPoint x: 231, startPoint y: 202, endPoint x: 237, endPoint y: 228, distance: 26.8
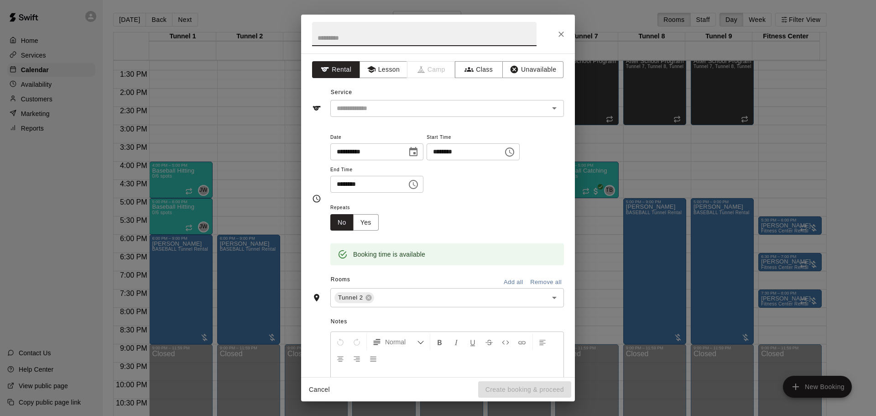
click at [419, 122] on div "**********" at bounding box center [438, 215] width 274 height 324
click at [425, 117] on div "**********" at bounding box center [438, 215] width 274 height 324
click at [428, 114] on div "​" at bounding box center [447, 108] width 234 height 17
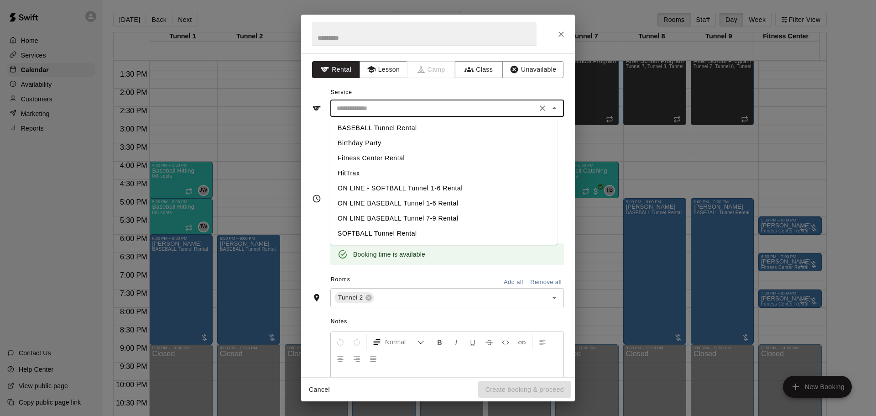
click at [418, 127] on li "BASEBALL Tunnel Rental" at bounding box center [443, 127] width 227 height 15
type input "**********"
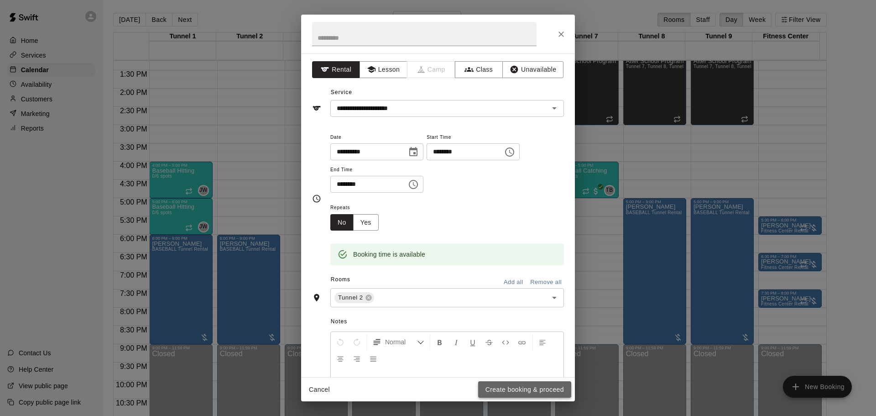
click at [529, 385] on button "Create booking & proceed" at bounding box center [524, 389] width 93 height 17
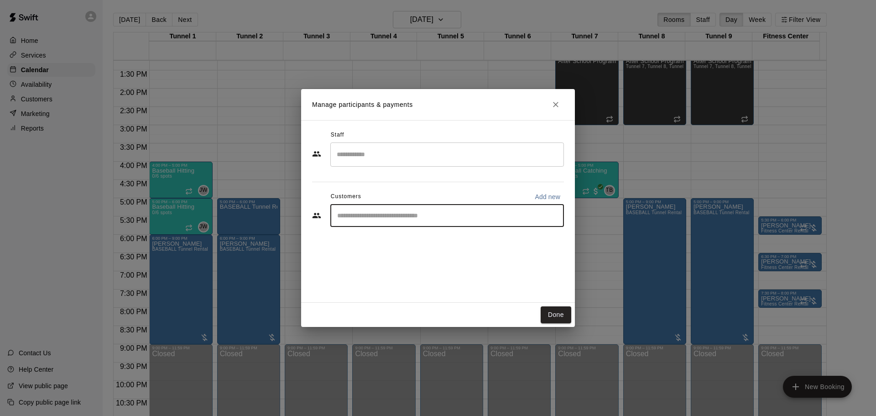
click at [419, 216] on input "Start typing to search customers..." at bounding box center [446, 215] width 225 height 9
type input "*"
type input "****"
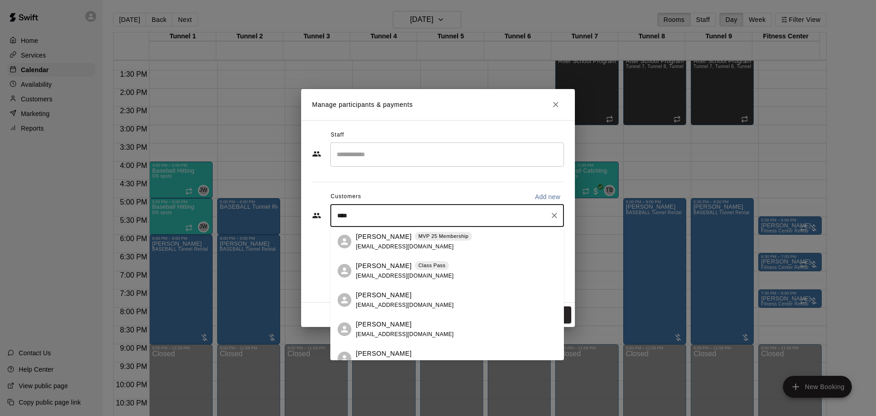
click at [398, 274] on span "kregacho328@yahoo.com" at bounding box center [405, 275] width 98 height 6
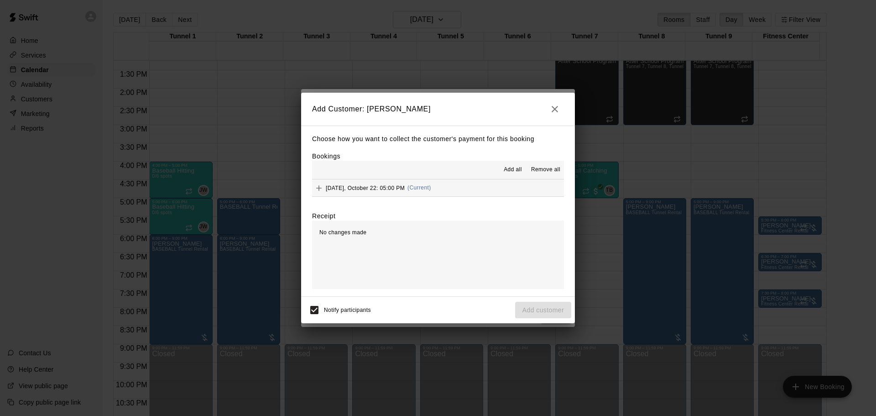
click at [499, 194] on button "Wednesday, October 22: 05:00 PM (Current)" at bounding box center [438, 187] width 252 height 17
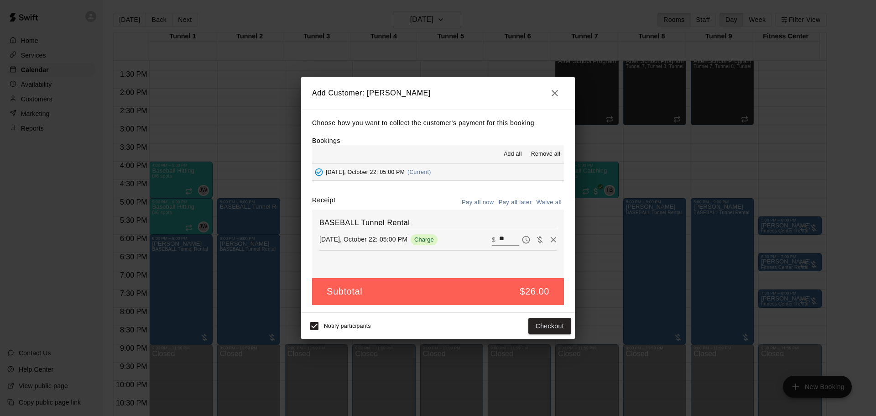
click at [514, 200] on button "Pay all later" at bounding box center [515, 202] width 38 height 14
click at [536, 325] on button "Add customer" at bounding box center [543, 326] width 56 height 17
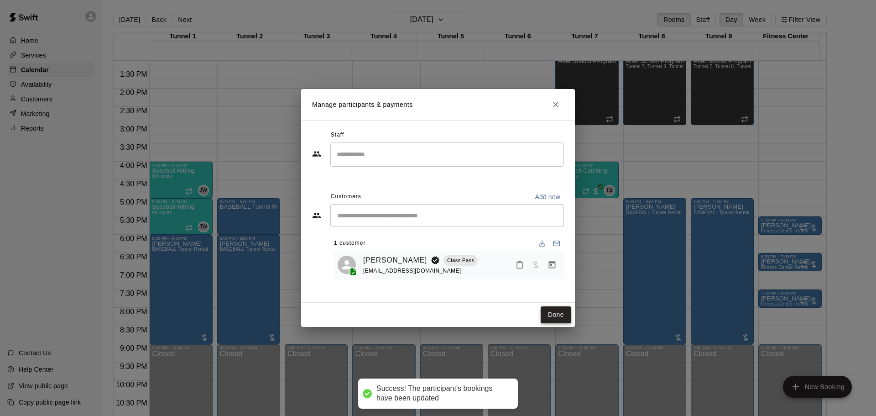
click at [554, 319] on button "Done" at bounding box center [556, 314] width 31 height 17
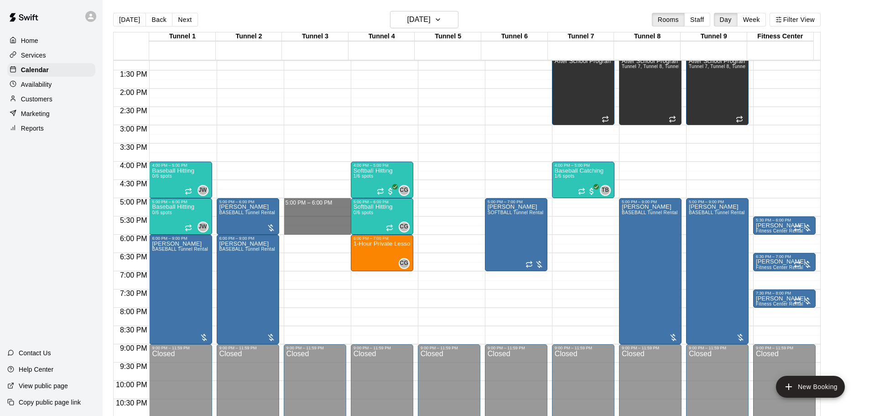
drag, startPoint x: 303, startPoint y: 202, endPoint x: 305, endPoint y: 230, distance: 28.4
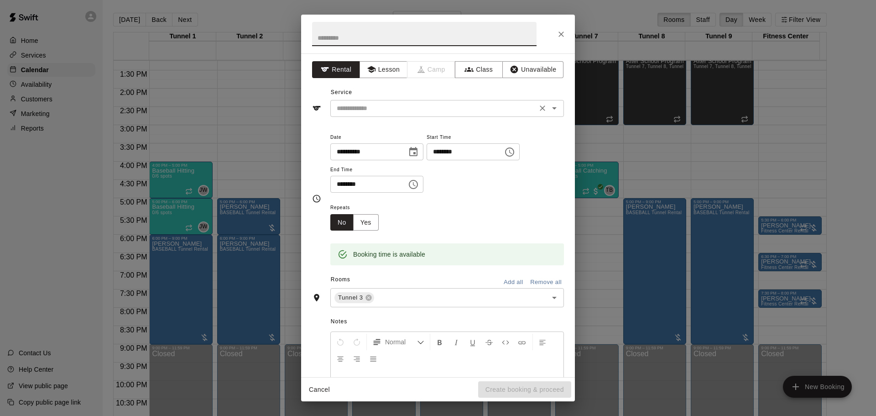
click at [389, 114] on input "text" at bounding box center [433, 108] width 201 height 11
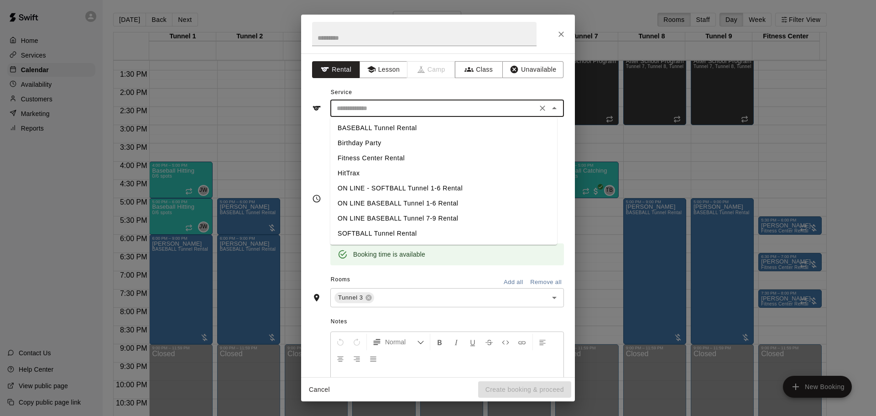
click at [384, 123] on li "BASEBALL Tunnel Rental" at bounding box center [443, 127] width 227 height 15
type input "**********"
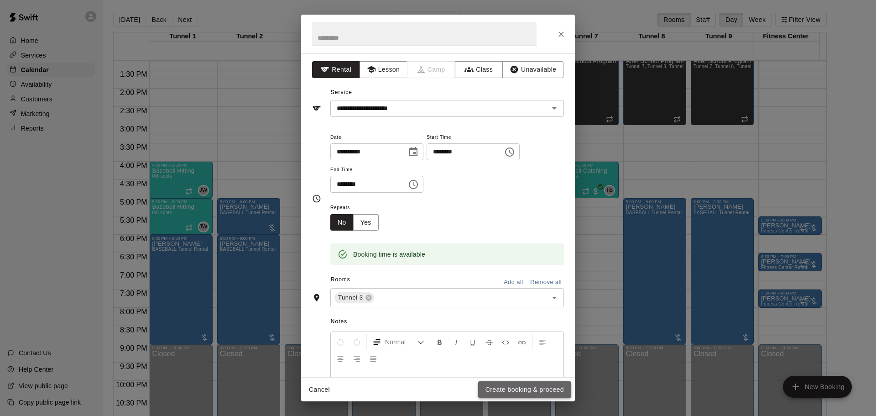
click at [501, 385] on button "Create booking & proceed" at bounding box center [524, 389] width 93 height 17
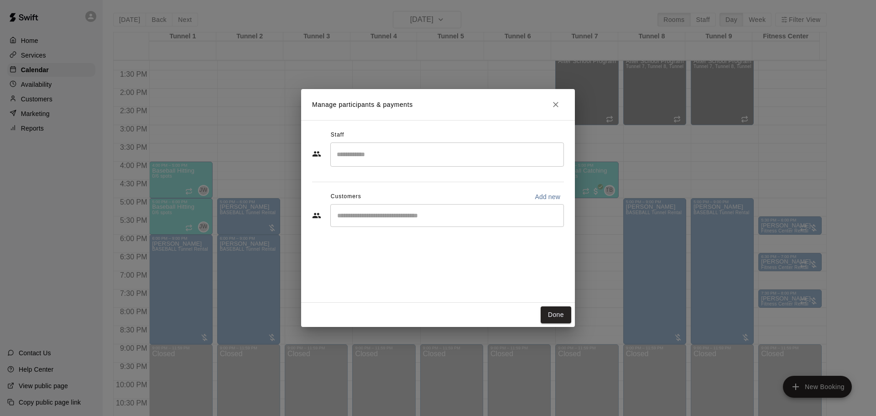
click at [420, 219] on input "Start typing to search customers..." at bounding box center [446, 215] width 225 height 9
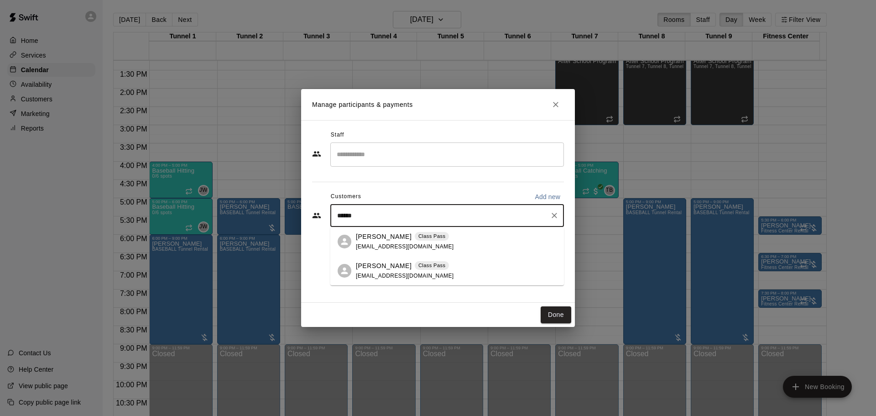
type input "*******"
click at [418, 233] on p "Class Pass" at bounding box center [431, 236] width 27 height 8
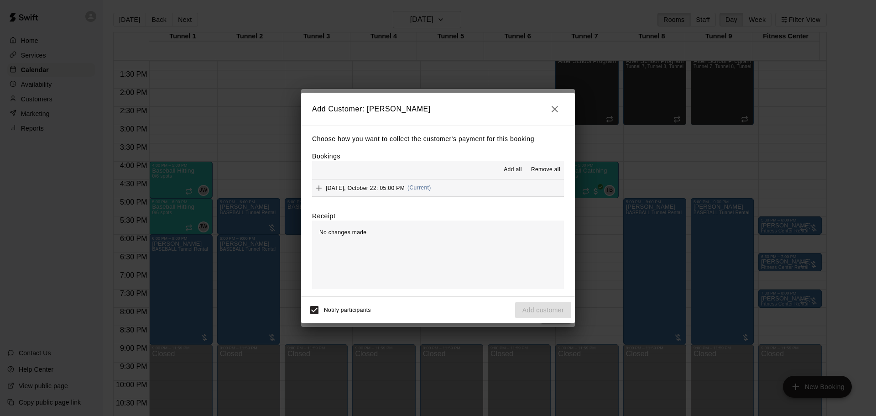
click at [514, 187] on button "Wednesday, October 22: 05:00 PM (Current)" at bounding box center [438, 187] width 252 height 17
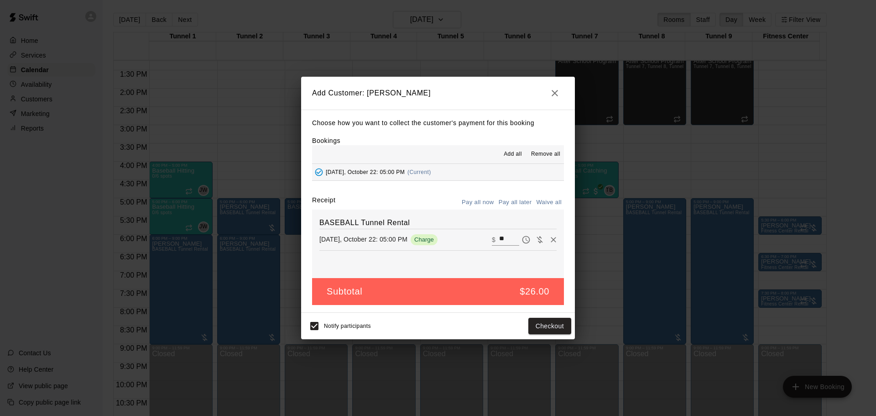
click at [516, 203] on button "Pay all later" at bounding box center [515, 202] width 38 height 14
click at [533, 329] on button "Add customer" at bounding box center [543, 326] width 56 height 17
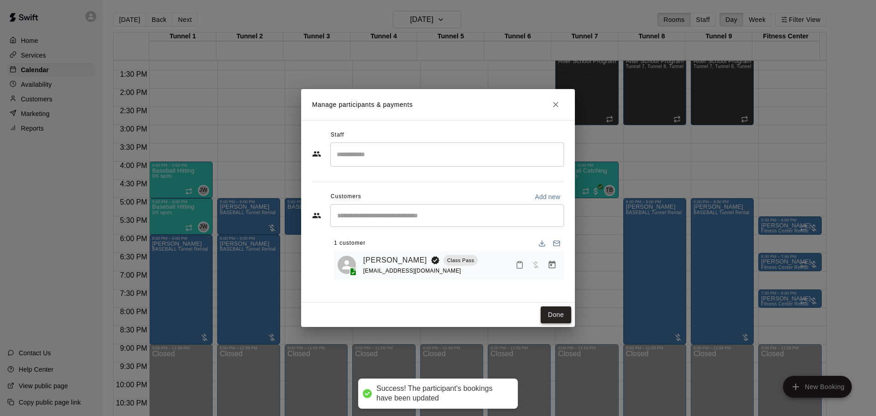
click at [554, 313] on button "Done" at bounding box center [556, 314] width 31 height 17
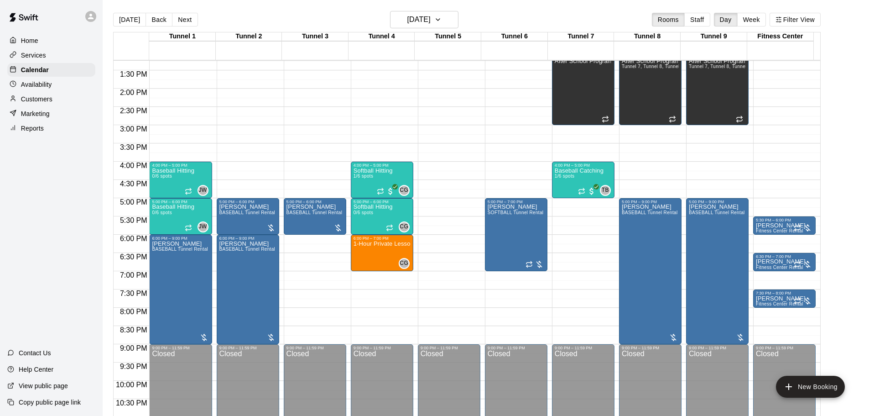
click at [119, 24] on button "[DATE]" at bounding box center [129, 20] width 33 height 14
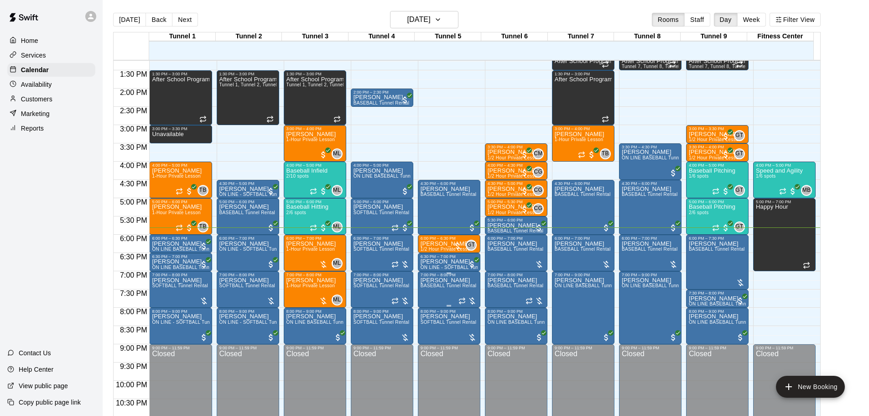
drag, startPoint x: 349, startPoint y: 366, endPoint x: 472, endPoint y: 305, distance: 137.6
drag, startPoint x: 472, startPoint y: 305, endPoint x: 851, endPoint y: 145, distance: 411.2
click at [851, 145] on main "[DATE] Back [DATE][DATE] Rooms Staff Day Week Filter View Tunnel 1 14 [GEOGRAPH…" at bounding box center [485, 219] width 759 height 416
click at [162, 96] on div "After School Program" at bounding box center [180, 284] width 57 height 416
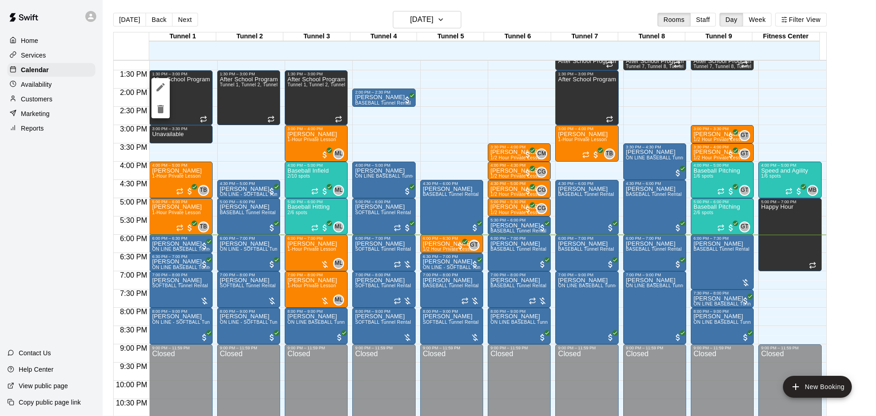
click at [89, 208] on div at bounding box center [438, 208] width 876 height 416
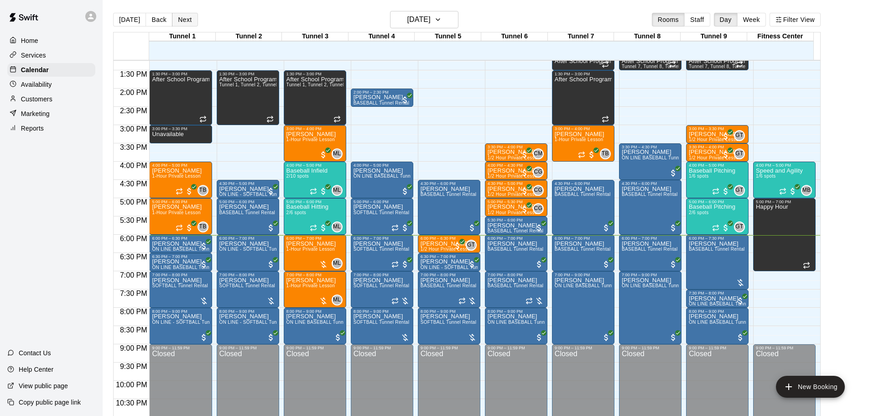
click at [188, 21] on button "Next" at bounding box center [185, 20] width 26 height 14
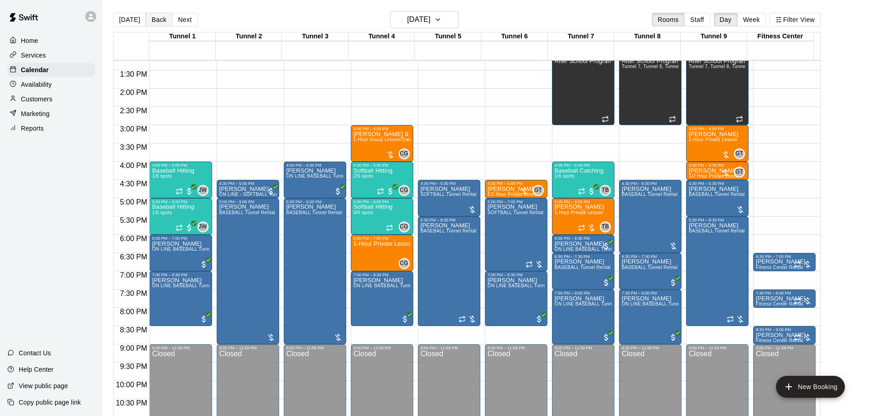
click at [147, 19] on button "Back" at bounding box center [159, 20] width 27 height 14
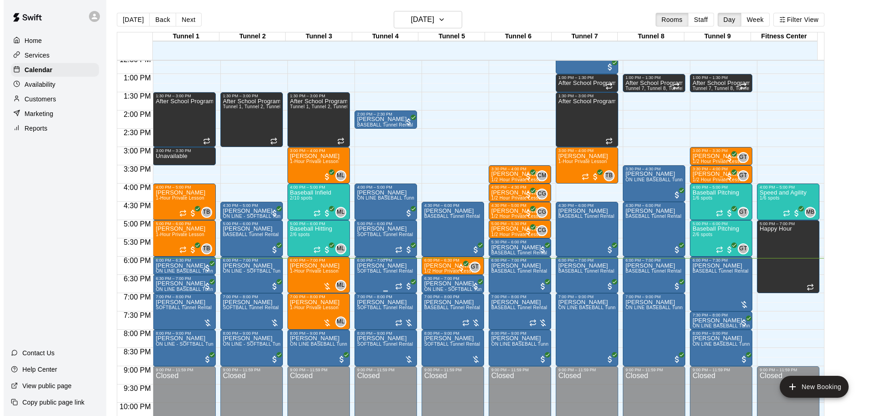
scroll to position [512, 0]
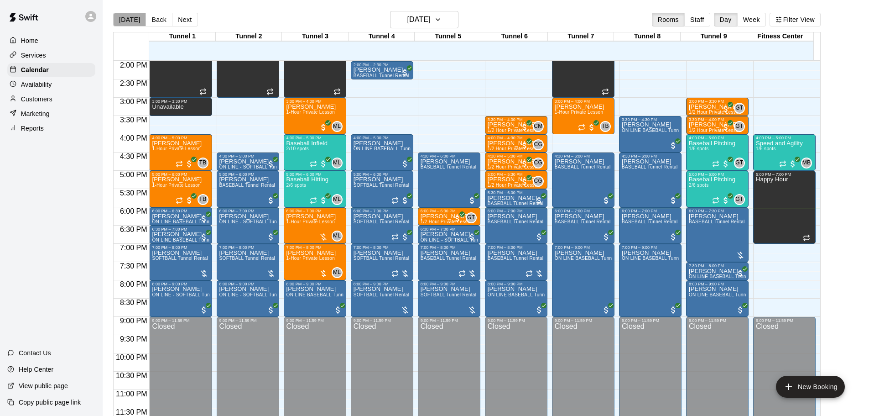
click at [141, 20] on button "[DATE]" at bounding box center [129, 20] width 33 height 14
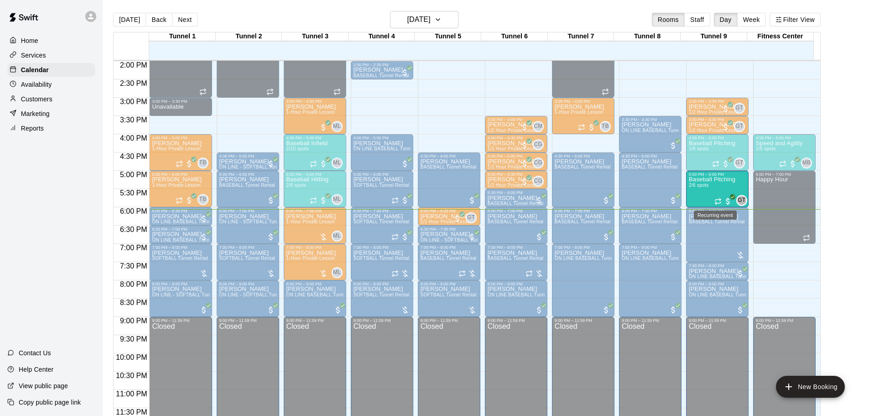
drag, startPoint x: 717, startPoint y: 204, endPoint x: 715, endPoint y: 208, distance: 4.7
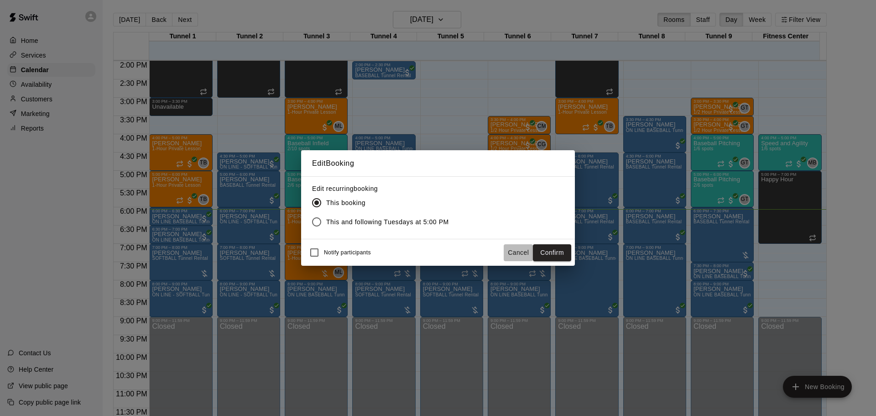
click at [521, 254] on button "Cancel" at bounding box center [518, 252] width 29 height 17
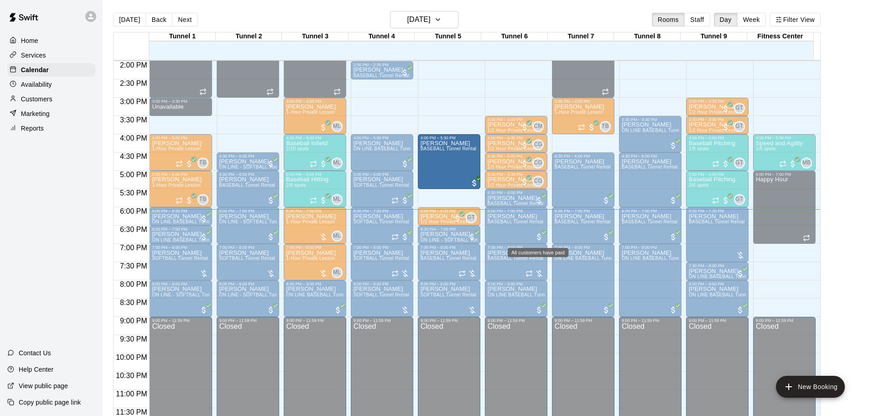
drag, startPoint x: 446, startPoint y: 203, endPoint x: 442, endPoint y: 192, distance: 11.4
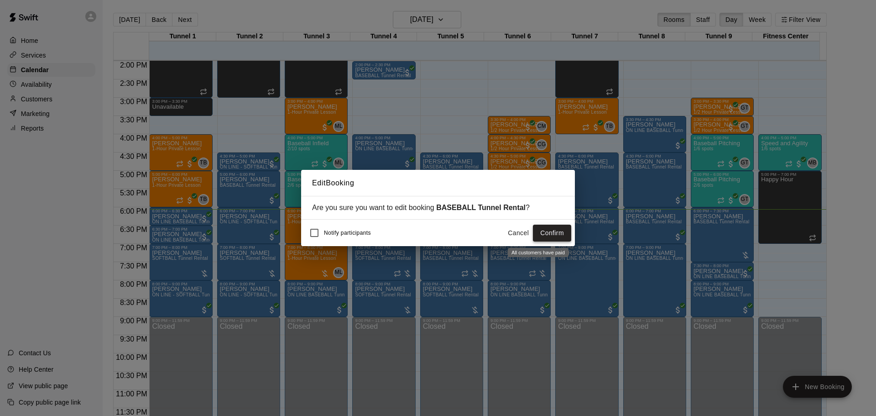
click at [545, 232] on button "Confirm" at bounding box center [552, 233] width 38 height 17
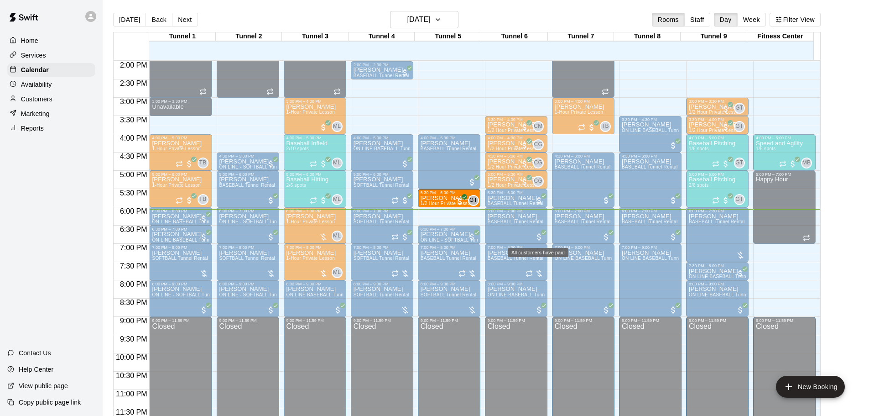
drag, startPoint x: 454, startPoint y: 218, endPoint x: 452, endPoint y: 204, distance: 14.3
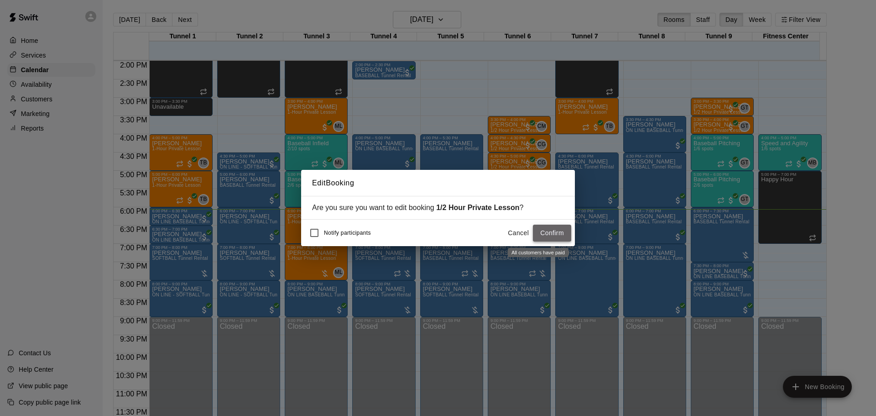
click at [542, 230] on button "Confirm" at bounding box center [552, 233] width 38 height 17
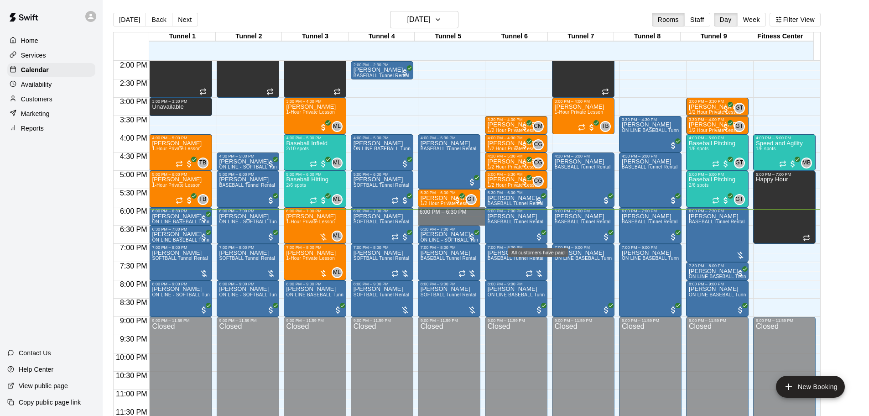
drag, startPoint x: 447, startPoint y: 209, endPoint x: 448, endPoint y: 224, distance: 14.6
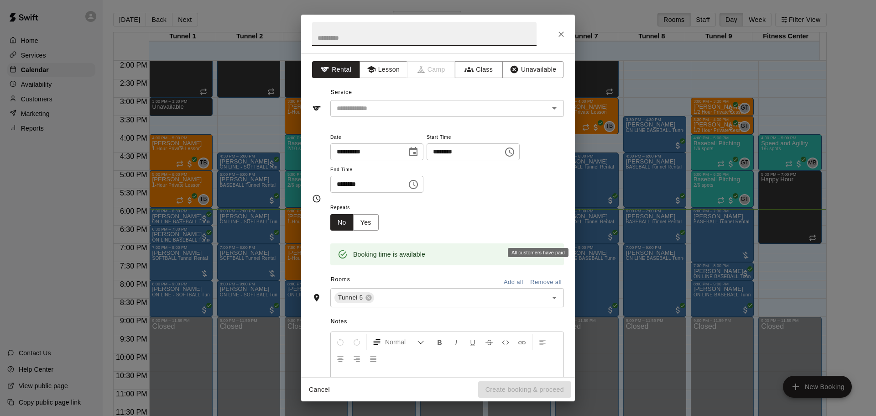
type input "*"
click at [458, 116] on div "​" at bounding box center [447, 108] width 234 height 17
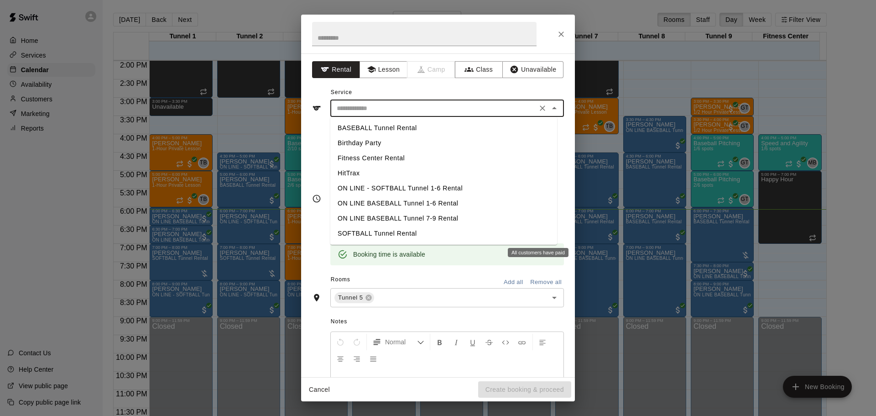
click at [425, 131] on li "BASEBALL Tunnel Rental" at bounding box center [443, 127] width 227 height 15
type input "**********"
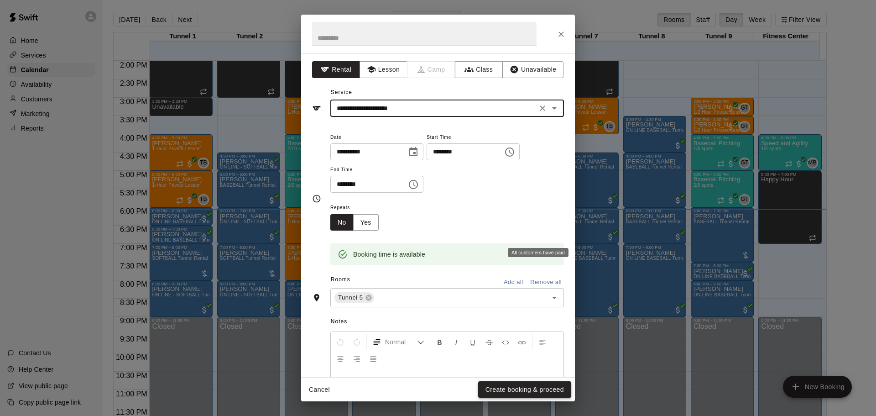
click at [538, 386] on button "Create booking & proceed" at bounding box center [524, 389] width 93 height 17
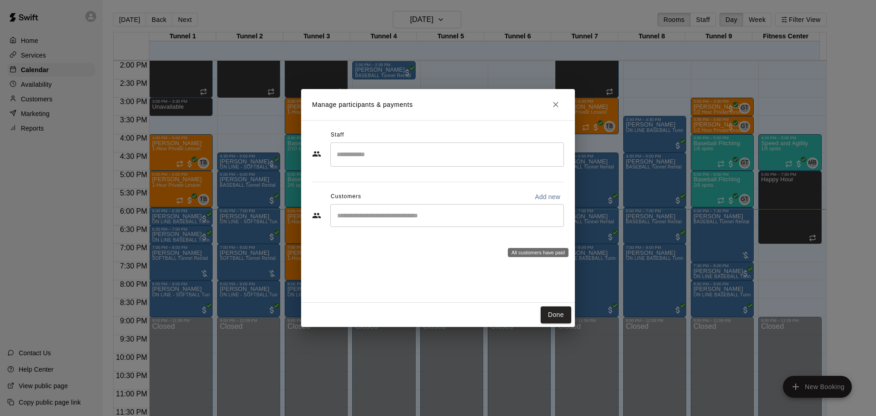
click at [382, 218] on input "Start typing to search customers..." at bounding box center [446, 215] width 225 height 9
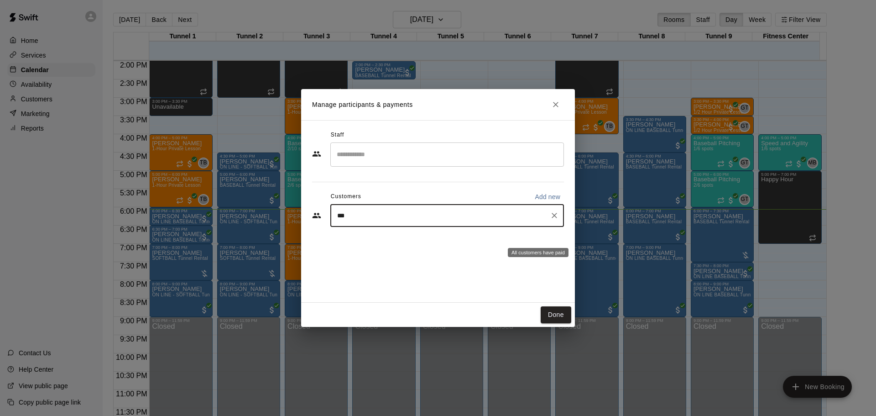
type input "****"
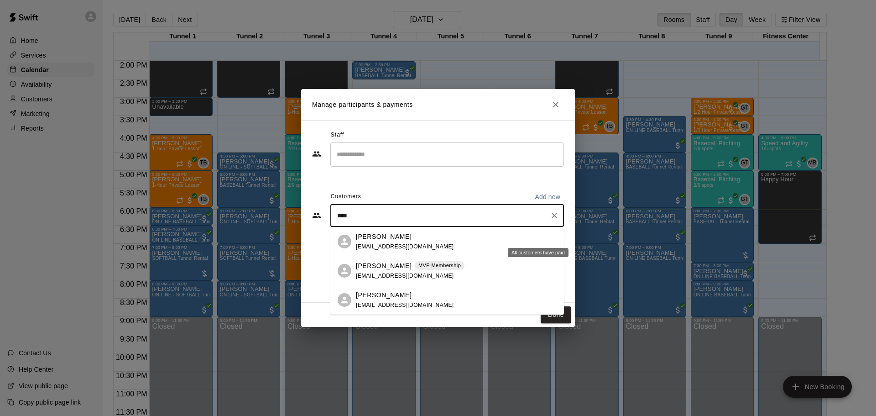
click at [413, 273] on div "Kenneth Elam MVP Membership kennye24@gmail.com" at bounding box center [410, 271] width 109 height 20
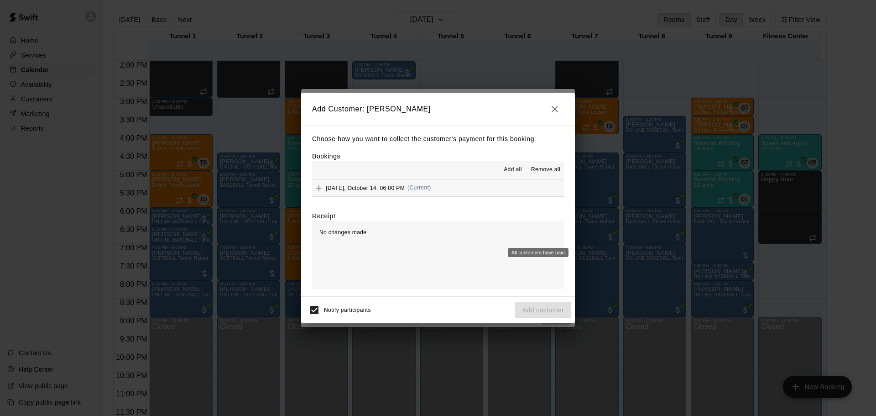
click at [456, 196] on button "Tuesday, October 14: 06:00 PM (Current)" at bounding box center [438, 187] width 252 height 17
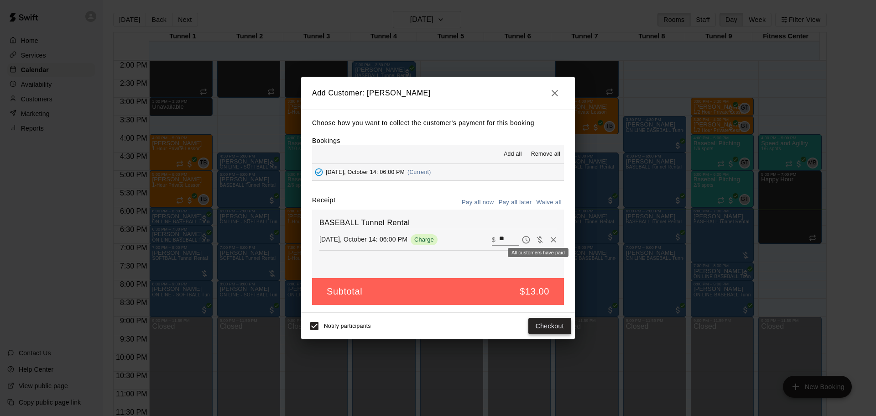
click at [536, 327] on button "Checkout" at bounding box center [549, 326] width 43 height 17
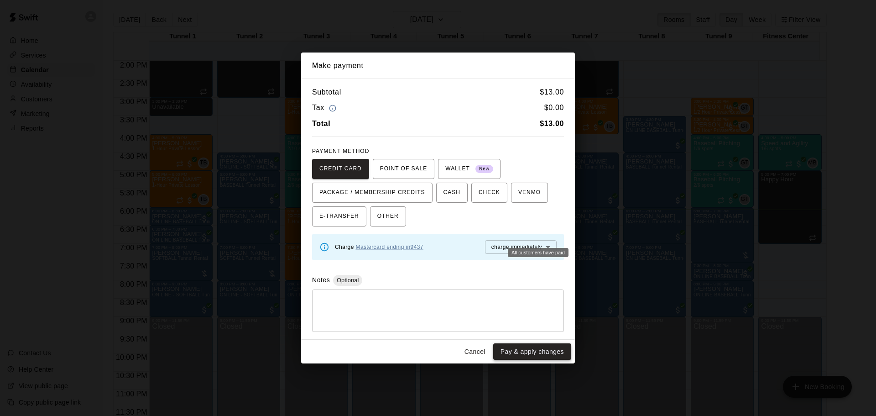
click at [553, 348] on button "Pay & apply changes" at bounding box center [532, 351] width 78 height 17
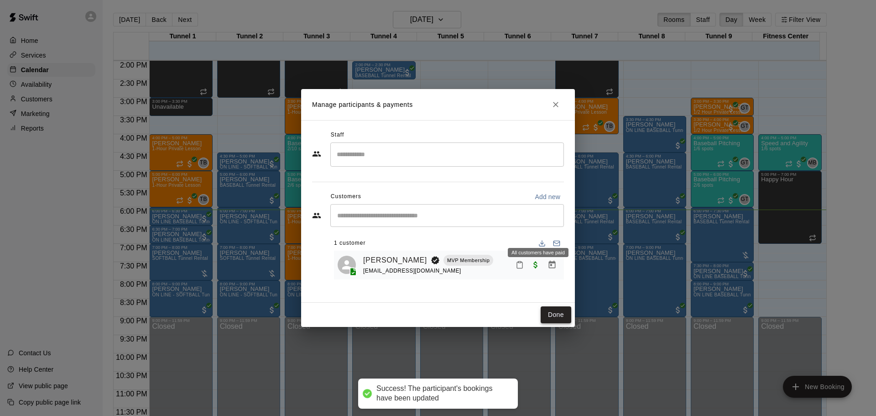
click at [556, 316] on button "Done" at bounding box center [556, 314] width 31 height 17
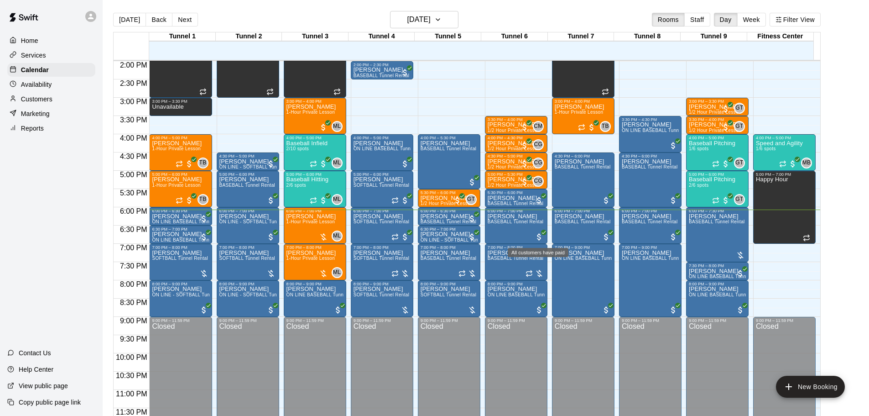
click at [837, 278] on main "[DATE] Back [DATE][DATE] Rooms Staff Day Week Filter View Tunnel 1 14 [GEOGRAPH…" at bounding box center [485, 219] width 759 height 416
click at [625, 19] on div "Today Back Next Tuesday Oct 14 Rooms Staff Day Week Filter View" at bounding box center [467, 21] width 708 height 21
click at [727, 251] on div "Marine Rosendo BASEBALL Tunnel Rental" at bounding box center [717, 421] width 56 height 416
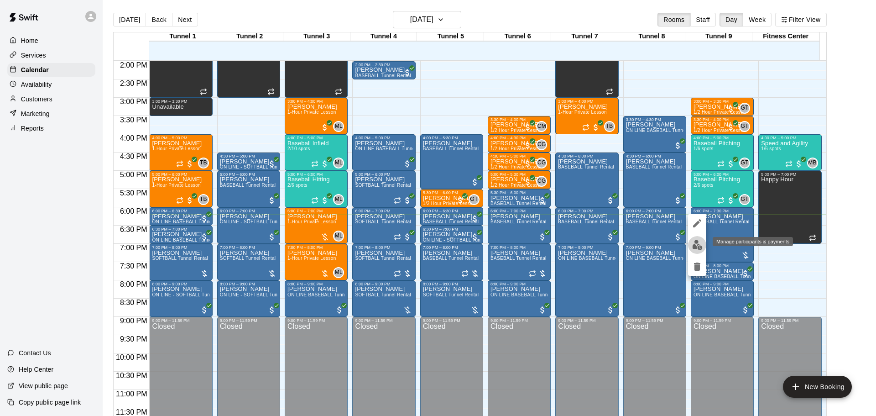
click at [703, 251] on button "edit" at bounding box center [697, 245] width 18 height 18
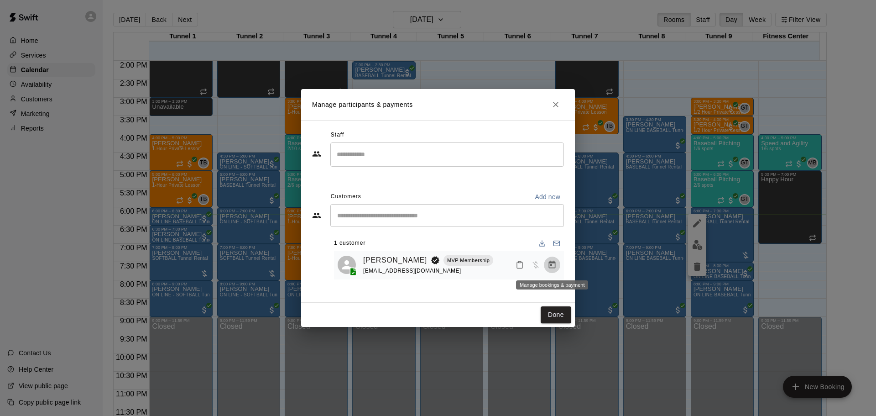
click at [548, 265] on icon "Manage bookings & payment" at bounding box center [552, 264] width 9 height 9
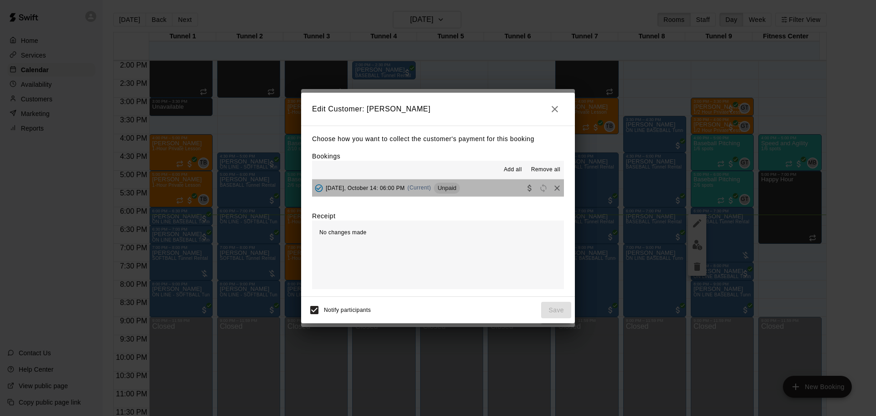
click at [457, 186] on span "Unpaid" at bounding box center [447, 187] width 26 height 7
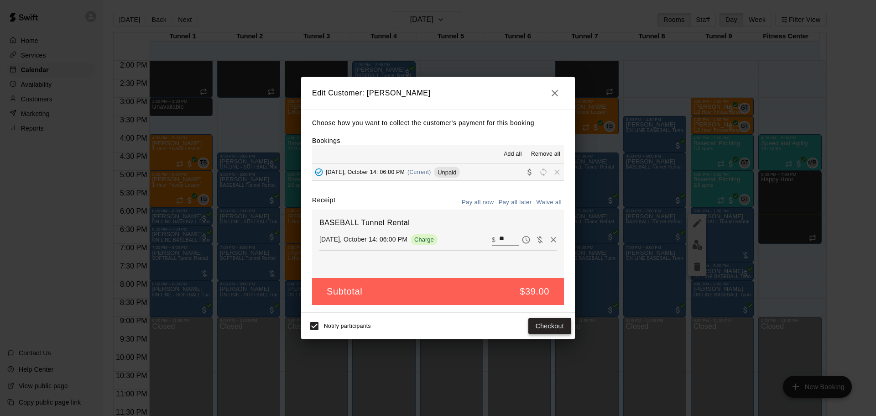
click at [544, 320] on button "Checkout" at bounding box center [549, 326] width 43 height 17
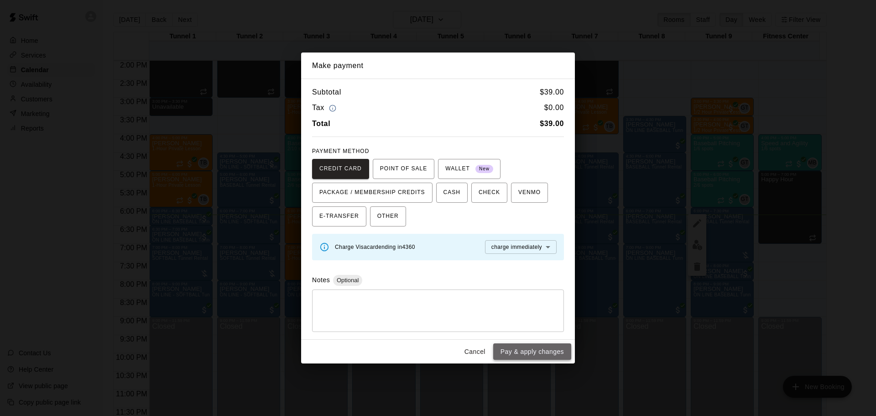
click at [545, 350] on button "Pay & apply changes" at bounding box center [532, 351] width 78 height 17
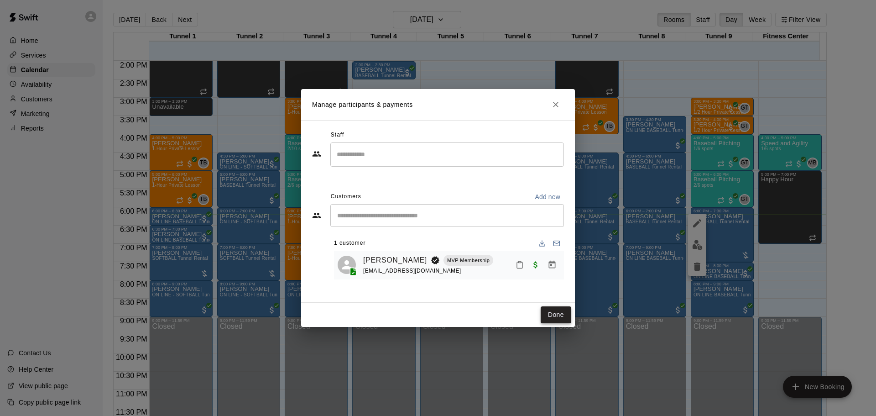
click at [563, 320] on button "Done" at bounding box center [556, 314] width 31 height 17
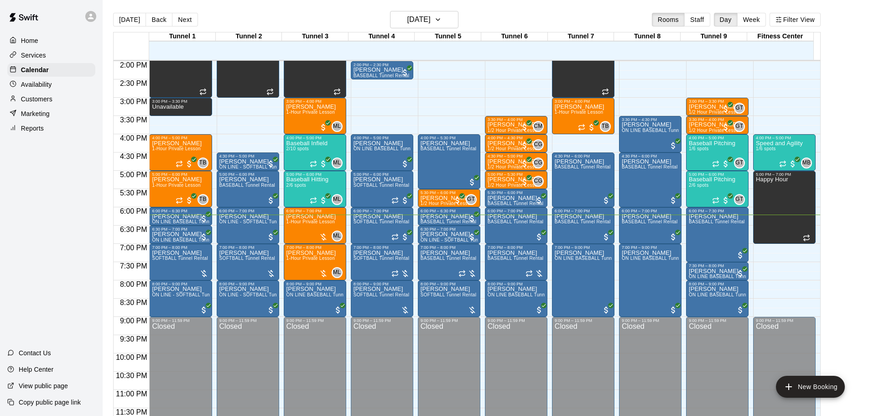
click at [828, 317] on div "[DATE] Back [DATE][DATE] Rooms Staff Day Week Filter View Tunnel 1 14 [GEOGRAPH…" at bounding box center [466, 219] width 721 height 416
click at [307, 224] on span "1-Hour Private Lesson" at bounding box center [311, 221] width 49 height 5
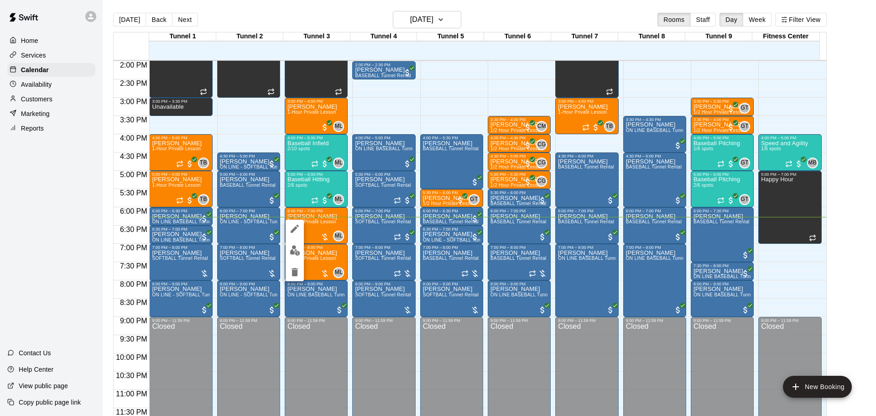
click at [331, 227] on div at bounding box center [438, 208] width 876 height 416
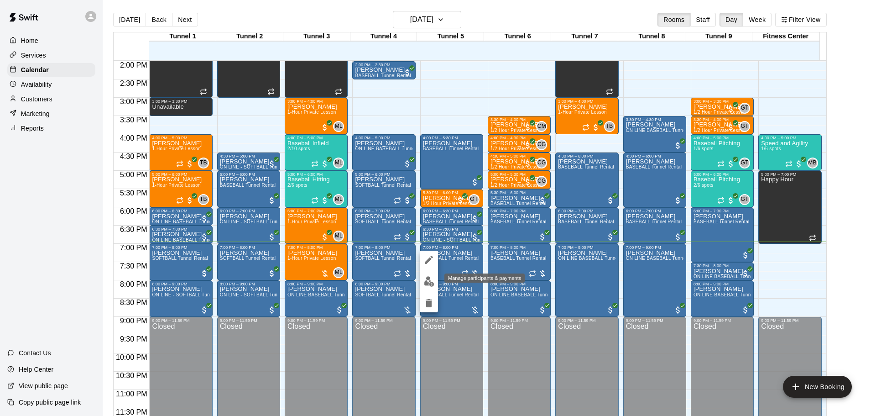
click at [433, 279] on img "edit" at bounding box center [429, 281] width 10 height 10
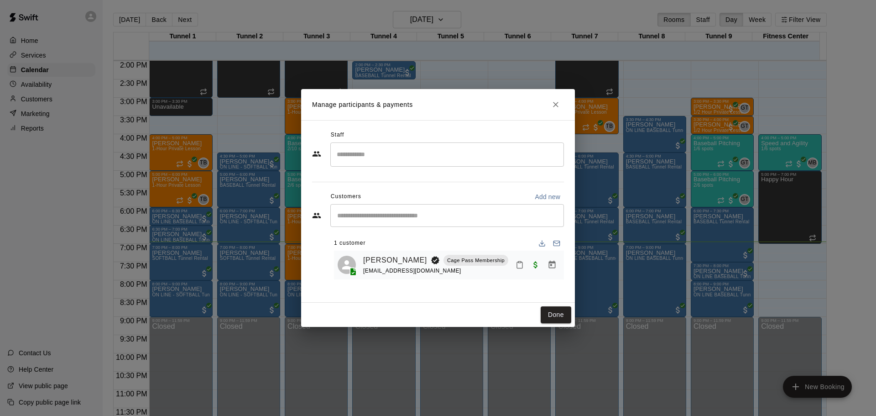
click at [550, 272] on button "Manage bookings & payment" at bounding box center [552, 264] width 16 height 16
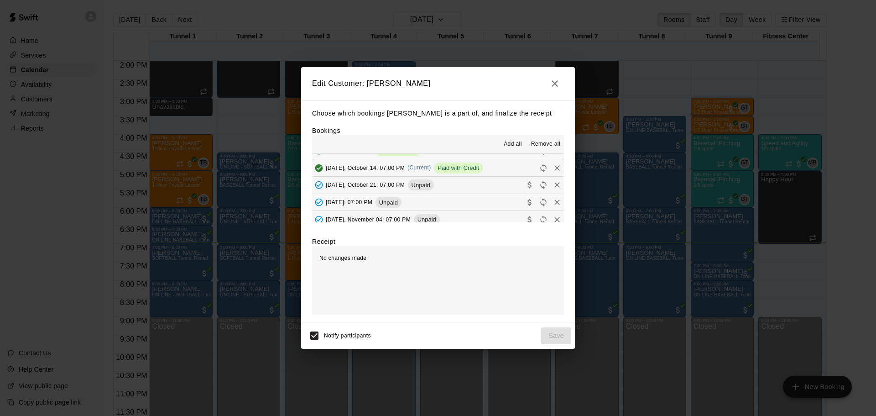
scroll to position [91, 0]
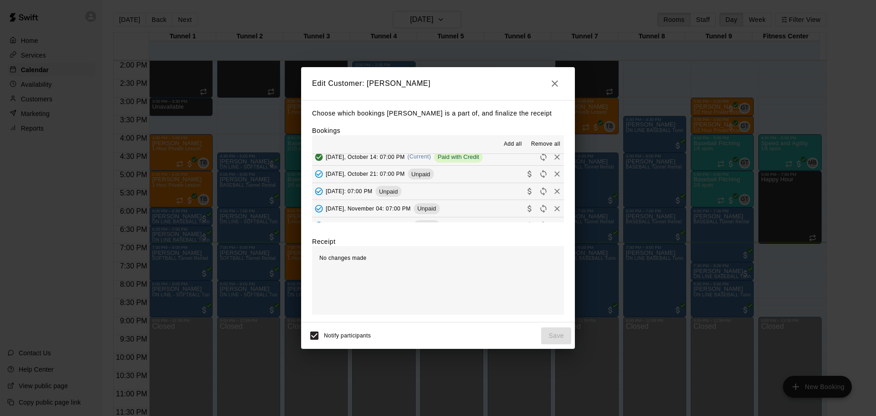
click at [463, 157] on span "Paid with Credit" at bounding box center [458, 156] width 49 height 7
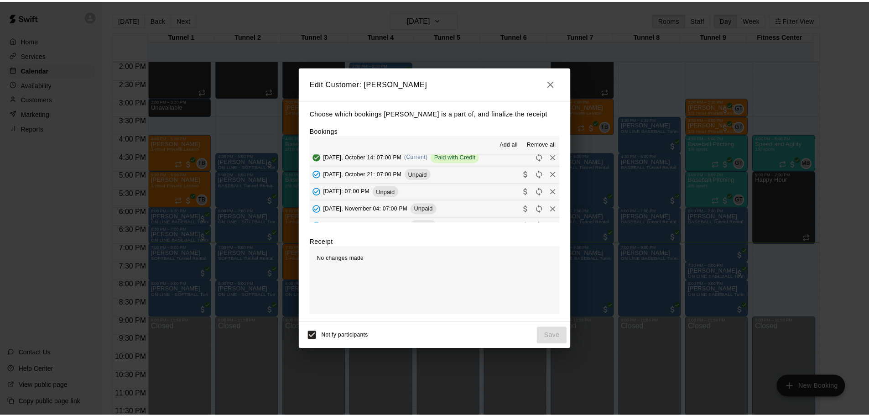
scroll to position [46, 0]
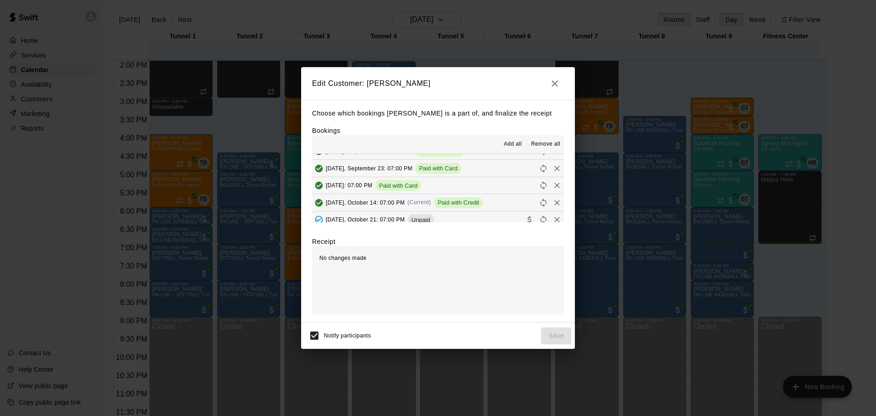
click at [544, 79] on h2 "Edit Customer: Andrew Trujillo" at bounding box center [438, 83] width 274 height 33
click at [545, 79] on h2 "Edit Customer: Andrew Trujillo" at bounding box center [438, 83] width 274 height 33
click at [551, 79] on icon "button" at bounding box center [554, 83] width 11 height 11
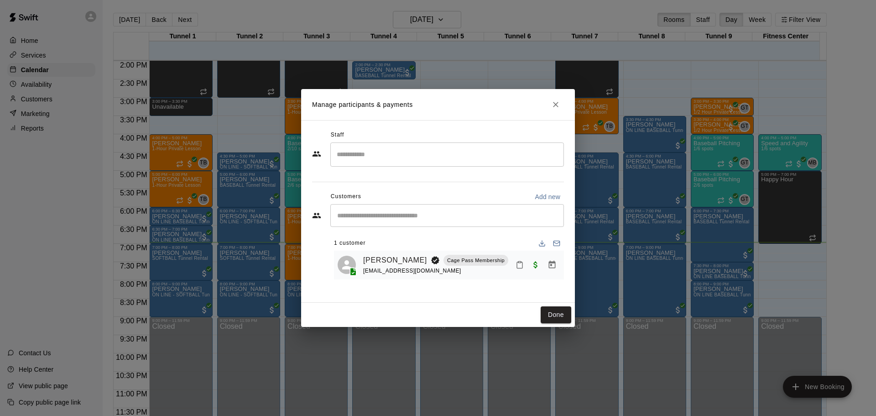
drag, startPoint x: 559, startPoint y: 106, endPoint x: 551, endPoint y: 106, distance: 7.8
click at [559, 106] on icon "Close" at bounding box center [555, 104] width 9 height 9
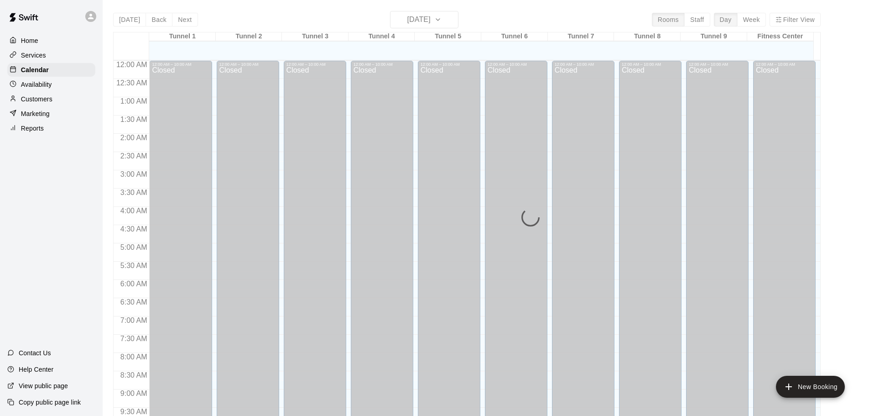
scroll to position [483, 0]
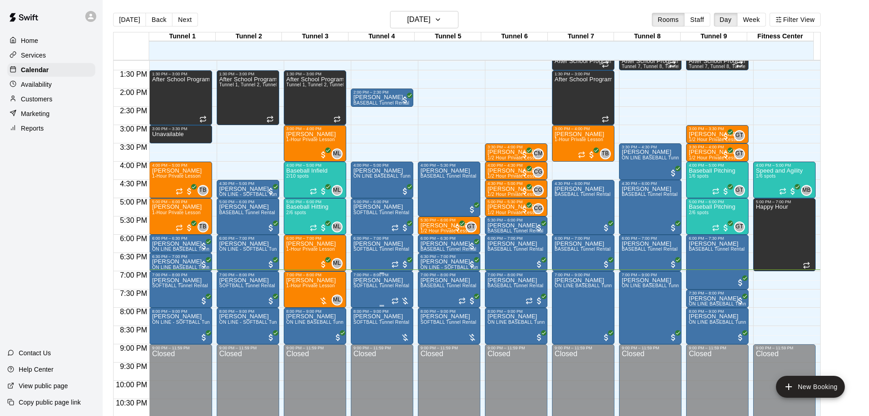
click at [397, 286] on span "SOFTBALL Tunnel Rental" at bounding box center [382, 285] width 56 height 5
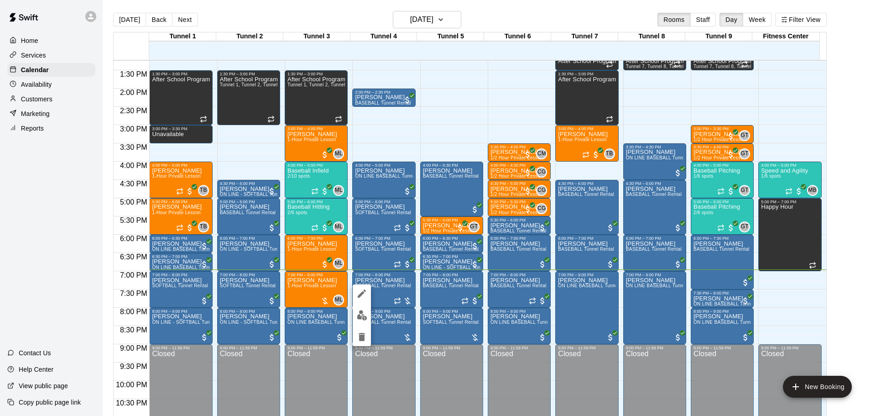
click at [366, 314] on img "edit" at bounding box center [362, 315] width 10 height 10
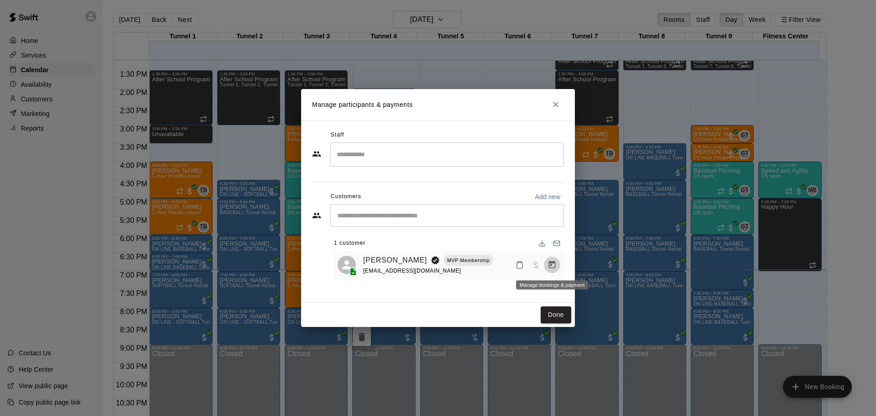
click at [554, 269] on icon "Manage bookings & payment" at bounding box center [552, 264] width 9 height 9
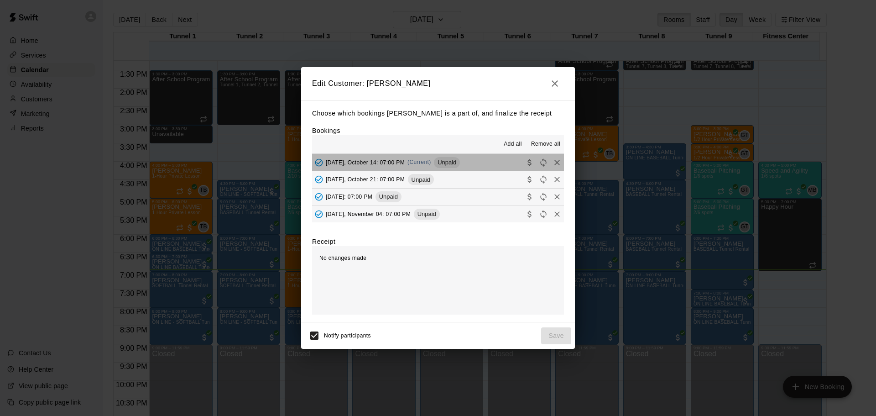
click at [467, 163] on button "[DATE], October 14: 07:00 PM (Current) Unpaid" at bounding box center [438, 162] width 252 height 17
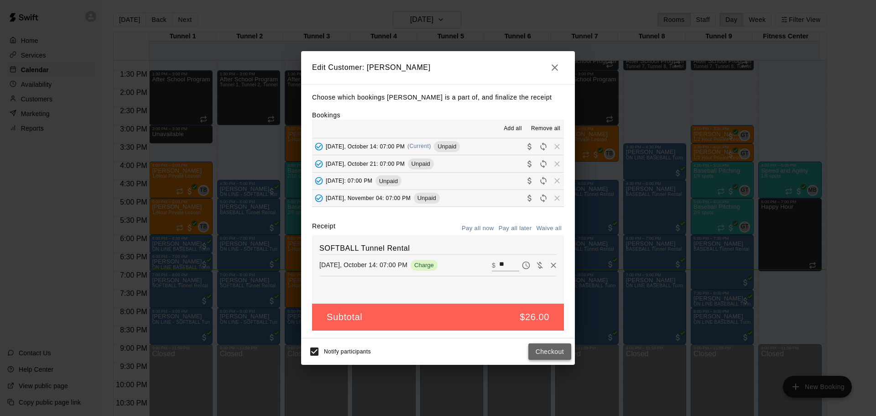
click at [556, 351] on button "Checkout" at bounding box center [549, 351] width 43 height 17
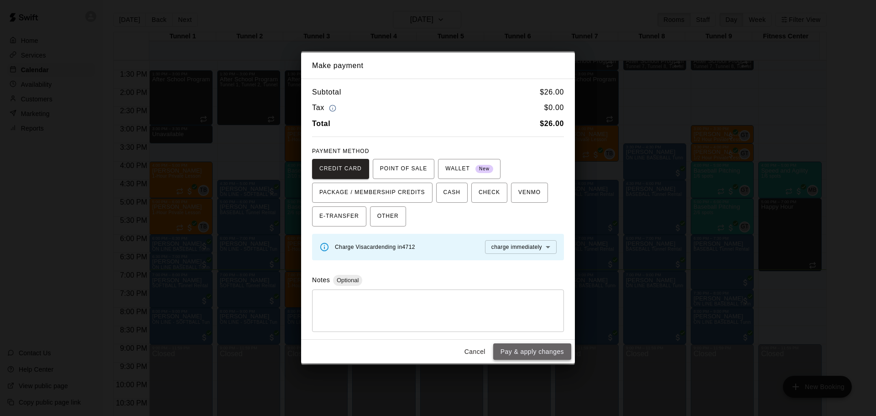
click at [549, 352] on button "Pay & apply changes" at bounding box center [532, 351] width 78 height 17
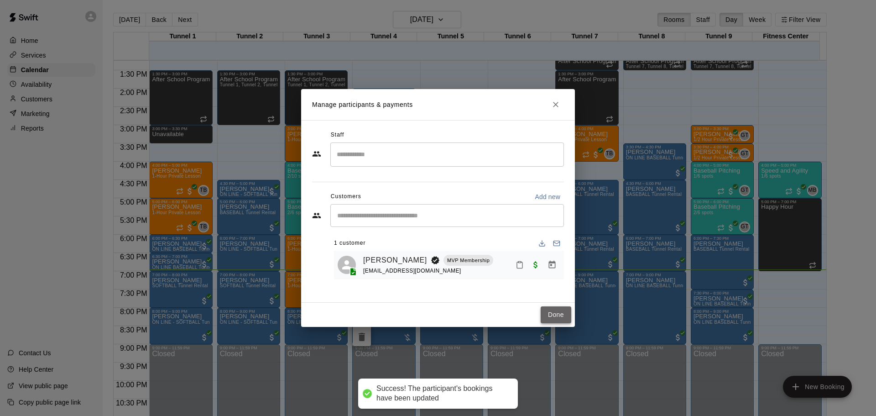
drag, startPoint x: 554, startPoint y: 316, endPoint x: 541, endPoint y: 314, distance: 13.0
click at [553, 317] on button "Done" at bounding box center [556, 314] width 31 height 17
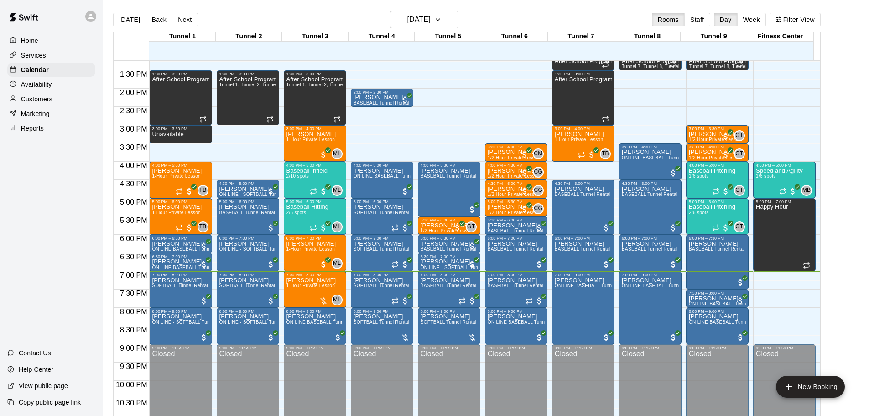
click at [37, 98] on p "Customers" at bounding box center [36, 98] width 31 height 9
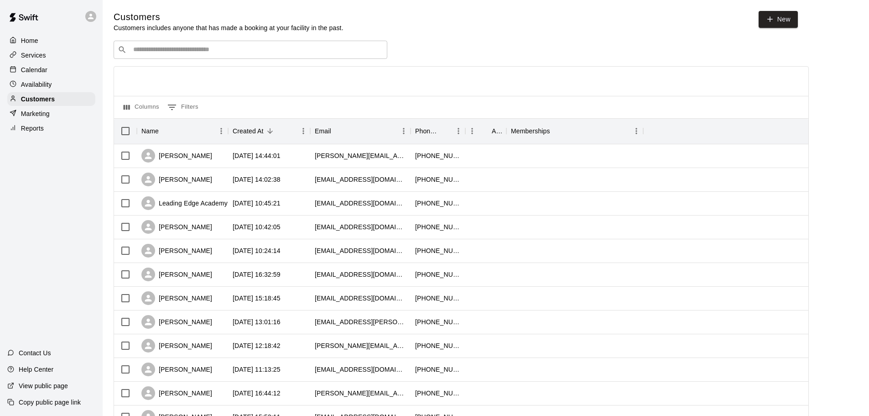
click at [214, 50] on input "Search customers by name or email" at bounding box center [257, 49] width 253 height 9
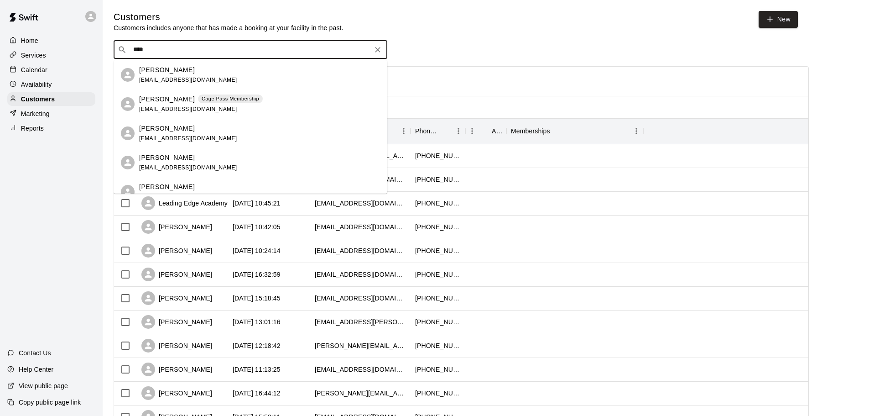
type input "****"
click at [200, 47] on input "****" at bounding box center [250, 49] width 239 height 9
click at [174, 99] on p "[PERSON_NAME]" at bounding box center [167, 99] width 56 height 10
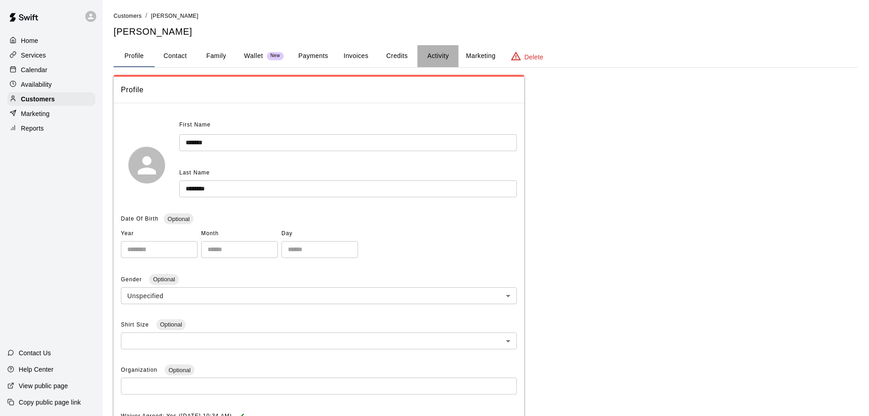
click at [423, 57] on button "Activity" at bounding box center [438, 56] width 41 height 22
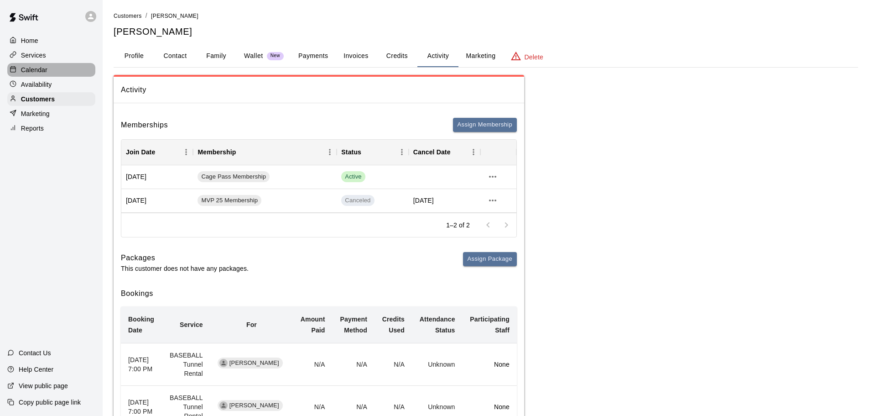
click at [39, 72] on p "Calendar" at bounding box center [34, 69] width 26 height 9
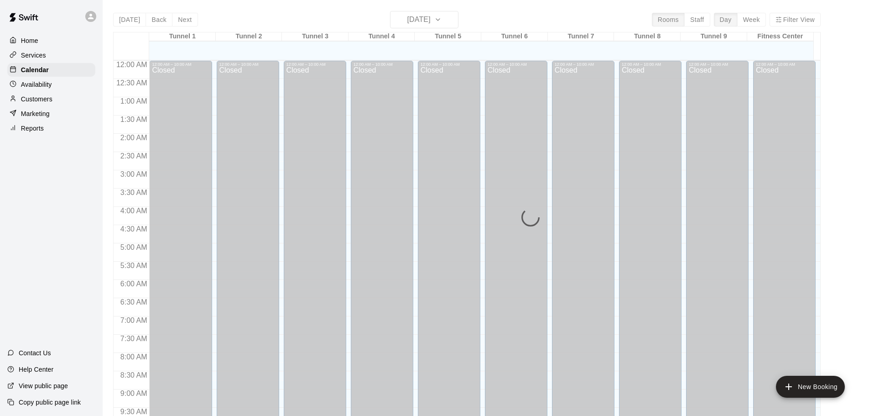
scroll to position [483, 0]
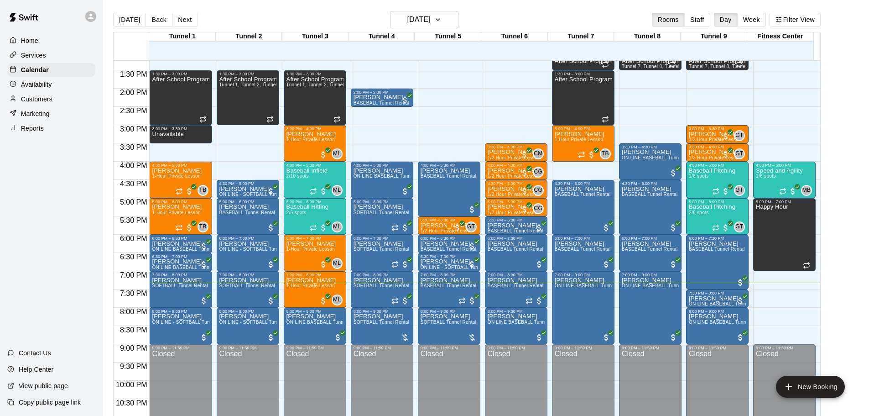
drag, startPoint x: 0, startPoint y: 36, endPoint x: 33, endPoint y: 280, distance: 245.9
click at [33, 280] on div "Home Services Calendar Availability Customers Marketing Reports Contact Us Help…" at bounding box center [51, 208] width 103 height 416
click at [431, 20] on h6 "[DATE]" at bounding box center [418, 19] width 23 height 13
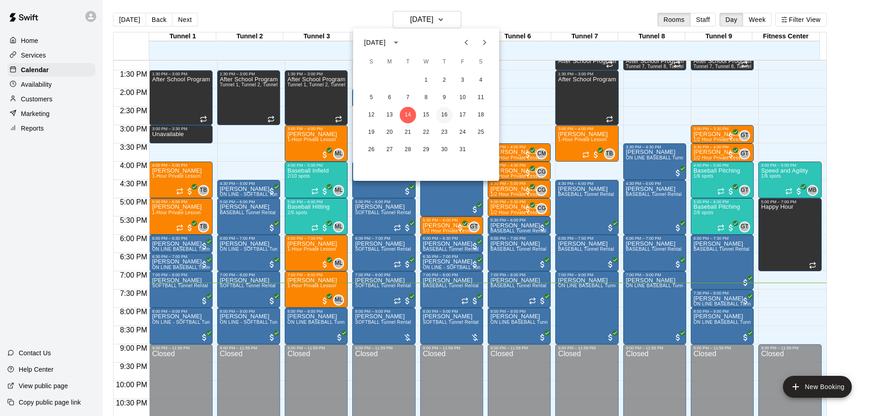
click at [445, 113] on button "16" at bounding box center [444, 115] width 16 height 16
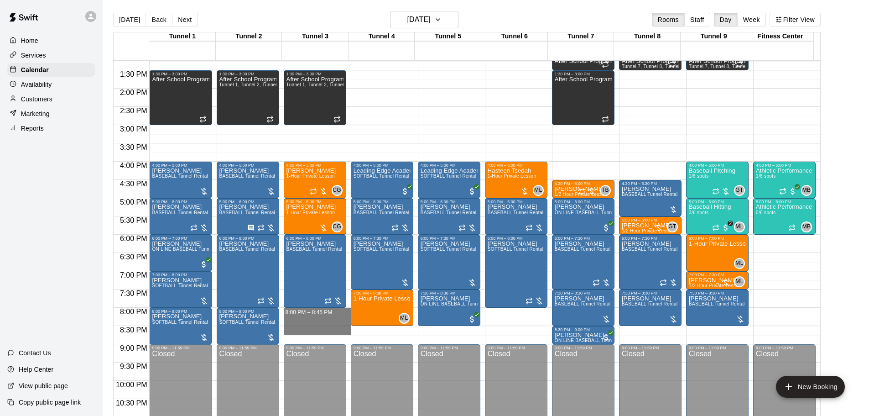
drag, startPoint x: 328, startPoint y: 310, endPoint x: 331, endPoint y: 330, distance: 20.3
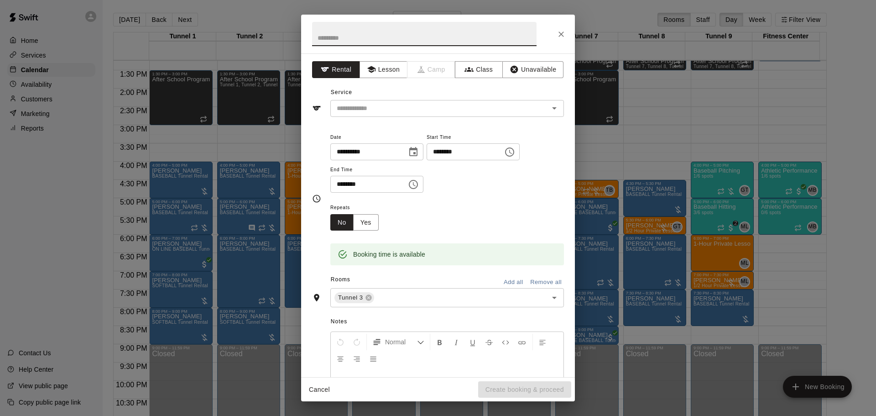
click at [566, 36] on button "Close" at bounding box center [561, 34] width 16 height 16
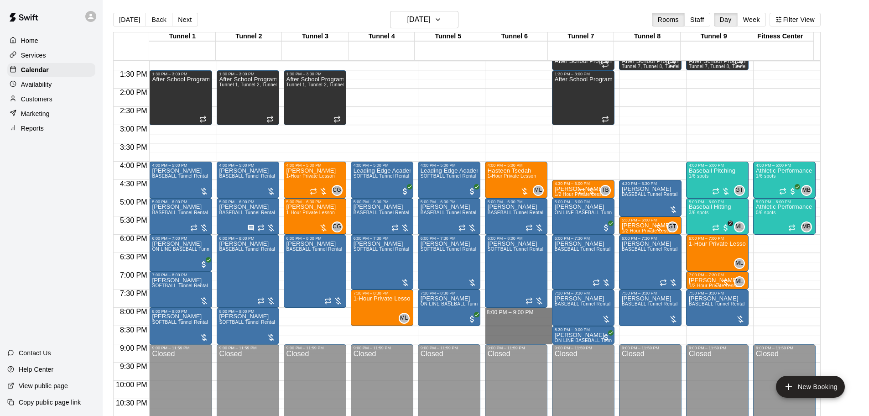
drag, startPoint x: 498, startPoint y: 308, endPoint x: 499, endPoint y: 336, distance: 27.4
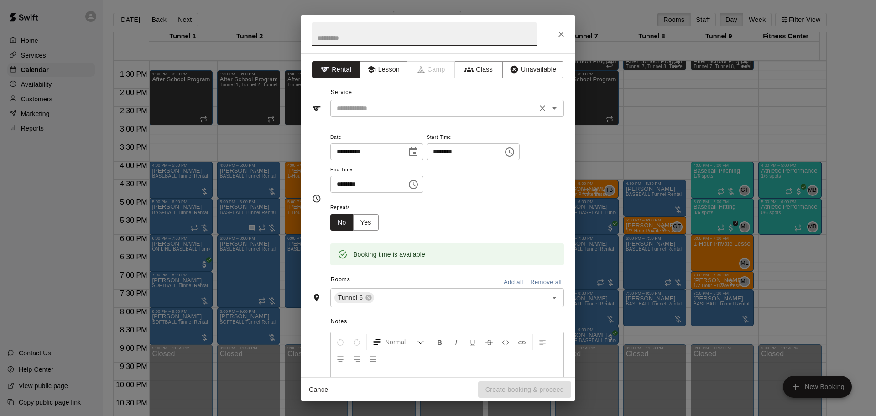
click at [405, 101] on div "​" at bounding box center [447, 108] width 234 height 17
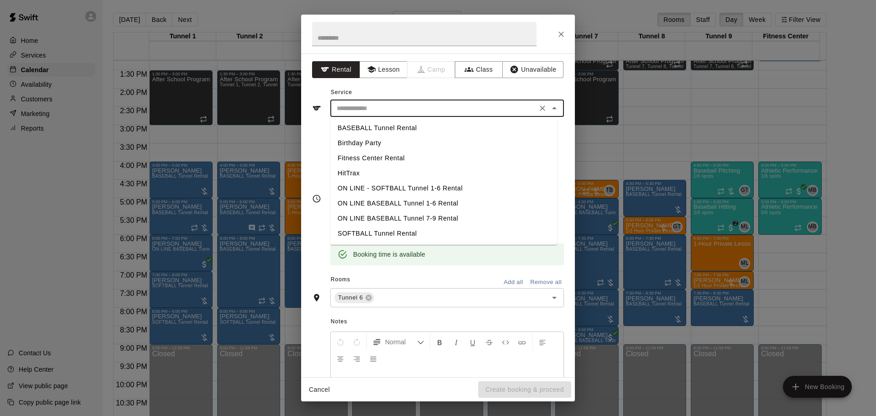
click at [365, 234] on li "SOFTBALL Tunnel Rental" at bounding box center [443, 233] width 227 height 15
type input "**********"
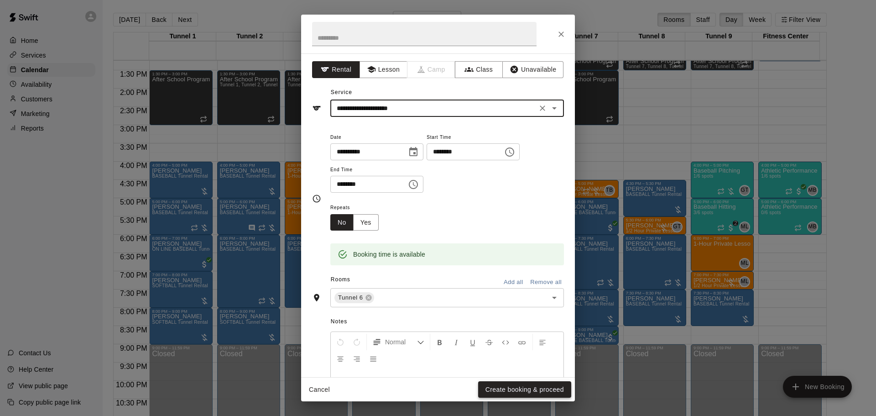
click at [506, 392] on button "Create booking & proceed" at bounding box center [524, 389] width 93 height 17
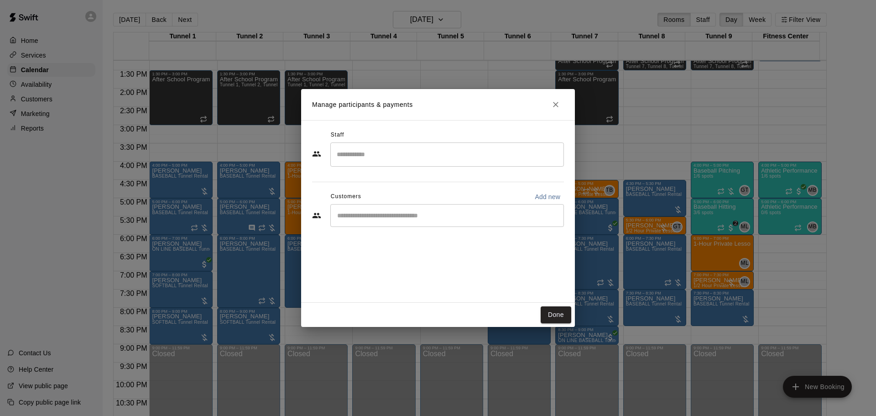
click at [387, 215] on input "Start typing to search customers..." at bounding box center [446, 215] width 225 height 9
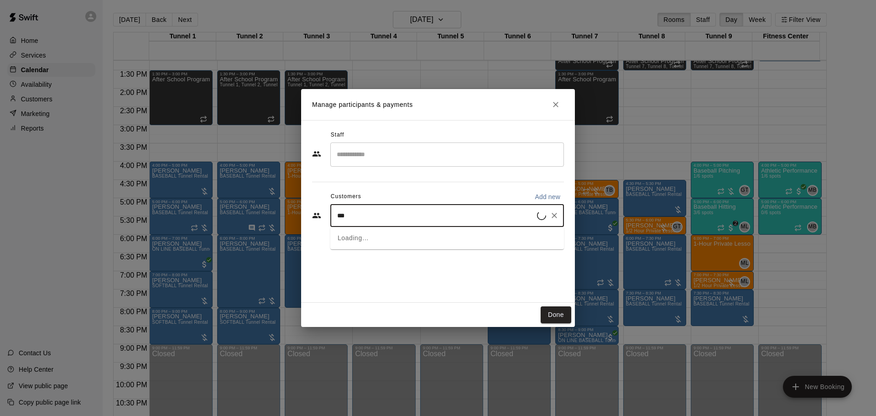
type input "****"
click at [470, 241] on div "[PERSON_NAME] Cage Pass Membership [EMAIL_ADDRESS][DOMAIN_NAME]" at bounding box center [418, 242] width 124 height 20
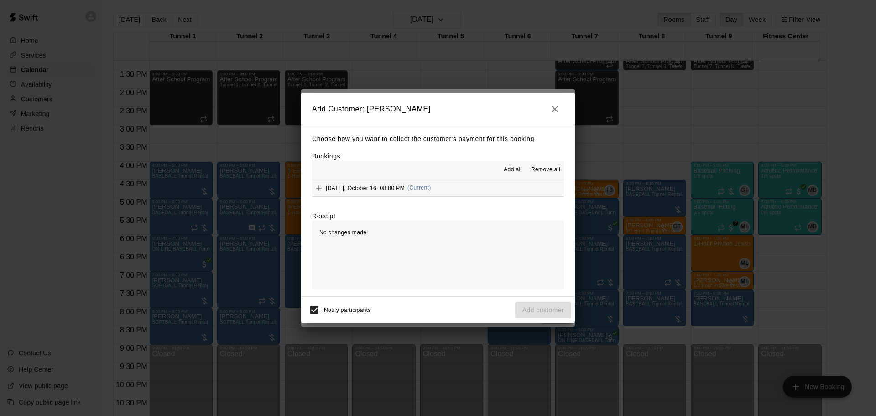
click at [437, 193] on button "[DATE], October 16: 08:00 PM (Current)" at bounding box center [438, 187] width 252 height 17
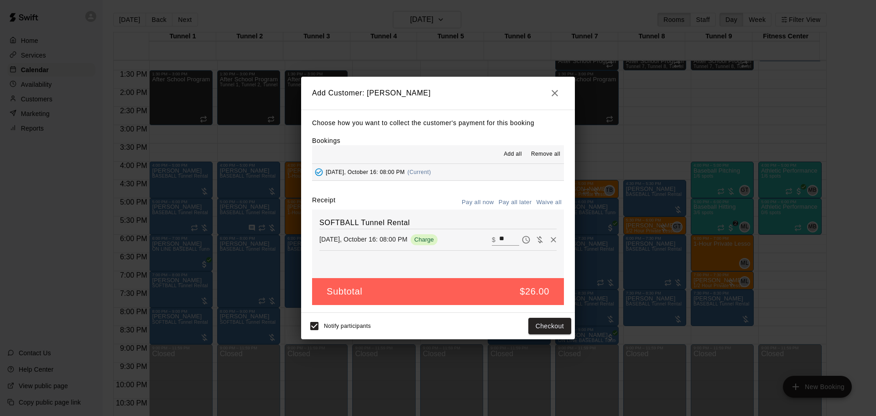
click at [521, 203] on button "Pay all later" at bounding box center [515, 202] width 38 height 14
click at [538, 324] on button "Add customer" at bounding box center [543, 326] width 56 height 17
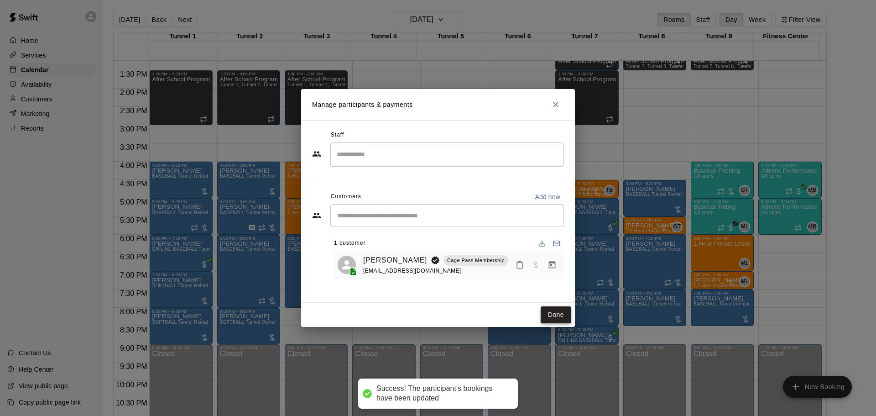
click at [552, 316] on button "Done" at bounding box center [556, 314] width 31 height 17
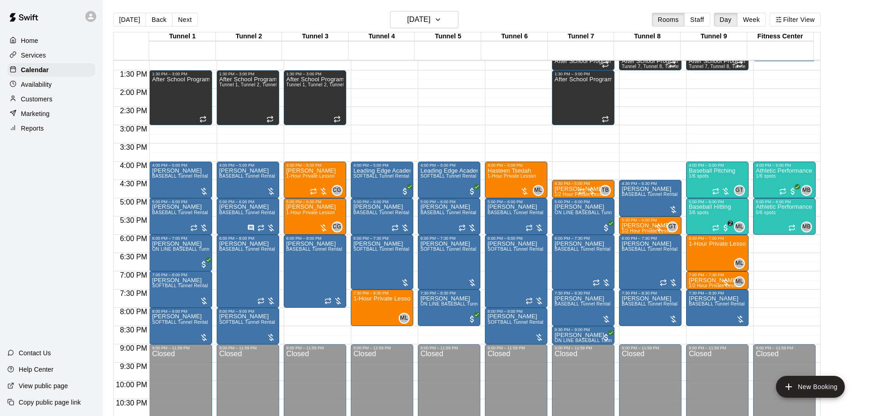
click at [308, 24] on div "[DATE] Back [DATE][DATE] Rooms Staff Day Week Filter View" at bounding box center [467, 21] width 708 height 21
click at [135, 22] on button "[DATE]" at bounding box center [129, 20] width 33 height 14
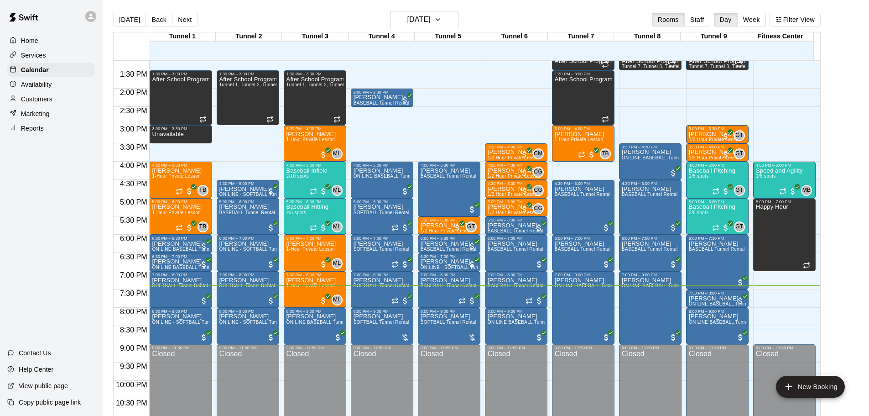
click at [843, 251] on main "[DATE] Back [DATE][DATE] Rooms Staff Day Week Filter View Tunnel 1 14 [GEOGRAPH…" at bounding box center [485, 219] width 759 height 416
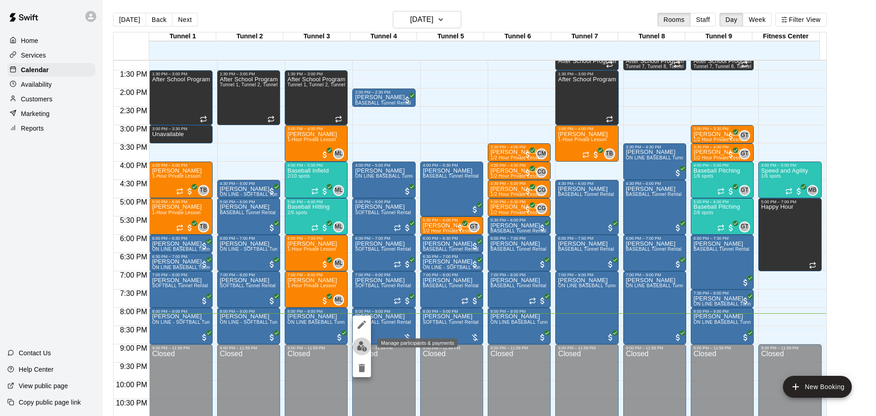
click at [365, 345] on img "edit" at bounding box center [362, 346] width 10 height 10
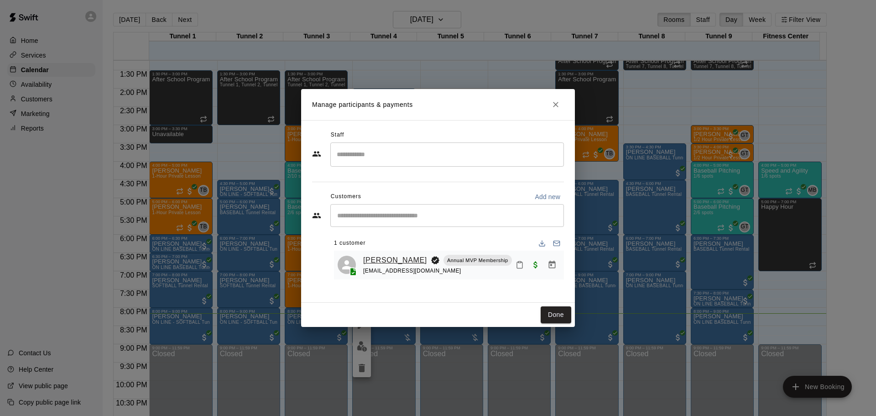
click at [397, 257] on link "[PERSON_NAME]" at bounding box center [395, 260] width 64 height 12
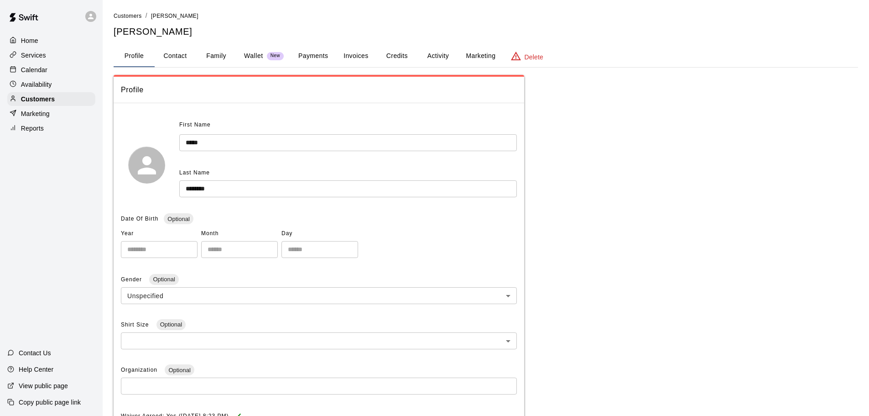
click at [320, 52] on button "Payments" at bounding box center [313, 56] width 44 height 22
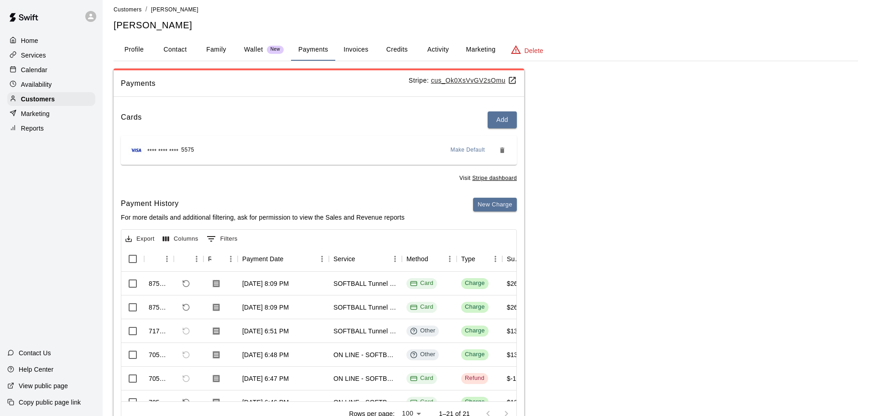
scroll to position [45, 0]
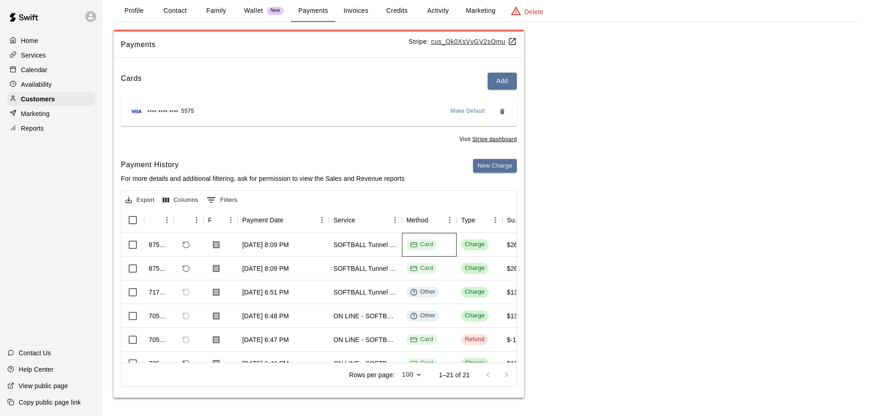
click at [420, 242] on div "Card" at bounding box center [421, 244] width 23 height 9
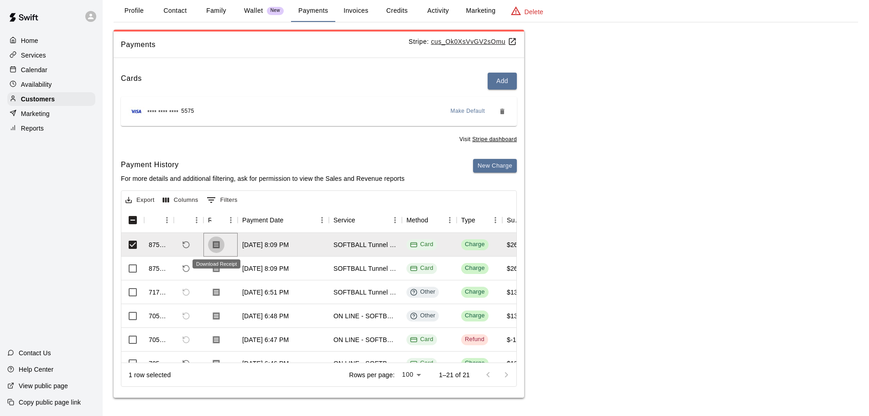
click at [220, 243] on icon "Download Receipt" at bounding box center [216, 244] width 9 height 9
drag, startPoint x: 409, startPoint y: 243, endPoint x: 440, endPoint y: 247, distance: 31.7
click at [440, 247] on div "Card" at bounding box center [429, 245] width 55 height 24
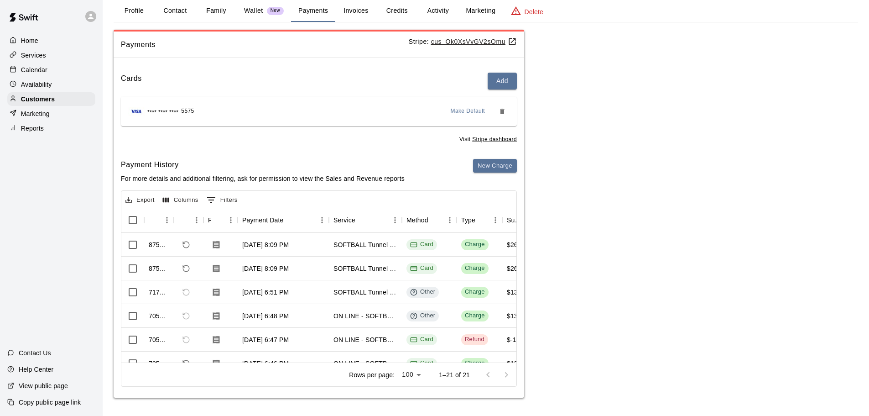
click at [625, 202] on div "Payments Stripe: cus_Ok0XsVvGV2sOmu Cards Add **** **** **** 5575 Make Default …" at bounding box center [486, 214] width 745 height 368
click at [148, 268] on div "875308" at bounding box center [159, 268] width 30 height 24
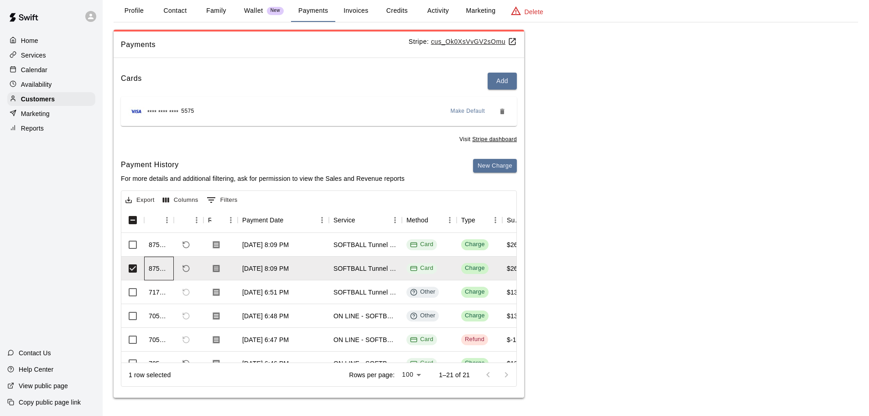
click at [147, 266] on div "875308" at bounding box center [159, 268] width 30 height 24
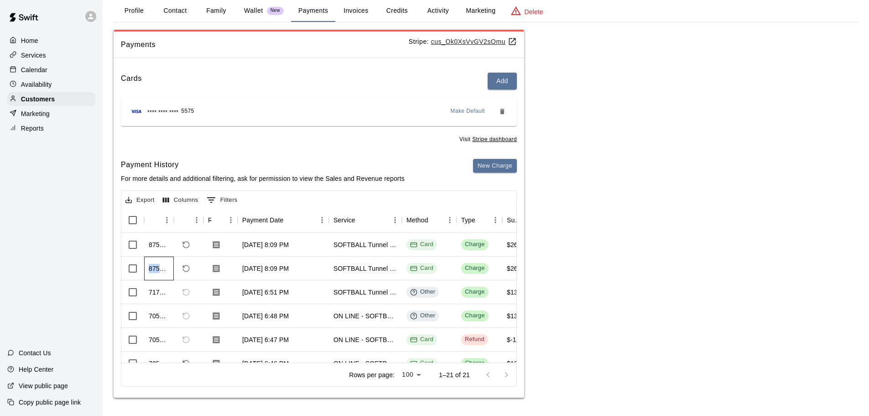
click at [147, 266] on div "875308" at bounding box center [159, 268] width 30 height 24
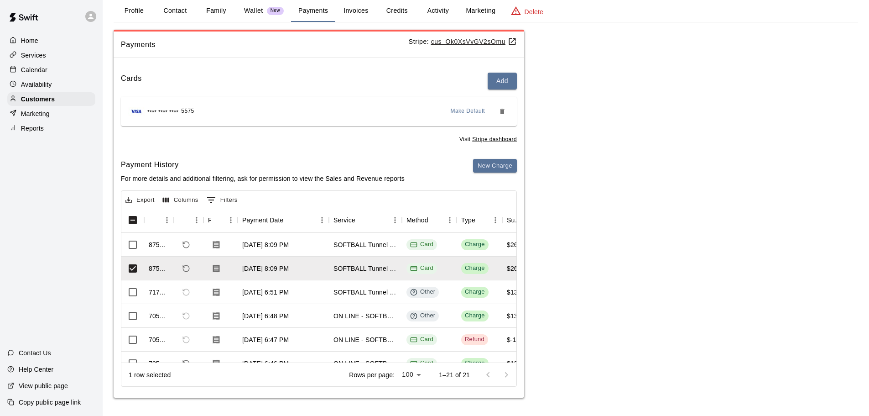
click at [165, 371] on div "1 row selected" at bounding box center [150, 374] width 42 height 9
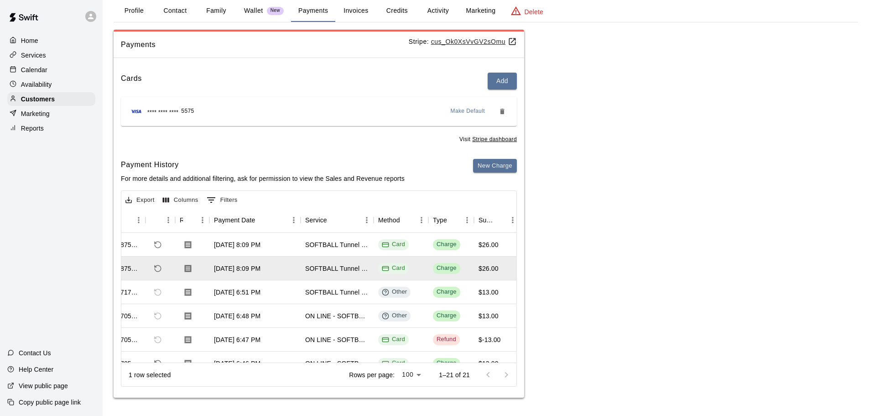
scroll to position [0, 0]
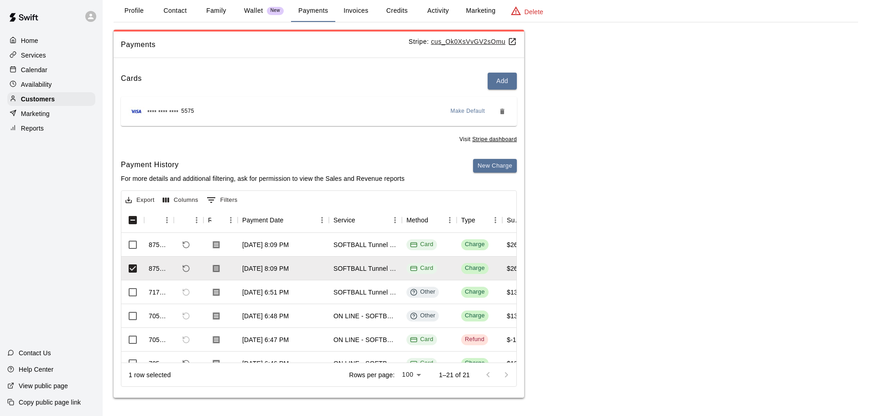
click at [126, 195] on button "Export" at bounding box center [140, 200] width 34 height 14
click at [174, 215] on li "Download as CSV" at bounding box center [158, 218] width 70 height 15
click at [280, 311] on div "[DATE] 6:48 PM" at bounding box center [265, 315] width 47 height 9
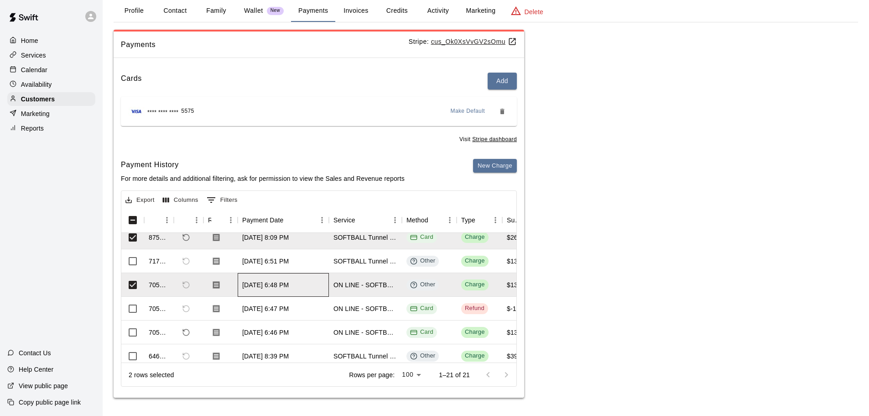
scroll to position [46, 0]
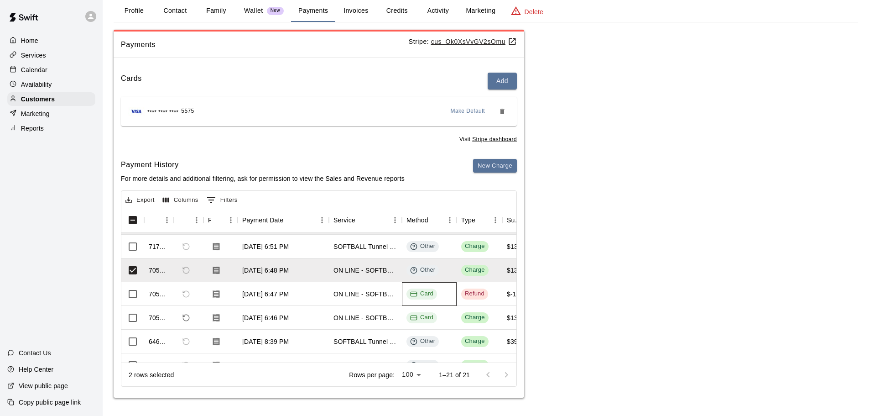
click at [418, 293] on div "Card" at bounding box center [421, 293] width 23 height 9
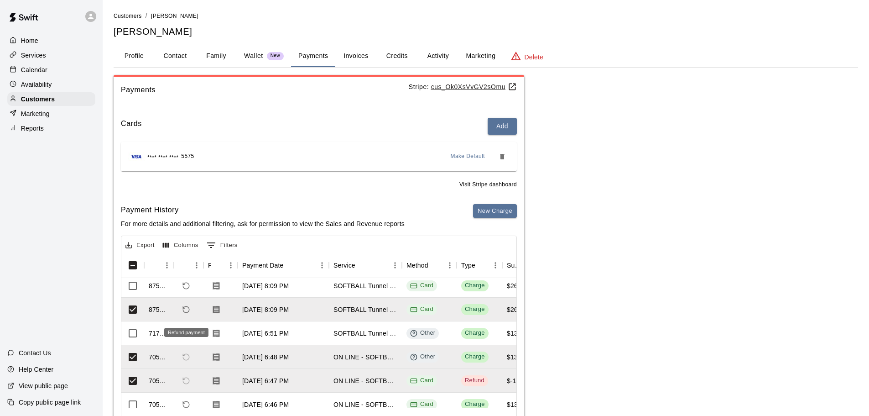
scroll to position [0, 0]
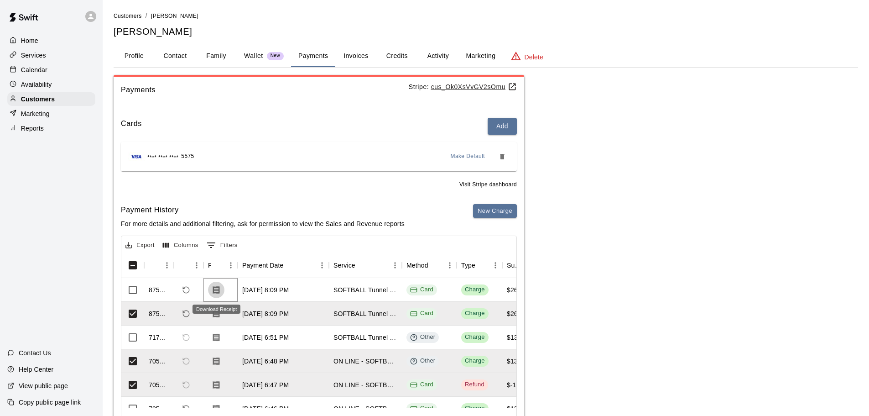
click at [218, 292] on icon "Download Receipt" at bounding box center [216, 290] width 7 height 8
click at [680, 198] on div "Payments Stripe: cus_Ok0XsVvGV2sOmu Cards Add **** **** **** 5575 Make Default …" at bounding box center [486, 259] width 745 height 368
click at [434, 58] on button "Activity" at bounding box center [438, 56] width 41 height 22
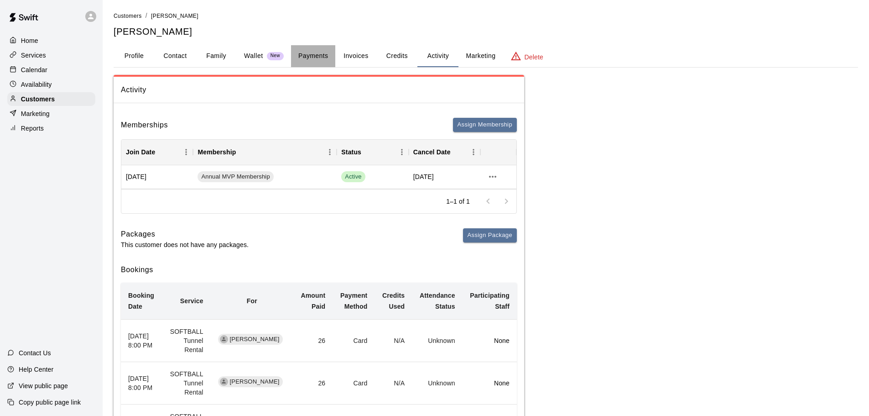
click at [318, 57] on button "Payments" at bounding box center [313, 56] width 44 height 22
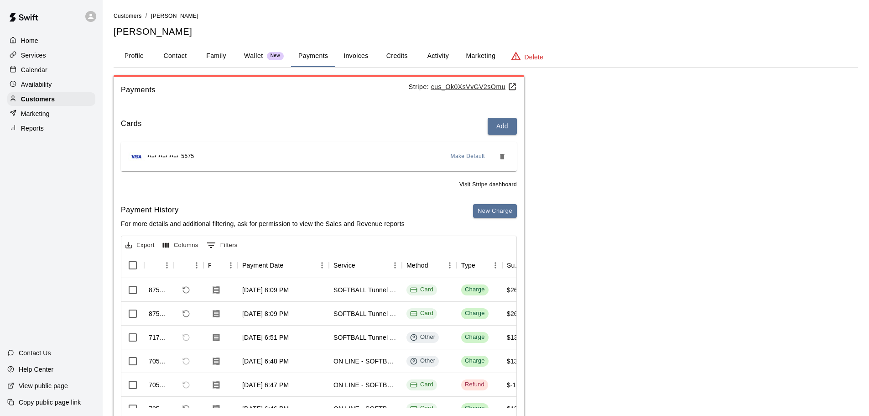
click at [259, 59] on p "Wallet" at bounding box center [253, 56] width 19 height 10
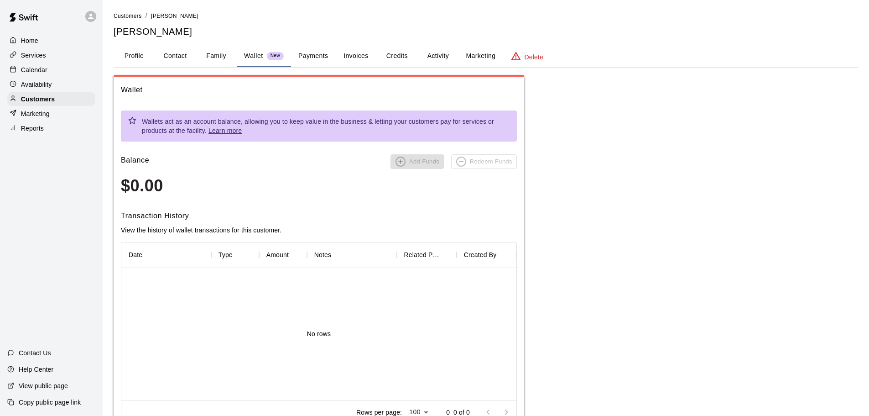
click at [311, 53] on button "Payments" at bounding box center [313, 56] width 44 height 22
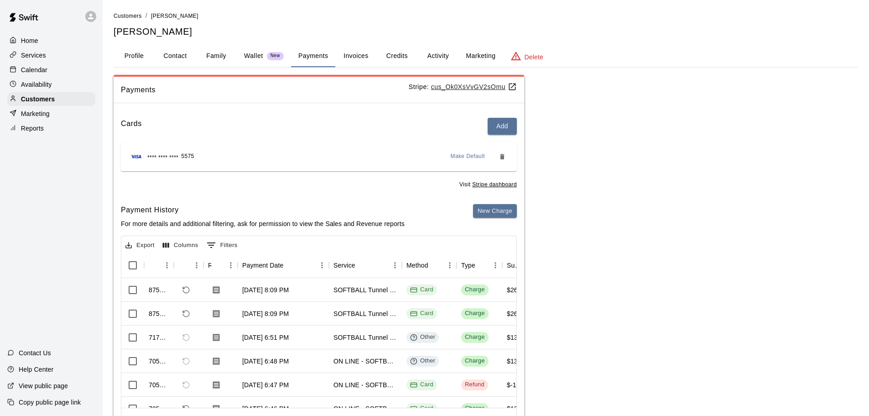
click at [354, 57] on button "Invoices" at bounding box center [355, 56] width 41 height 22
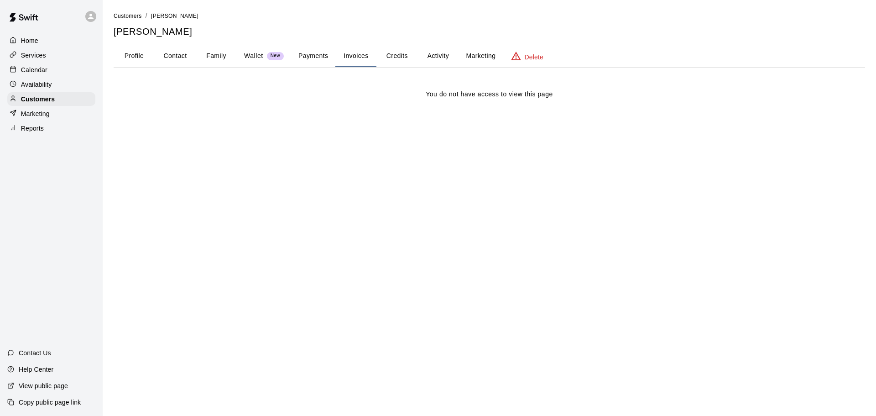
click at [322, 62] on button "Payments" at bounding box center [313, 56] width 44 height 22
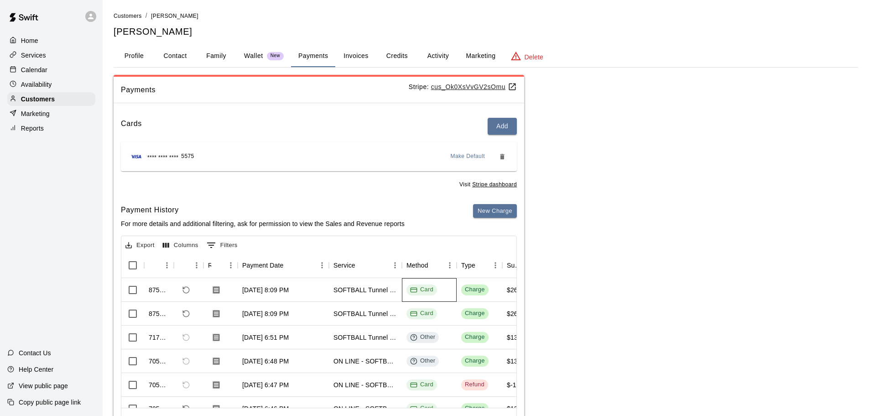
click at [425, 292] on div "Card" at bounding box center [421, 289] width 23 height 9
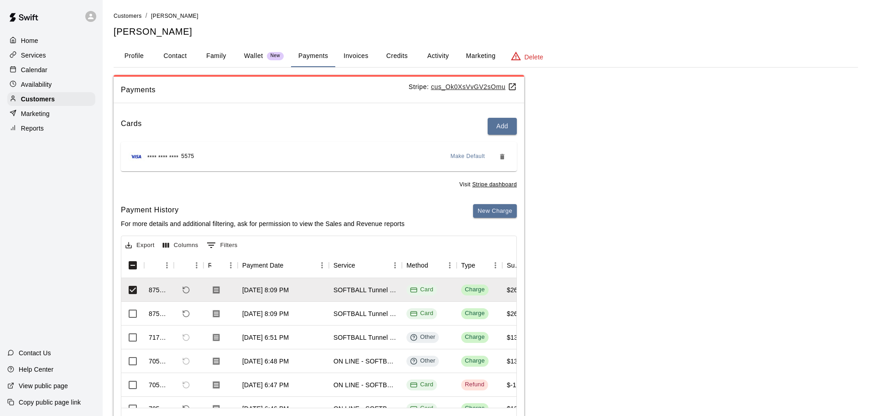
click at [630, 266] on div "Payments Stripe: cus_Ok0XsVvGV2sOmu Cards Add **** **** **** 5575 Make Default …" at bounding box center [486, 259] width 745 height 368
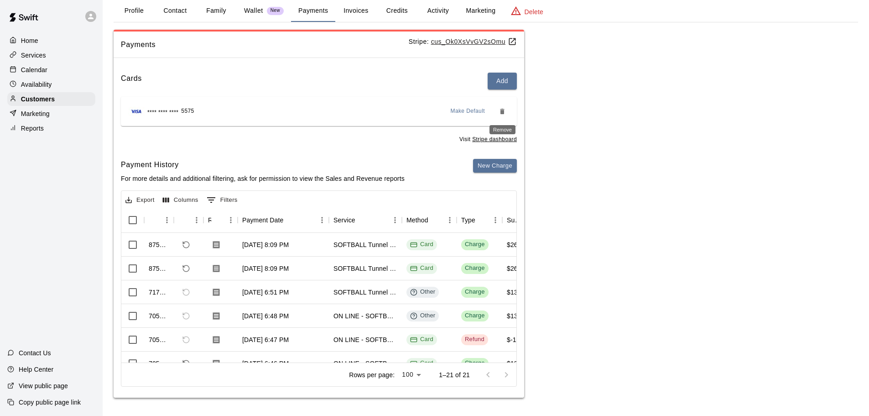
click at [505, 109] on icon "Remove" at bounding box center [502, 111] width 7 height 7
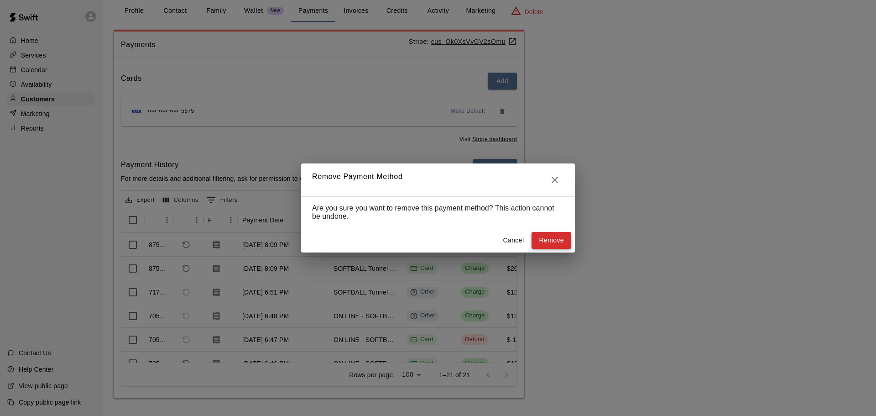
click at [554, 242] on button "Remove" at bounding box center [552, 240] width 40 height 17
click at [557, 182] on icon "Close" at bounding box center [554, 179] width 11 height 11
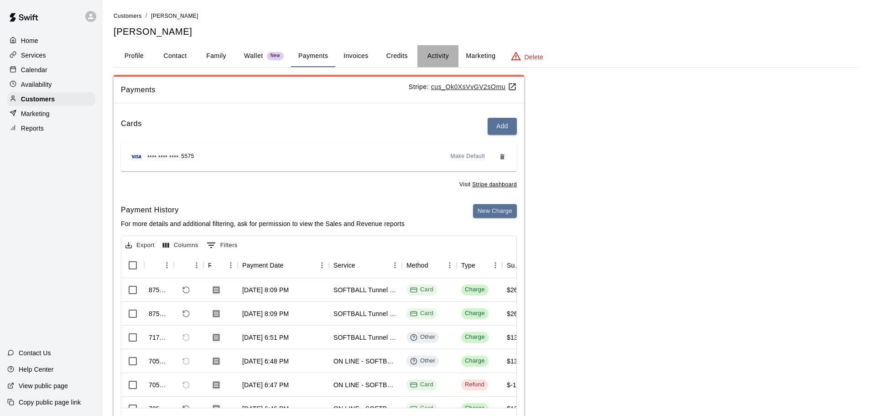
click at [426, 57] on button "Activity" at bounding box center [438, 56] width 41 height 22
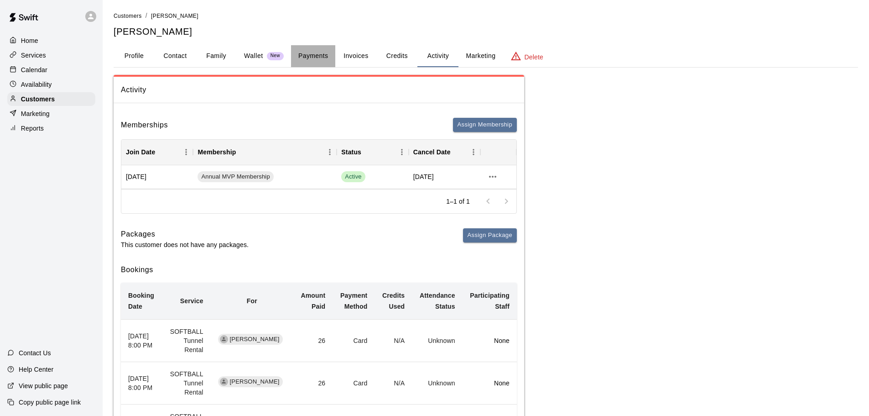
click at [318, 58] on button "Payments" at bounding box center [313, 56] width 44 height 22
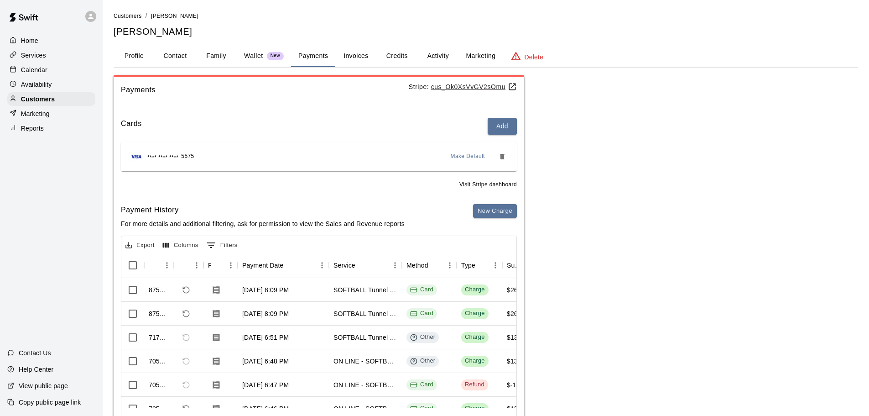
click at [48, 81] on p "Availability" at bounding box center [36, 84] width 31 height 9
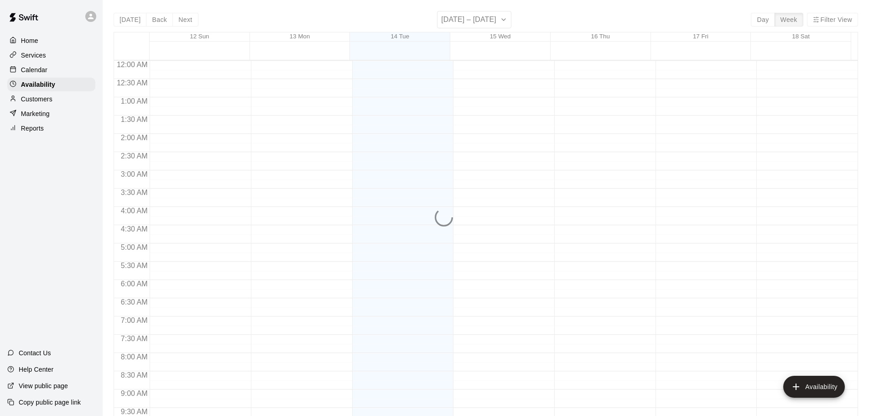
scroll to position [511, 0]
click at [53, 70] on div "Calendar" at bounding box center [51, 70] width 88 height 14
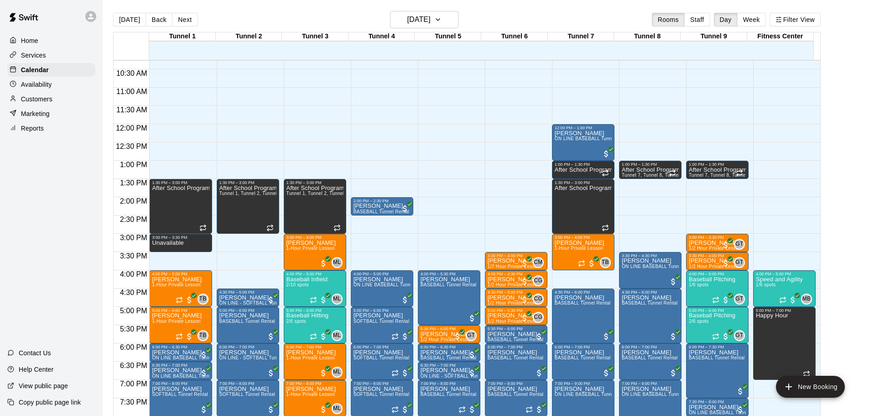
scroll to position [420, 0]
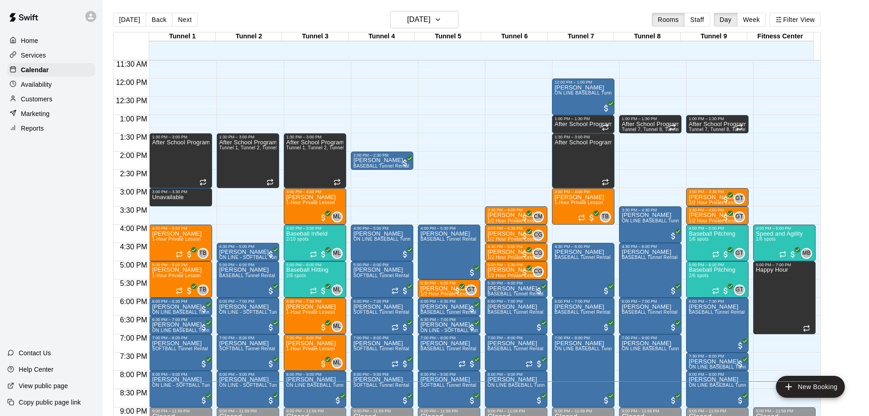
drag, startPoint x: 721, startPoint y: 409, endPoint x: 799, endPoint y: 437, distance: 82.0
drag, startPoint x: 799, startPoint y: 437, endPoint x: 17, endPoint y: 103, distance: 849.6
click at [17, 103] on div at bounding box center [15, 99] width 11 height 9
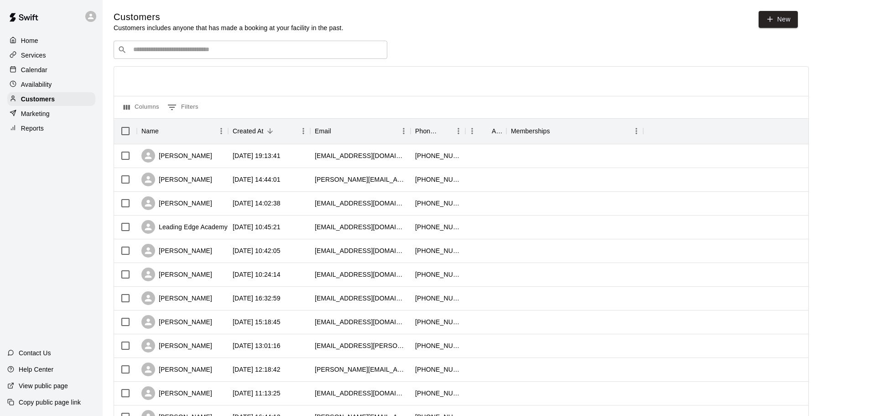
click at [296, 42] on div "​ ​" at bounding box center [251, 50] width 274 height 18
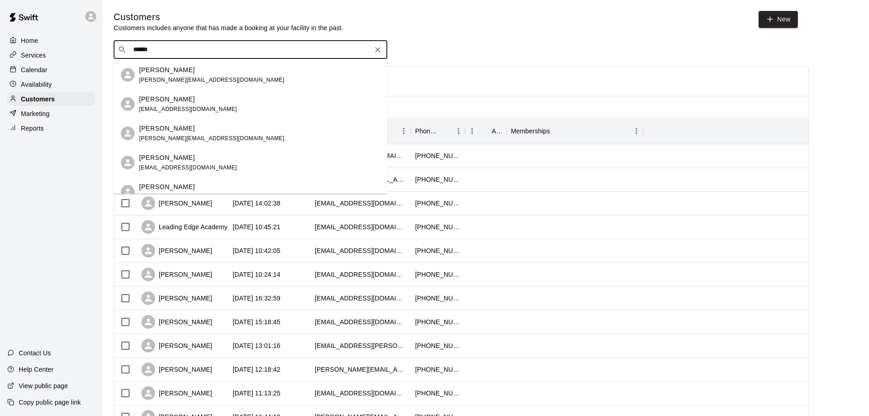
type input "*******"
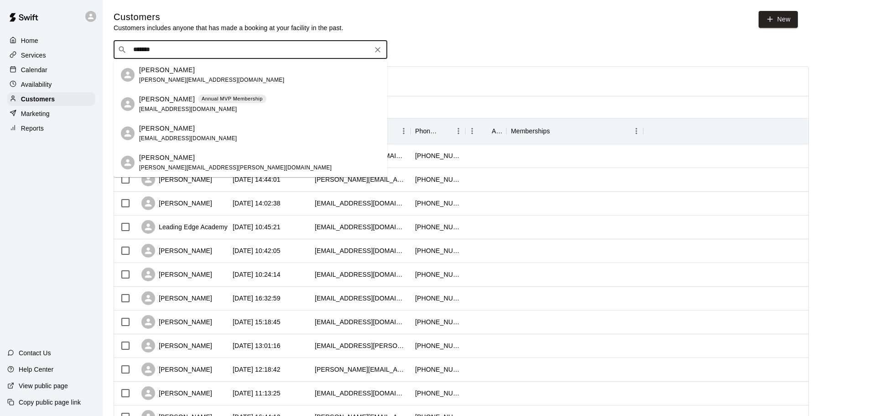
click at [255, 135] on div "[PERSON_NAME] [EMAIL_ADDRESS][DOMAIN_NAME]" at bounding box center [259, 134] width 241 height 20
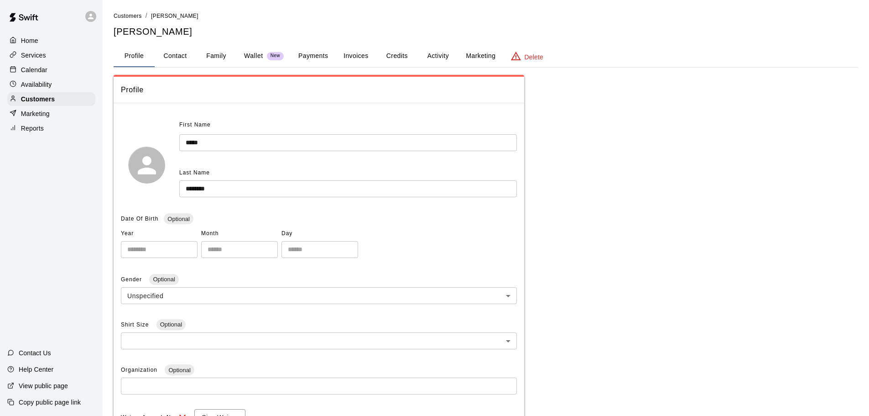
click at [538, 55] on p "Delete" at bounding box center [534, 56] width 19 height 9
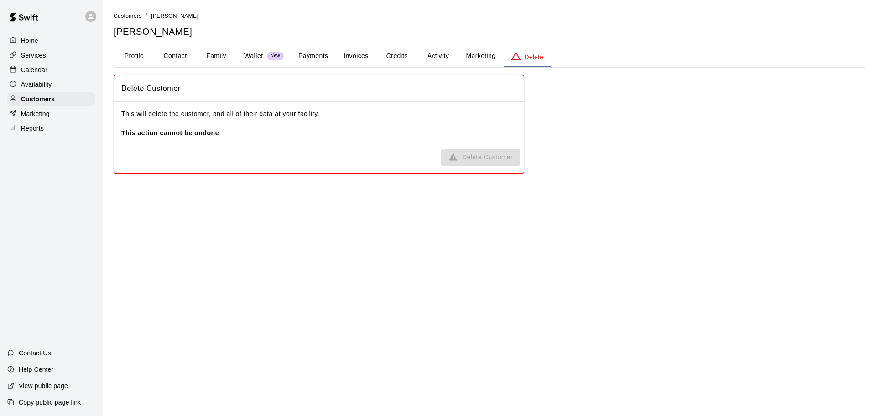
click at [123, 59] on button "Profile" at bounding box center [134, 56] width 41 height 22
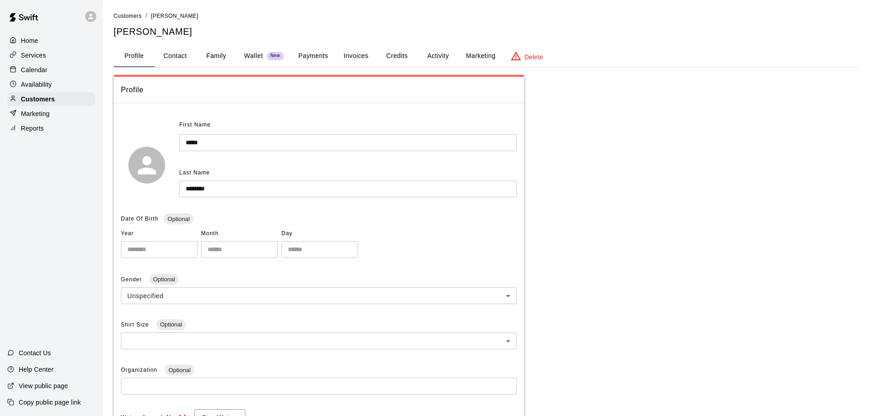
click at [326, 57] on button "Payments" at bounding box center [313, 56] width 44 height 22
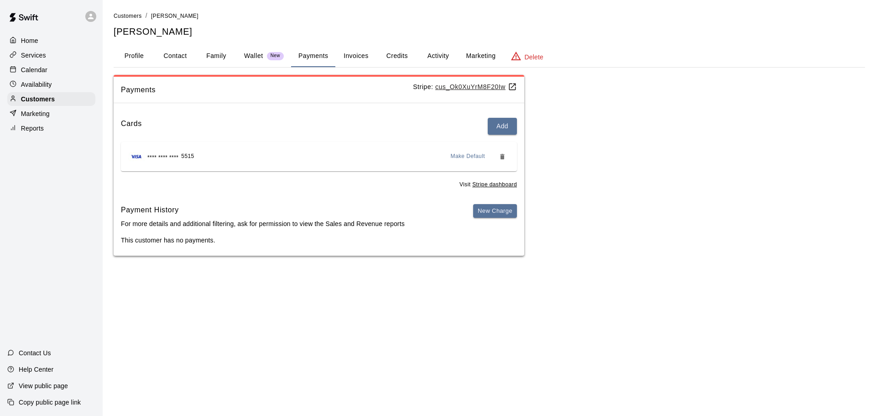
drag, startPoint x: 206, startPoint y: 162, endPoint x: 192, endPoint y: 298, distance: 137.6
click at [192, 274] on html "Home Services Calendar Availability Customers Marketing Reports Contact Us Help…" at bounding box center [438, 137] width 876 height 274
click at [131, 61] on button "Profile" at bounding box center [134, 56] width 41 height 22
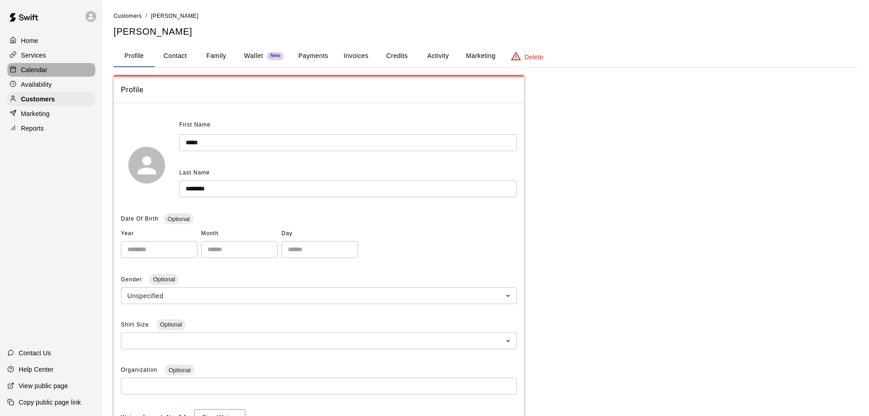
click at [77, 78] on div "Home Services Calendar Availability Customers Marketing Reports" at bounding box center [51, 84] width 103 height 103
click at [82, 71] on div "Calendar" at bounding box center [51, 70] width 88 height 14
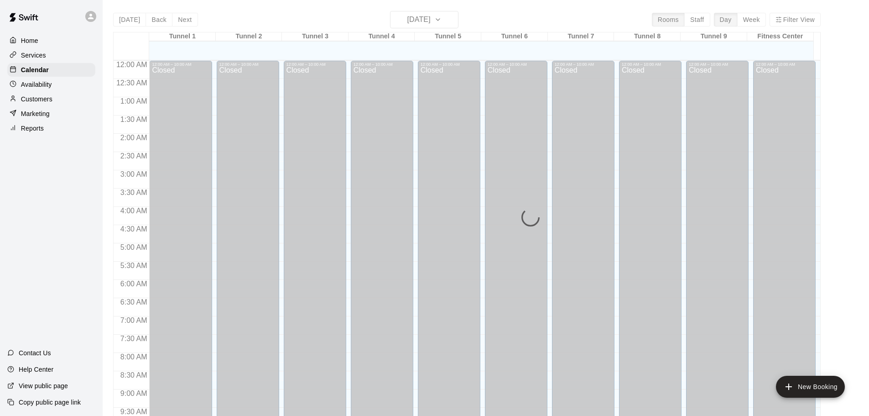
scroll to position [483, 0]
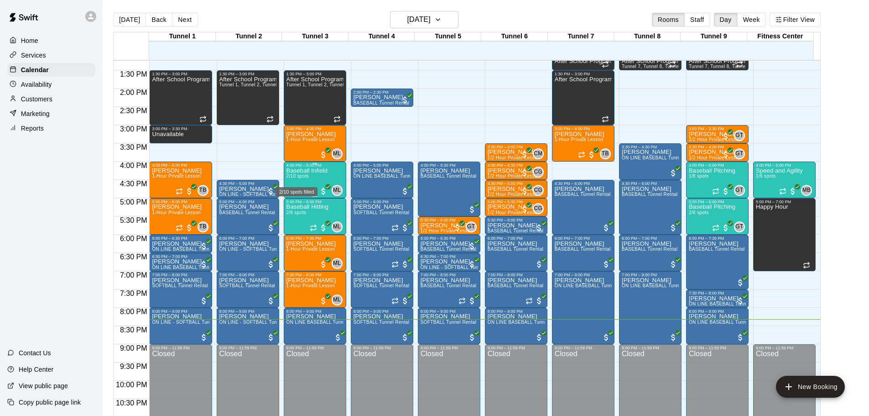
click at [294, 178] on span "2/10 spots" at bounding box center [298, 175] width 22 height 5
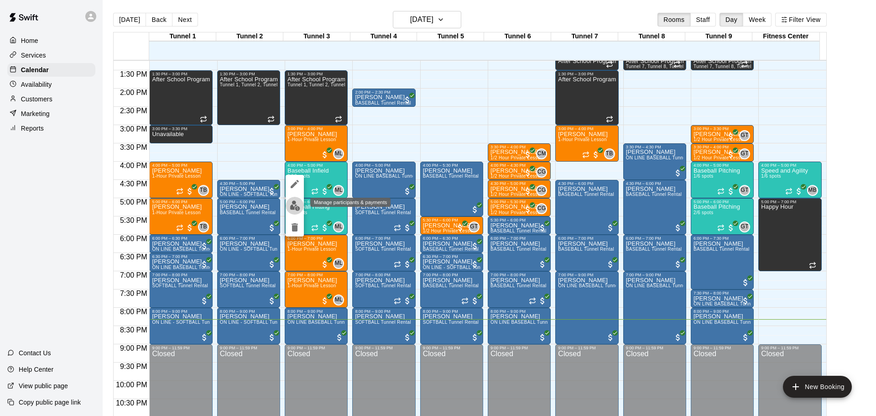
click at [290, 199] on button "edit" at bounding box center [295, 206] width 18 height 18
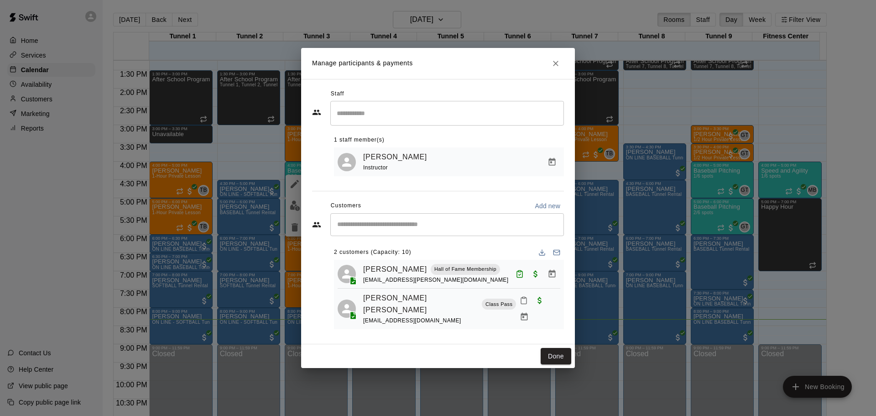
click at [521, 304] on icon "Mark attendance" at bounding box center [523, 301] width 5 height 6
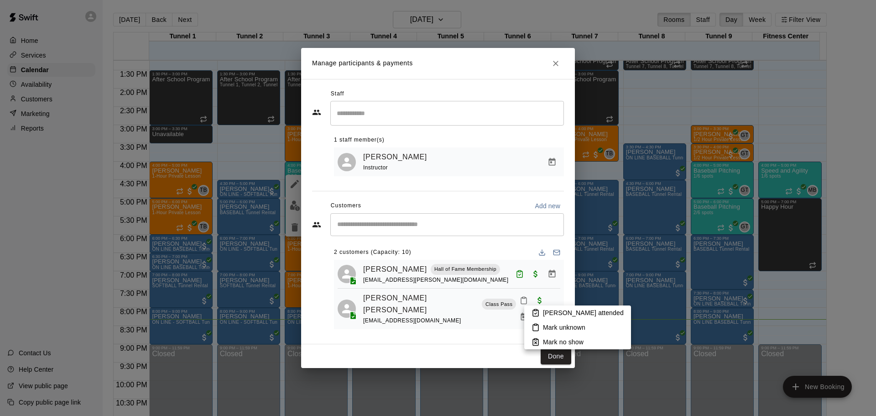
click at [533, 312] on icon at bounding box center [536, 312] width 8 height 8
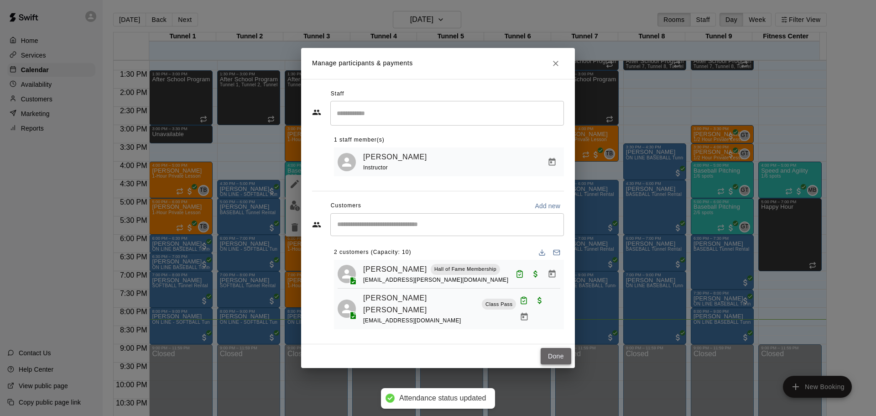
click at [560, 349] on button "Done" at bounding box center [556, 356] width 31 height 17
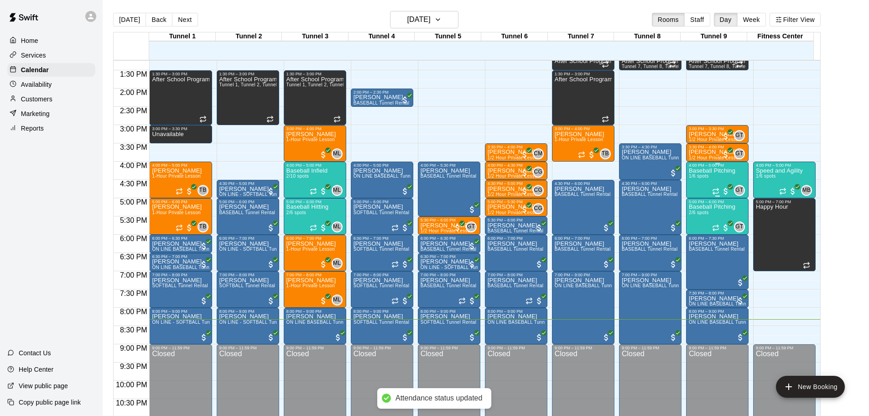
click at [698, 182] on div "Baseball Pitching 1/6 spots" at bounding box center [712, 375] width 47 height 416
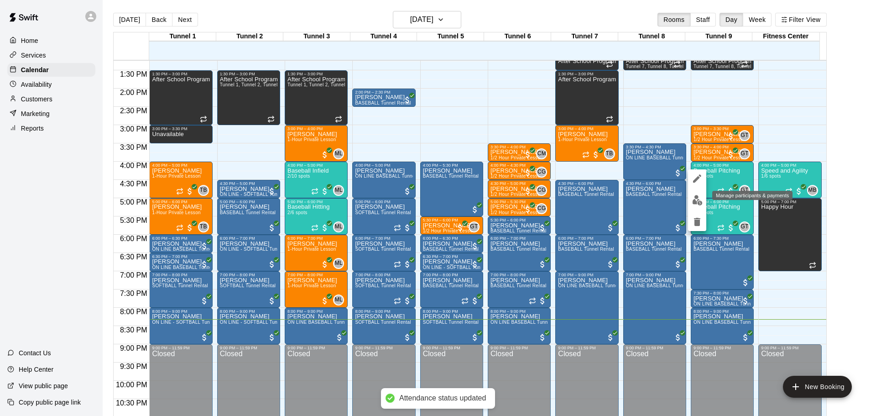
click at [697, 200] on img "edit" at bounding box center [697, 200] width 10 height 10
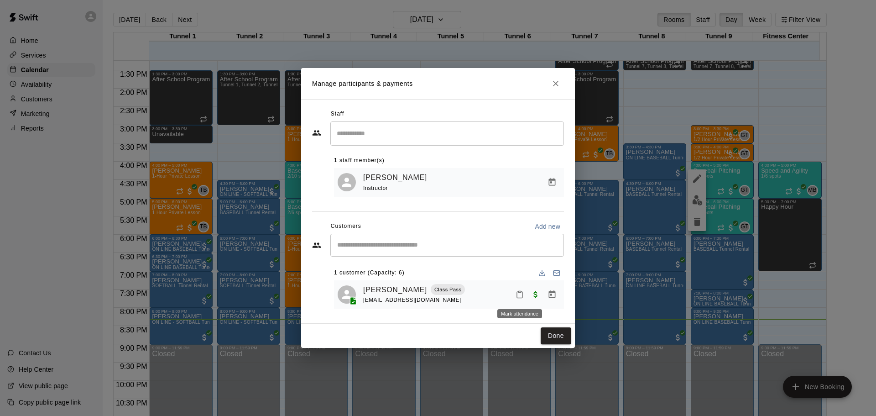
click at [525, 292] on button "Mark attendance" at bounding box center [520, 295] width 16 height 16
click at [553, 293] on p "[PERSON_NAME] attended" at bounding box center [578, 294] width 81 height 9
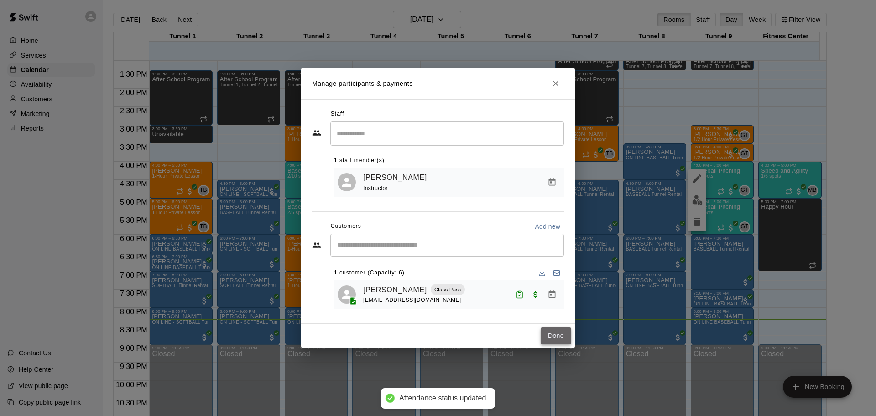
click at [556, 331] on button "Done" at bounding box center [556, 335] width 31 height 17
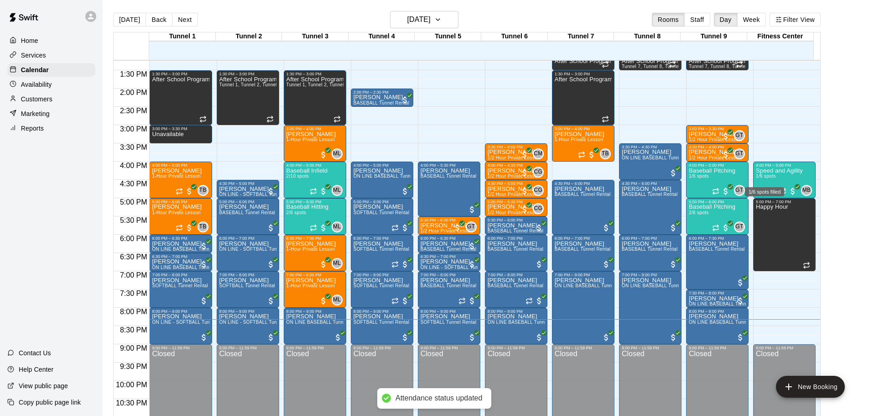
drag, startPoint x: 772, startPoint y: 180, endPoint x: 768, endPoint y: 193, distance: 13.4
click at [771, 178] on span "1/6 spots" at bounding box center [766, 175] width 20 height 5
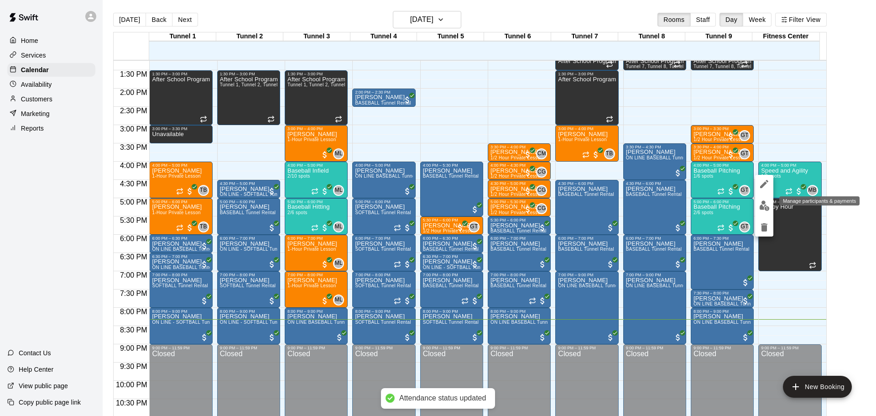
click at [768, 199] on button "edit" at bounding box center [764, 206] width 18 height 18
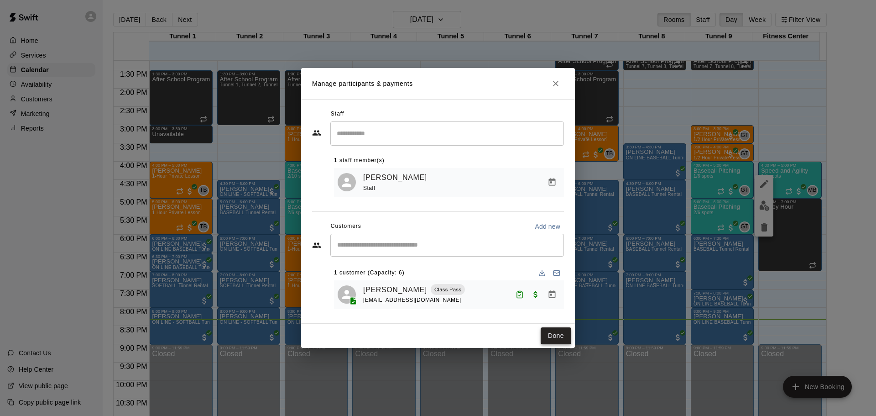
click at [553, 334] on button "Done" at bounding box center [556, 335] width 31 height 17
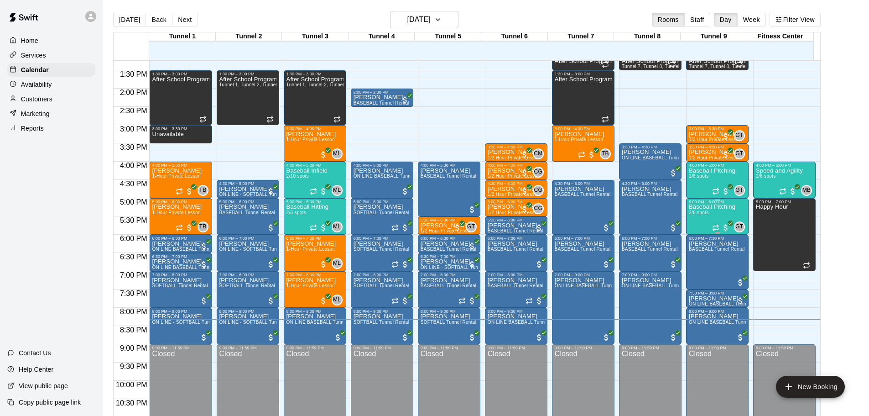
click at [695, 218] on div "Baseball Pitching 2/6 spots" at bounding box center [712, 412] width 47 height 416
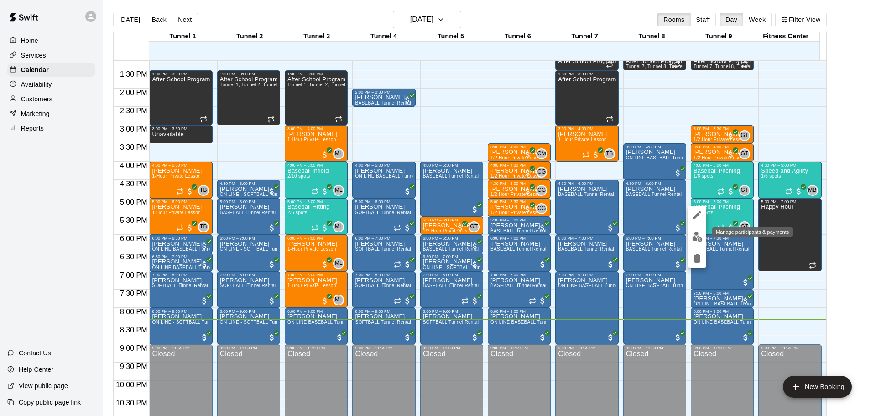
click at [692, 239] on img "edit" at bounding box center [697, 236] width 10 height 10
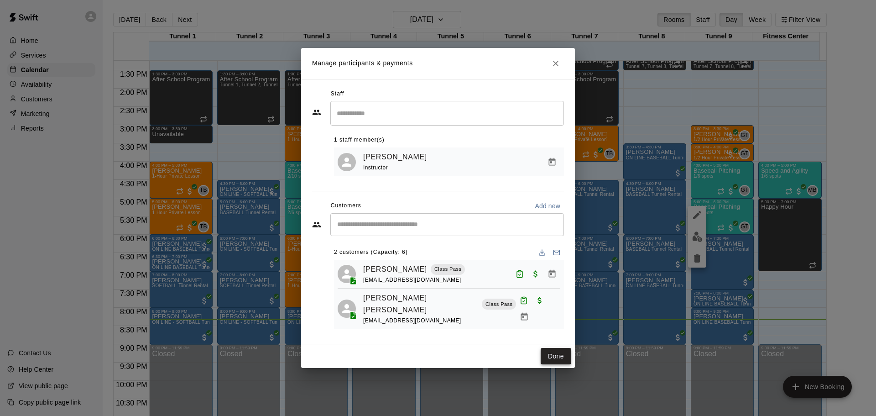
click at [560, 349] on button "Done" at bounding box center [556, 356] width 31 height 17
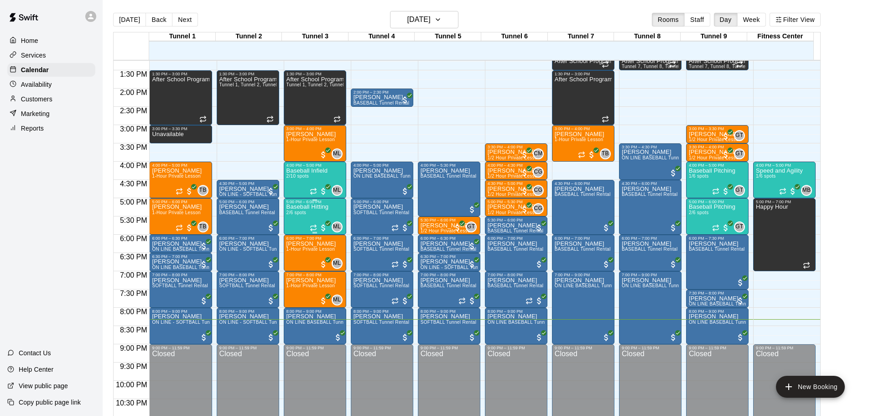
click at [310, 216] on div "Baseball Hitting 2/6 spots" at bounding box center [308, 412] width 42 height 416
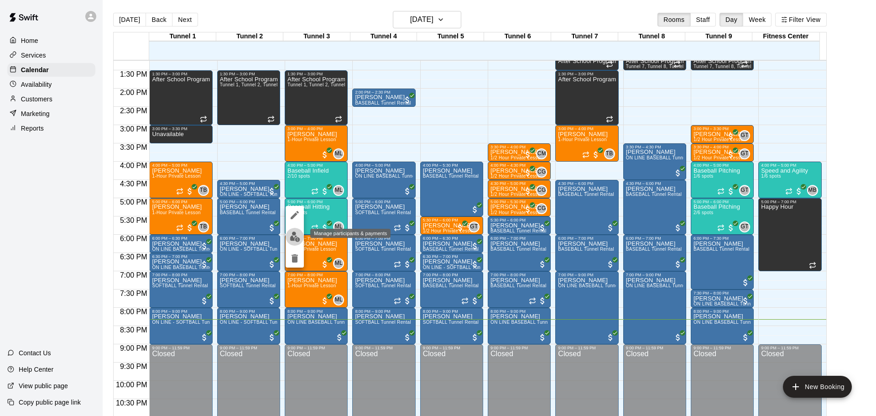
click at [297, 236] on img "edit" at bounding box center [295, 236] width 10 height 10
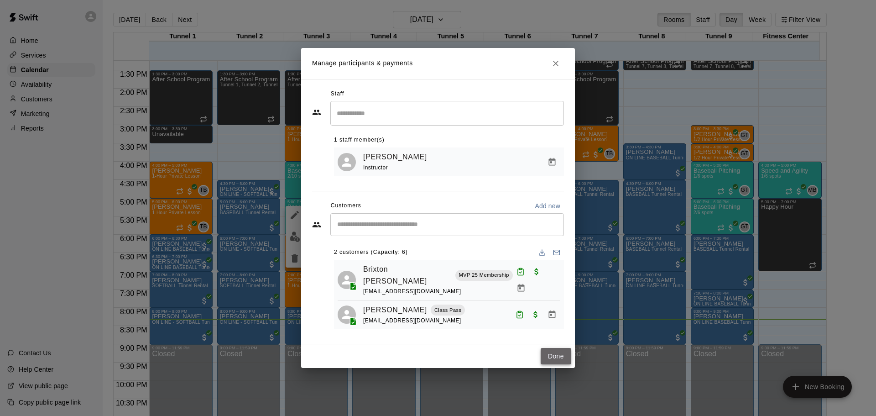
click at [554, 350] on button "Done" at bounding box center [556, 356] width 31 height 17
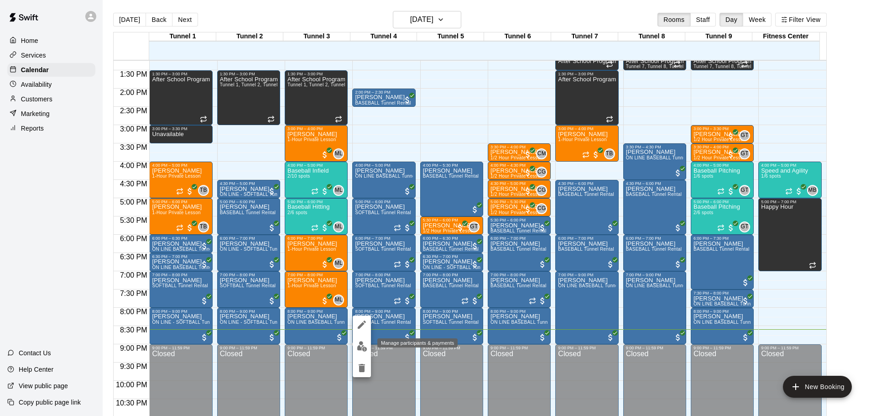
click at [366, 344] on img "edit" at bounding box center [362, 346] width 10 height 10
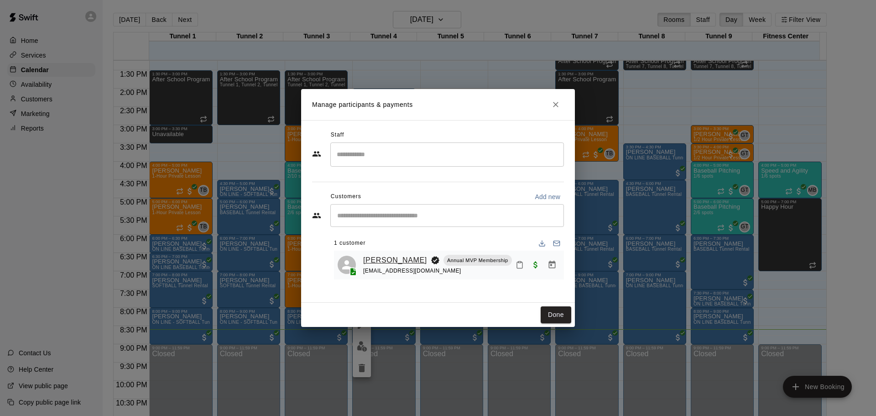
click at [373, 263] on link "[PERSON_NAME]" at bounding box center [395, 260] width 64 height 12
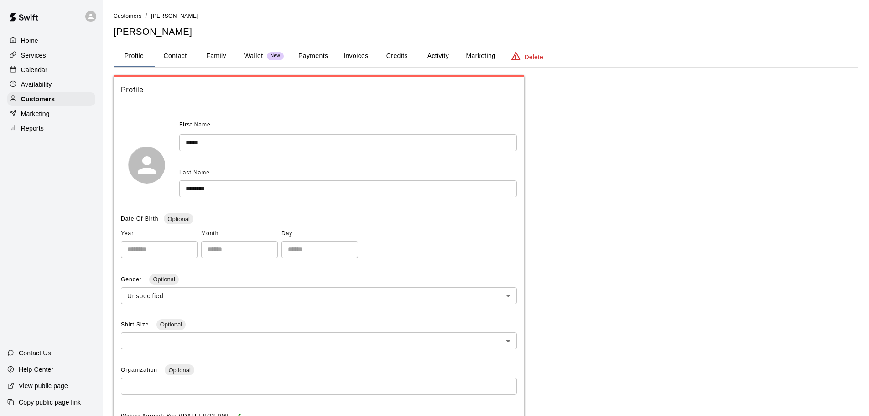
click at [320, 58] on button "Payments" at bounding box center [313, 56] width 44 height 22
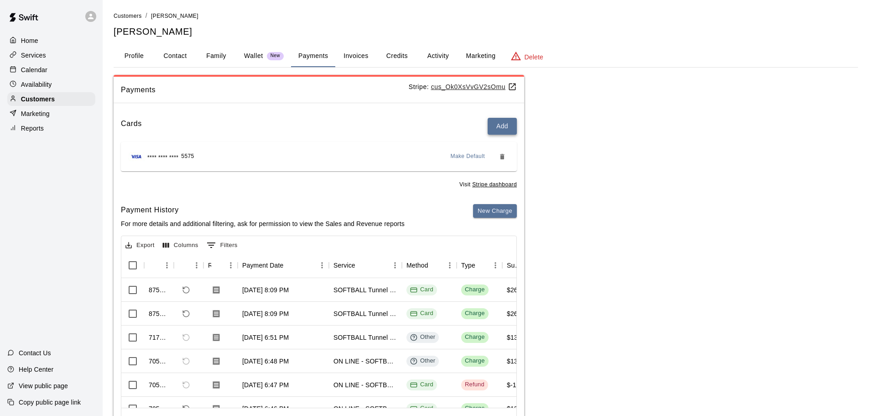
click at [497, 127] on button "Add" at bounding box center [502, 126] width 29 height 17
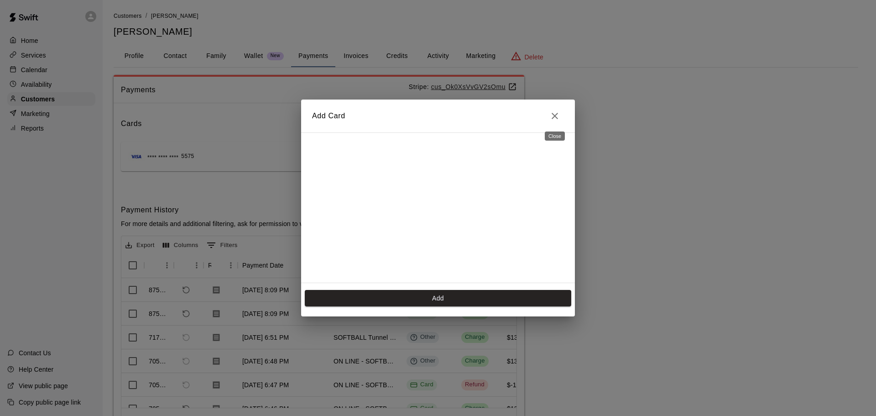
click at [551, 117] on icon "Close" at bounding box center [554, 115] width 11 height 11
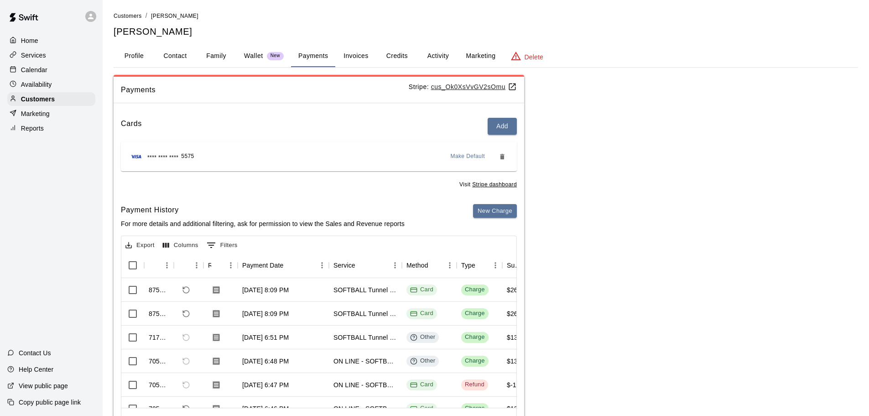
click at [54, 73] on div "Calendar" at bounding box center [51, 70] width 88 height 14
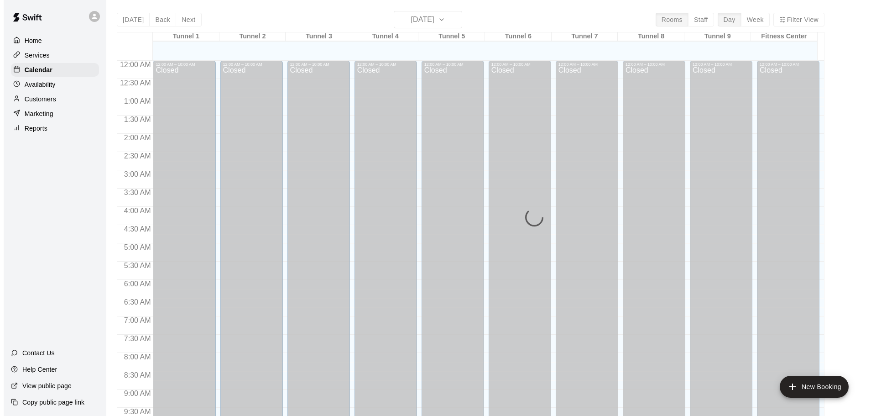
scroll to position [483, 0]
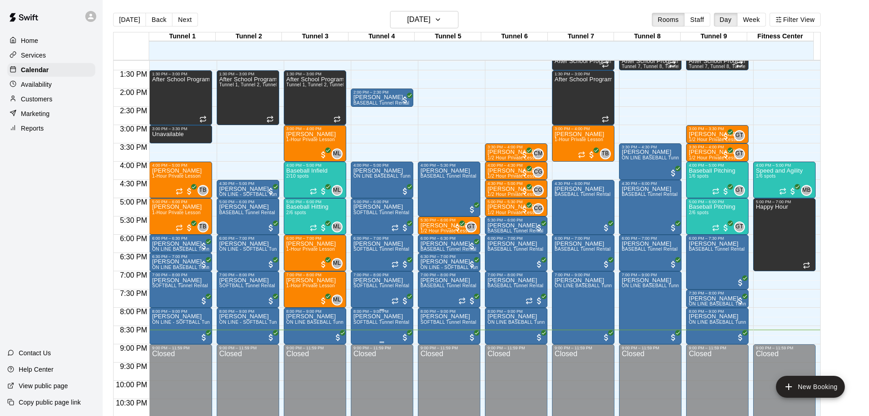
click at [371, 324] on span "SOFTBALL Tunnel Rental" at bounding box center [382, 321] width 56 height 5
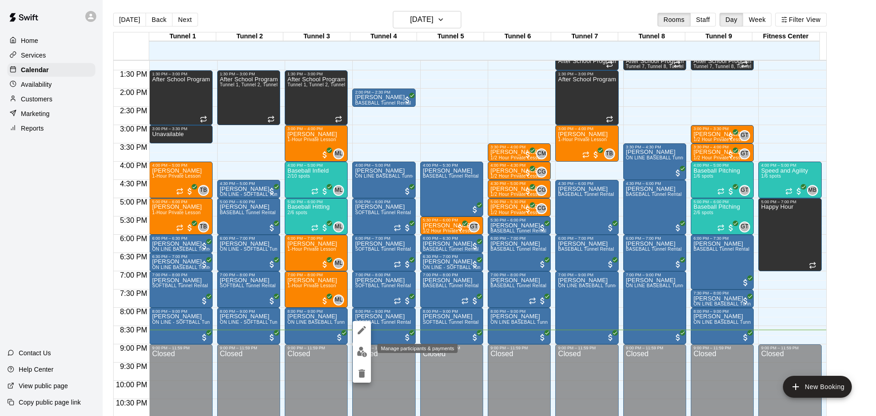
click at [362, 345] on button "edit" at bounding box center [362, 352] width 18 height 18
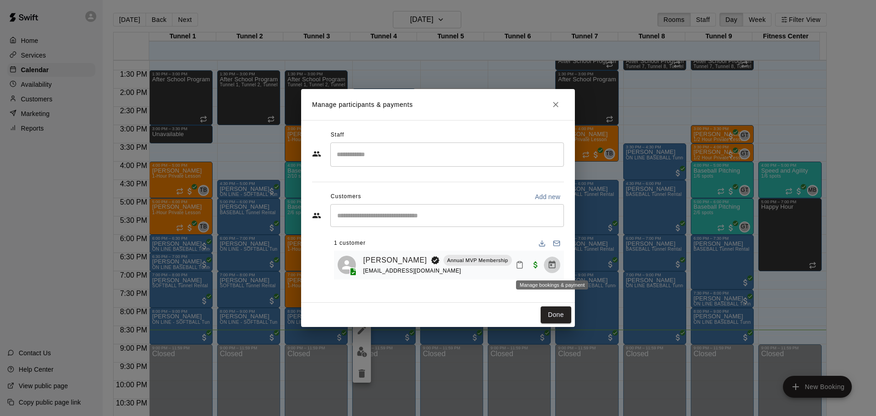
click at [557, 266] on button "Manage bookings & payment" at bounding box center [552, 264] width 16 height 16
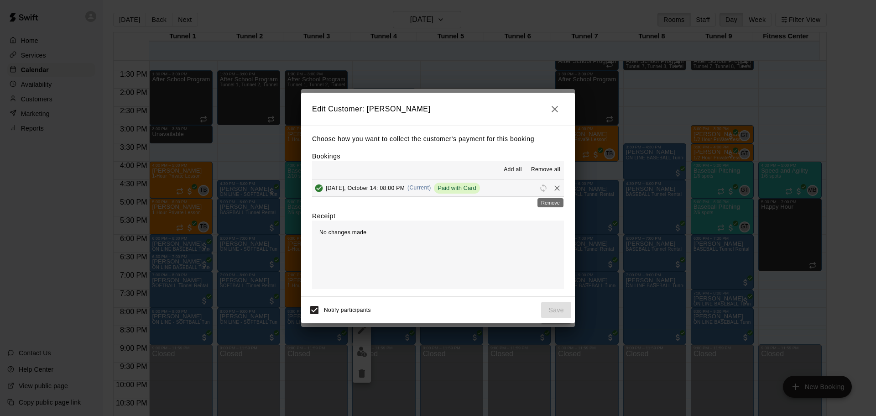
click at [554, 183] on button "Remove" at bounding box center [557, 188] width 14 height 14
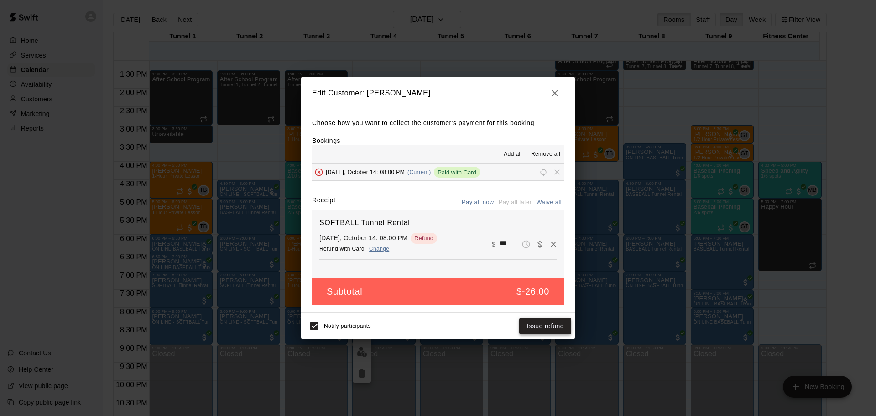
click at [541, 321] on button "Issue refund" at bounding box center [545, 326] width 52 height 17
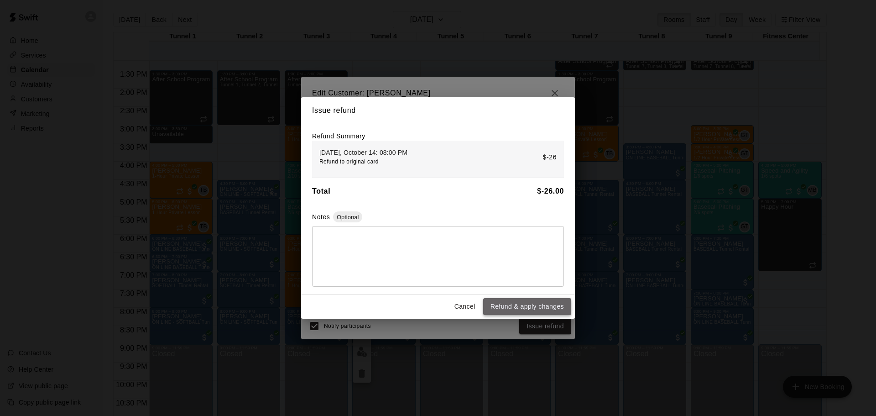
click at [546, 304] on button "Refund & apply changes" at bounding box center [527, 306] width 88 height 17
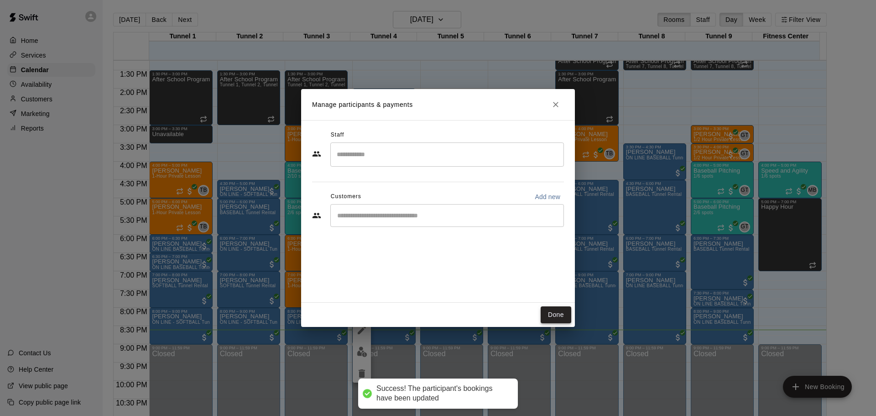
click at [553, 316] on button "Done" at bounding box center [556, 314] width 31 height 17
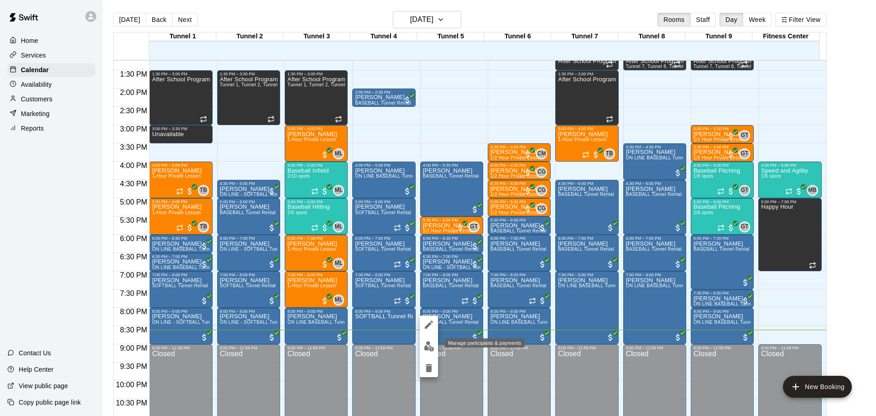
click at [427, 343] on img "edit" at bounding box center [429, 346] width 10 height 10
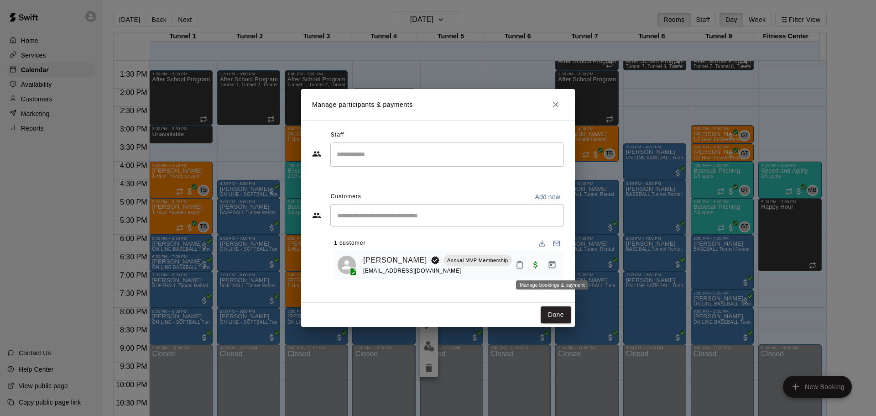
click at [548, 264] on icon "Manage bookings & payment" at bounding box center [552, 264] width 9 height 9
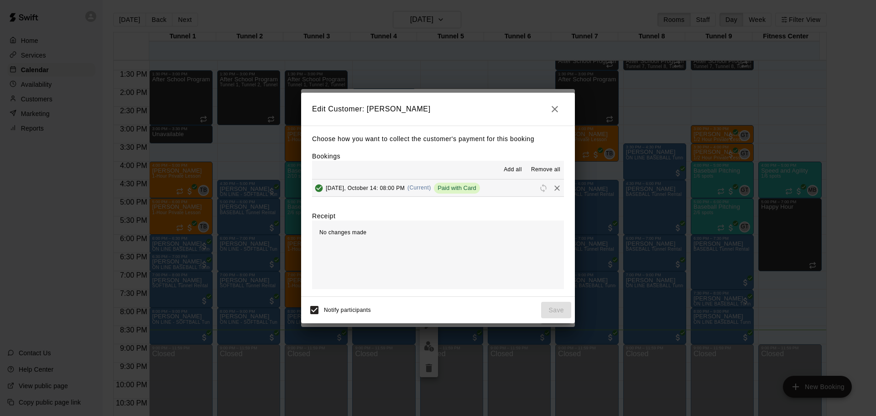
click at [539, 169] on span "Remove all" at bounding box center [545, 169] width 29 height 9
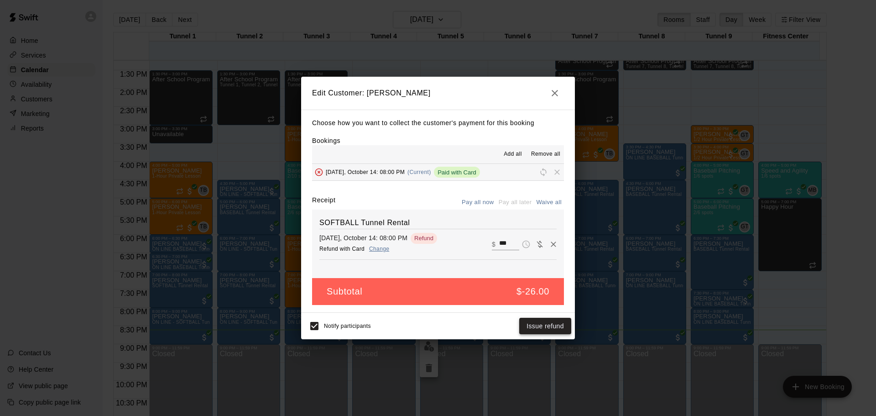
click at [543, 328] on button "Issue refund" at bounding box center [545, 326] width 52 height 17
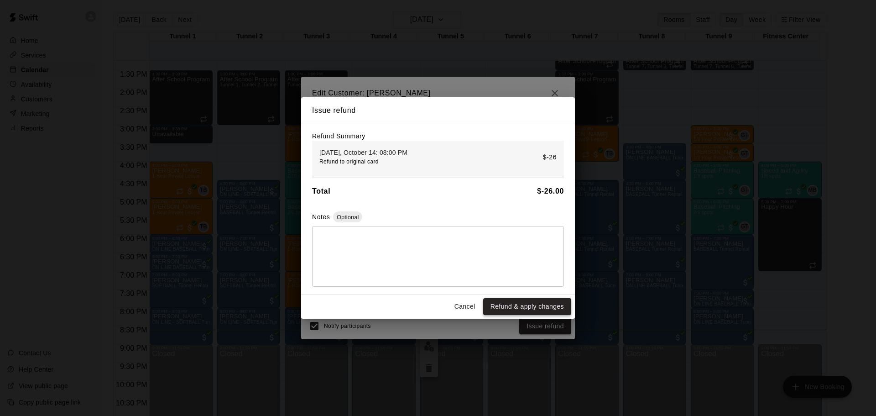
click at [542, 302] on button "Refund & apply changes" at bounding box center [527, 306] width 88 height 17
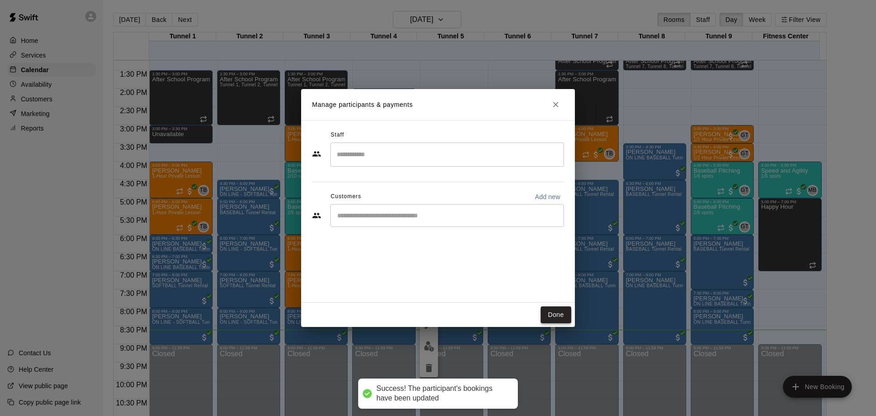
click at [550, 315] on button "Done" at bounding box center [556, 314] width 31 height 17
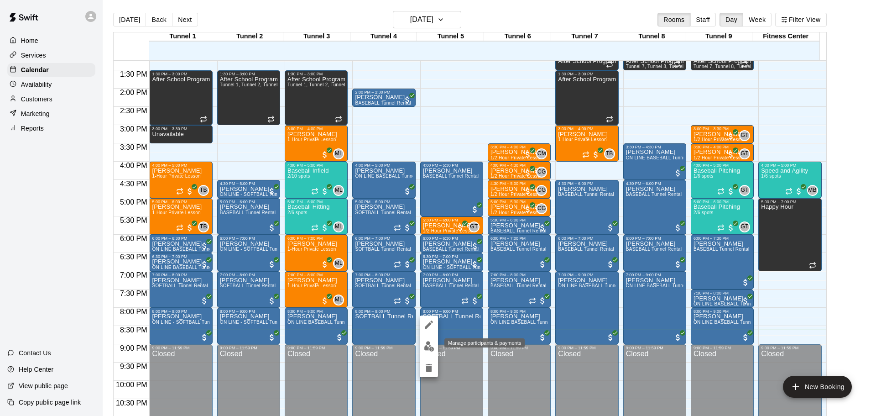
click at [431, 340] on button "edit" at bounding box center [429, 346] width 18 height 18
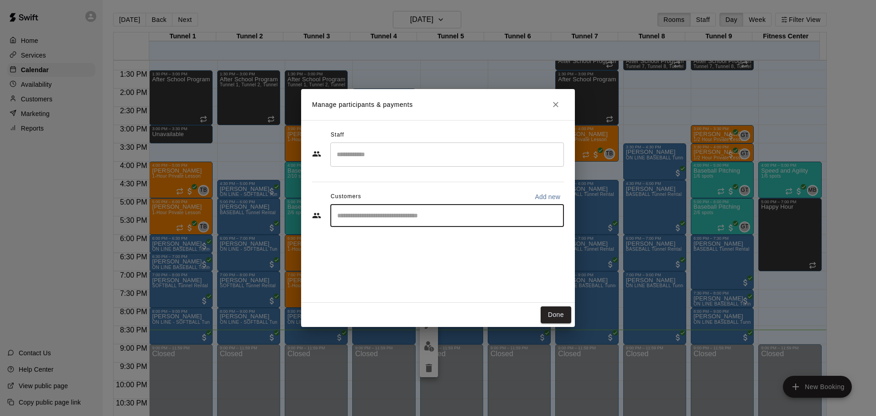
click at [431, 220] on input "Start typing to search customers..." at bounding box center [446, 215] width 225 height 9
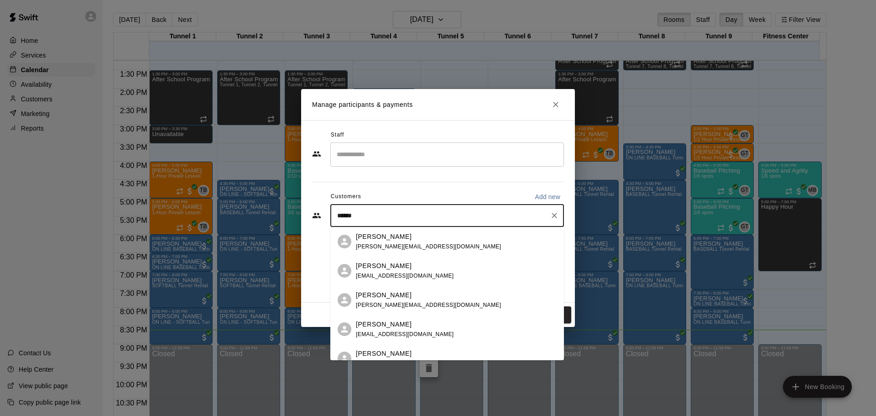
type input "*******"
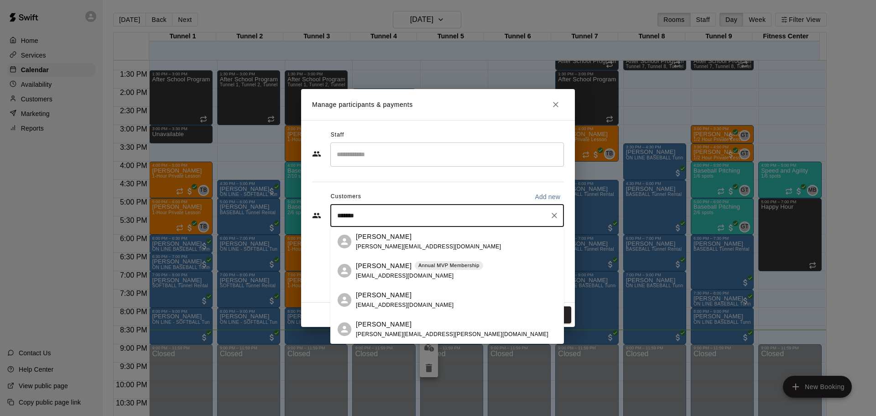
click at [433, 273] on div "[PERSON_NAME] Annual MVP Membership [EMAIL_ADDRESS][DOMAIN_NAME]" at bounding box center [419, 271] width 127 height 20
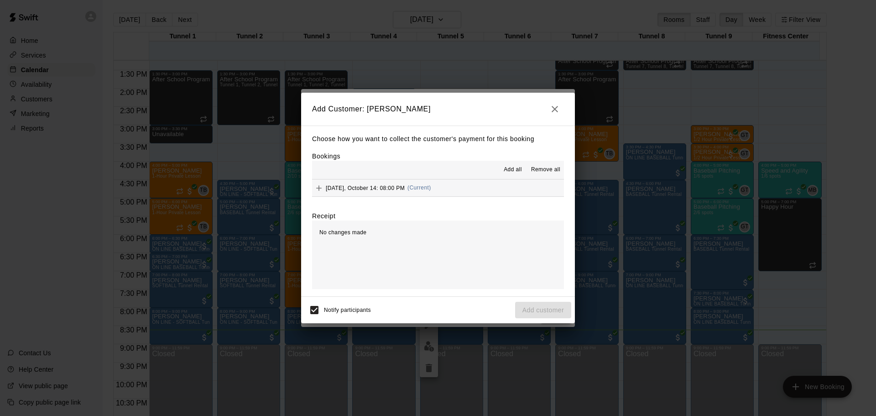
click at [513, 170] on span "Add all" at bounding box center [513, 169] width 18 height 9
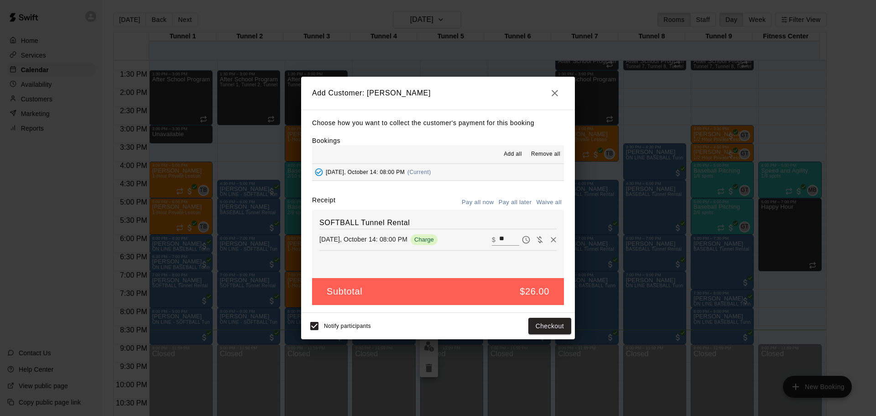
click at [515, 200] on button "Pay all later" at bounding box center [515, 202] width 38 height 14
click at [528, 327] on button "Add customer" at bounding box center [543, 326] width 56 height 17
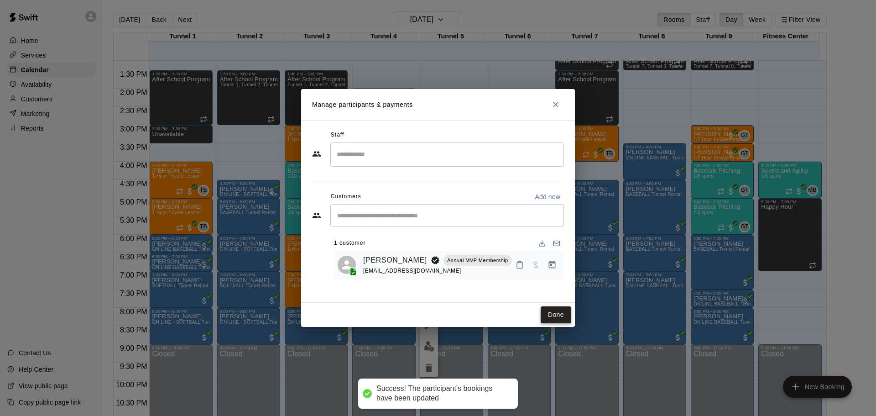
click at [559, 313] on button "Done" at bounding box center [556, 314] width 31 height 17
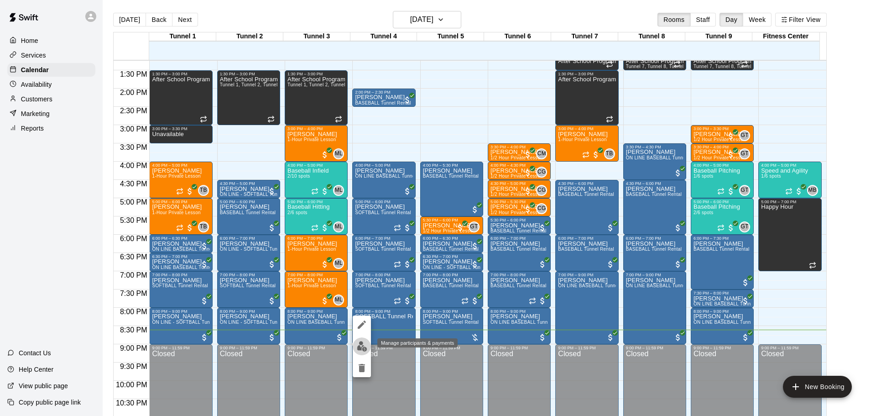
click at [362, 340] on button "edit" at bounding box center [362, 346] width 18 height 18
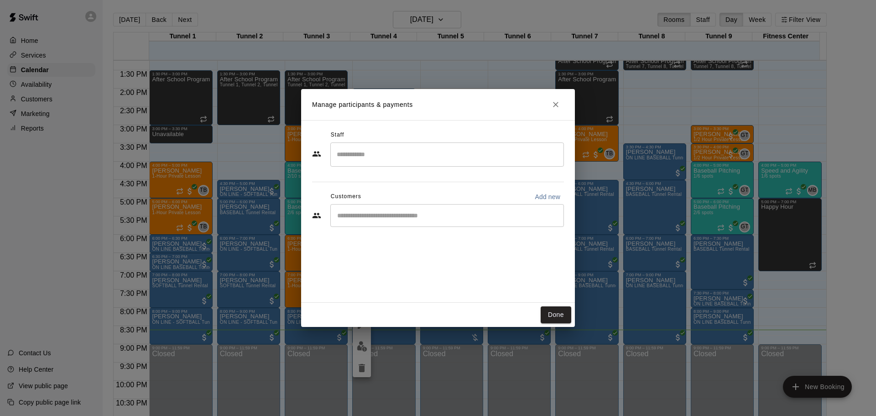
click at [434, 220] on input "Start typing to search customers..." at bounding box center [446, 215] width 225 height 9
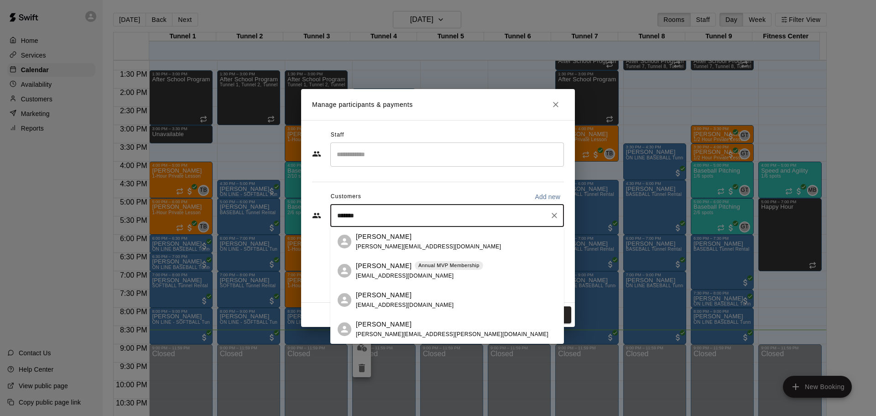
type input "********"
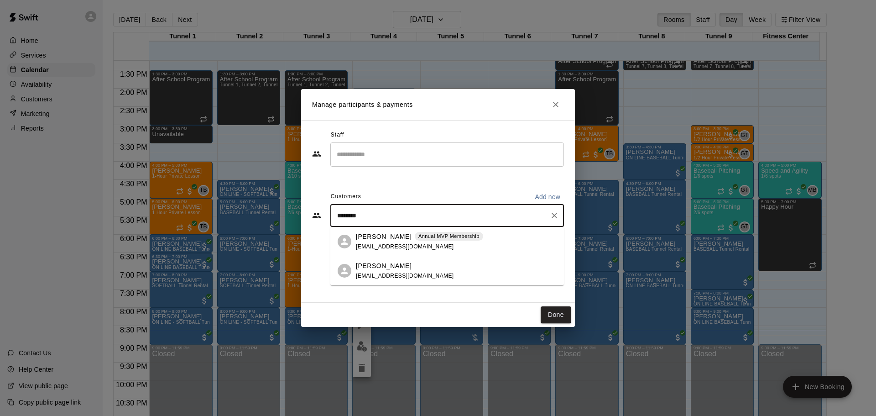
click at [432, 242] on div "[PERSON_NAME] Annual MVP Membership [EMAIL_ADDRESS][DOMAIN_NAME]" at bounding box center [419, 242] width 127 height 20
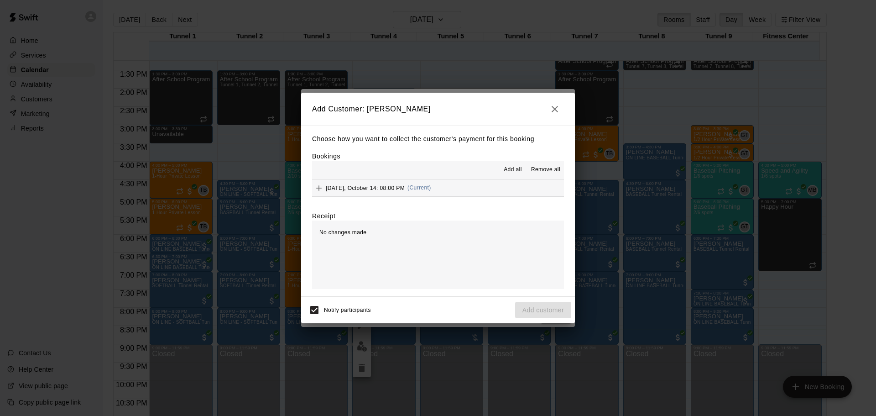
click at [507, 170] on span "Add all" at bounding box center [513, 169] width 18 height 9
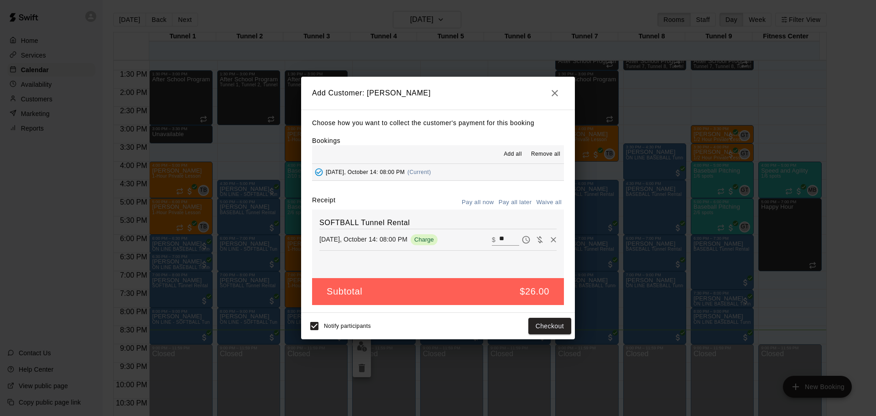
click at [507, 198] on button "Pay all later" at bounding box center [515, 202] width 38 height 14
click at [524, 324] on button "Add customer" at bounding box center [543, 326] width 56 height 17
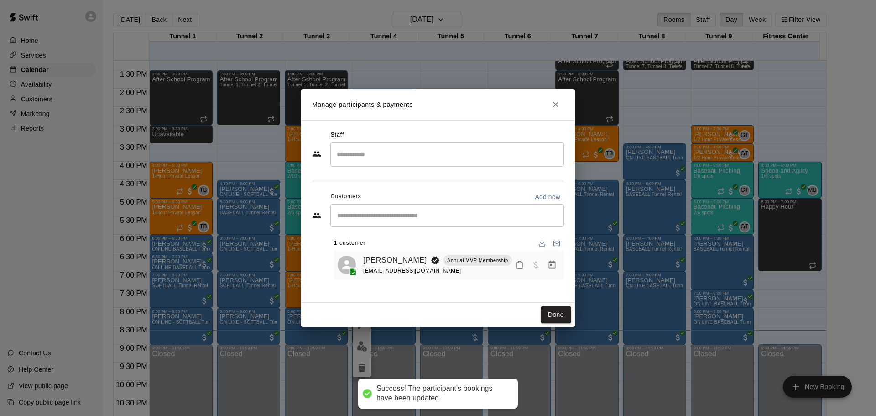
click at [413, 259] on link "[PERSON_NAME]" at bounding box center [395, 260] width 64 height 12
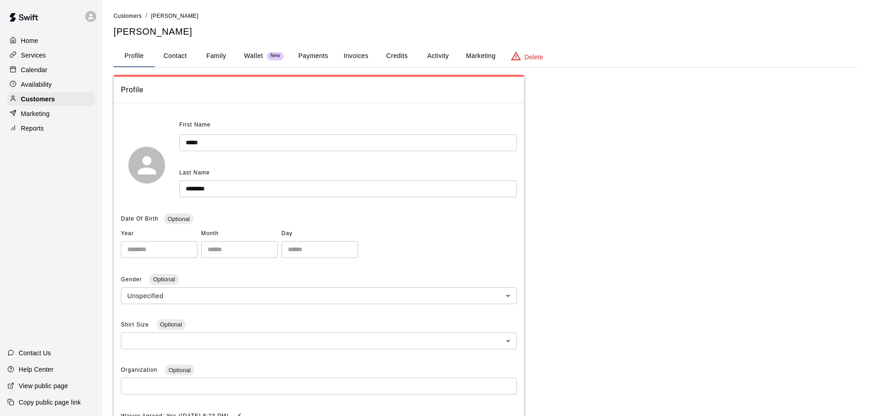
click at [354, 57] on button "Invoices" at bounding box center [355, 56] width 41 height 22
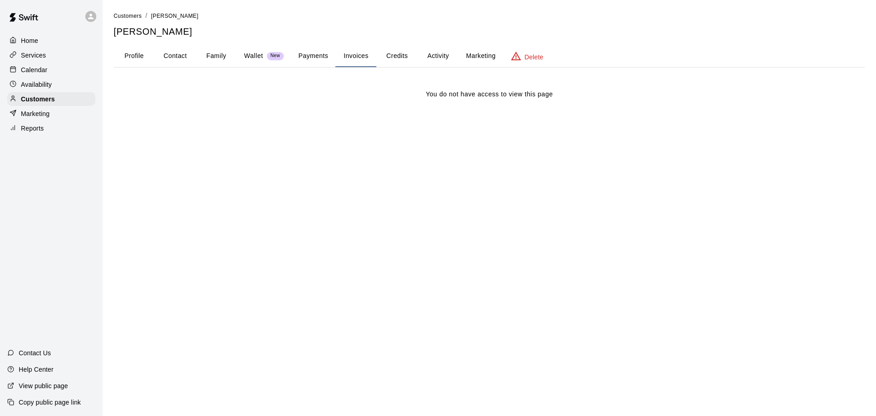
click at [306, 55] on button "Payments" at bounding box center [313, 56] width 44 height 22
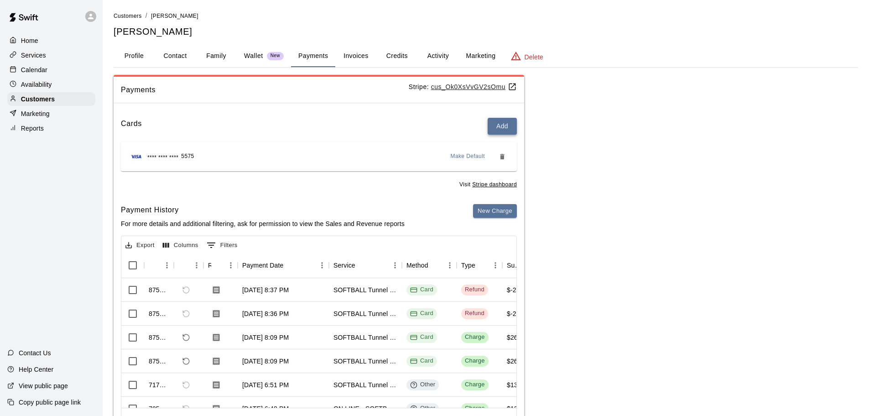
click at [505, 126] on button "Add" at bounding box center [502, 126] width 29 height 17
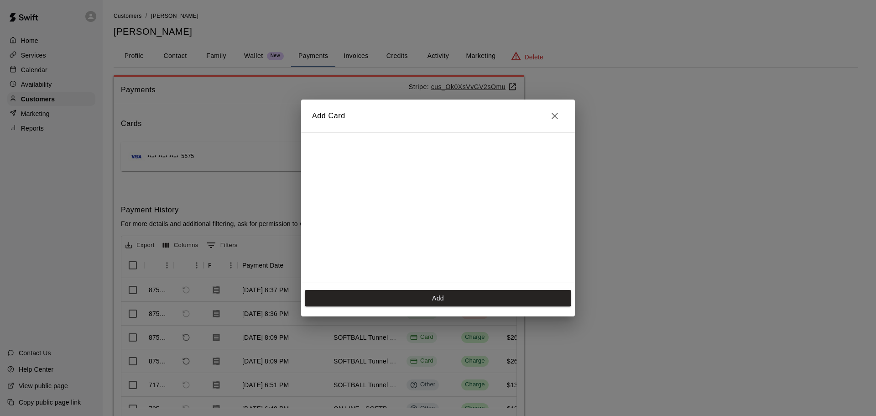
scroll to position [182, 0]
click at [453, 290] on button "Add" at bounding box center [438, 298] width 266 height 17
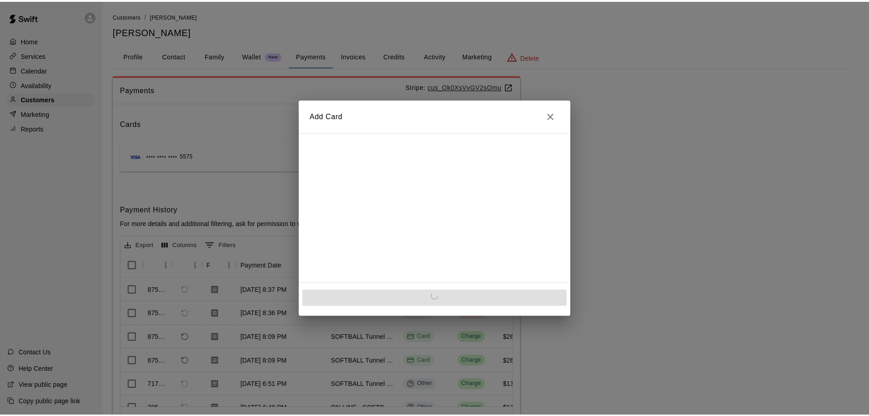
scroll to position [0, 0]
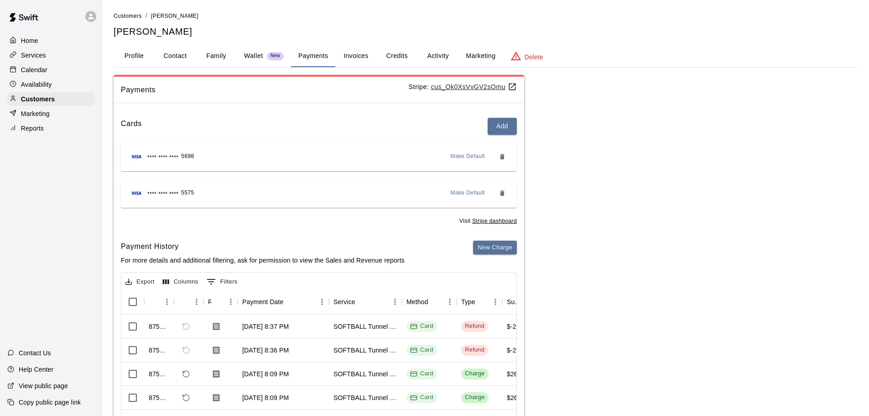
click at [467, 158] on span "Make Default" at bounding box center [468, 156] width 35 height 9
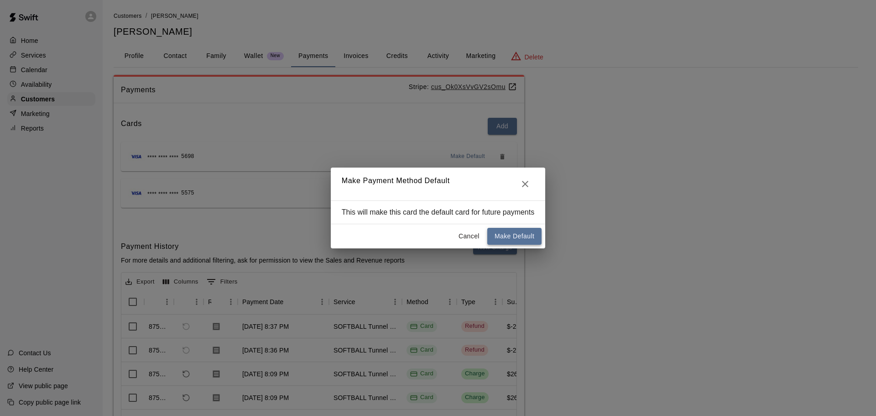
click at [496, 233] on button "Make Default" at bounding box center [514, 236] width 54 height 17
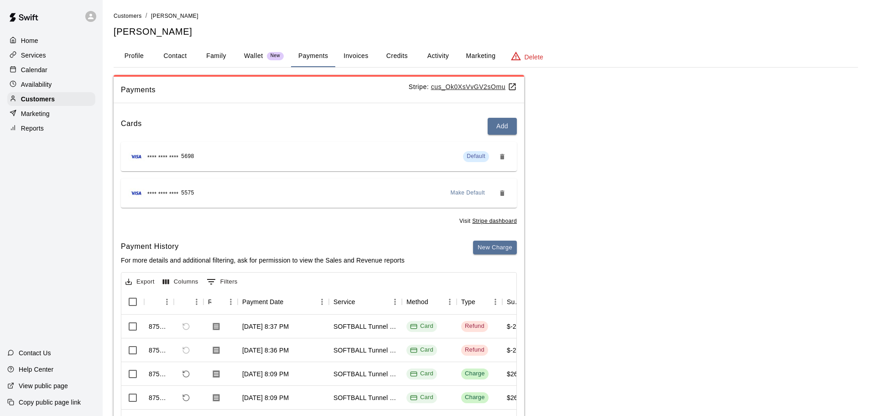
click at [44, 77] on div "Calendar" at bounding box center [51, 70] width 88 height 14
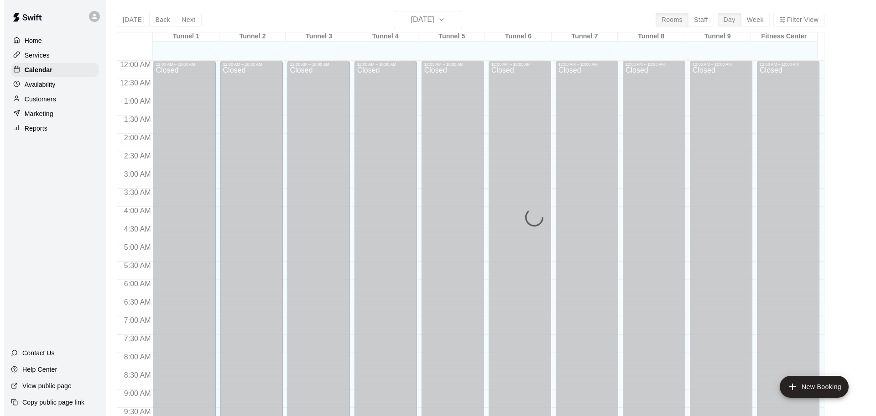
scroll to position [483, 0]
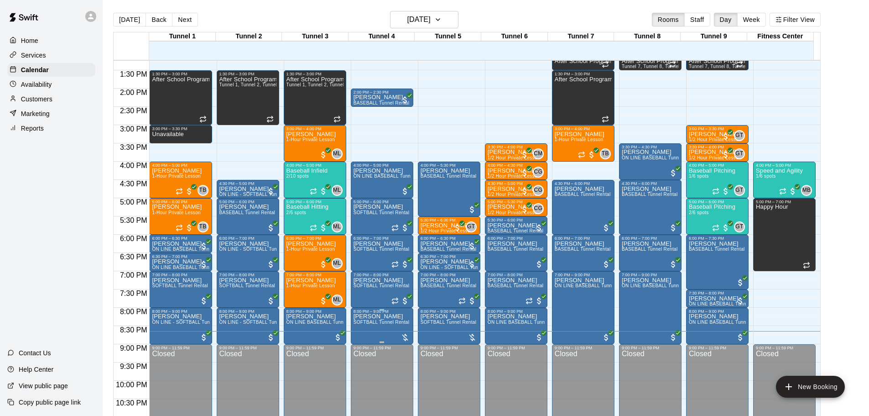
click at [368, 324] on span "SOFTBALL Tunnel Rental" at bounding box center [382, 321] width 56 height 5
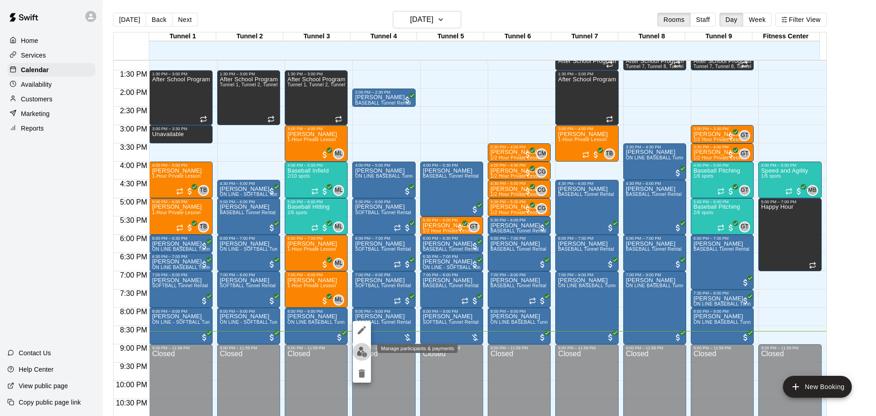
click at [363, 344] on button "edit" at bounding box center [362, 352] width 18 height 18
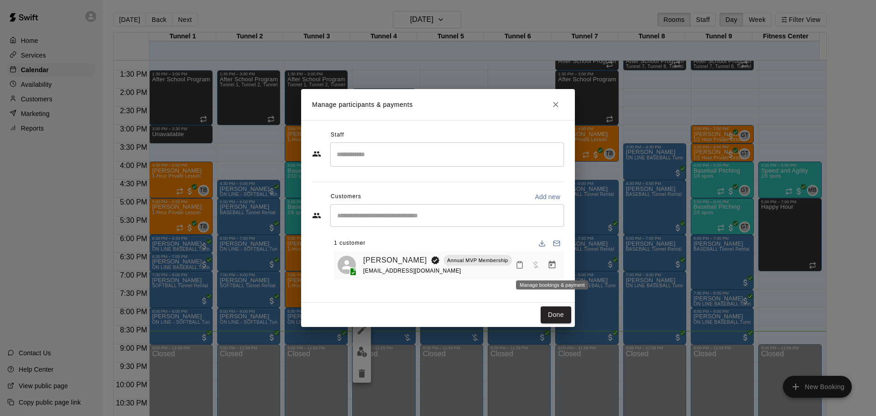
click at [557, 264] on button "Manage bookings & payment" at bounding box center [552, 264] width 16 height 16
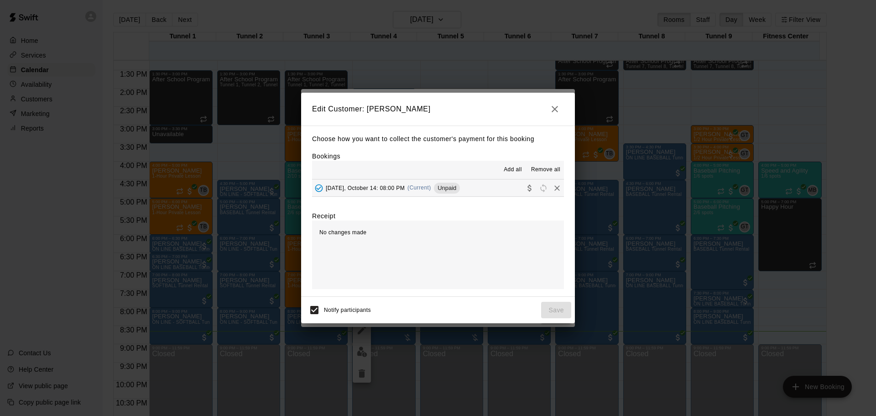
click at [509, 168] on span "Add all" at bounding box center [513, 169] width 18 height 9
click at [520, 170] on span "Add all" at bounding box center [513, 169] width 18 height 9
click at [525, 188] on icon "Collect payment" at bounding box center [529, 187] width 9 height 9
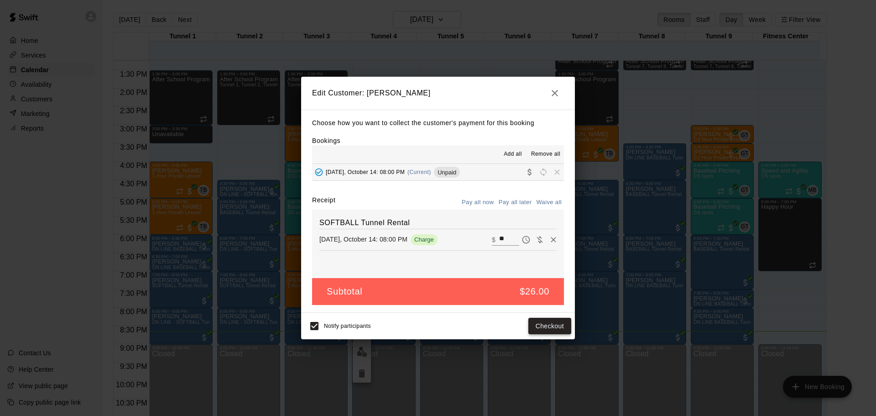
click at [531, 327] on button "Checkout" at bounding box center [549, 326] width 43 height 17
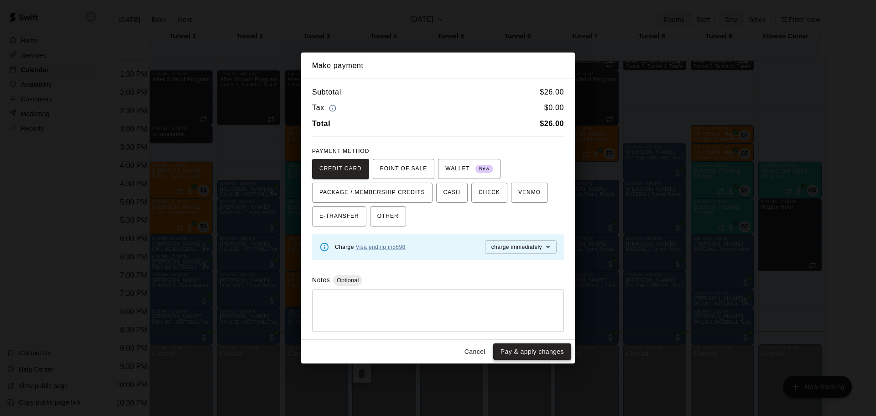
click at [528, 347] on button "Pay & apply changes" at bounding box center [532, 351] width 78 height 17
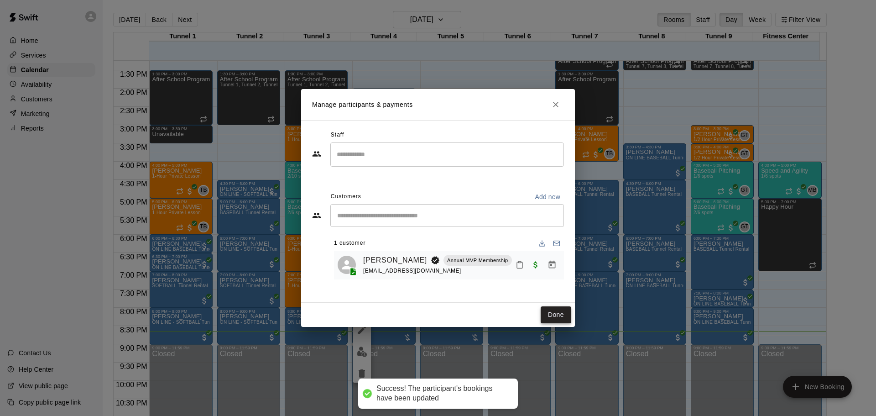
click at [556, 316] on button "Done" at bounding box center [556, 314] width 31 height 17
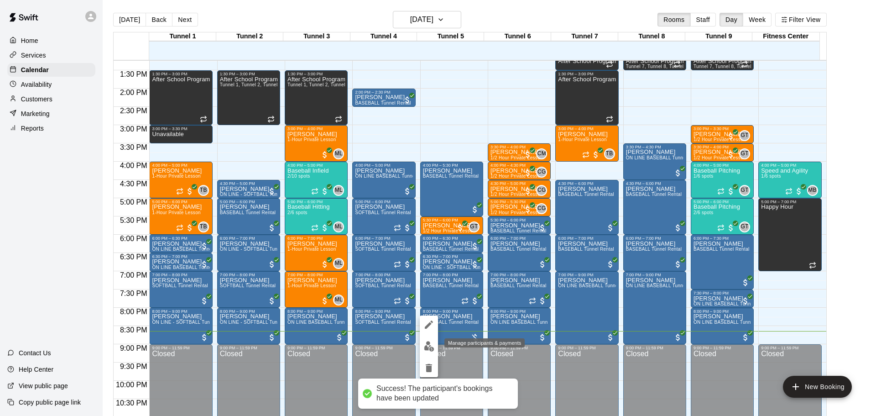
click at [428, 338] on button "edit" at bounding box center [429, 346] width 18 height 18
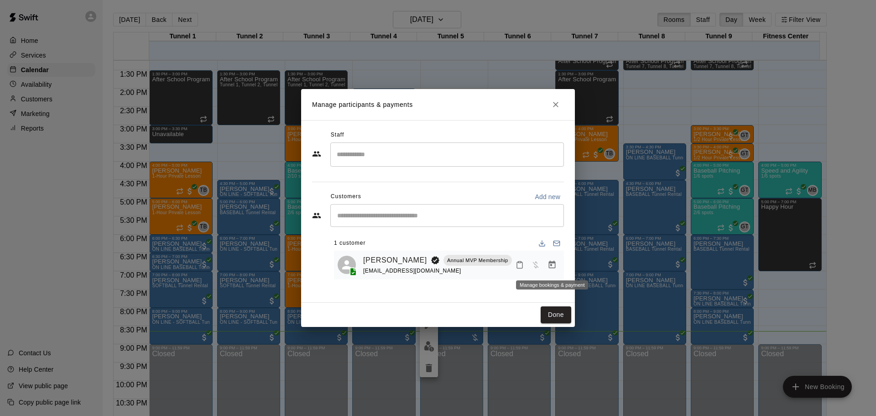
click at [549, 266] on icon "Manage bookings & payment" at bounding box center [552, 265] width 7 height 8
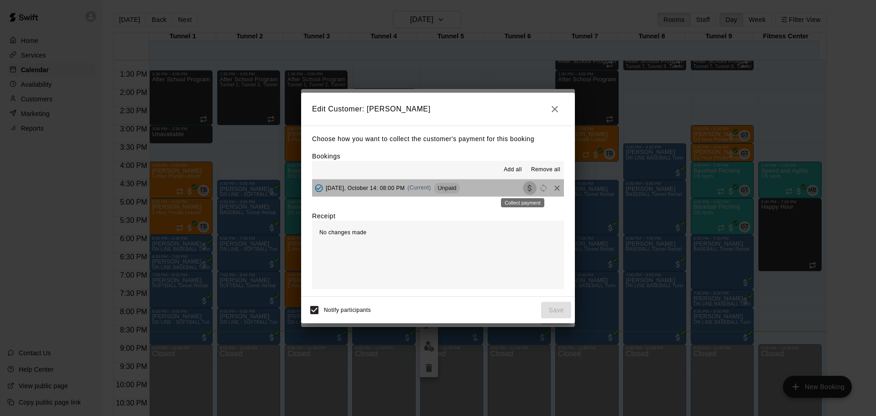
click at [525, 188] on icon "Collect payment" at bounding box center [529, 187] width 9 height 9
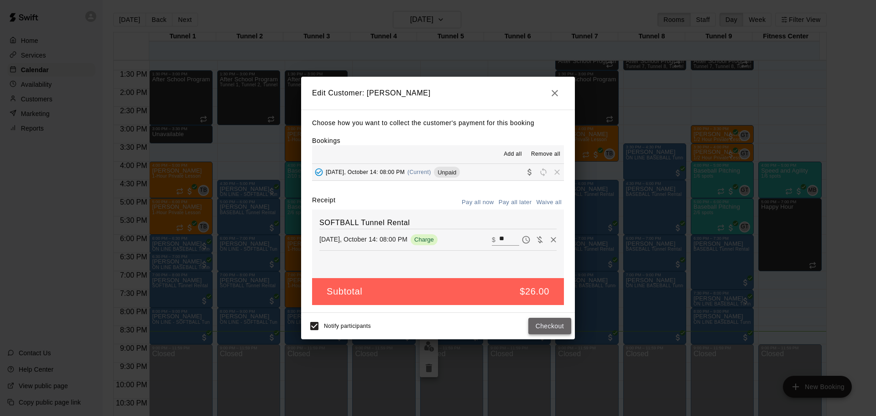
click at [542, 328] on button "Checkout" at bounding box center [549, 326] width 43 height 17
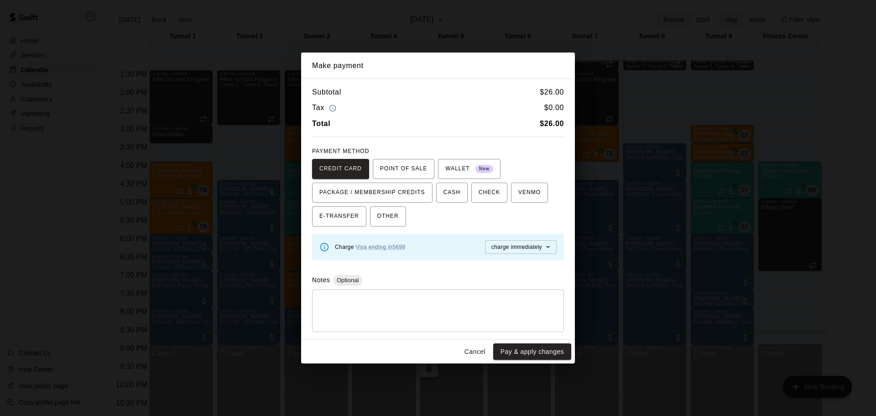
click at [544, 350] on button "Pay & apply changes" at bounding box center [532, 351] width 78 height 17
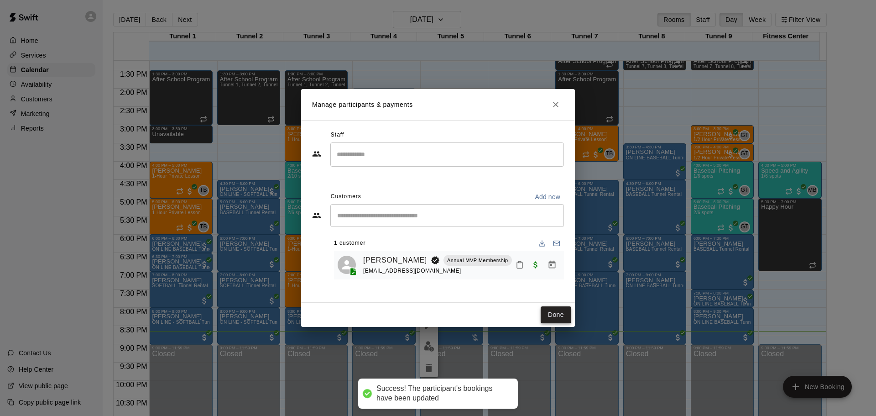
click at [563, 314] on button "Done" at bounding box center [556, 314] width 31 height 17
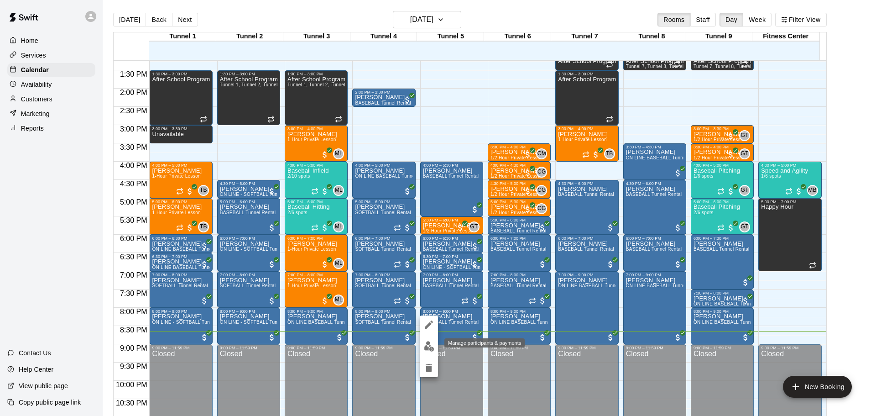
click at [431, 346] on img "edit" at bounding box center [429, 346] width 10 height 10
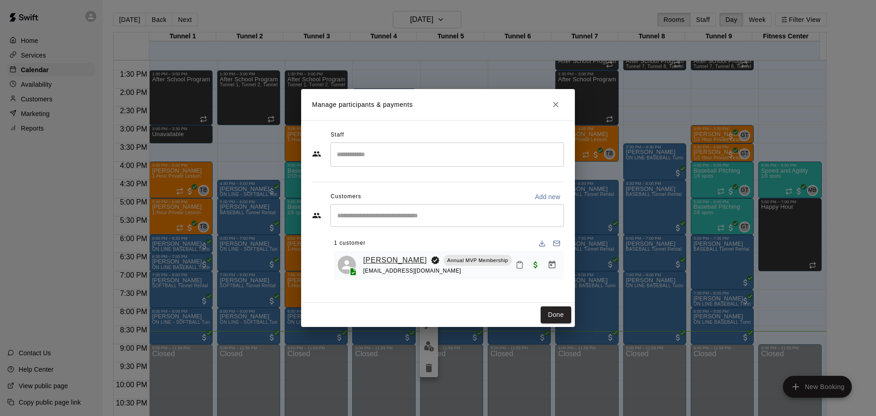
click at [393, 261] on link "[PERSON_NAME]" at bounding box center [395, 260] width 64 height 12
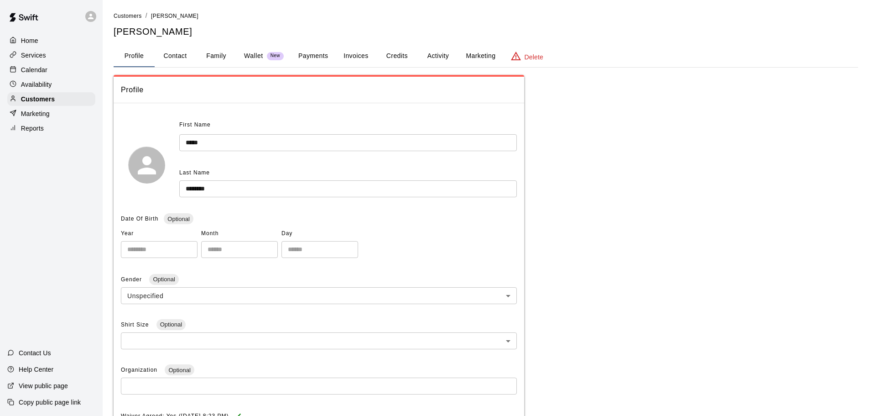
click at [315, 52] on button "Payments" at bounding box center [313, 56] width 44 height 22
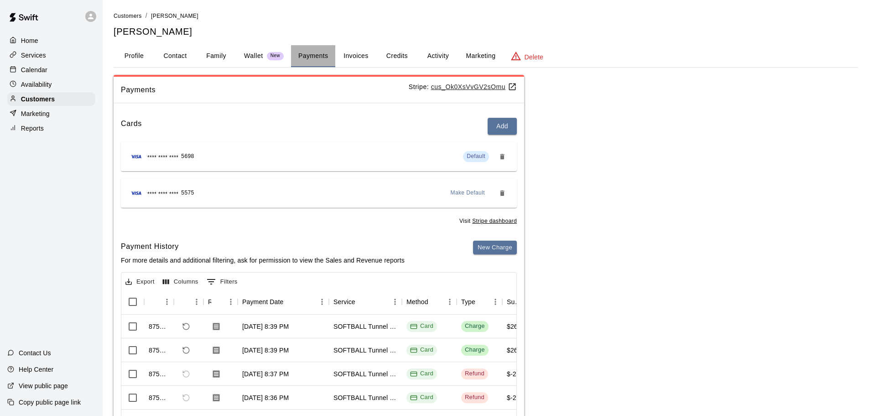
click at [315, 52] on button "Payments" at bounding box center [313, 56] width 44 height 22
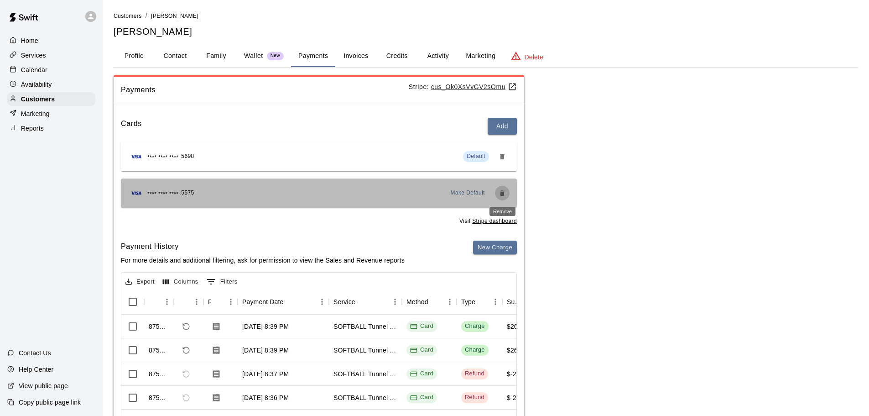
click at [498, 192] on button "Remove" at bounding box center [502, 193] width 15 height 15
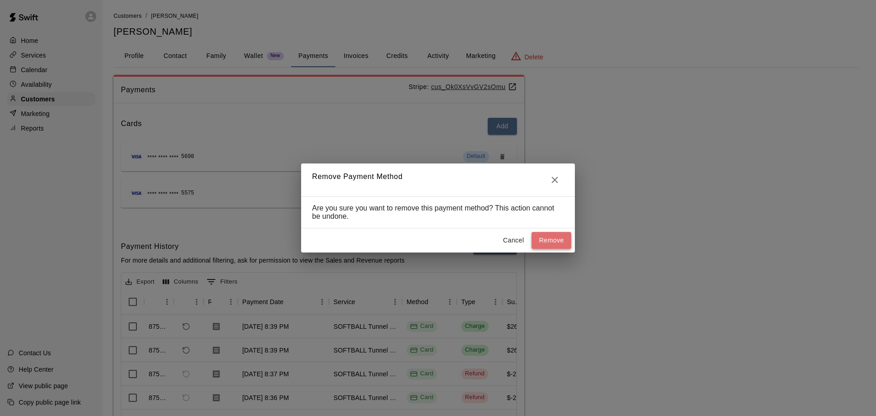
click at [560, 244] on button "Remove" at bounding box center [552, 240] width 40 height 17
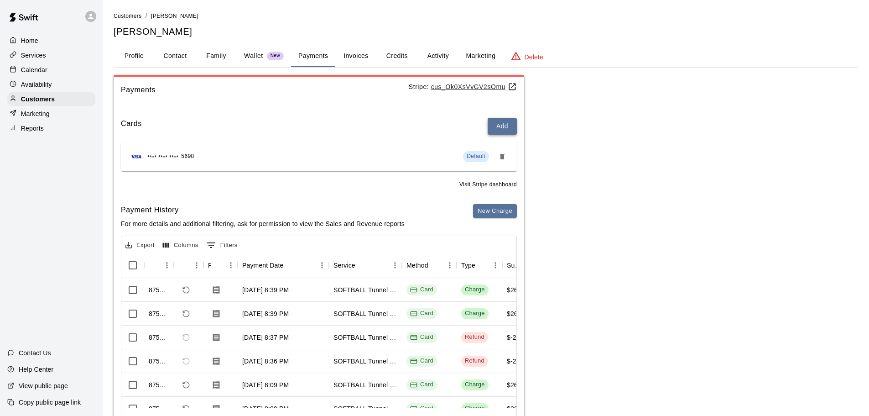
click at [501, 127] on button "Add" at bounding box center [502, 126] width 29 height 17
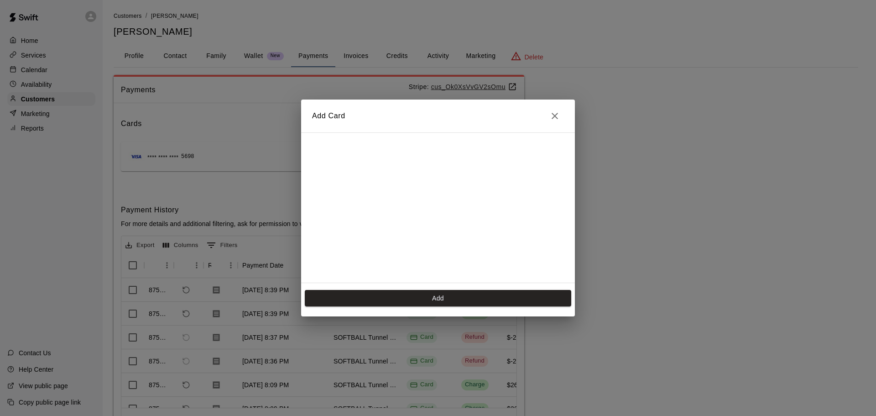
scroll to position [182, 0]
click at [437, 301] on button "Add" at bounding box center [438, 298] width 266 height 17
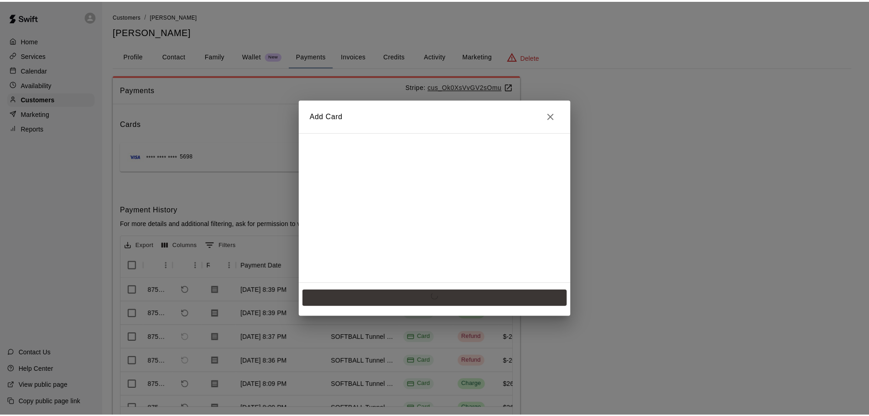
scroll to position [0, 0]
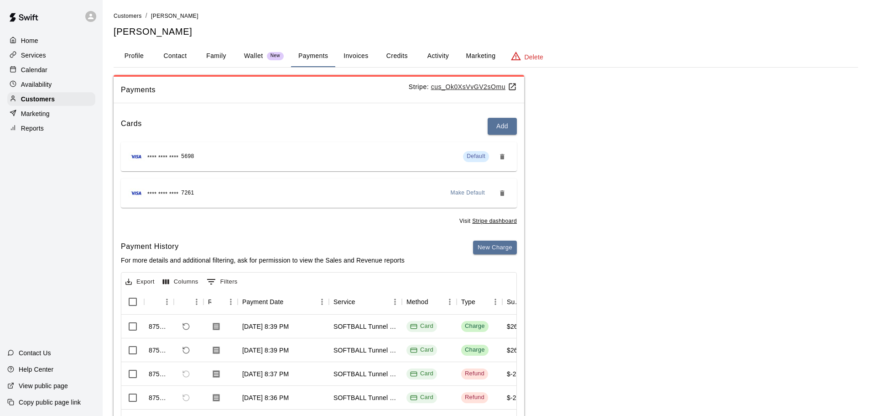
click at [364, 163] on div "**** **** **** 5698 Default" at bounding box center [318, 156] width 381 height 15
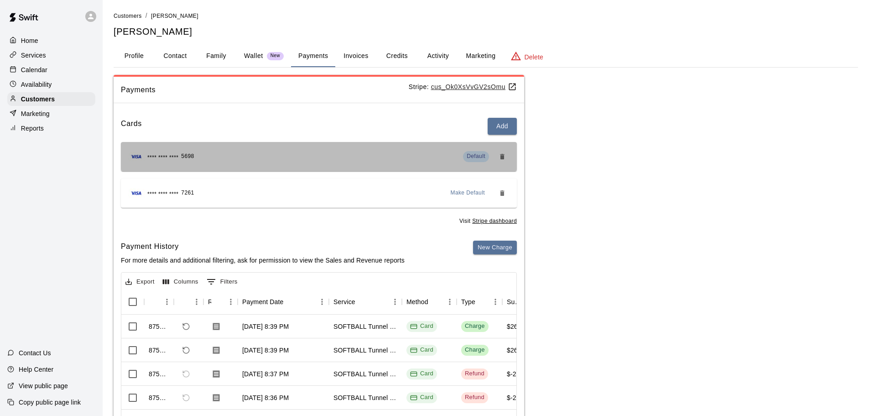
click at [446, 155] on div "**** **** **** 5698 Default" at bounding box center [318, 156] width 381 height 15
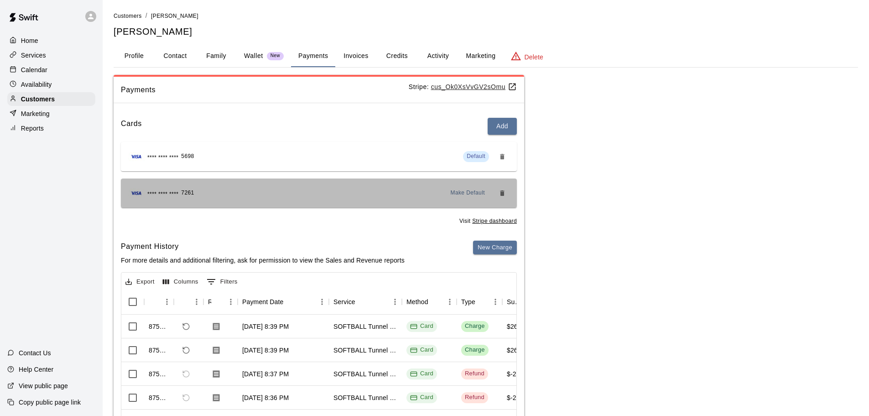
click at [159, 188] on div "**** **** **** 7261" at bounding box center [161, 193] width 66 height 12
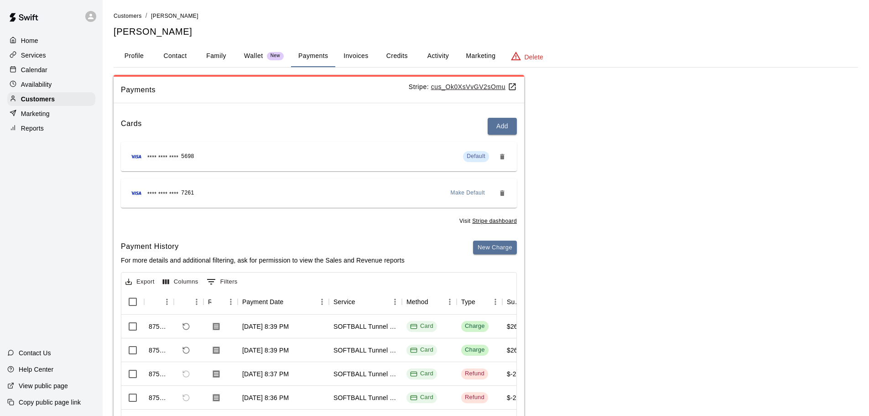
click at [159, 188] on div "**** **** **** 7261" at bounding box center [161, 193] width 66 height 12
click at [176, 194] on span "**** **** ****" at bounding box center [162, 194] width 31 height 9
click at [141, 194] on img "button" at bounding box center [136, 192] width 16 height 9
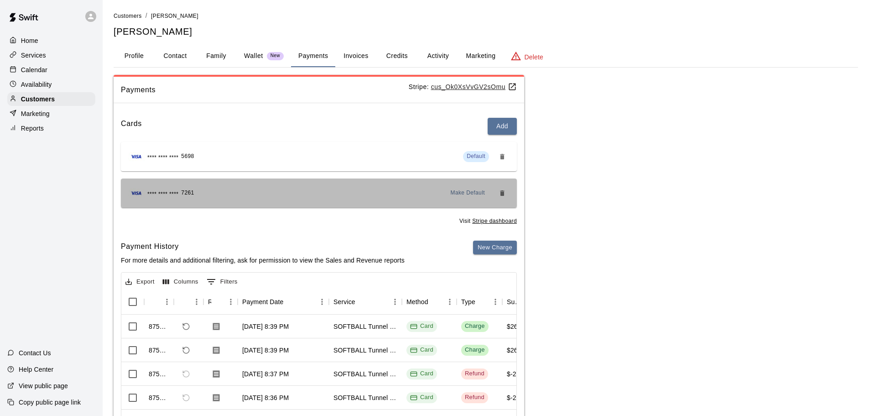
click at [141, 194] on img "button" at bounding box center [136, 192] width 16 height 9
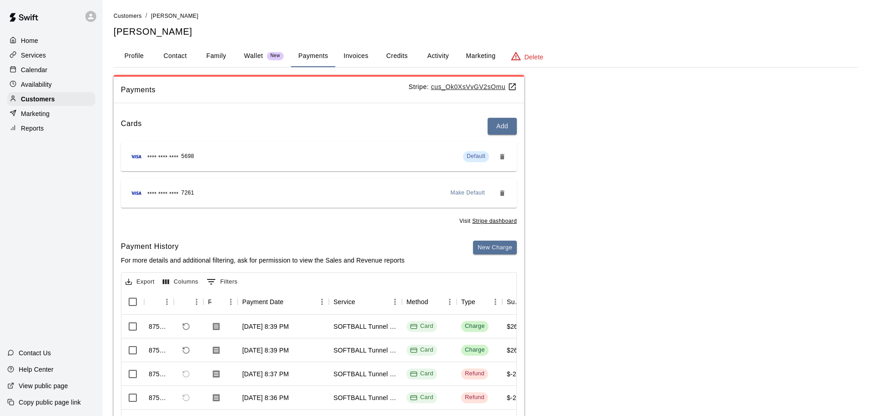
click at [142, 192] on img "button" at bounding box center [136, 192] width 16 height 9
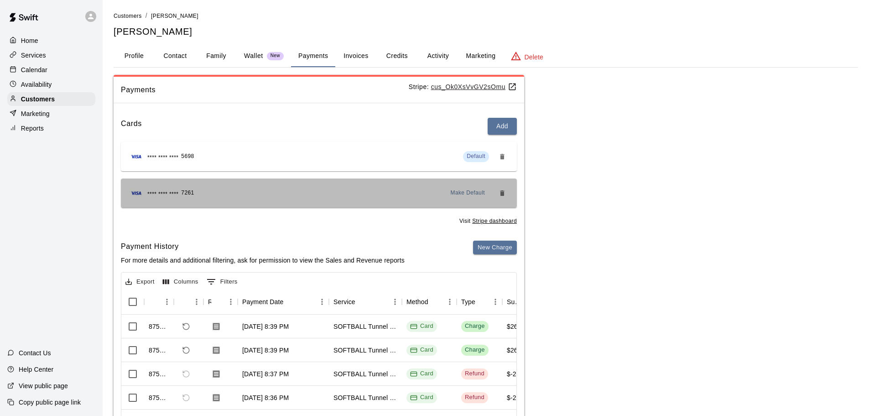
click at [142, 192] on img "button" at bounding box center [136, 192] width 16 height 9
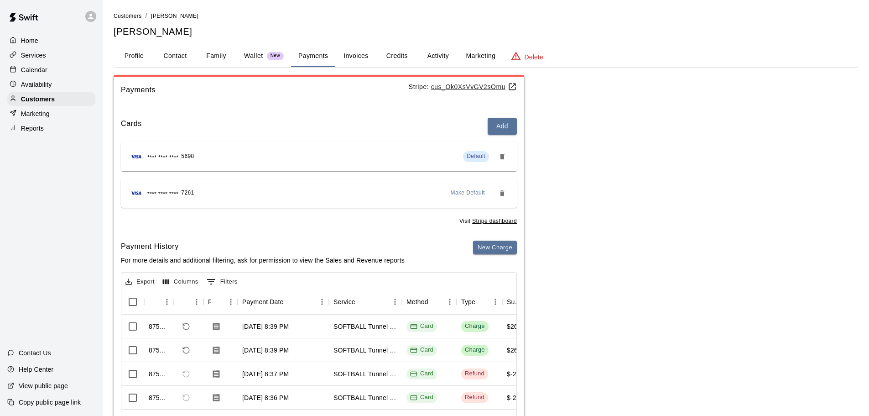
click at [142, 192] on img "button" at bounding box center [136, 192] width 16 height 9
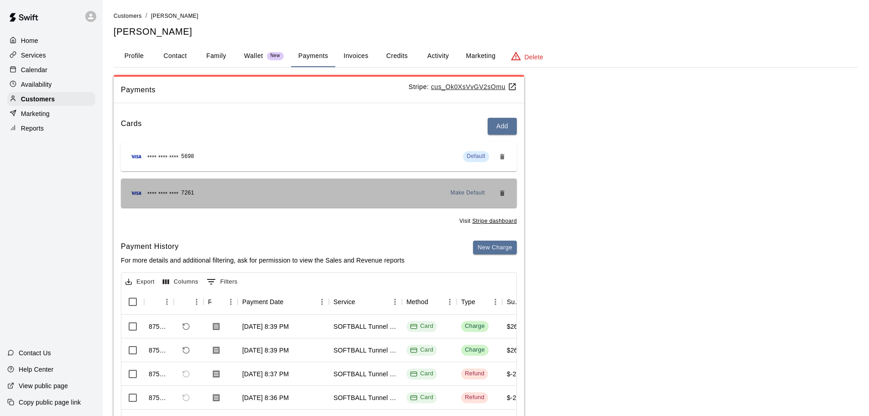
click at [142, 192] on img "button" at bounding box center [136, 192] width 16 height 9
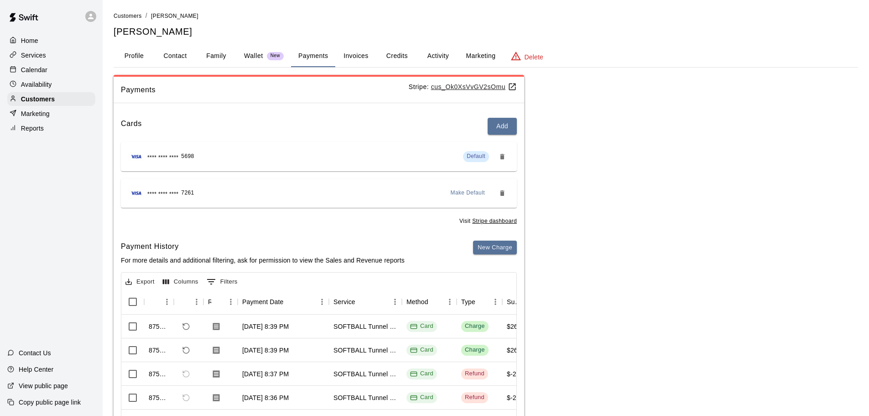
click at [142, 192] on img "button" at bounding box center [136, 192] width 16 height 9
click at [41, 67] on p "Calendar" at bounding box center [34, 69] width 26 height 9
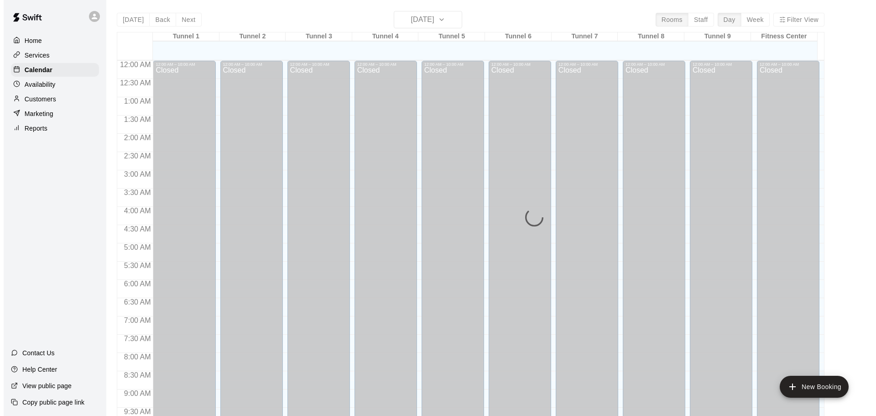
scroll to position [483, 0]
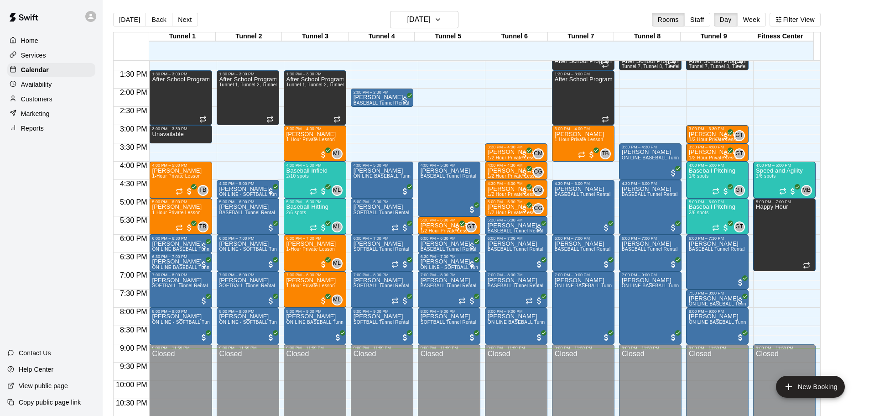
click at [54, 132] on div "Reports" at bounding box center [51, 128] width 88 height 14
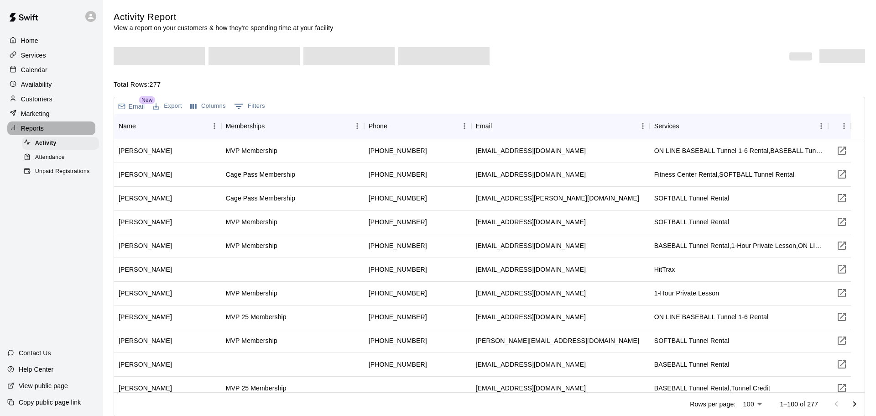
click at [47, 128] on div "Reports" at bounding box center [51, 128] width 88 height 14
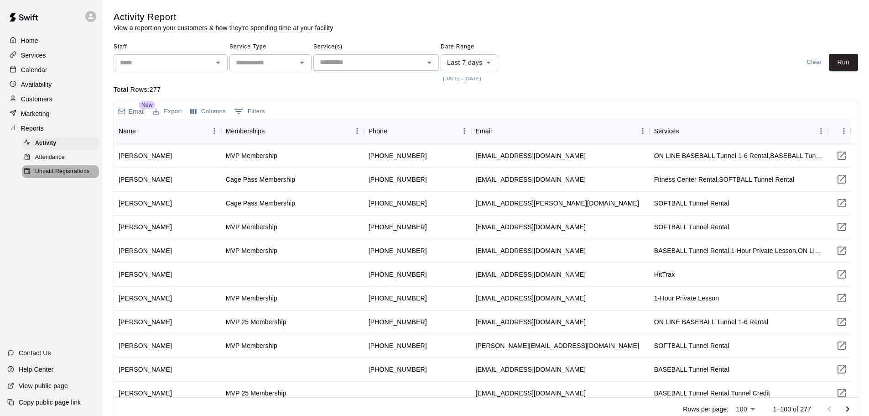
click at [56, 175] on span "Unpaid Registrations" at bounding box center [62, 171] width 54 height 9
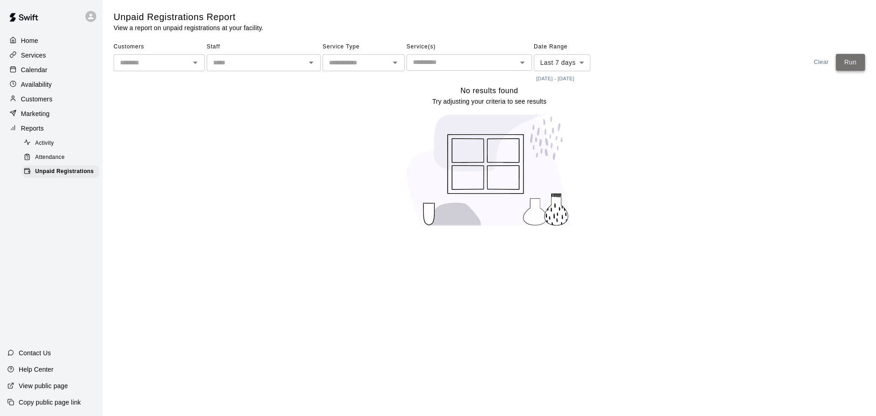
click at [854, 65] on button "Run" at bounding box center [850, 62] width 29 height 17
click at [97, 18] on div at bounding box center [93, 16] width 19 height 18
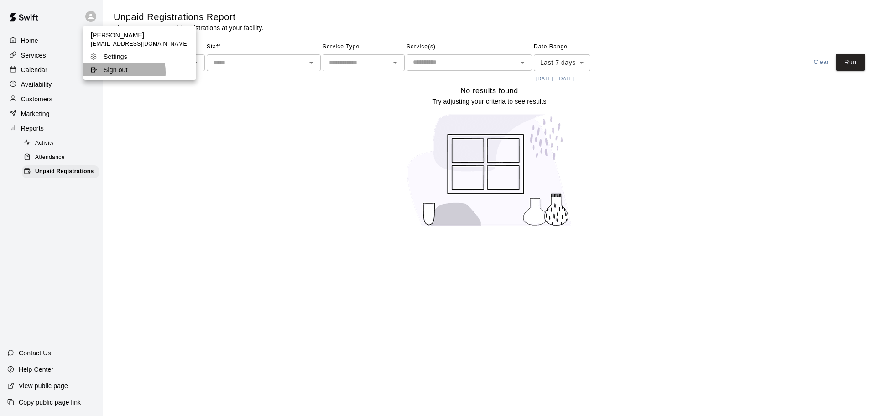
click at [107, 73] on p "Sign out" at bounding box center [116, 69] width 24 height 9
